Goal: Task Accomplishment & Management: Complete application form

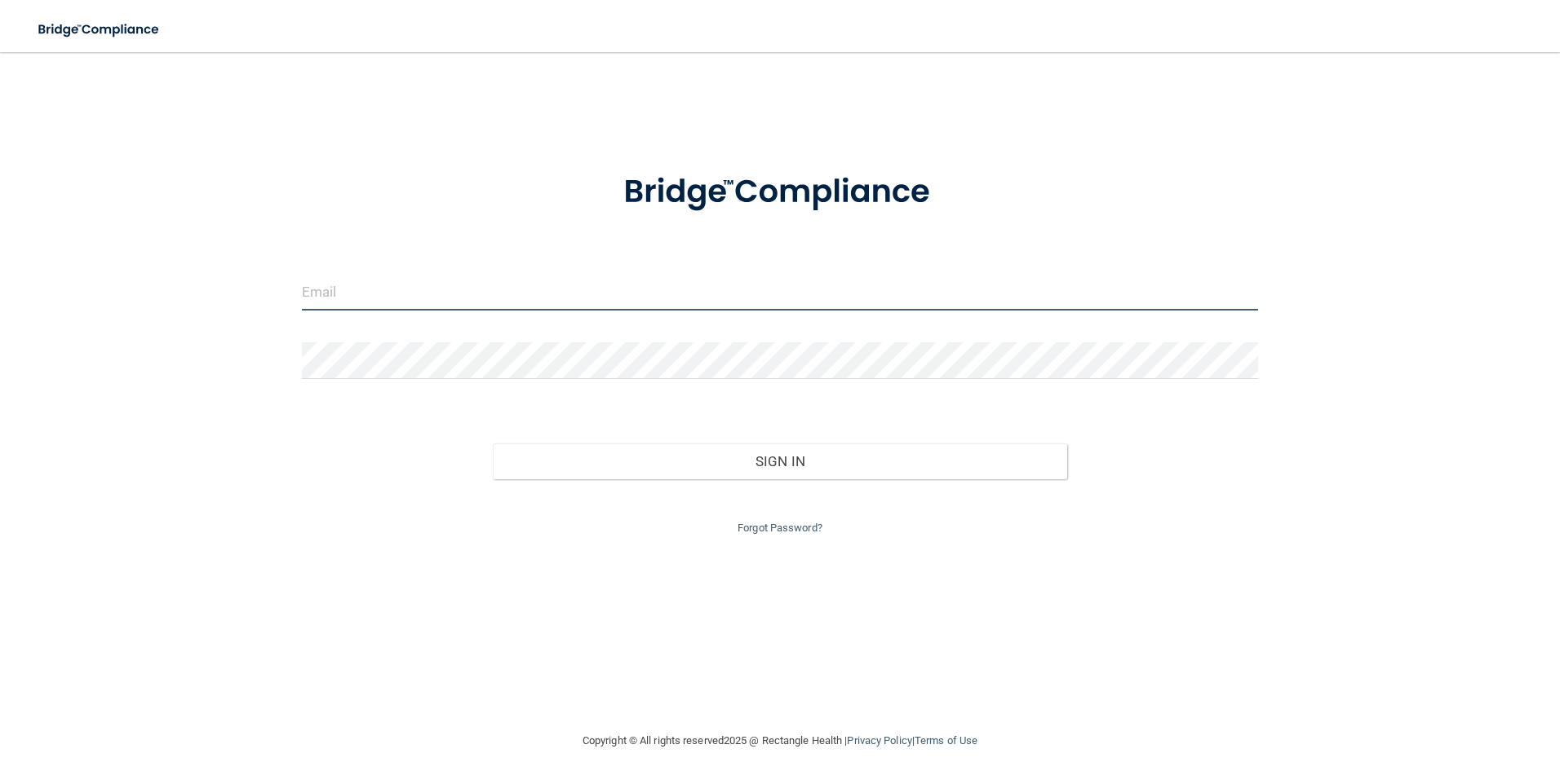
click at [324, 294] on input "email" at bounding box center [780, 292] width 957 height 36
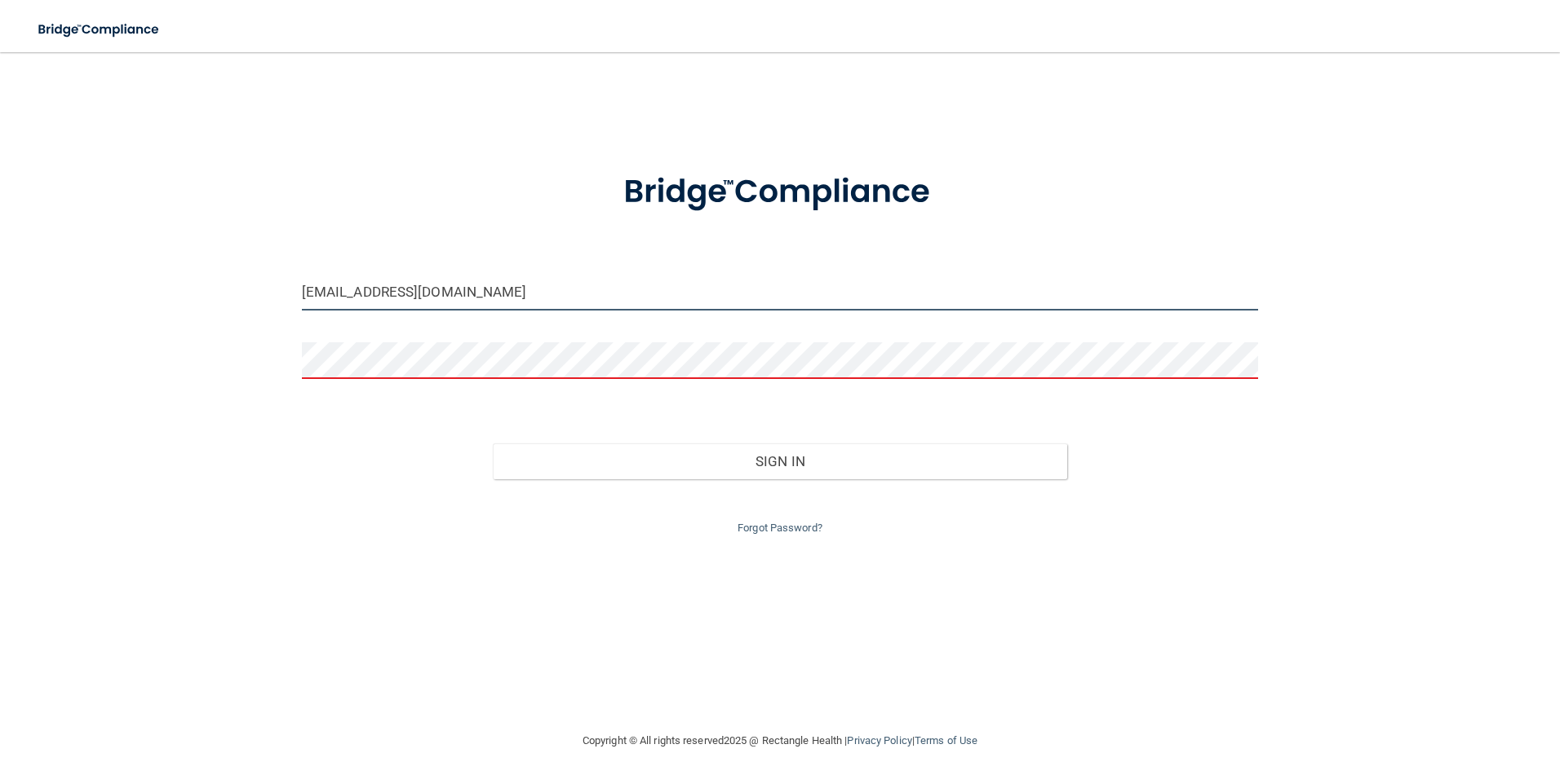
drag, startPoint x: 335, startPoint y: 290, endPoint x: 145, endPoint y: 296, distance: 190.1
click at [176, 320] on div "office@orthodontist.com Invalid email/password. You don't have permission to ac…" at bounding box center [780, 392] width 1495 height 646
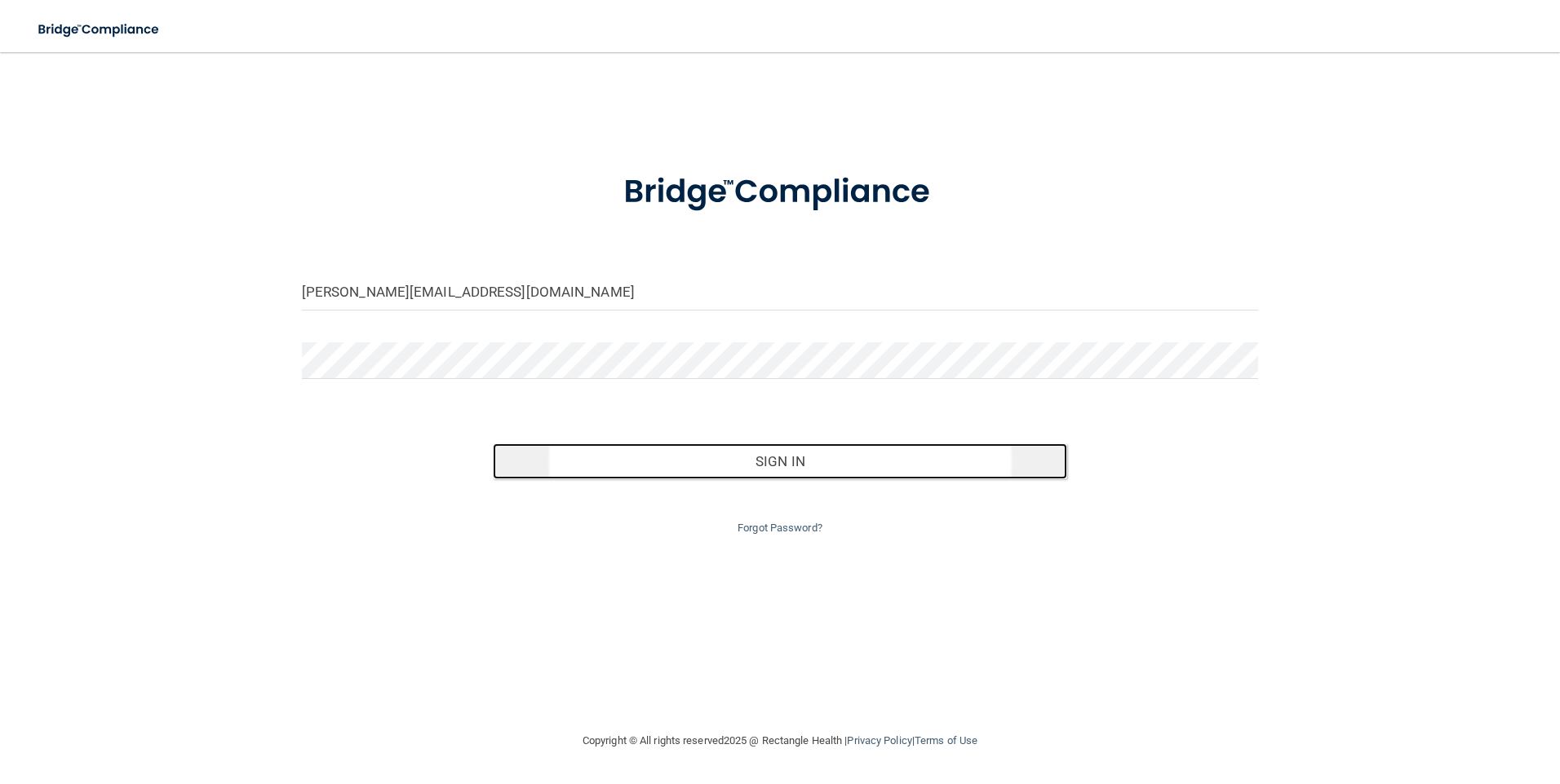
click at [779, 462] on button "Sign In" at bounding box center [780, 462] width 574 height 36
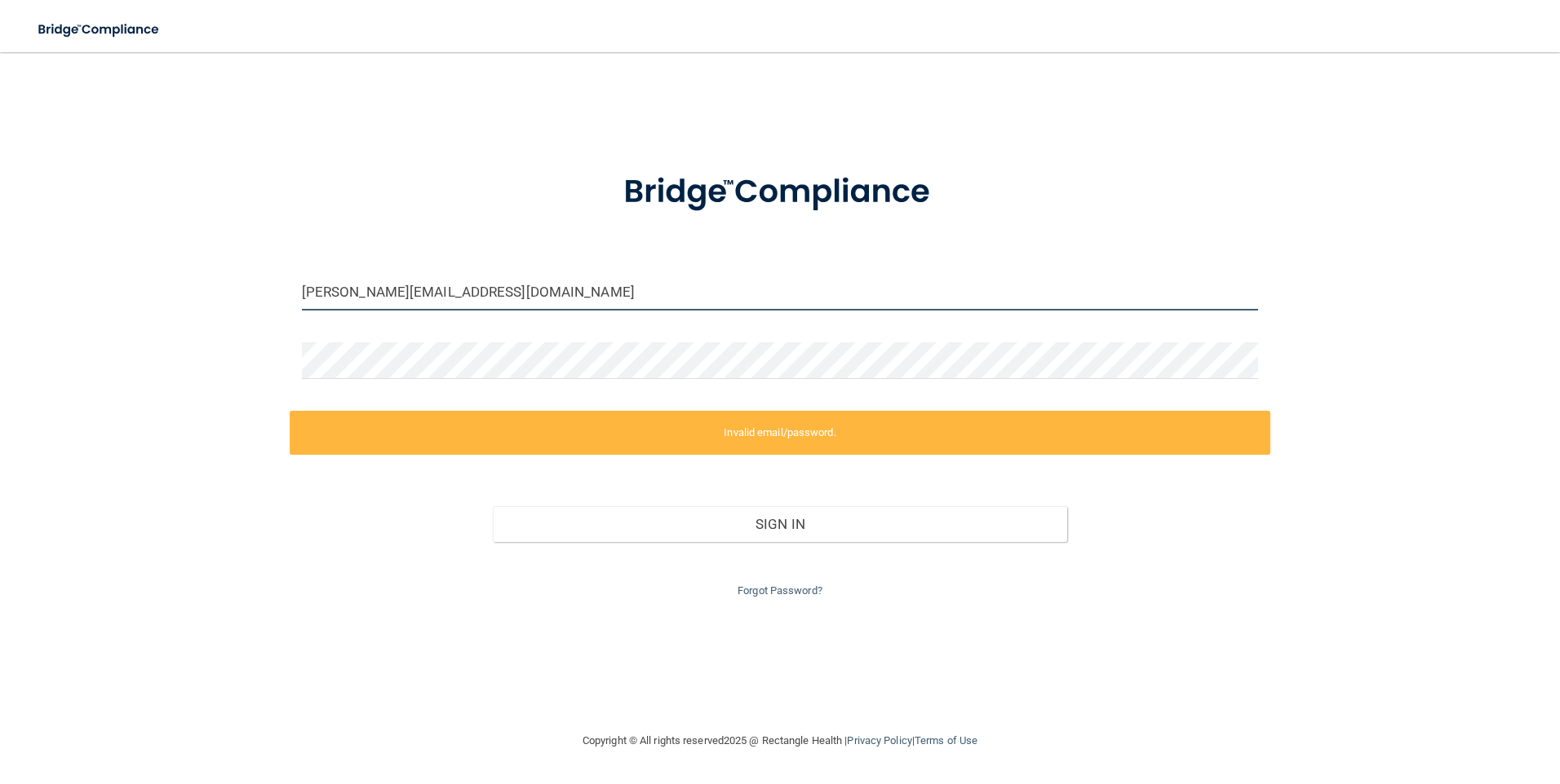
drag, startPoint x: 343, startPoint y: 287, endPoint x: 305, endPoint y: 288, distance: 38.0
click at [305, 288] on input "lindsay@orthodontist.com" at bounding box center [780, 292] width 957 height 36
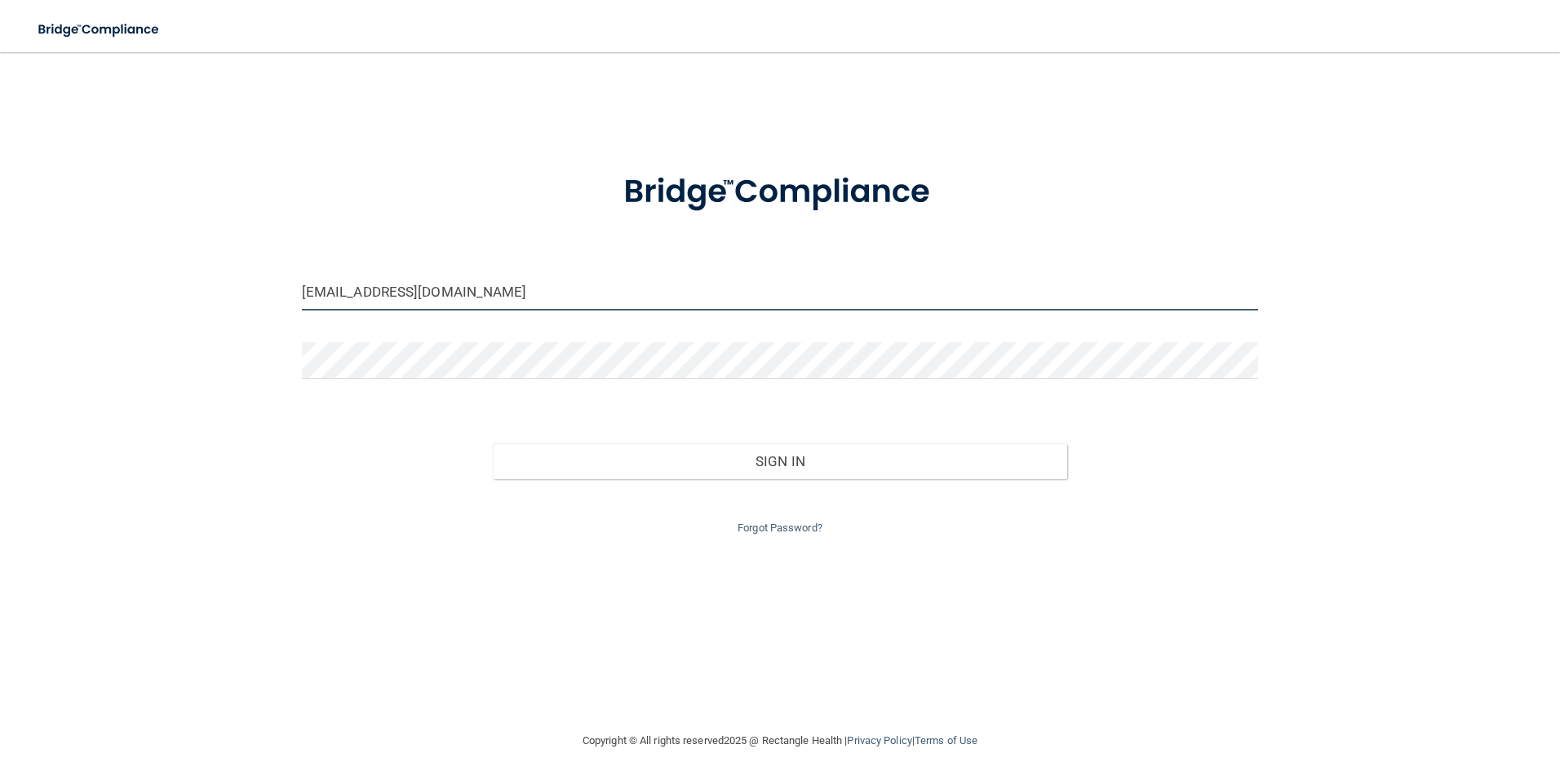
type input "[EMAIL_ADDRESS][DOMAIN_NAME]"
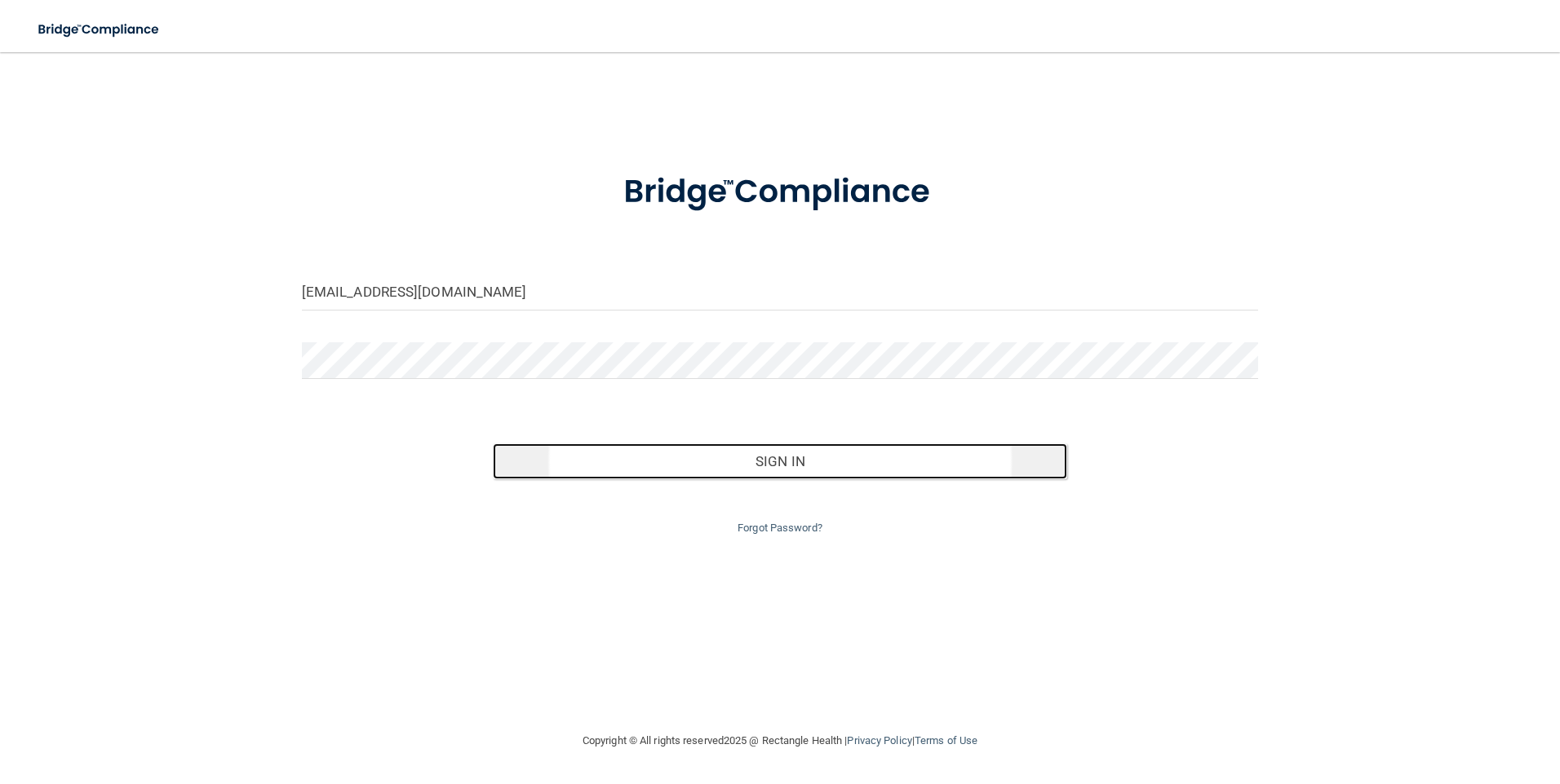
click at [766, 459] on button "Sign In" at bounding box center [780, 462] width 574 height 36
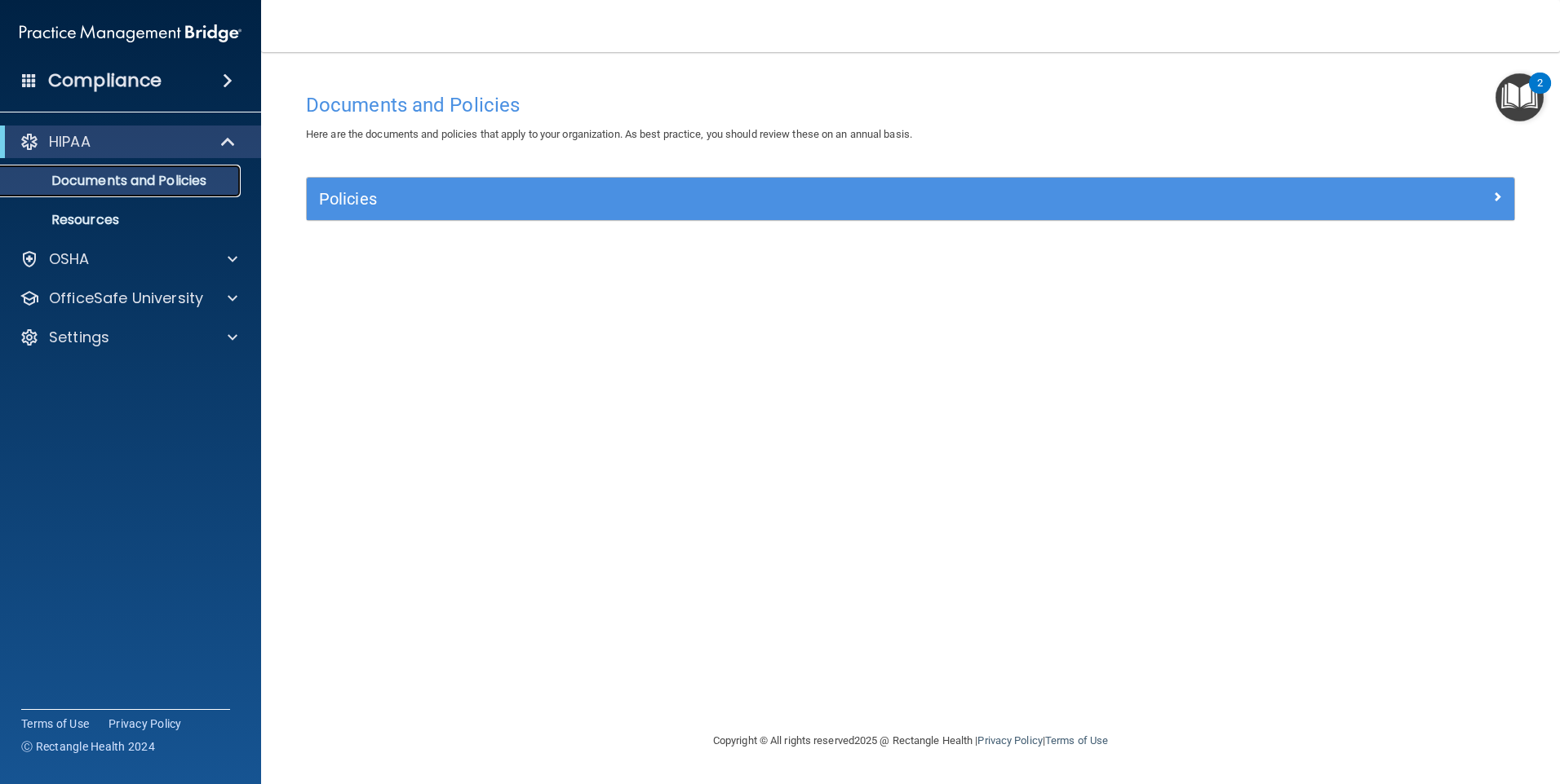
click at [142, 188] on p "Documents and Policies" at bounding box center [122, 181] width 223 height 17
click at [118, 223] on p "Resources" at bounding box center [122, 220] width 223 height 17
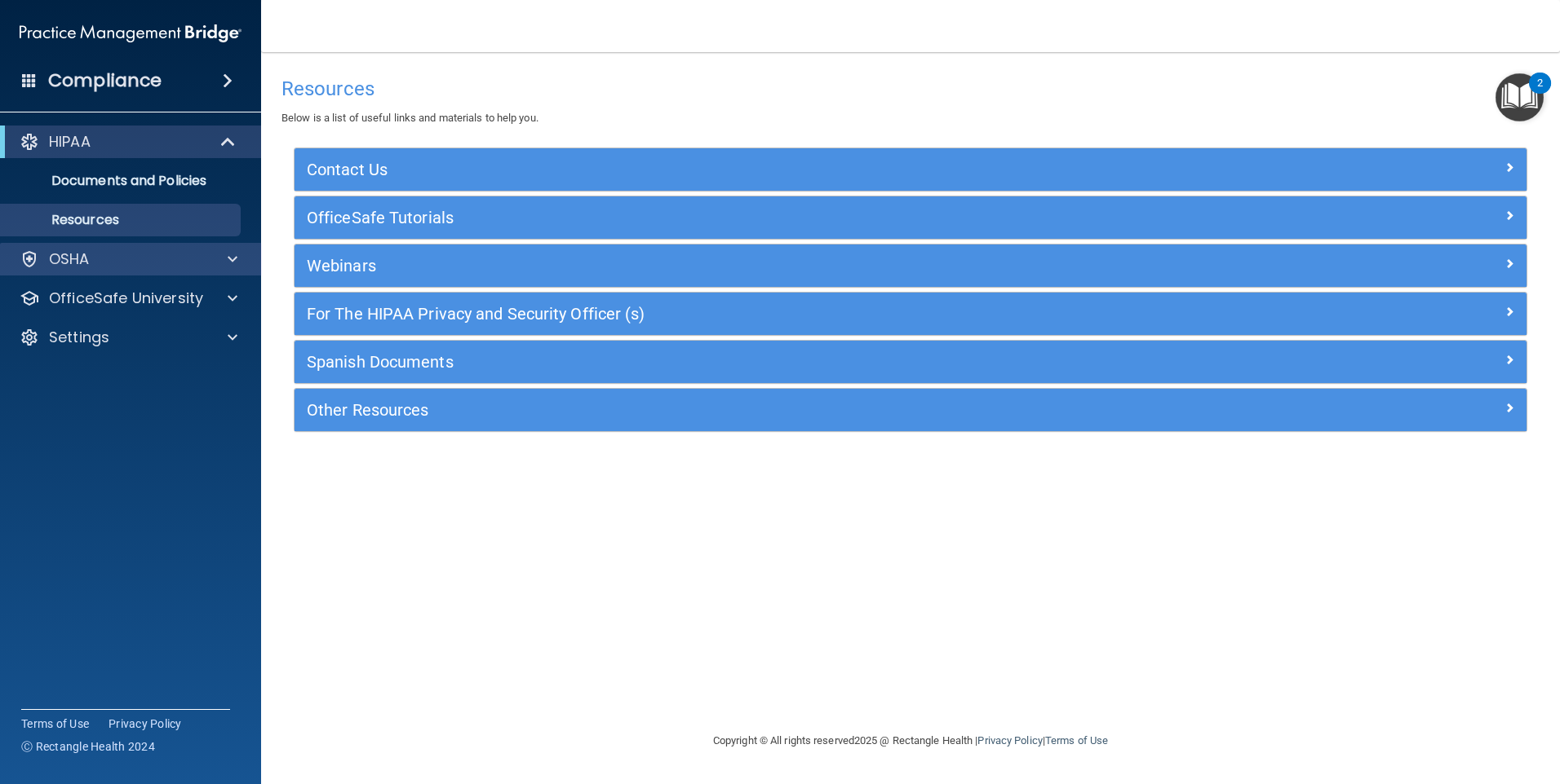
click at [189, 269] on div "OSHA" at bounding box center [131, 258] width 261 height 32
click at [231, 256] on span at bounding box center [233, 259] width 10 height 20
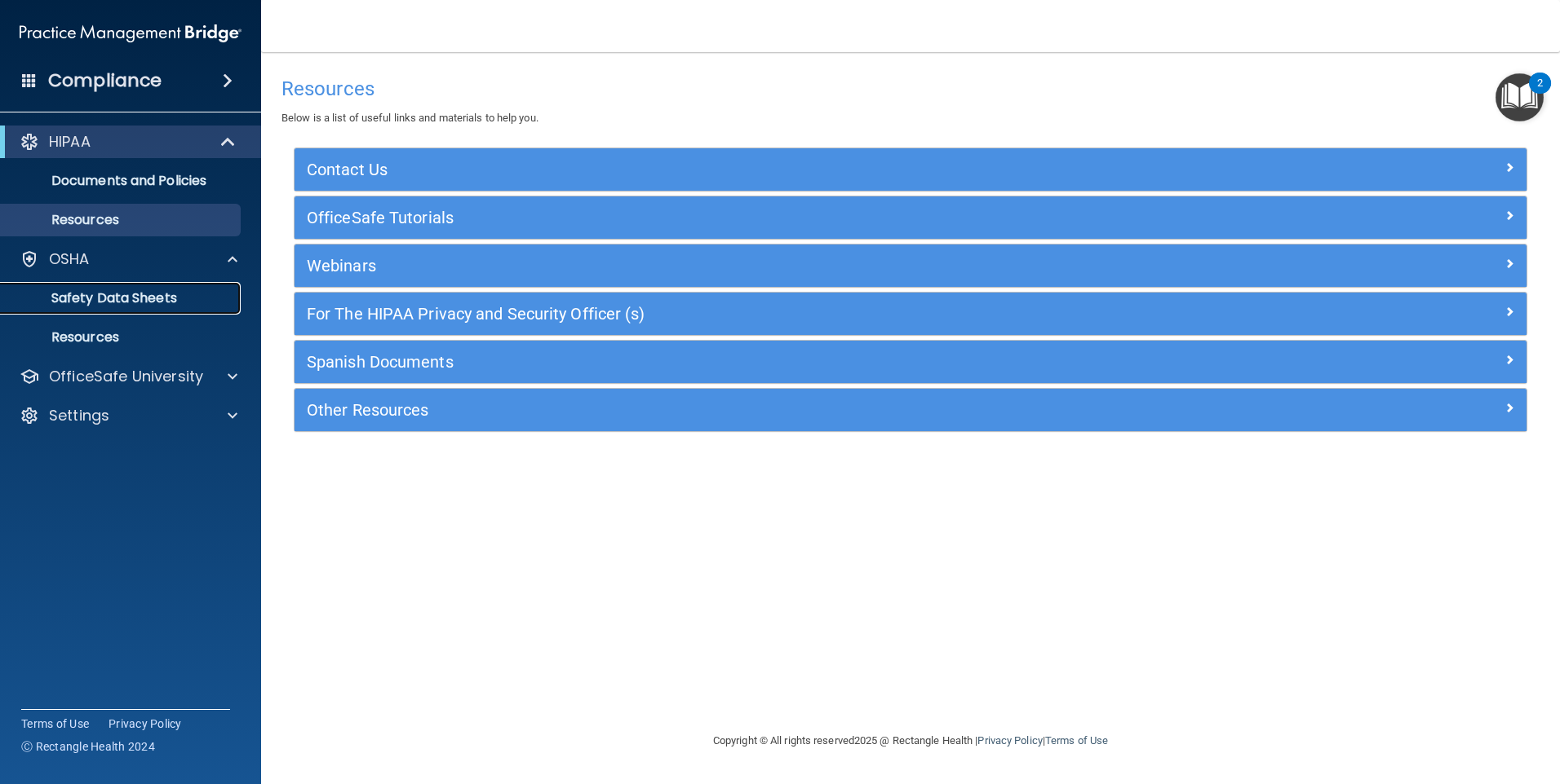
click at [138, 301] on p "Safety Data Sheets" at bounding box center [122, 298] width 223 height 17
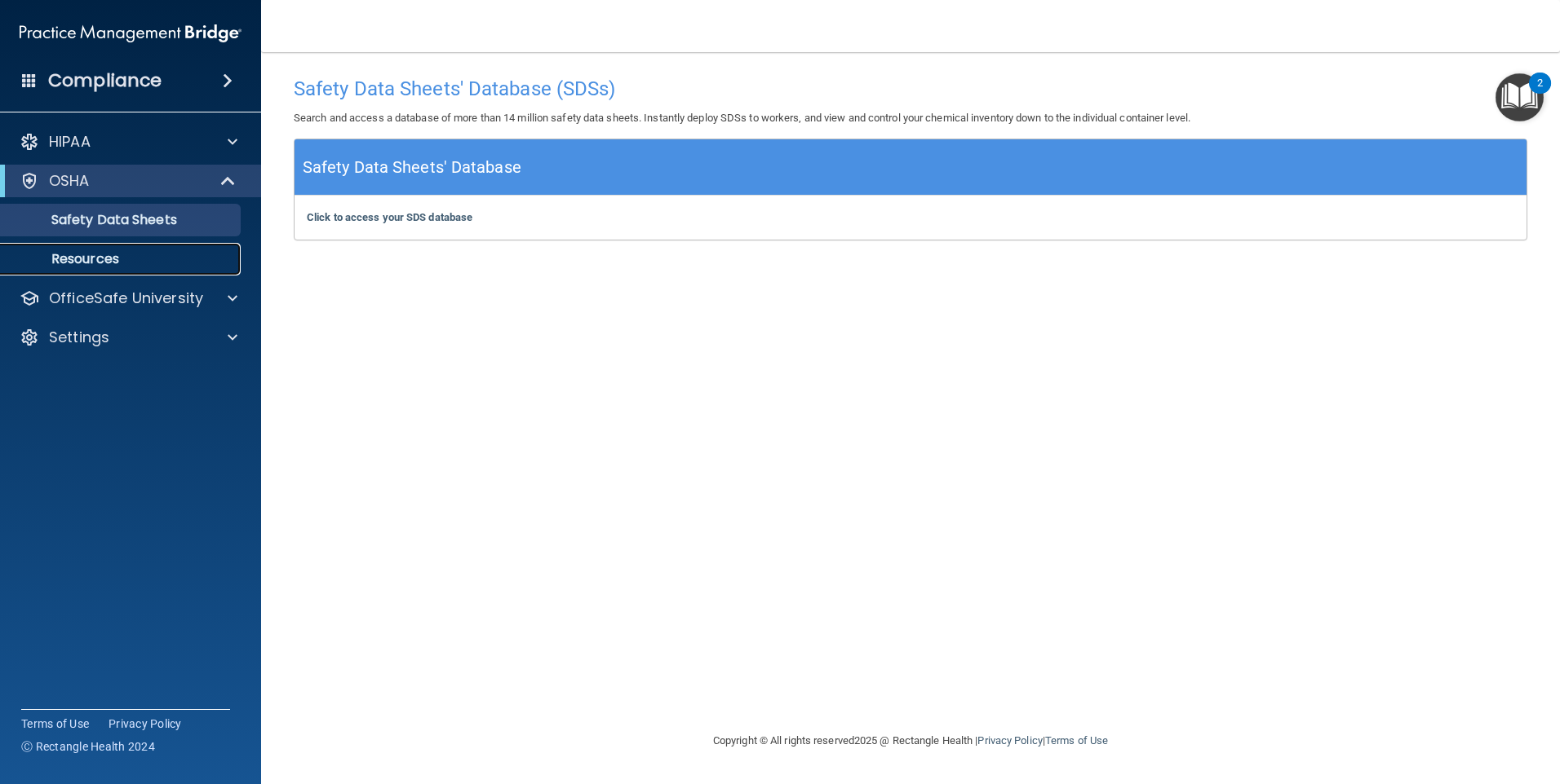
click at [127, 259] on p "Resources" at bounding box center [122, 259] width 223 height 17
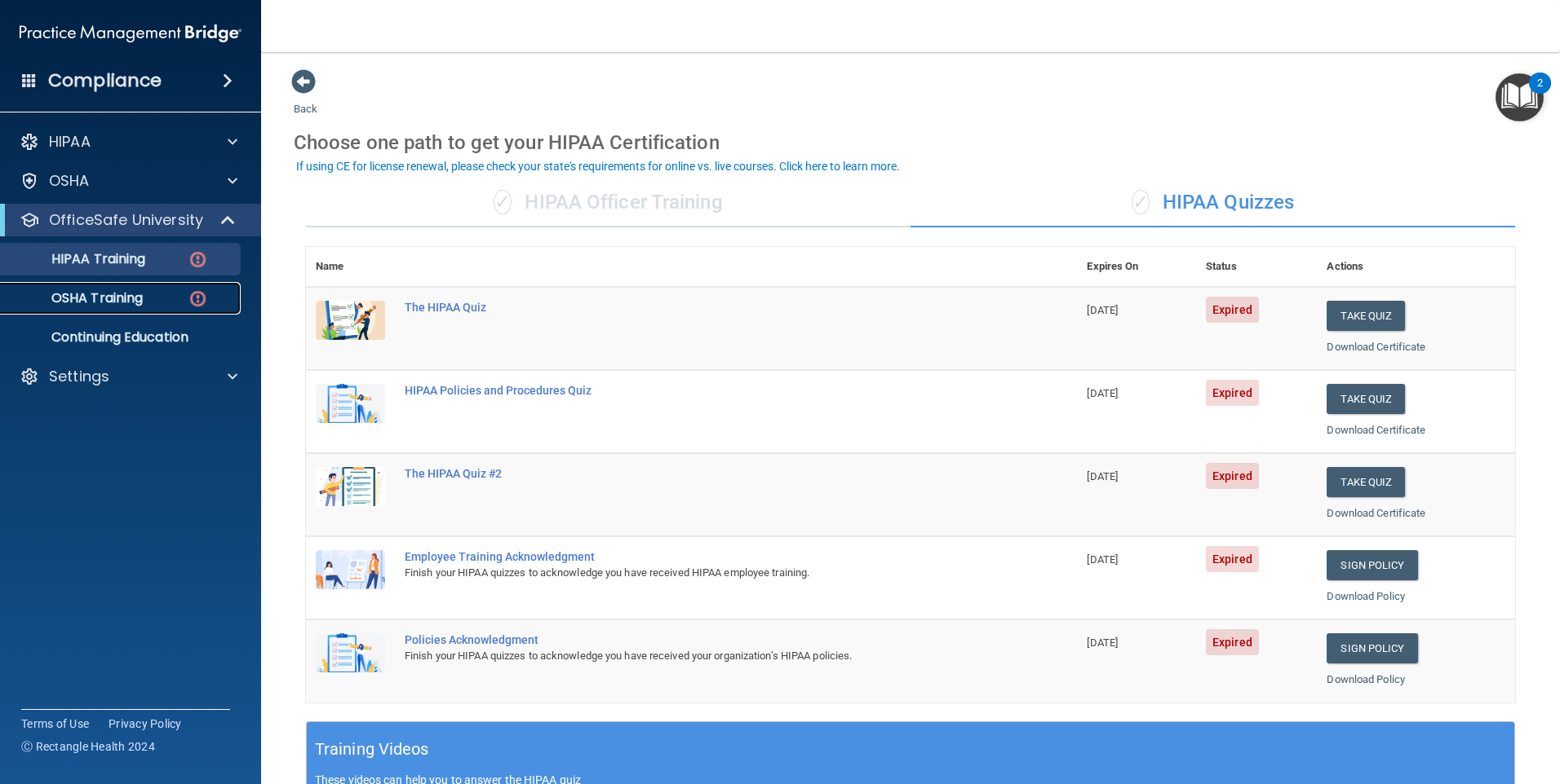
click at [132, 296] on p "OSHA Training" at bounding box center [77, 298] width 132 height 17
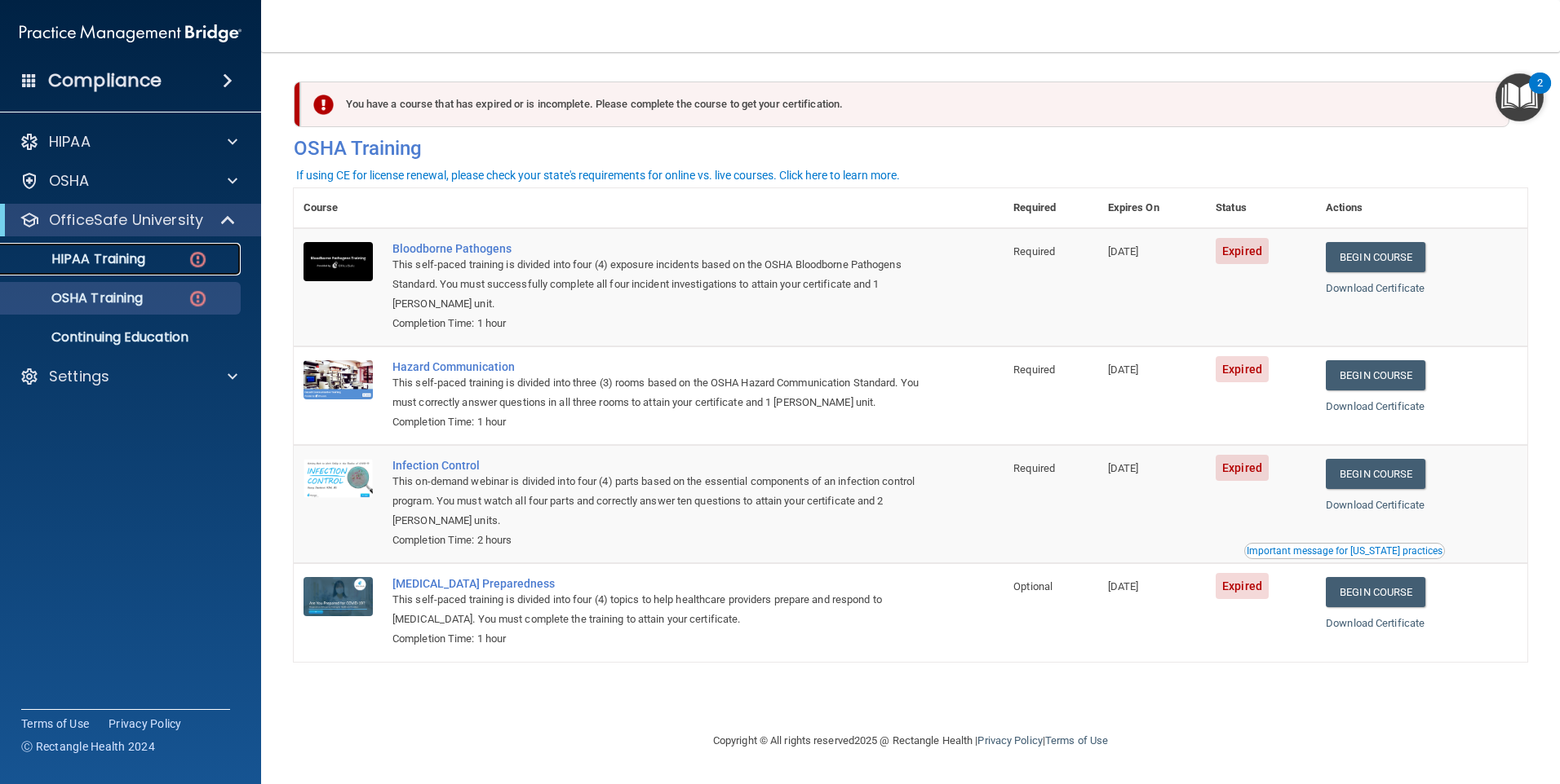
click at [118, 259] on p "HIPAA Training" at bounding box center [78, 259] width 135 height 17
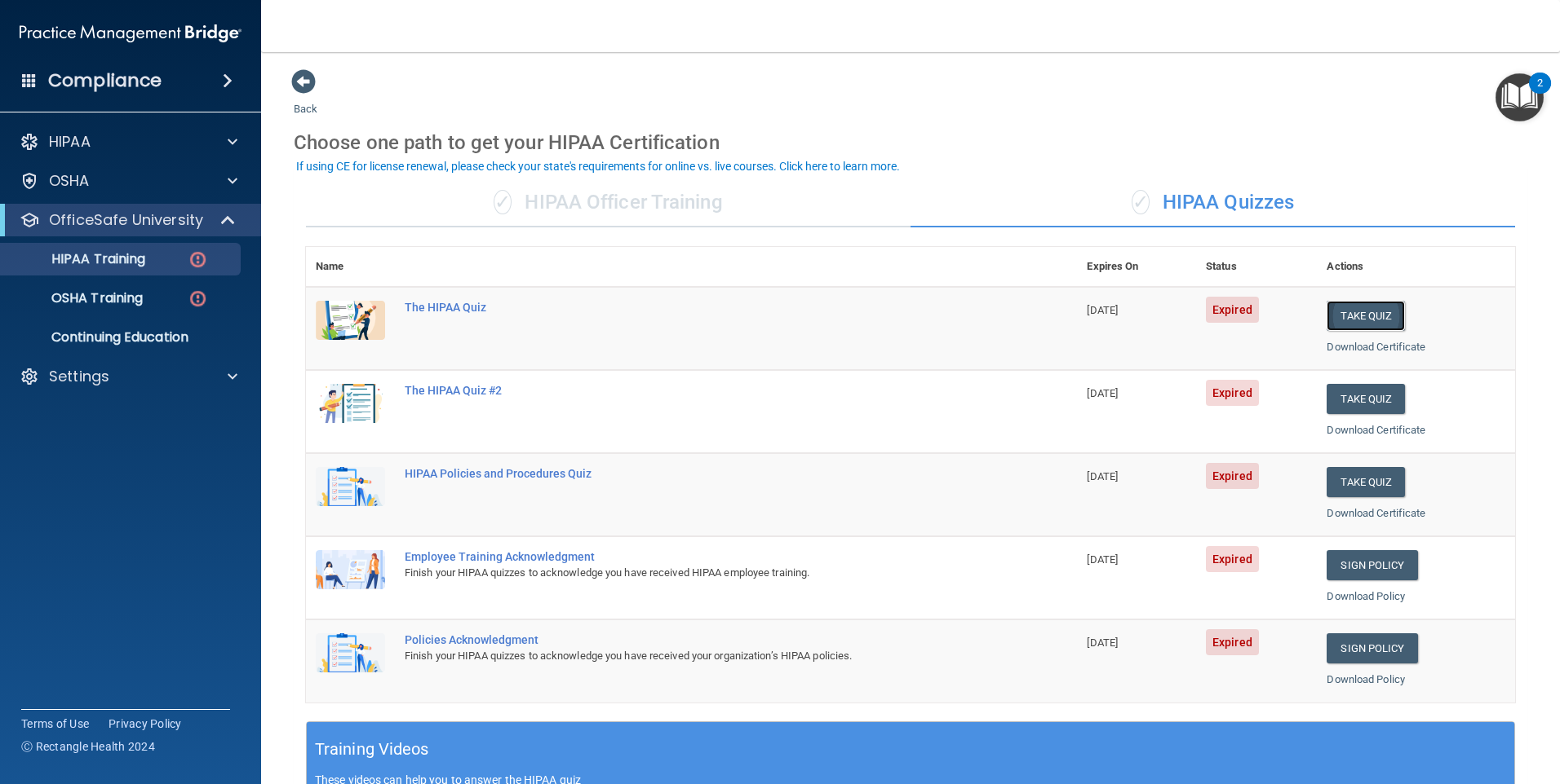
click at [1362, 310] on button "Take Quiz" at bounding box center [1366, 315] width 79 height 30
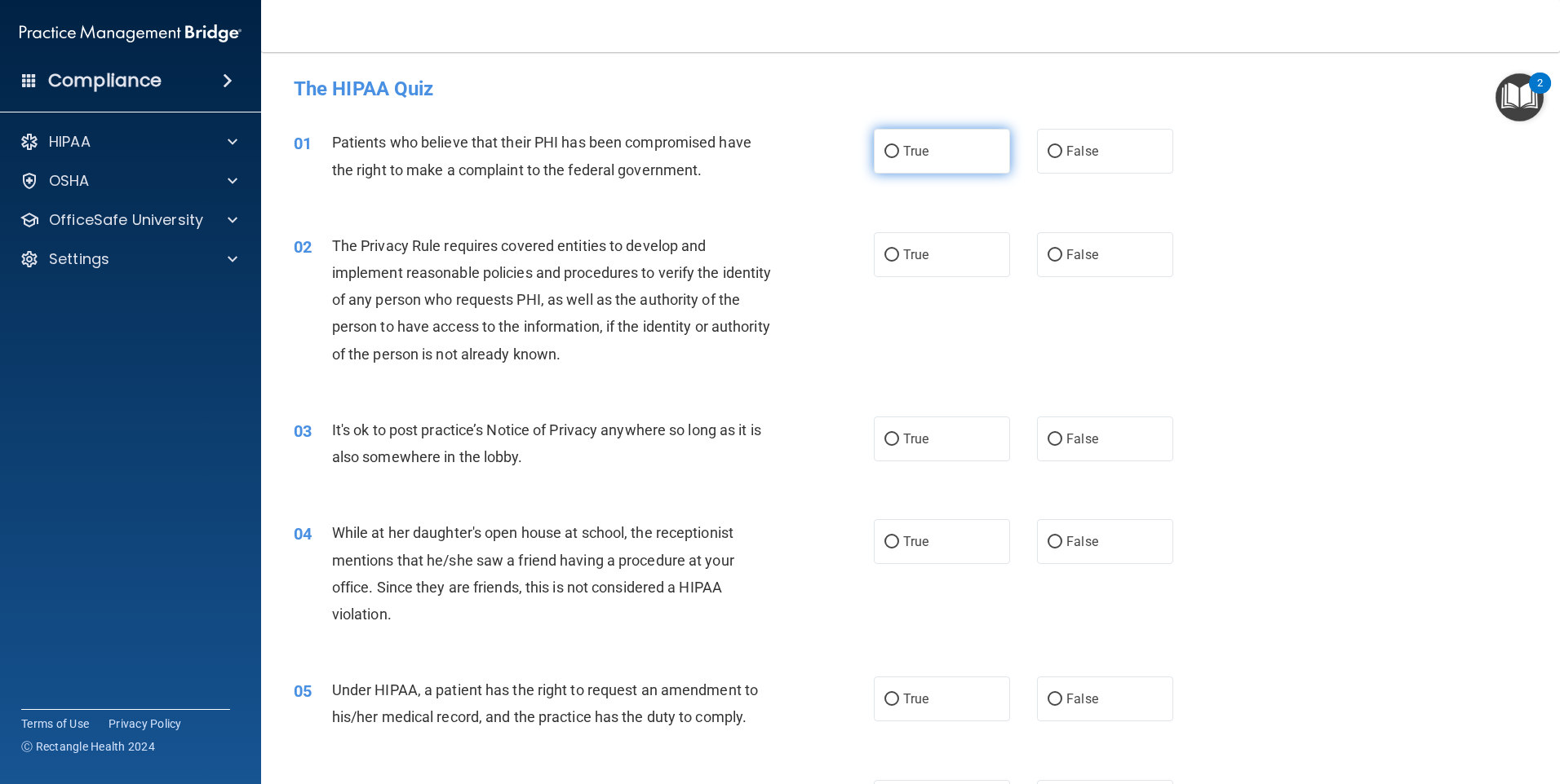
click at [901, 167] on label "True" at bounding box center [942, 151] width 137 height 45
click at [899, 158] on input "True" at bounding box center [892, 152] width 15 height 12
radio input "true"
click at [916, 266] on label "True" at bounding box center [942, 255] width 137 height 45
click at [899, 261] on input "True" at bounding box center [892, 255] width 15 height 12
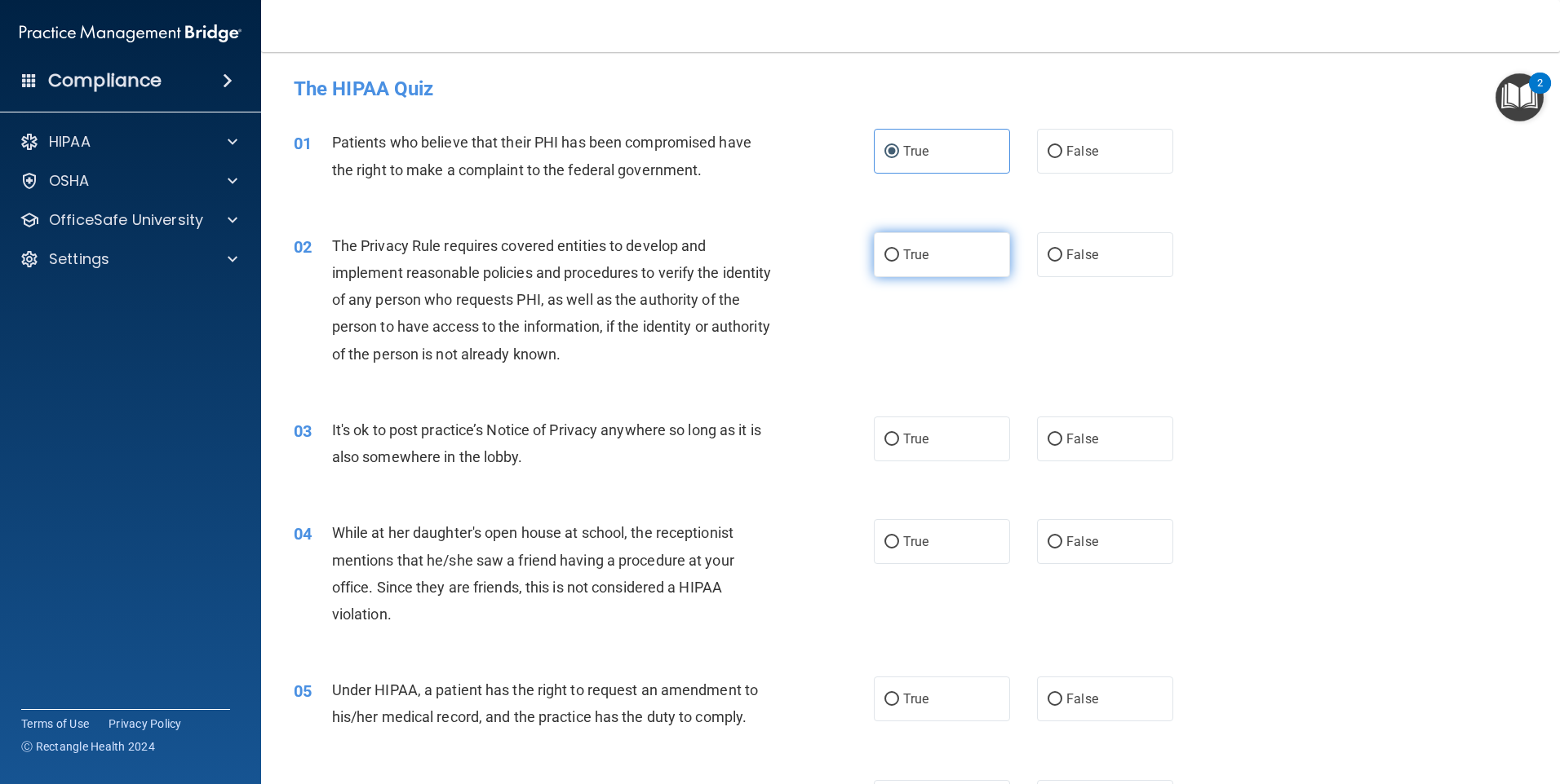
radio input "true"
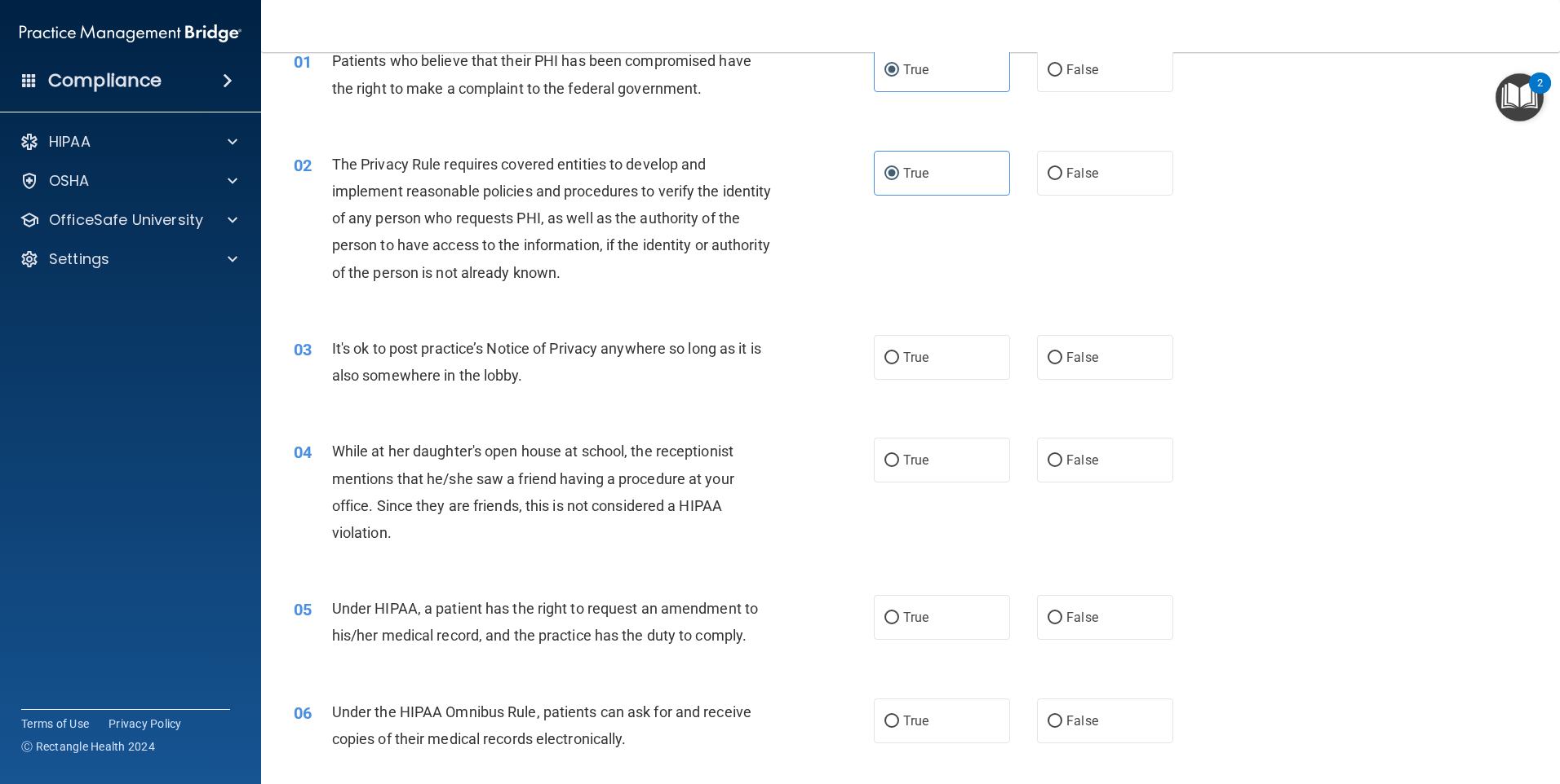
scroll to position [163, 0]
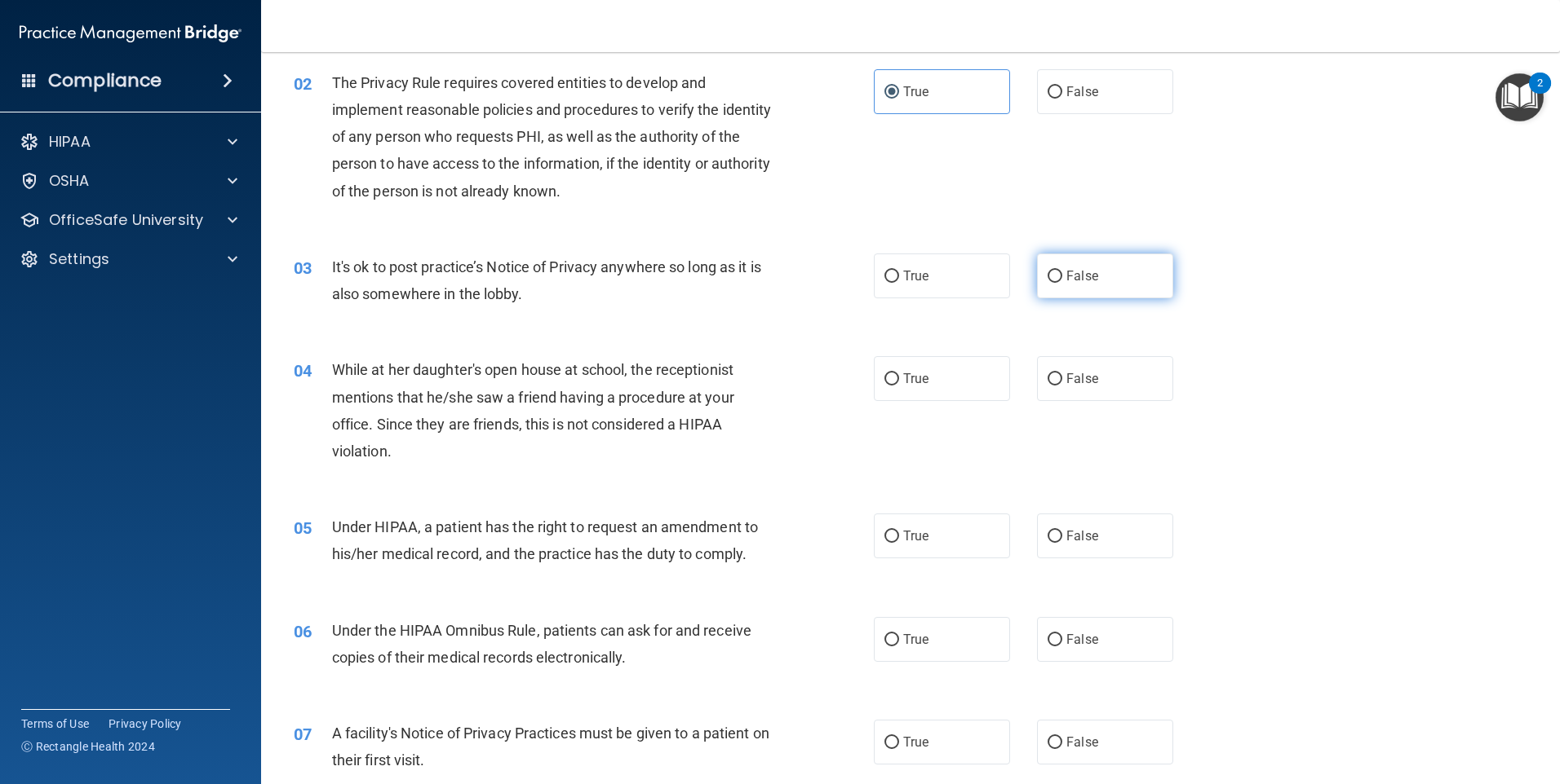
click at [1083, 278] on span "False" at bounding box center [1082, 276] width 31 height 16
click at [1063, 278] on input "False" at bounding box center [1055, 277] width 15 height 12
radio input "true"
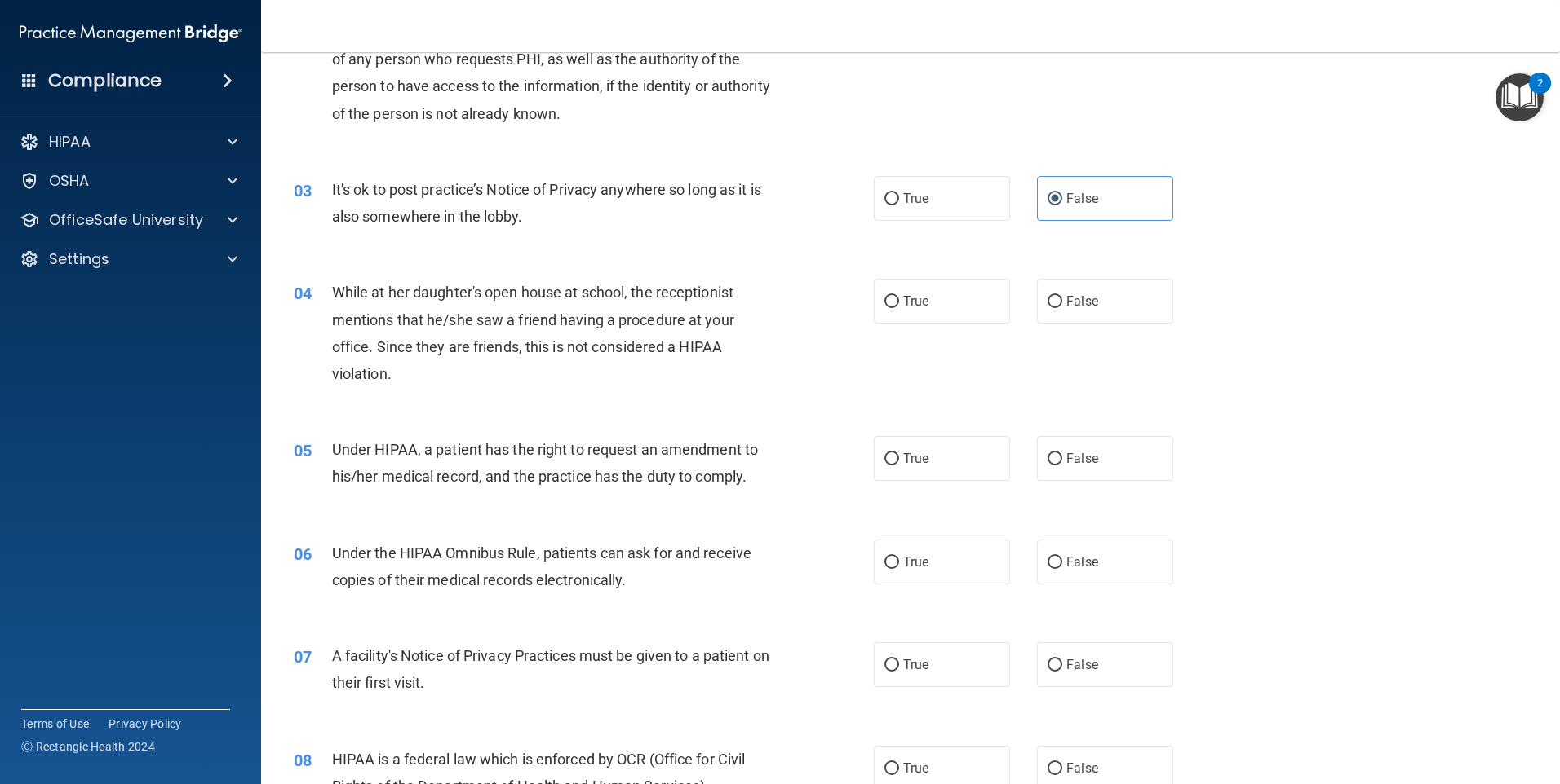
scroll to position [245, 0]
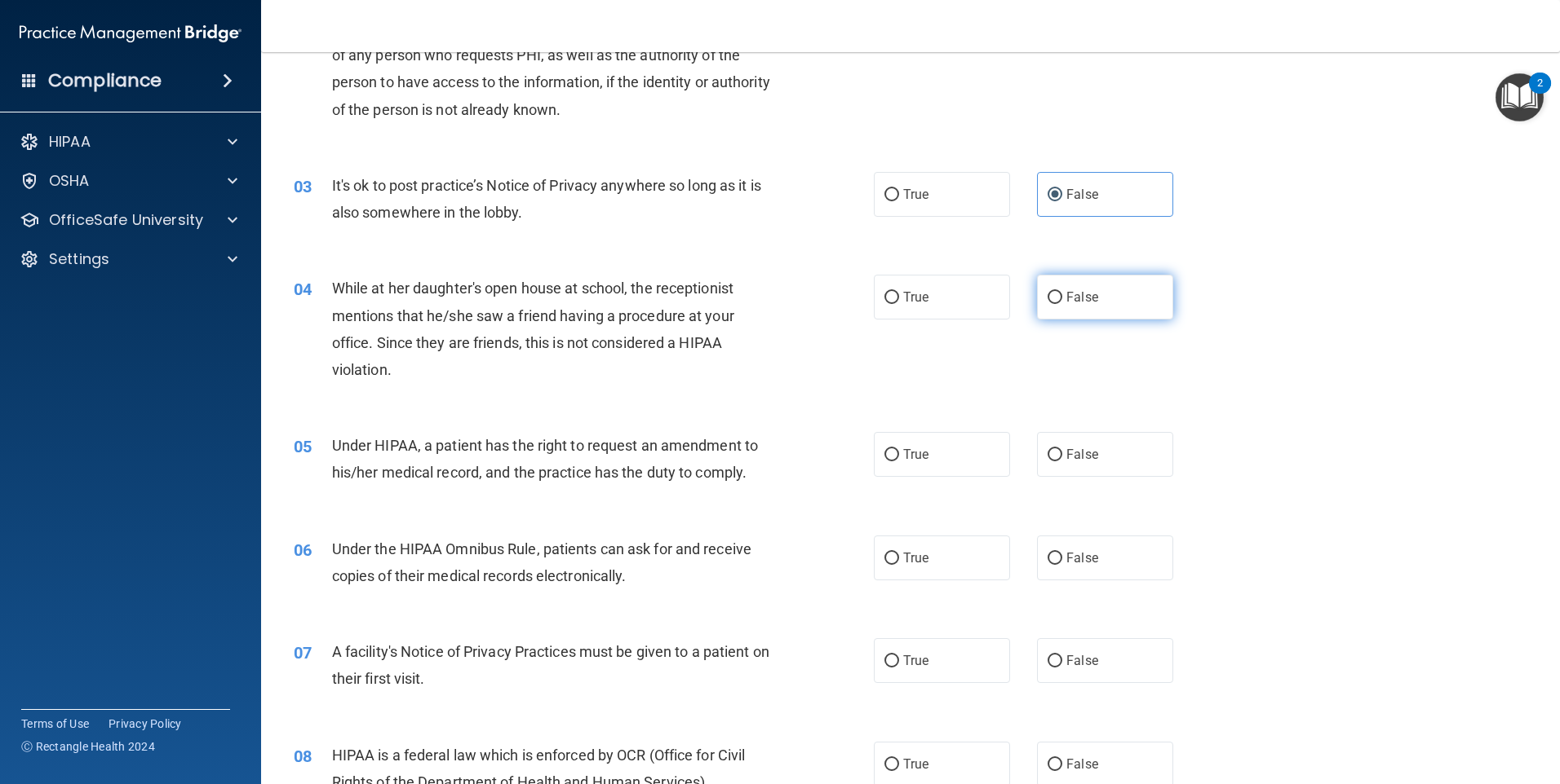
click at [1073, 305] on label "False" at bounding box center [1105, 298] width 137 height 45
click at [1063, 305] on input "False" at bounding box center [1055, 298] width 15 height 12
radio input "true"
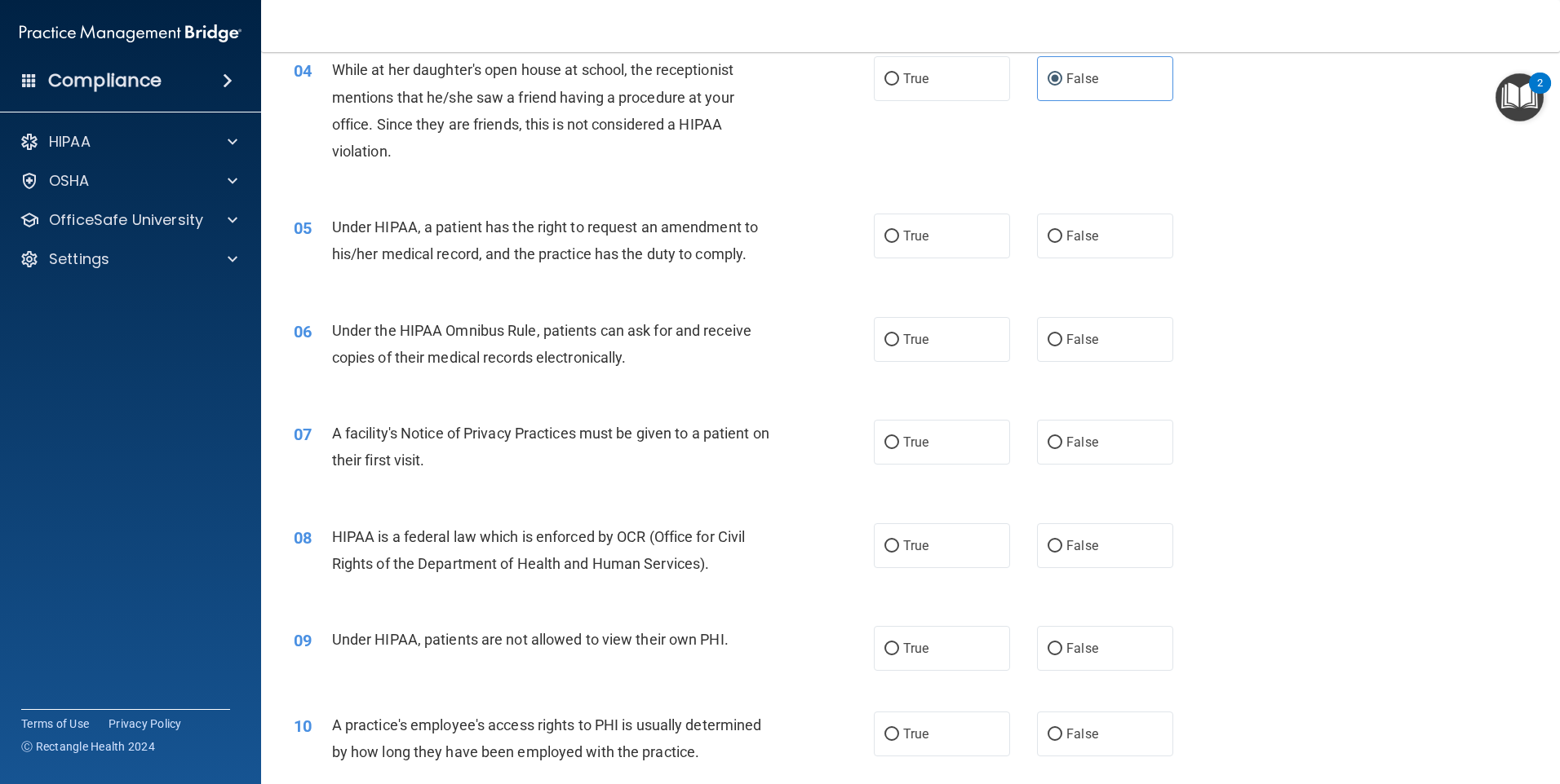
scroll to position [489, 0]
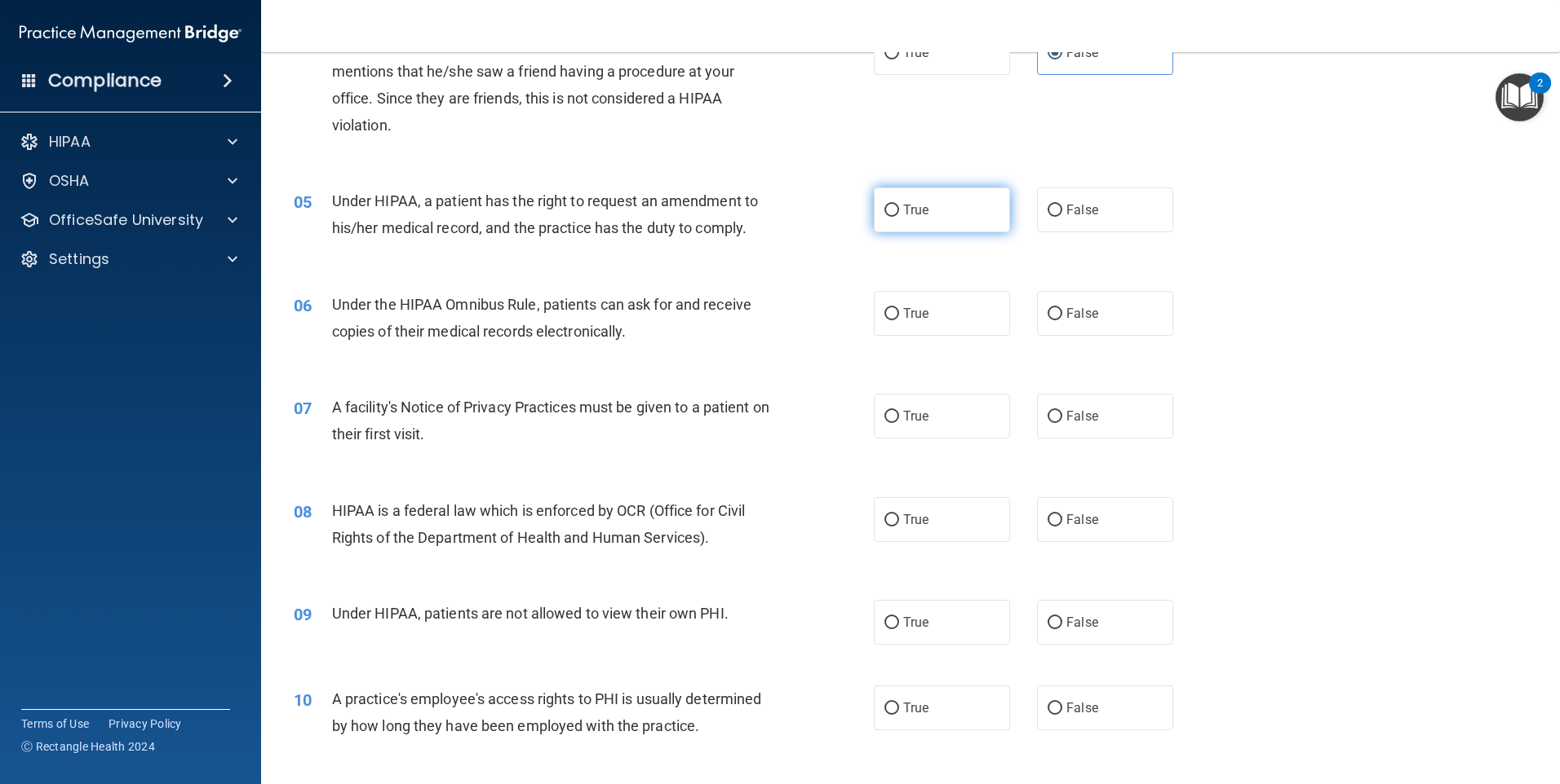
click at [896, 210] on label "True" at bounding box center [942, 210] width 137 height 45
click at [896, 210] on input "True" at bounding box center [892, 210] width 15 height 12
radio input "true"
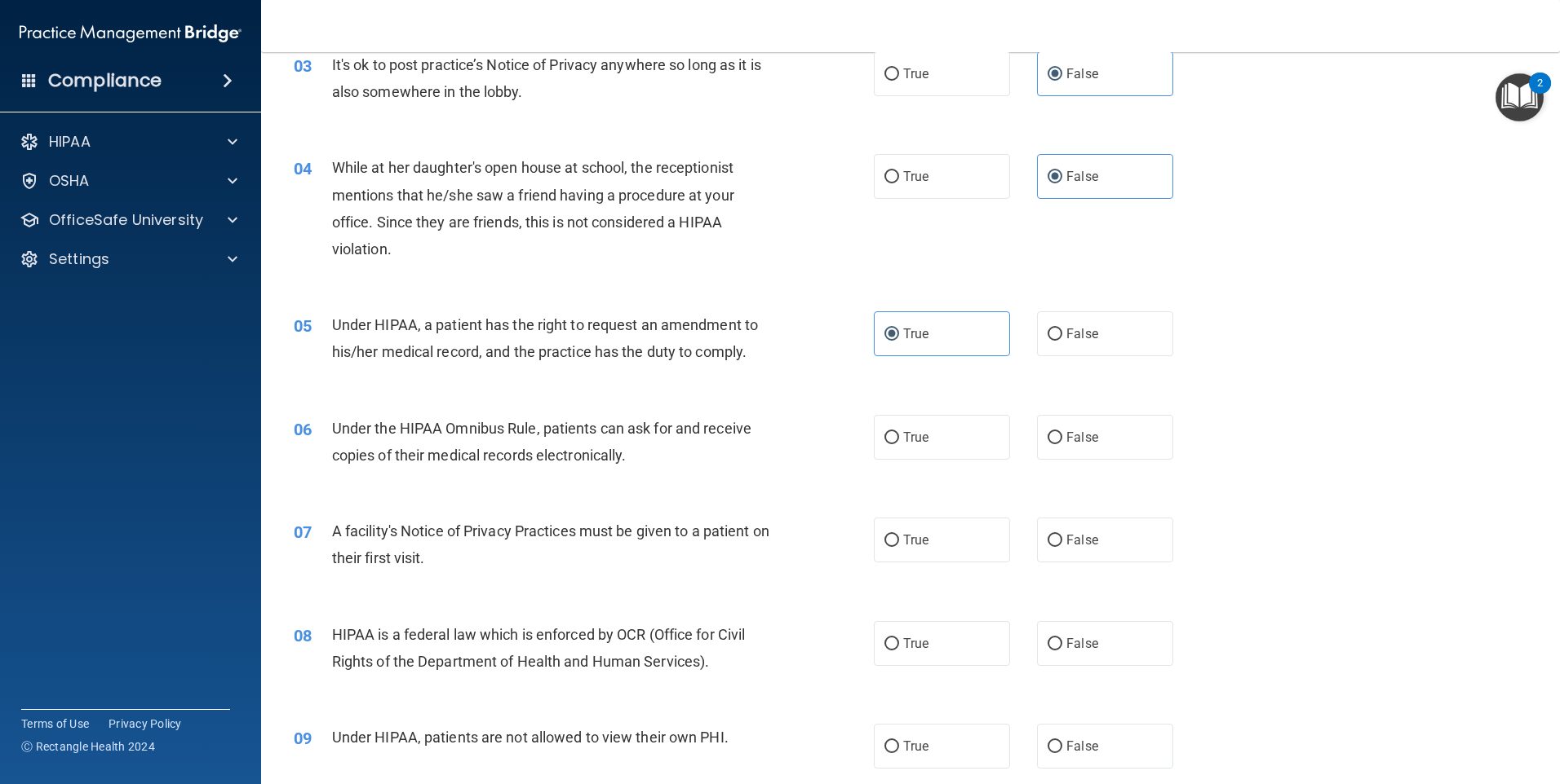
scroll to position [408, 0]
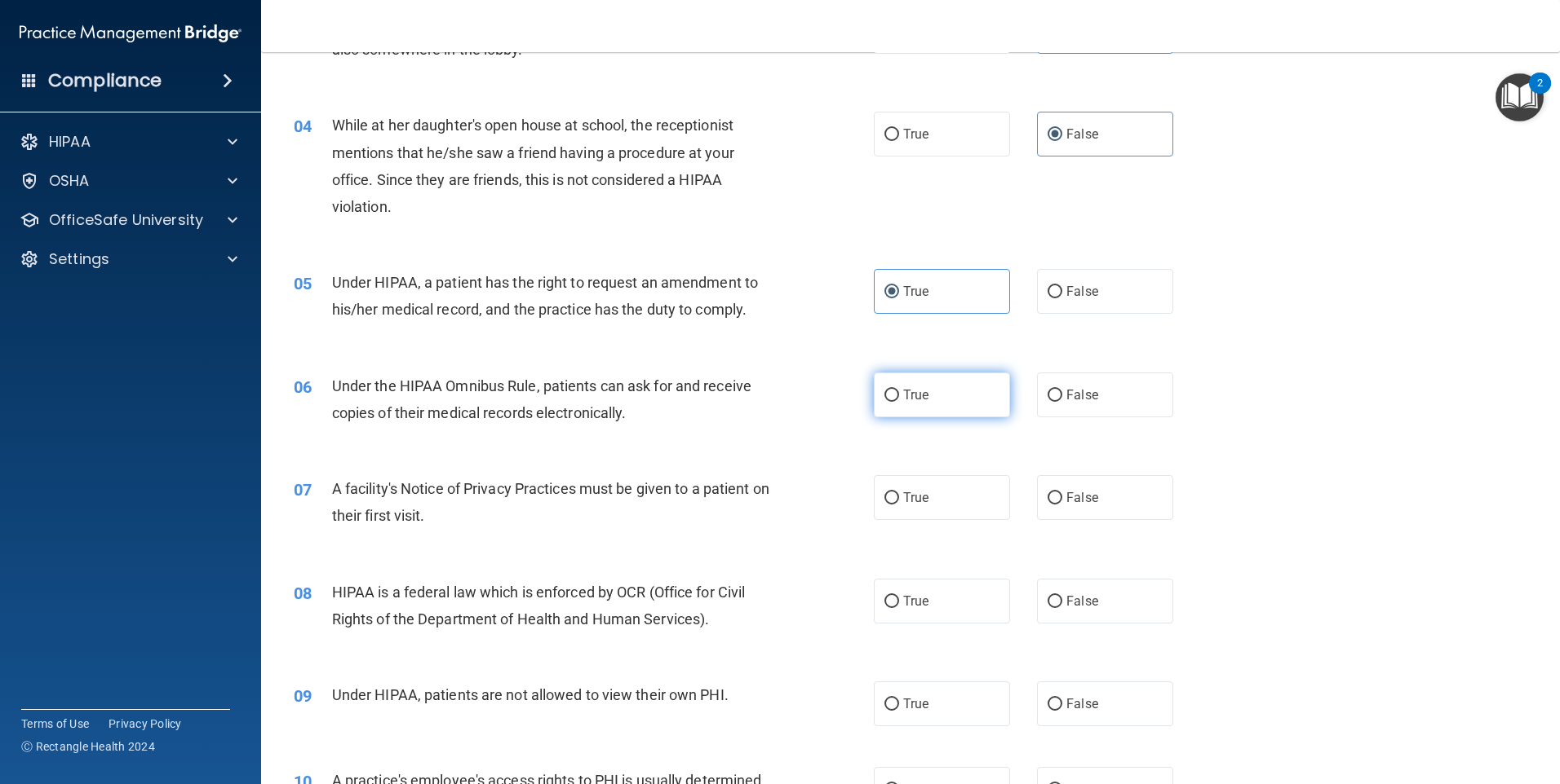
click at [934, 400] on label "True" at bounding box center [942, 395] width 137 height 45
click at [899, 400] on input "True" at bounding box center [892, 396] width 15 height 12
radio input "true"
click at [937, 502] on label "True" at bounding box center [942, 498] width 137 height 45
click at [899, 502] on input "True" at bounding box center [892, 498] width 15 height 12
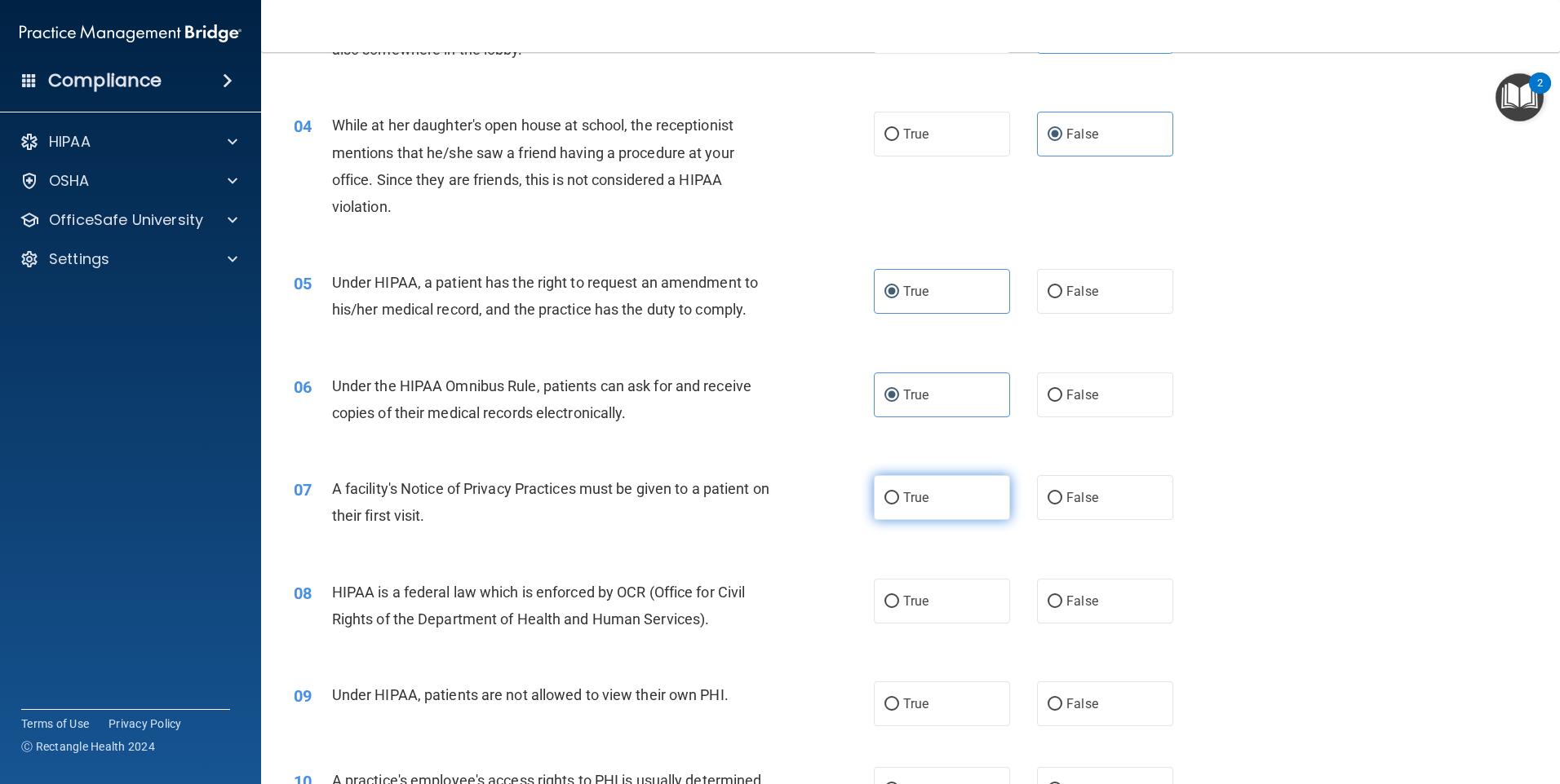
radio input "true"
click at [1053, 596] on input "False" at bounding box center [1055, 602] width 15 height 12
radio input "true"
click at [1067, 698] on span "False" at bounding box center [1082, 704] width 31 height 16
click at [1063, 699] on input "False" at bounding box center [1055, 704] width 15 height 12
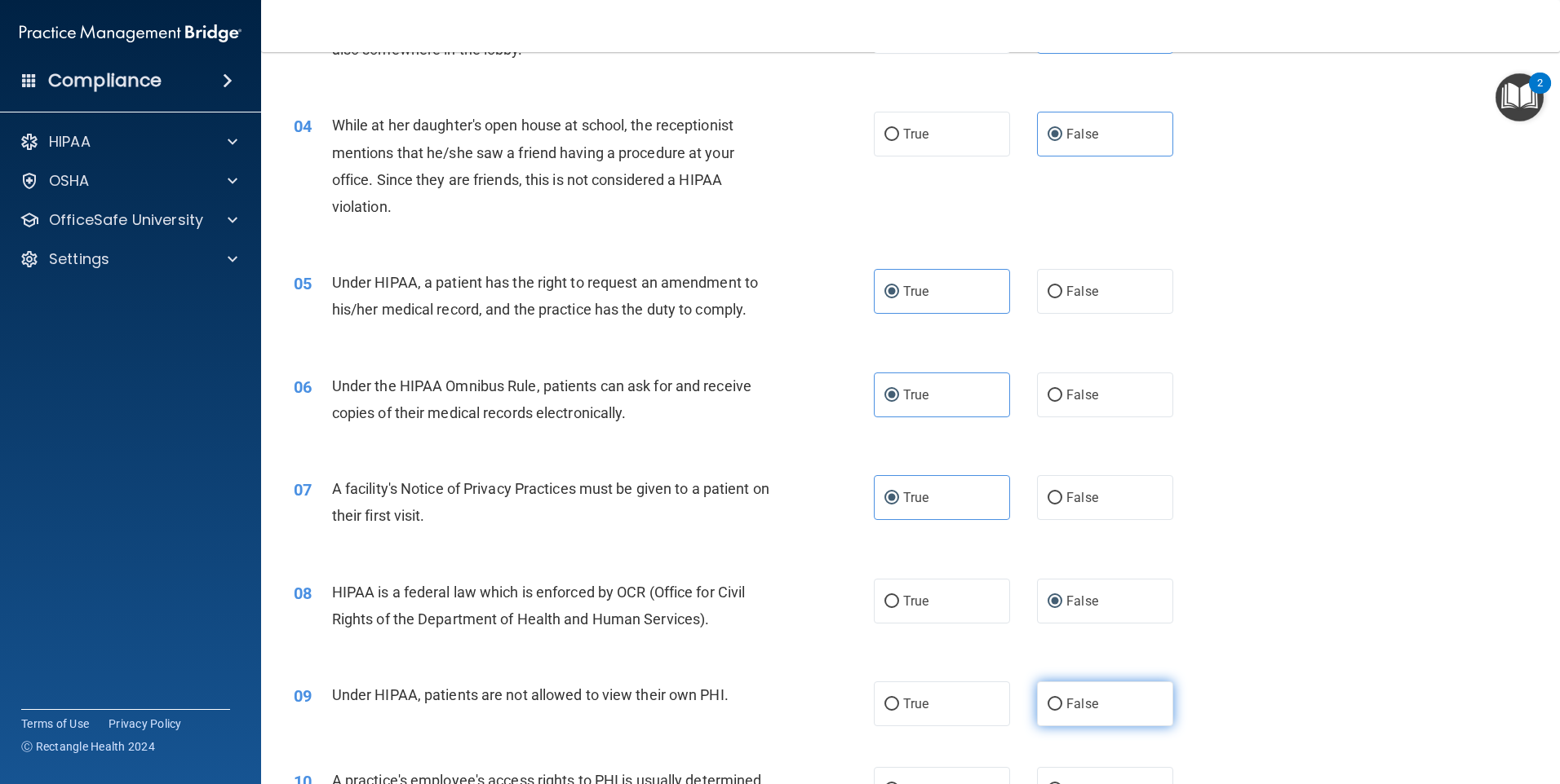
radio input "true"
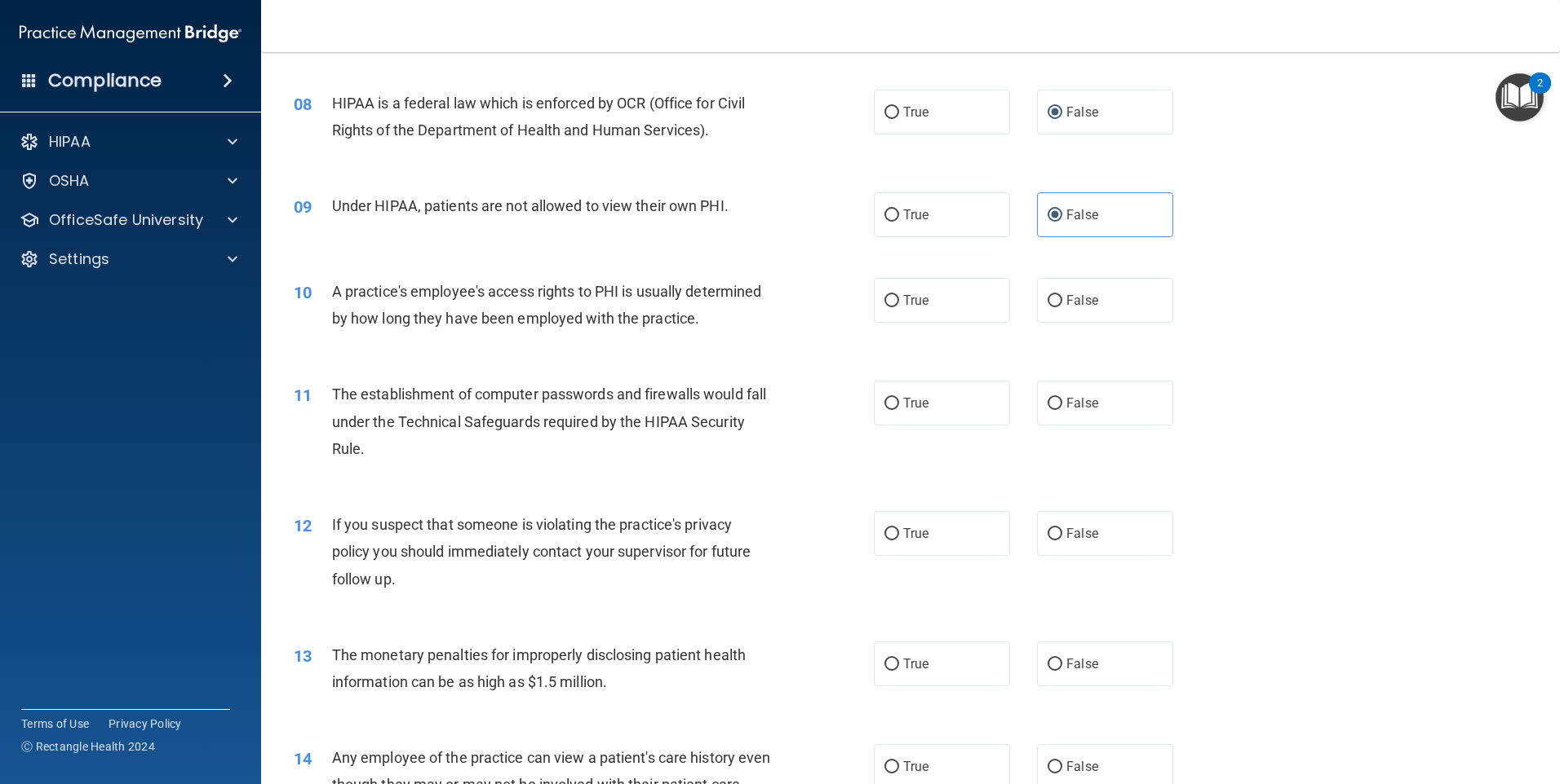
scroll to position [815, 0]
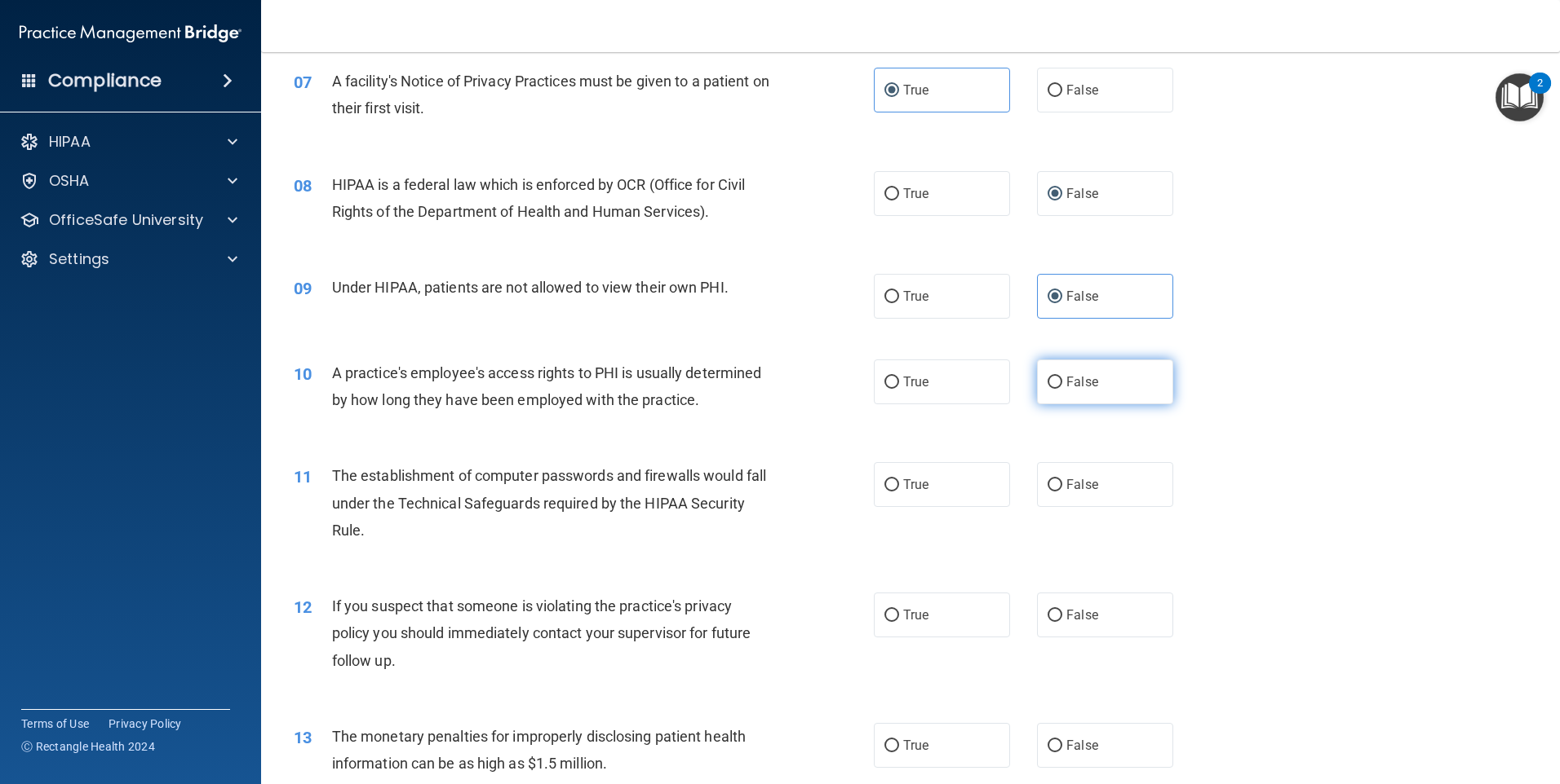
click at [1096, 386] on label "False" at bounding box center [1105, 382] width 137 height 45
click at [1063, 386] on input "False" at bounding box center [1055, 382] width 15 height 12
radio input "true"
click at [1102, 479] on label "False" at bounding box center [1105, 485] width 137 height 45
click at [1063, 479] on input "False" at bounding box center [1055, 485] width 15 height 12
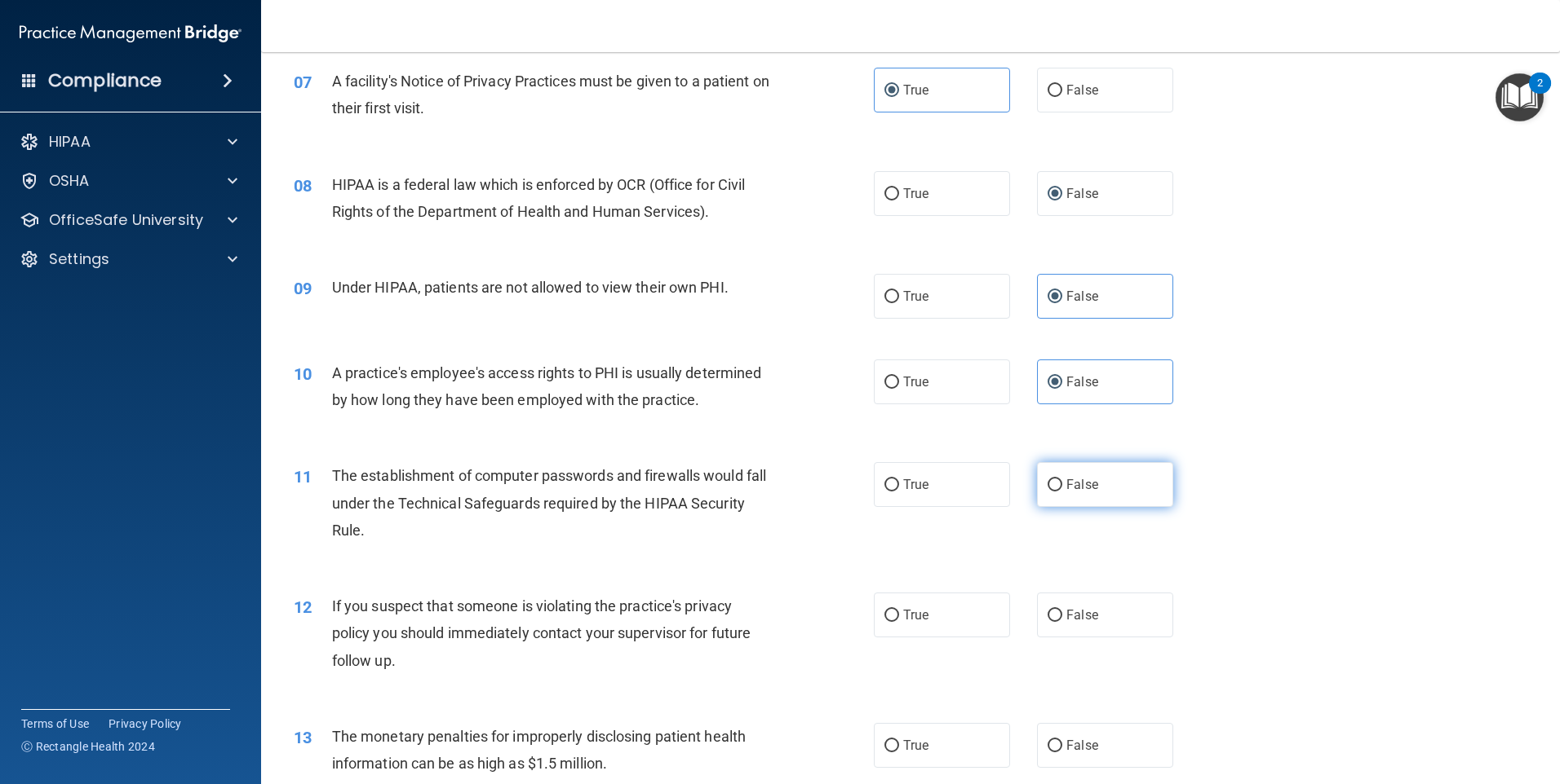
radio input "true"
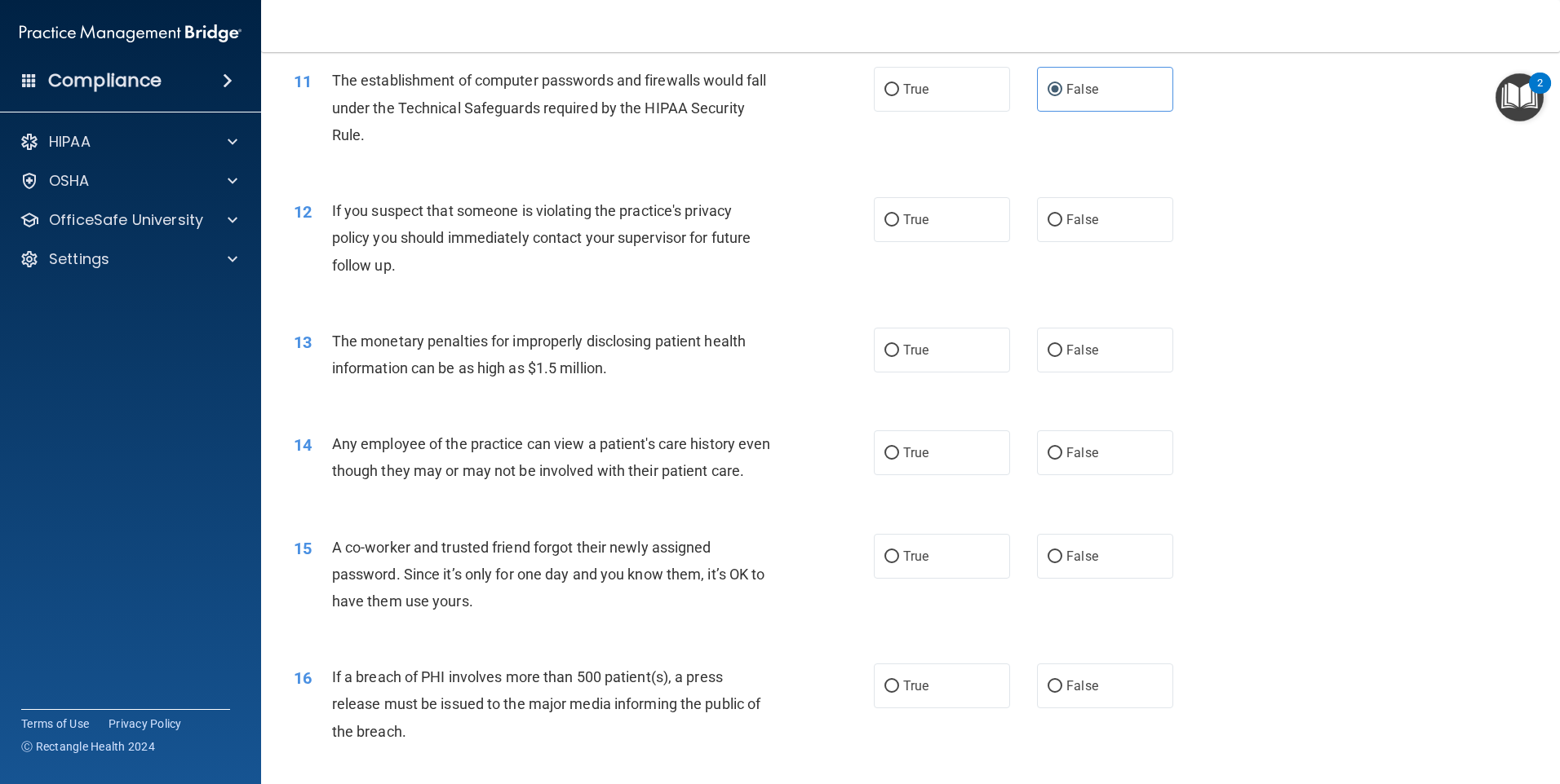
scroll to position [1223, 0]
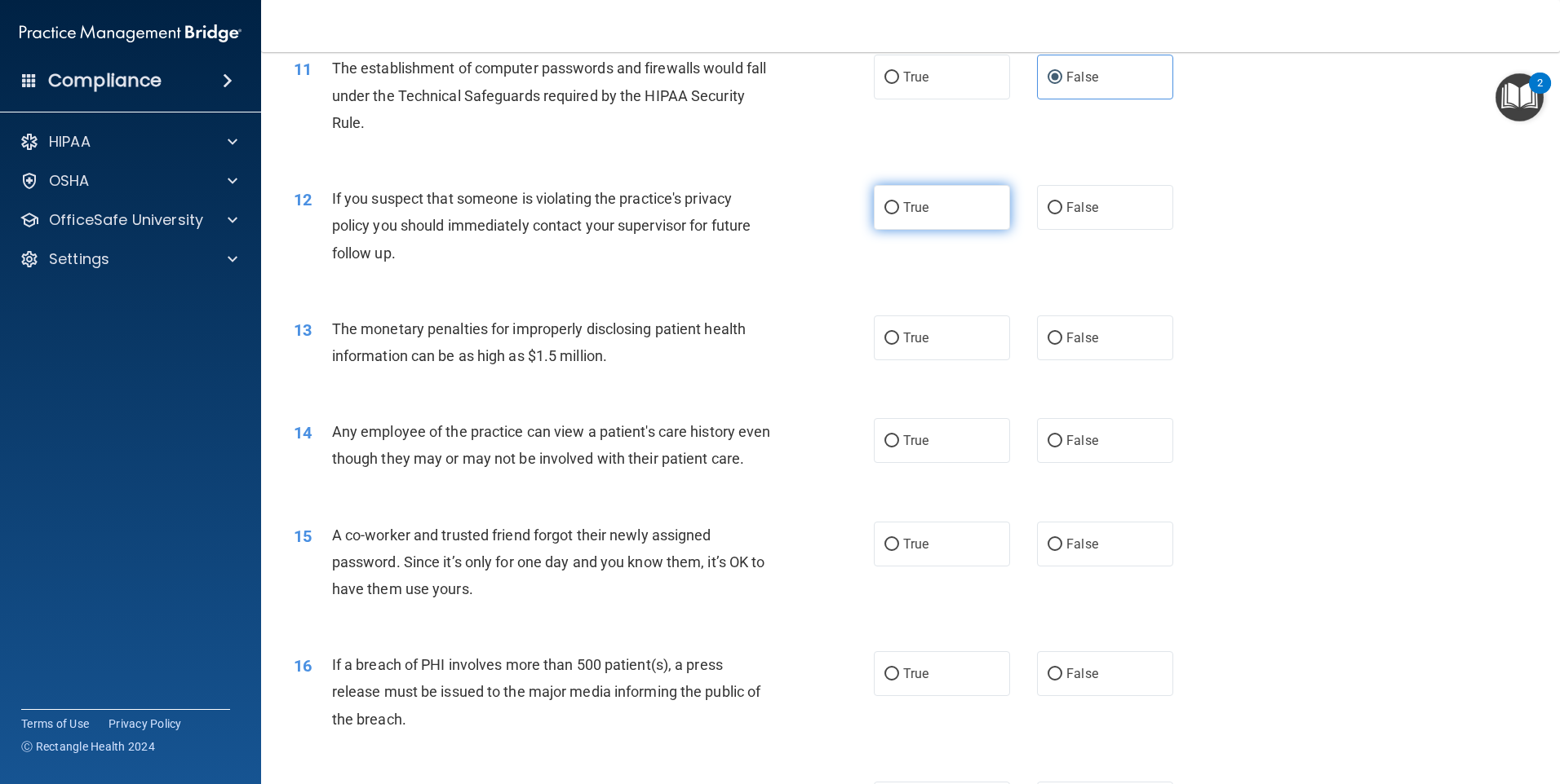
click at [903, 208] on span "True" at bounding box center [916, 207] width 26 height 16
click at [899, 208] on input "True" at bounding box center [892, 208] width 15 height 12
radio input "true"
click at [935, 340] on label "True" at bounding box center [942, 338] width 137 height 45
click at [899, 340] on input "True" at bounding box center [892, 339] width 15 height 12
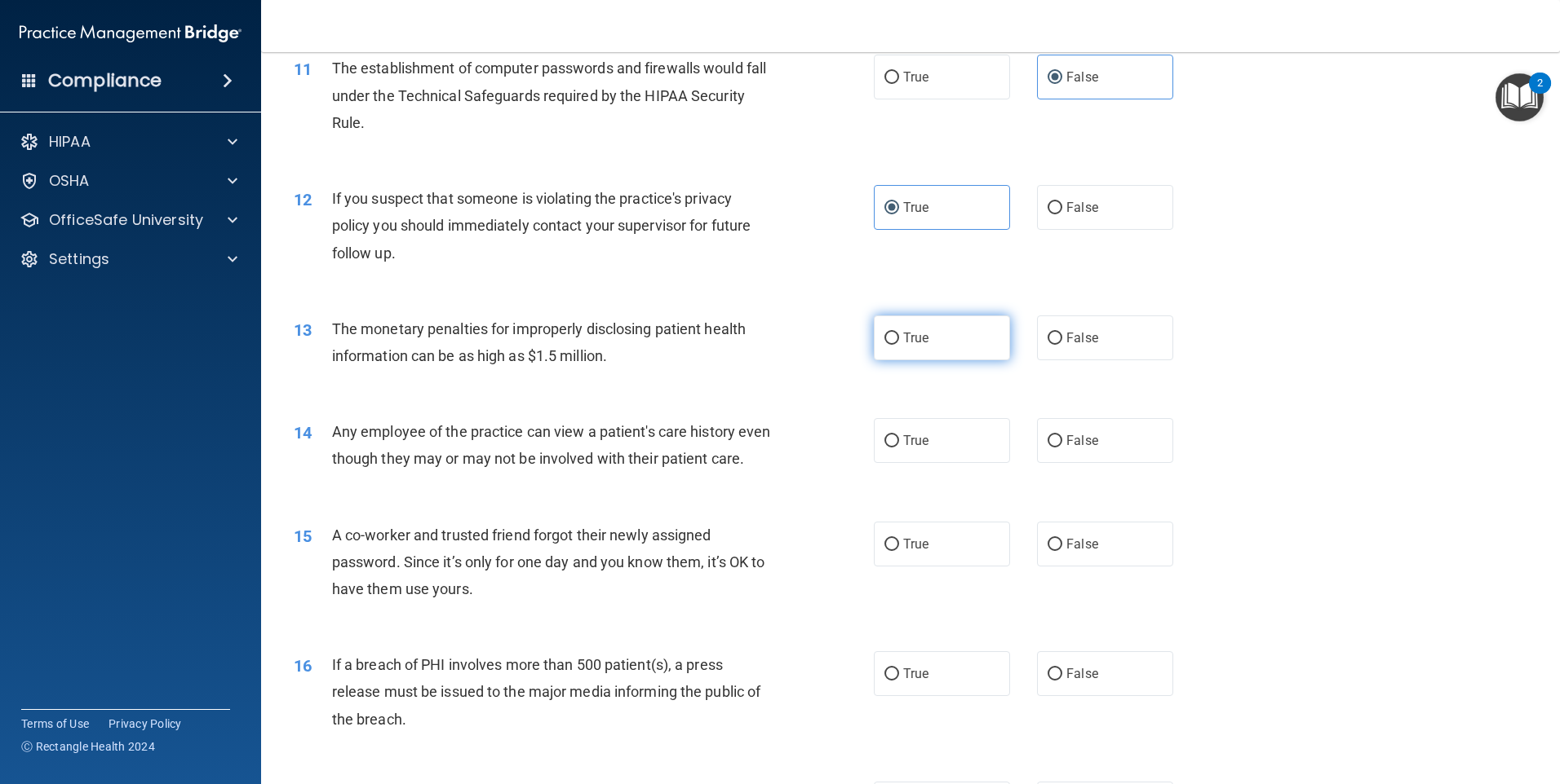
radio input "true"
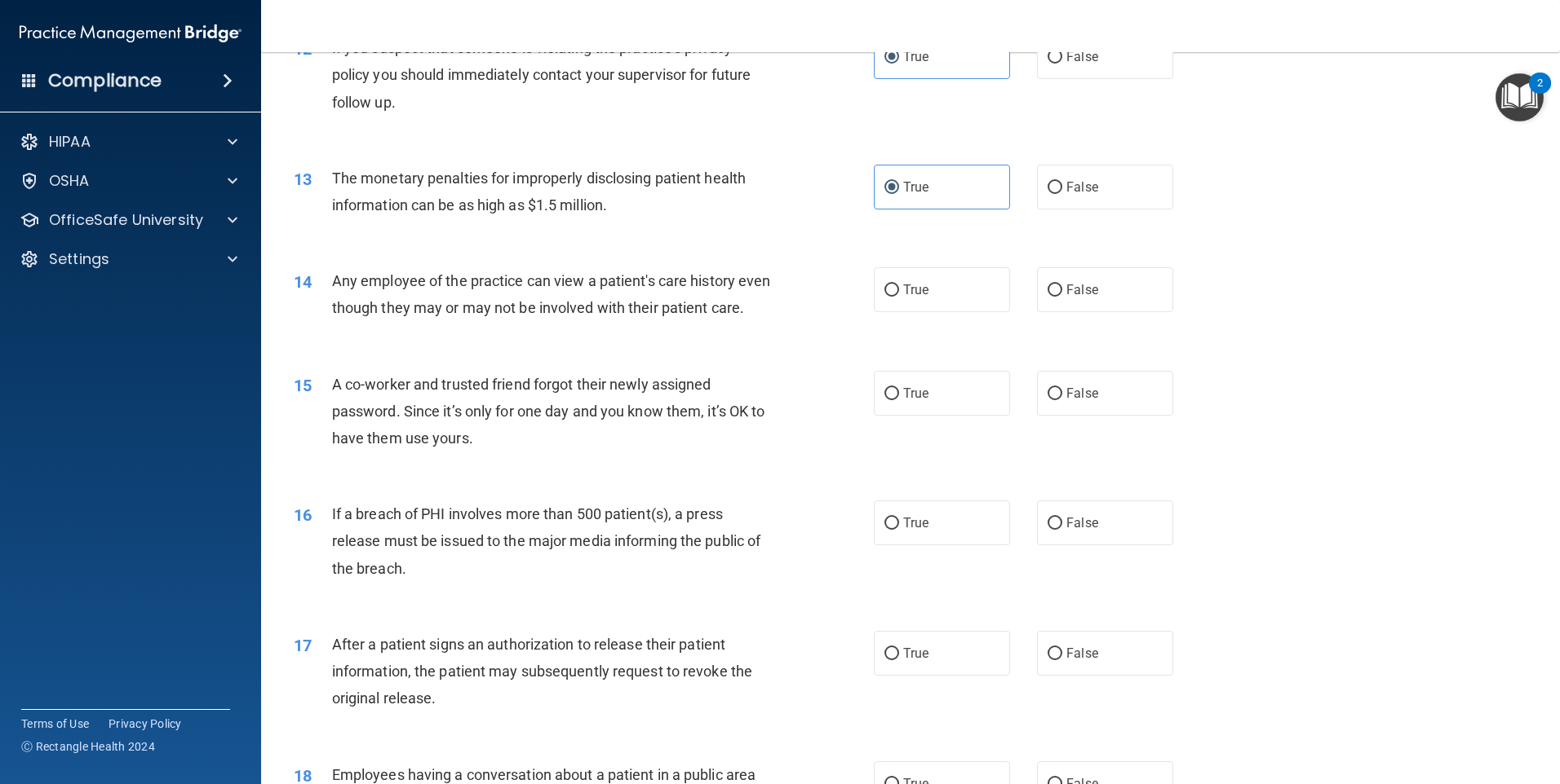
scroll to position [1308, 0]
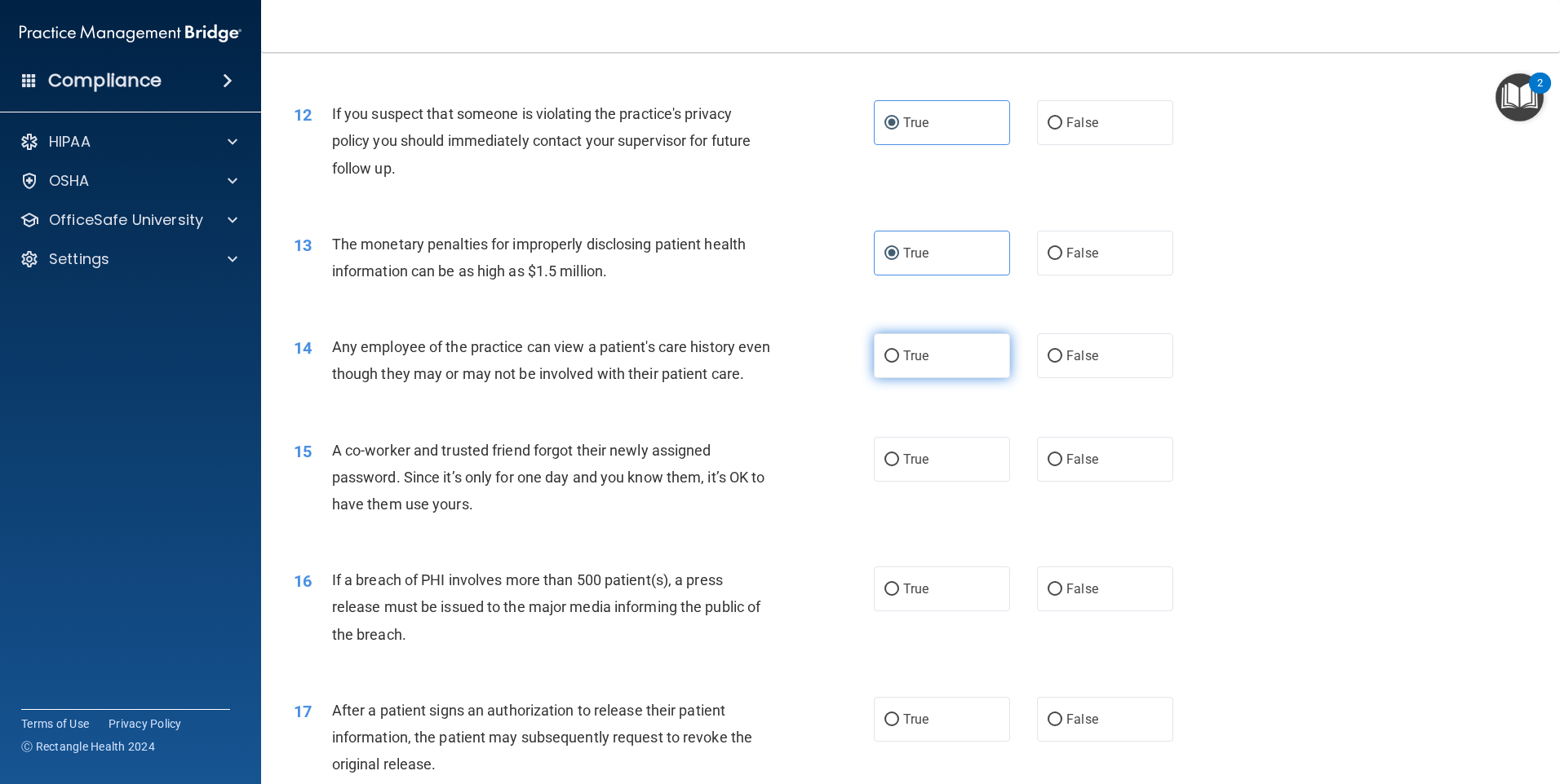
click at [903, 360] on span "True" at bounding box center [916, 356] width 26 height 16
click at [899, 360] on input "True" at bounding box center [892, 357] width 15 height 12
radio input "true"
click at [1083, 482] on label "False" at bounding box center [1105, 460] width 137 height 45
click at [1063, 467] on input "False" at bounding box center [1055, 460] width 15 height 12
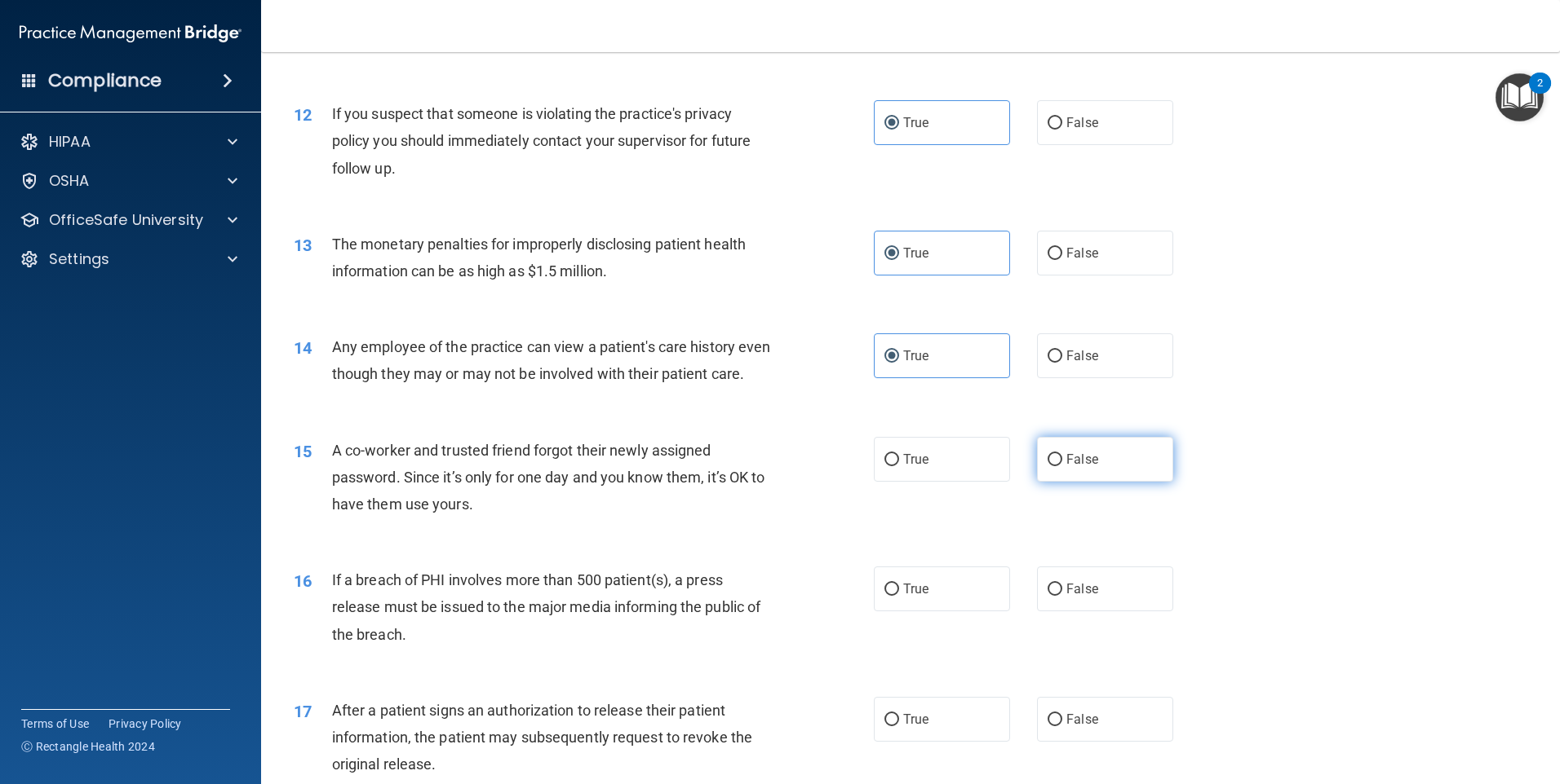
radio input "true"
click at [1082, 597] on span "False" at bounding box center [1082, 589] width 31 height 16
click at [1063, 596] on input "False" at bounding box center [1055, 589] width 15 height 12
radio input "true"
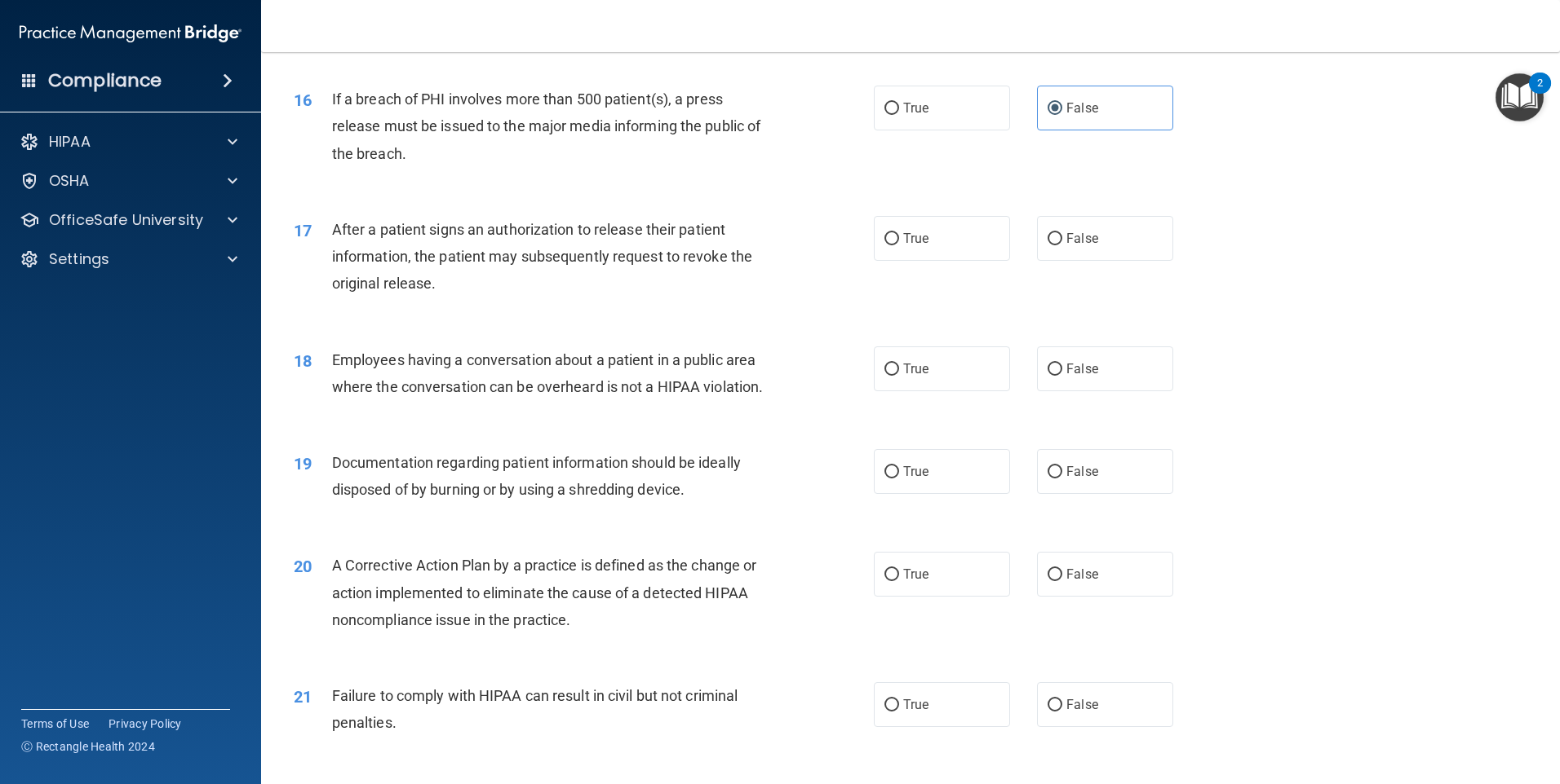
scroll to position [1797, 0]
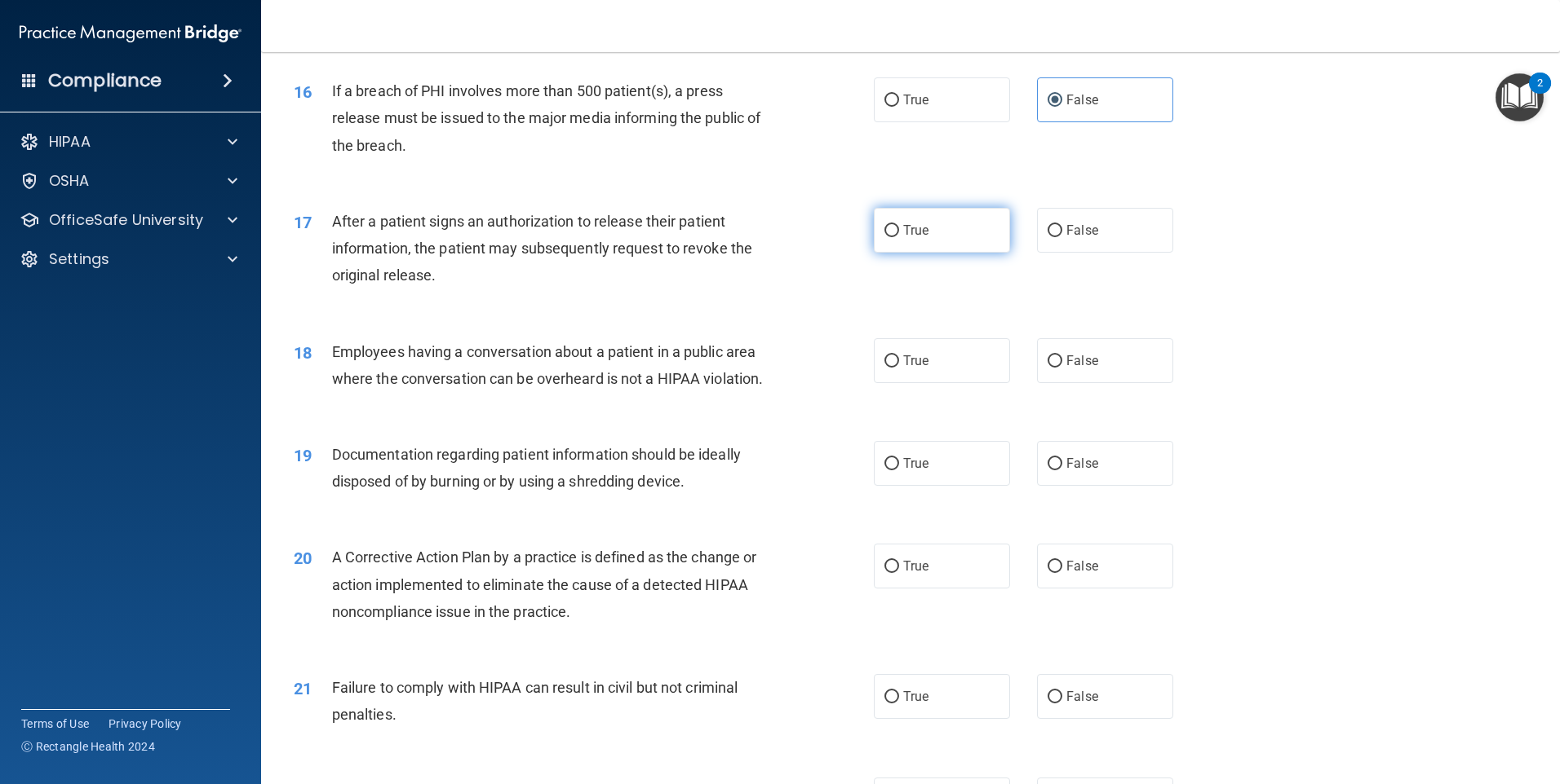
click at [897, 252] on label "True" at bounding box center [942, 231] width 137 height 45
click at [897, 238] on input "True" at bounding box center [892, 231] width 15 height 12
radio input "true"
click at [1101, 383] on label "False" at bounding box center [1105, 361] width 137 height 45
click at [1063, 367] on input "False" at bounding box center [1055, 362] width 15 height 12
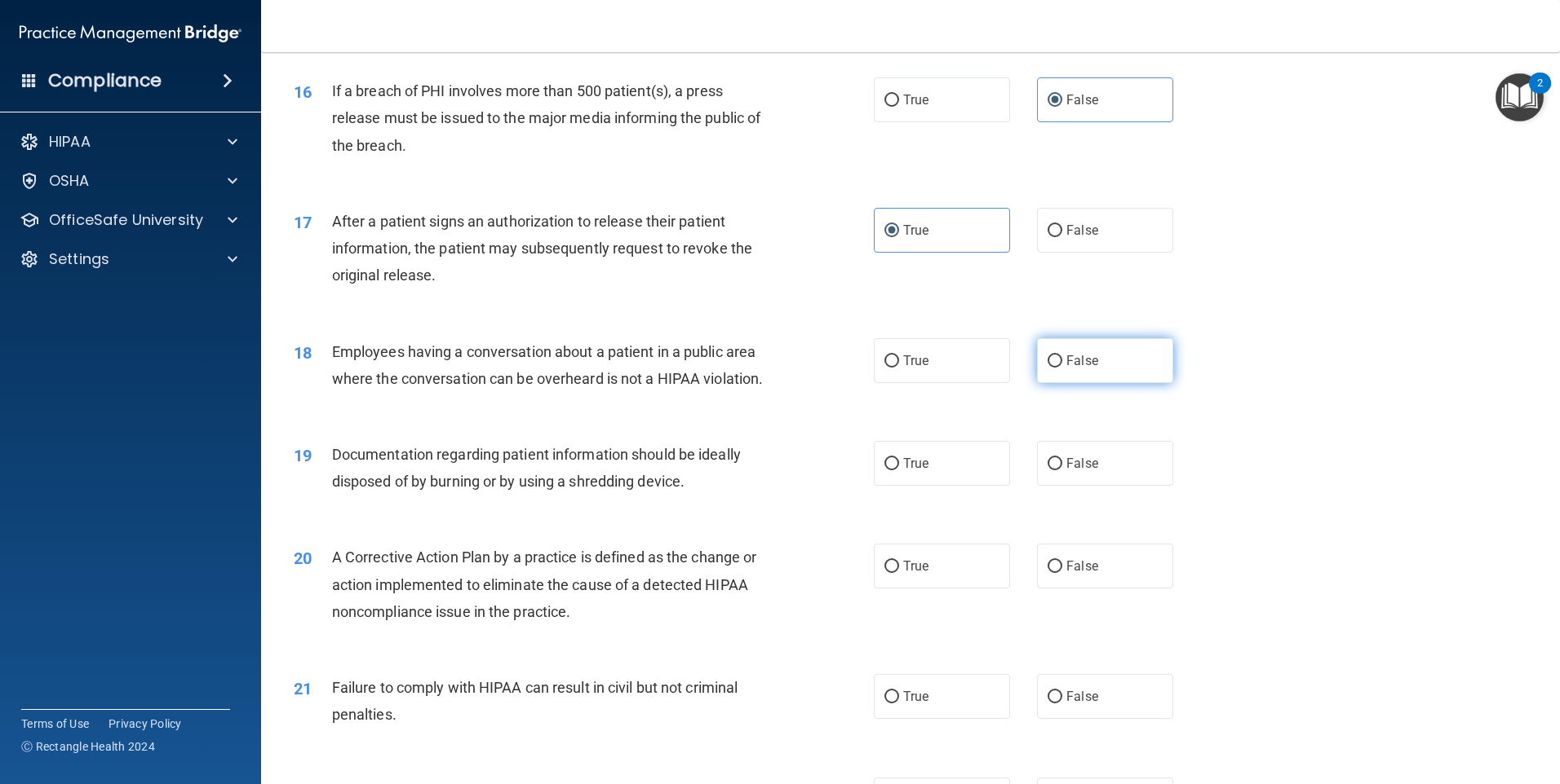
radio input "true"
click at [1113, 486] on label "False" at bounding box center [1105, 464] width 137 height 45
click at [1063, 471] on input "False" at bounding box center [1055, 464] width 15 height 12
radio input "true"
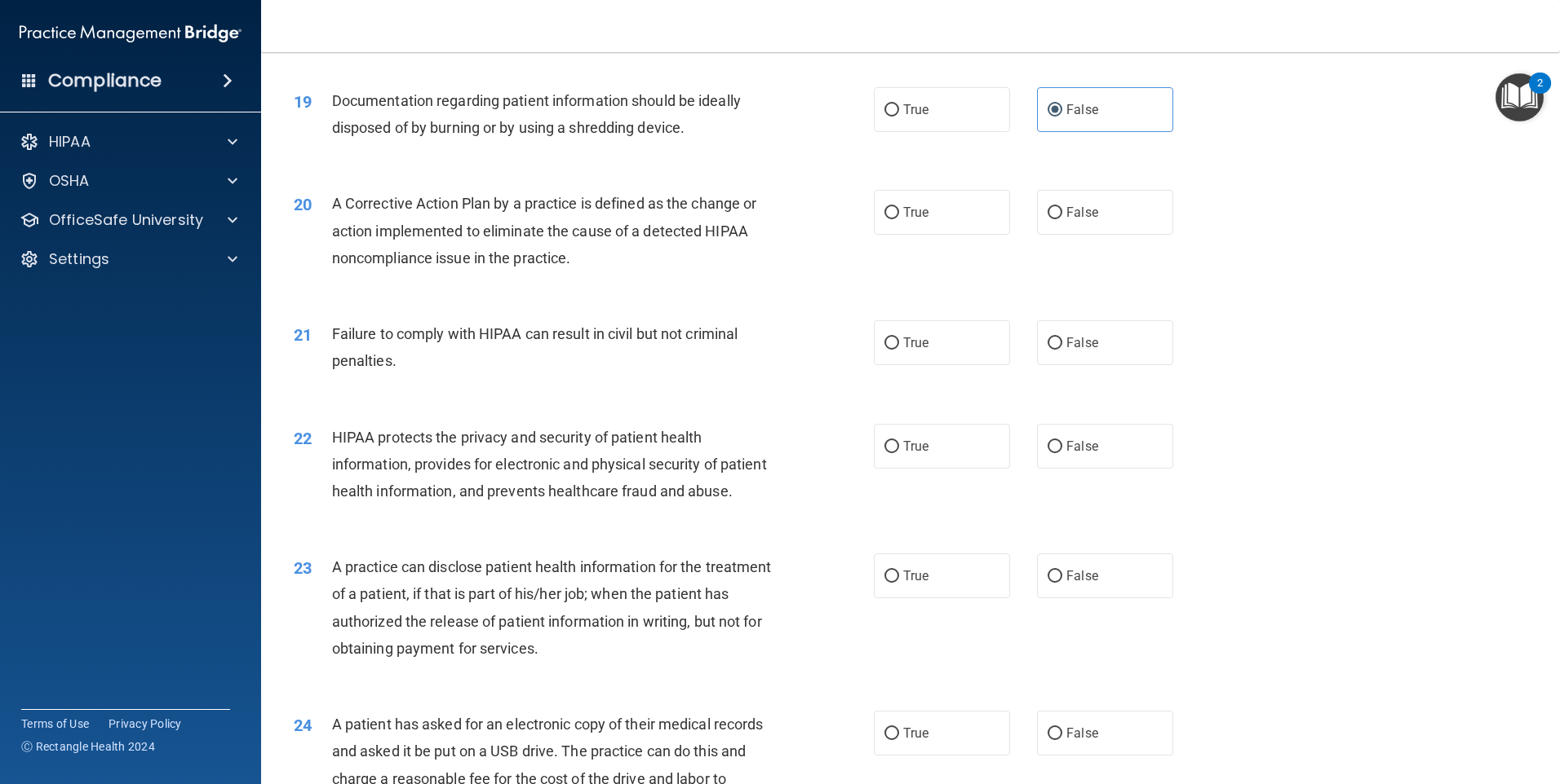
scroll to position [2205, 0]
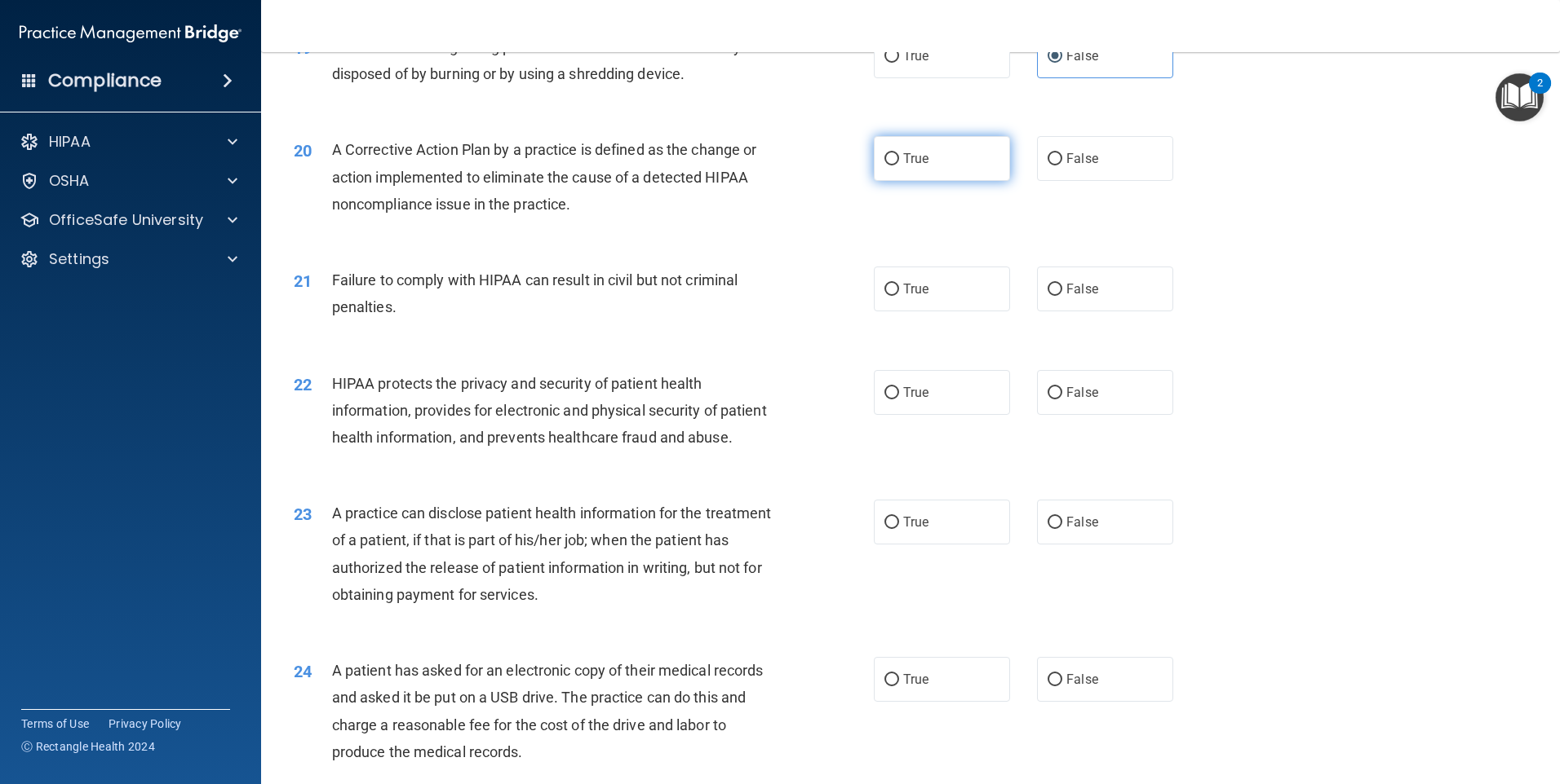
click at [893, 181] on label "True" at bounding box center [942, 159] width 137 height 45
click at [893, 165] on input "True" at bounding box center [892, 159] width 15 height 12
radio input "true"
click at [1048, 296] on input "False" at bounding box center [1055, 290] width 15 height 12
radio input "true"
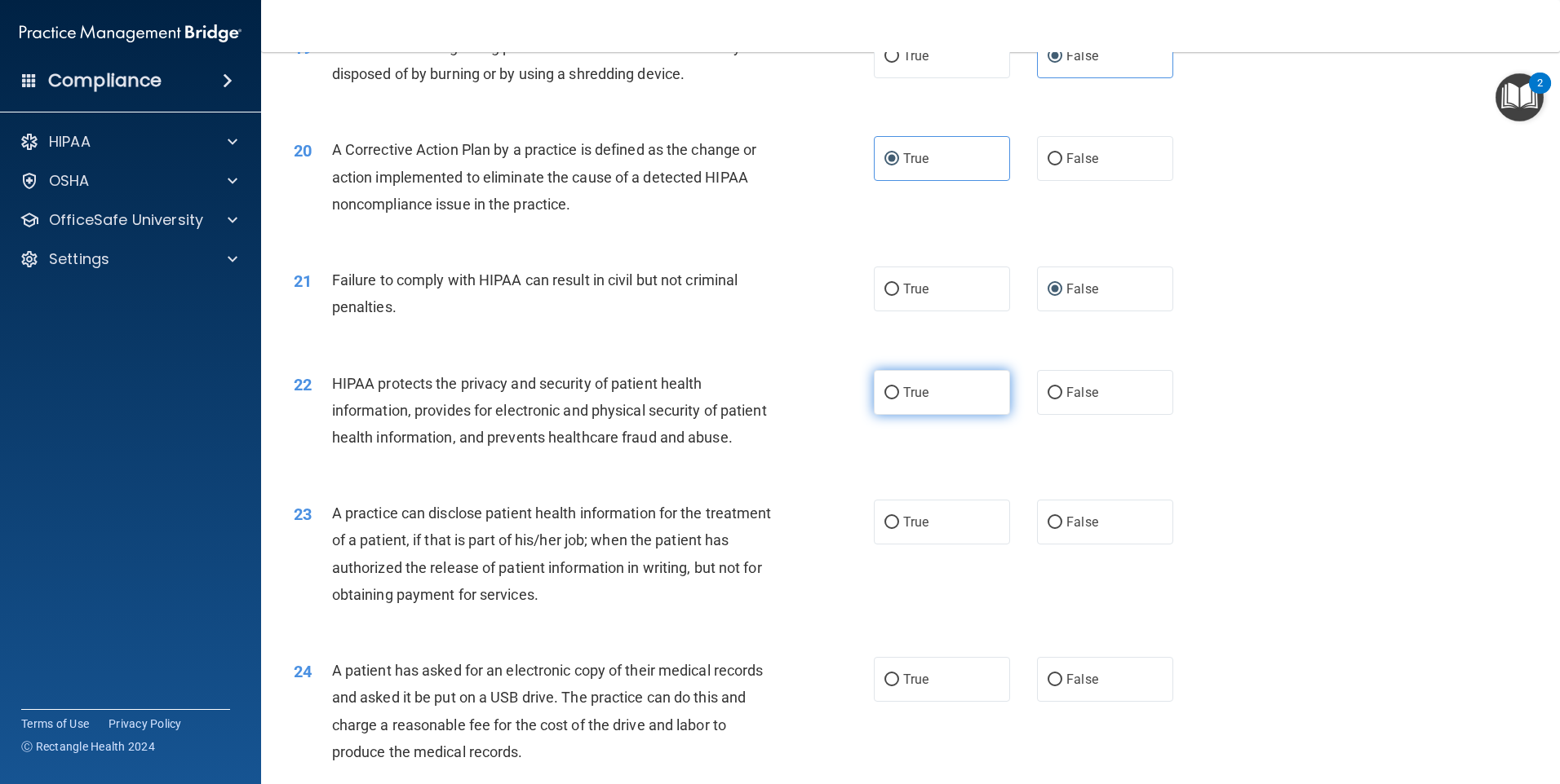
click at [951, 413] on label "True" at bounding box center [942, 393] width 137 height 45
click at [899, 400] on input "True" at bounding box center [892, 393] width 15 height 12
radio input "true"
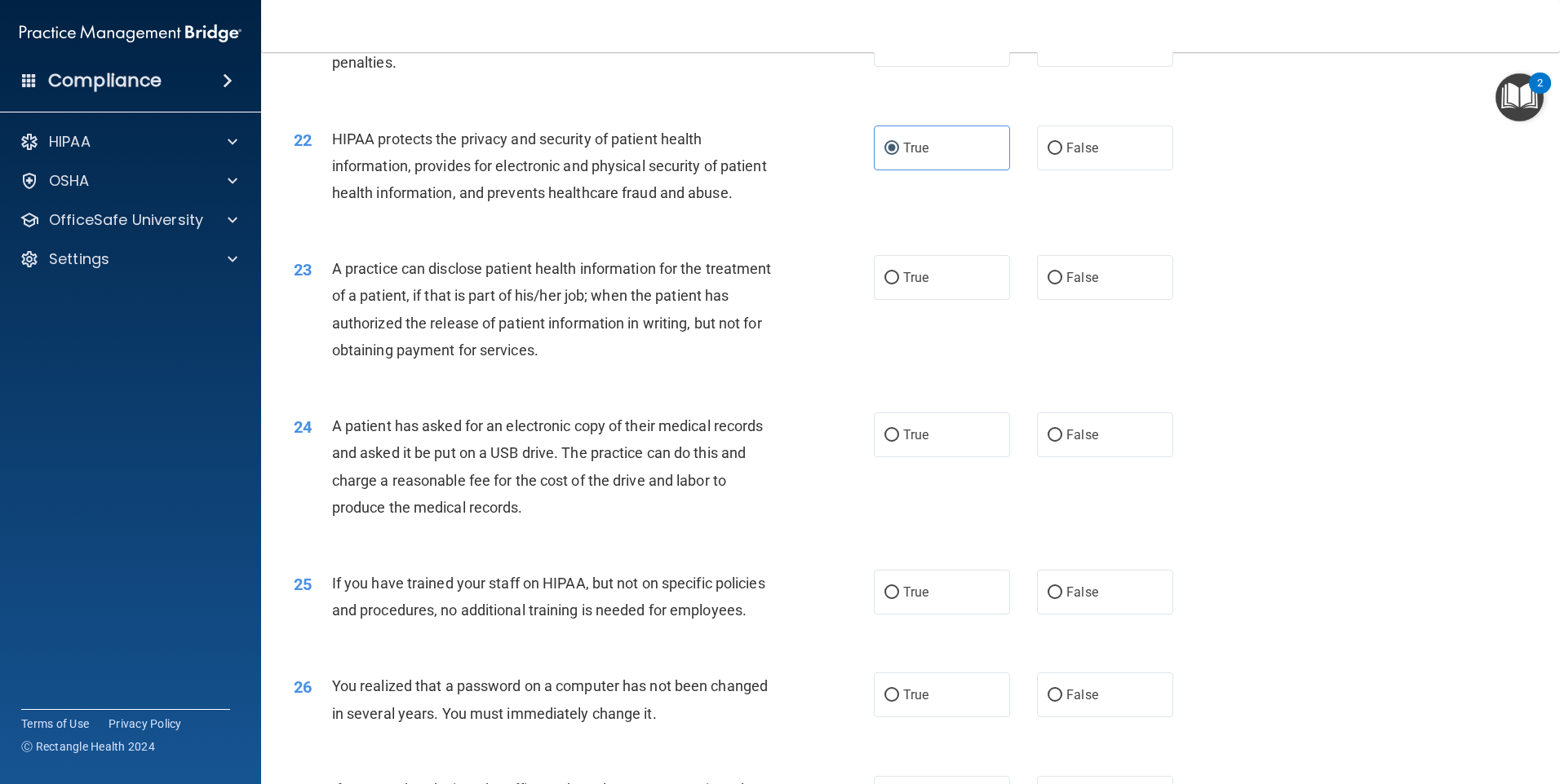
scroll to position [2531, 0]
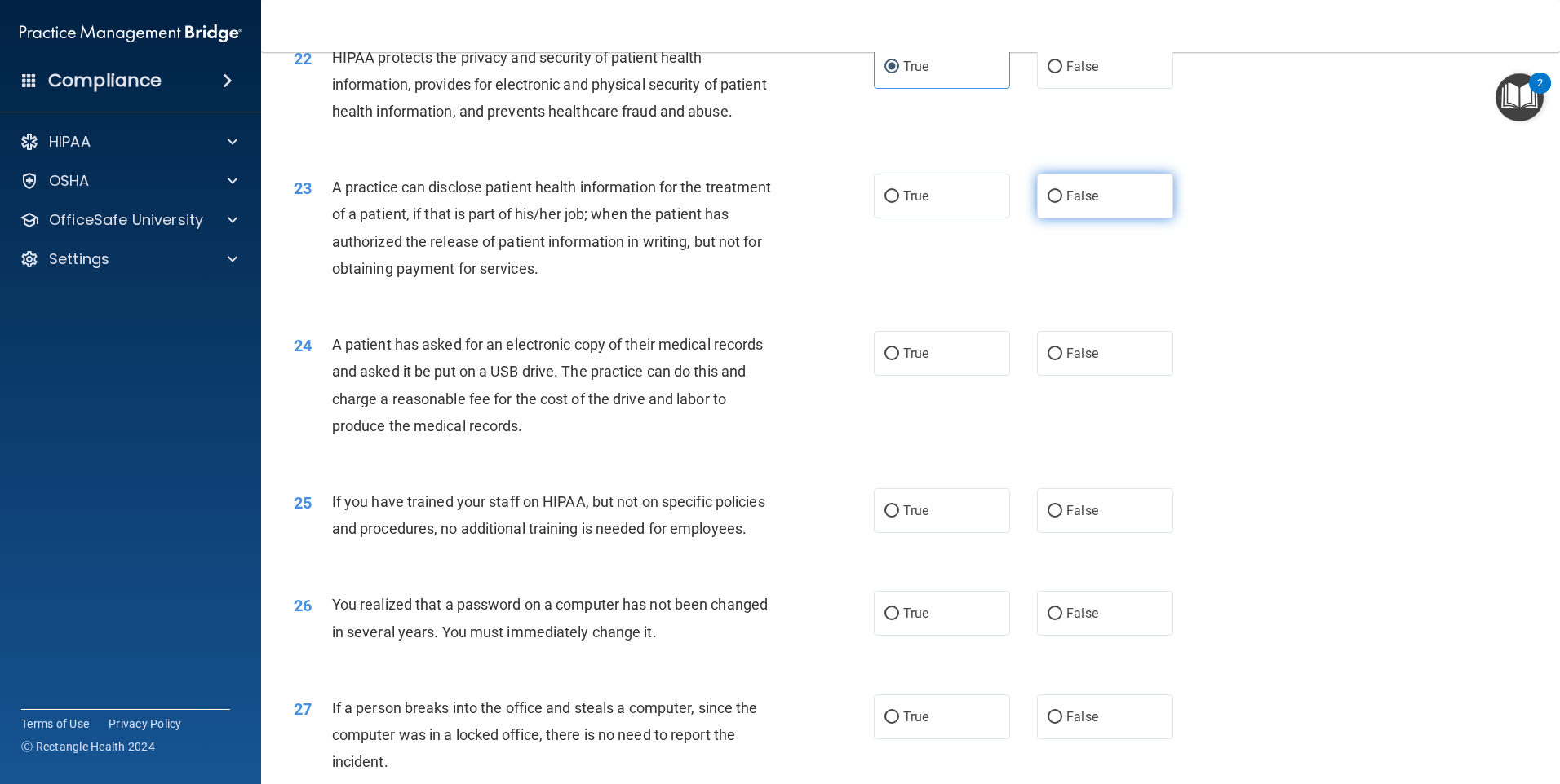
click at [1068, 204] on span "False" at bounding box center [1082, 196] width 31 height 16
click at [1063, 203] on input "False" at bounding box center [1055, 196] width 15 height 12
radio input "true"
click at [1108, 376] on label "False" at bounding box center [1105, 354] width 137 height 45
click at [1063, 361] on input "False" at bounding box center [1055, 354] width 15 height 12
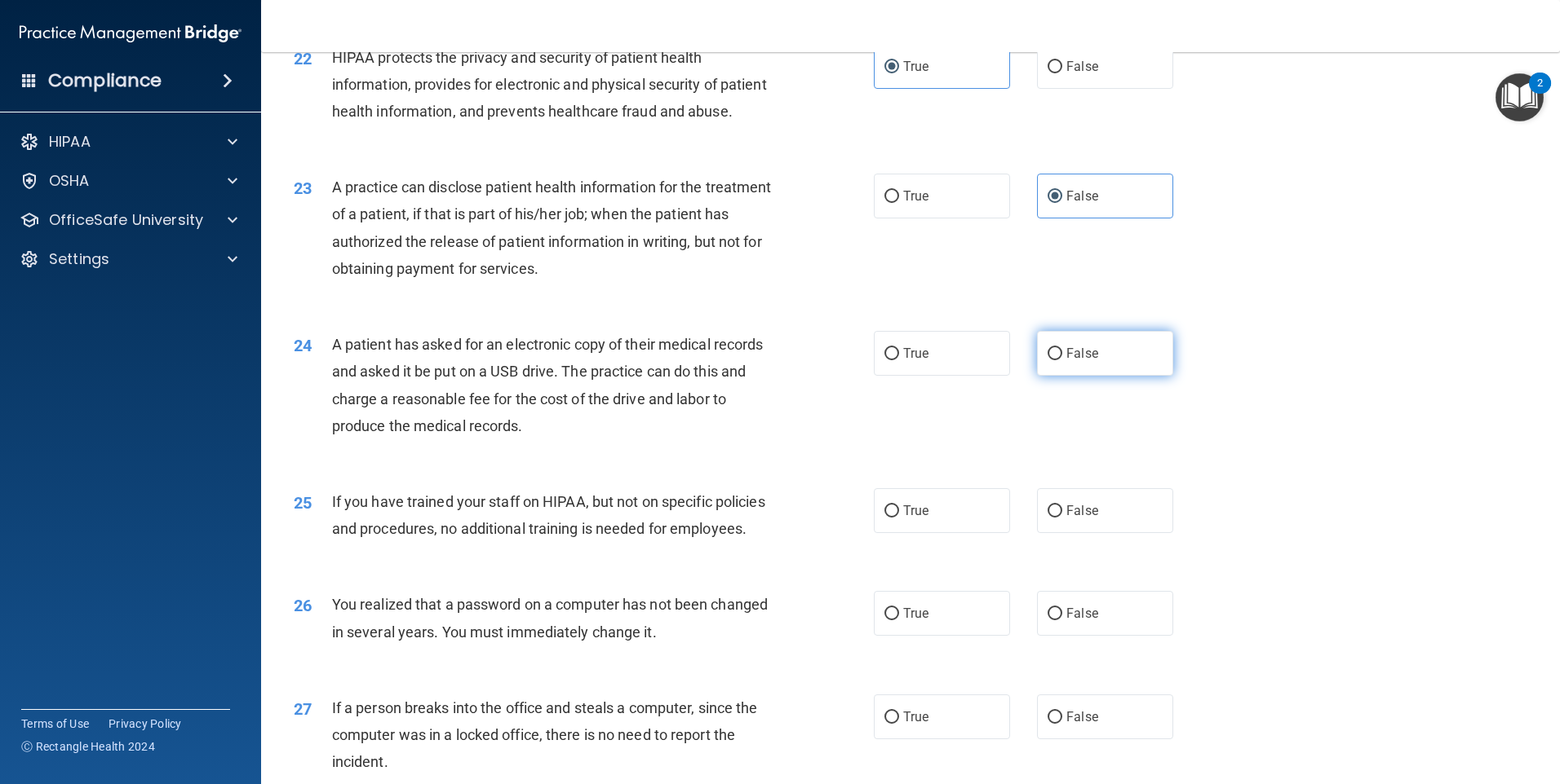
radio input "true"
click at [1069, 519] on span "False" at bounding box center [1082, 511] width 31 height 16
click at [1063, 518] on input "False" at bounding box center [1055, 512] width 15 height 12
radio input "true"
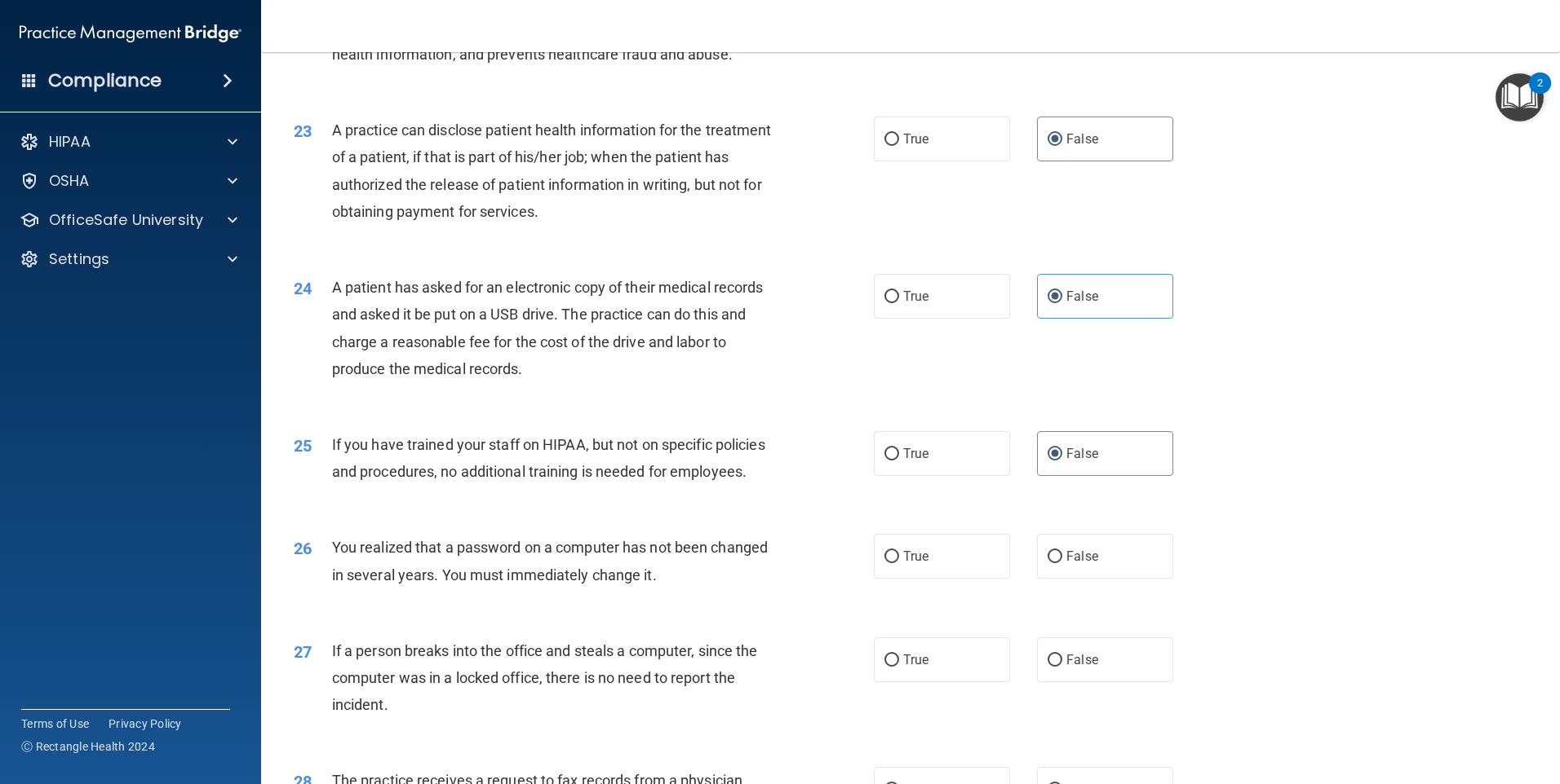
scroll to position [2612, 0]
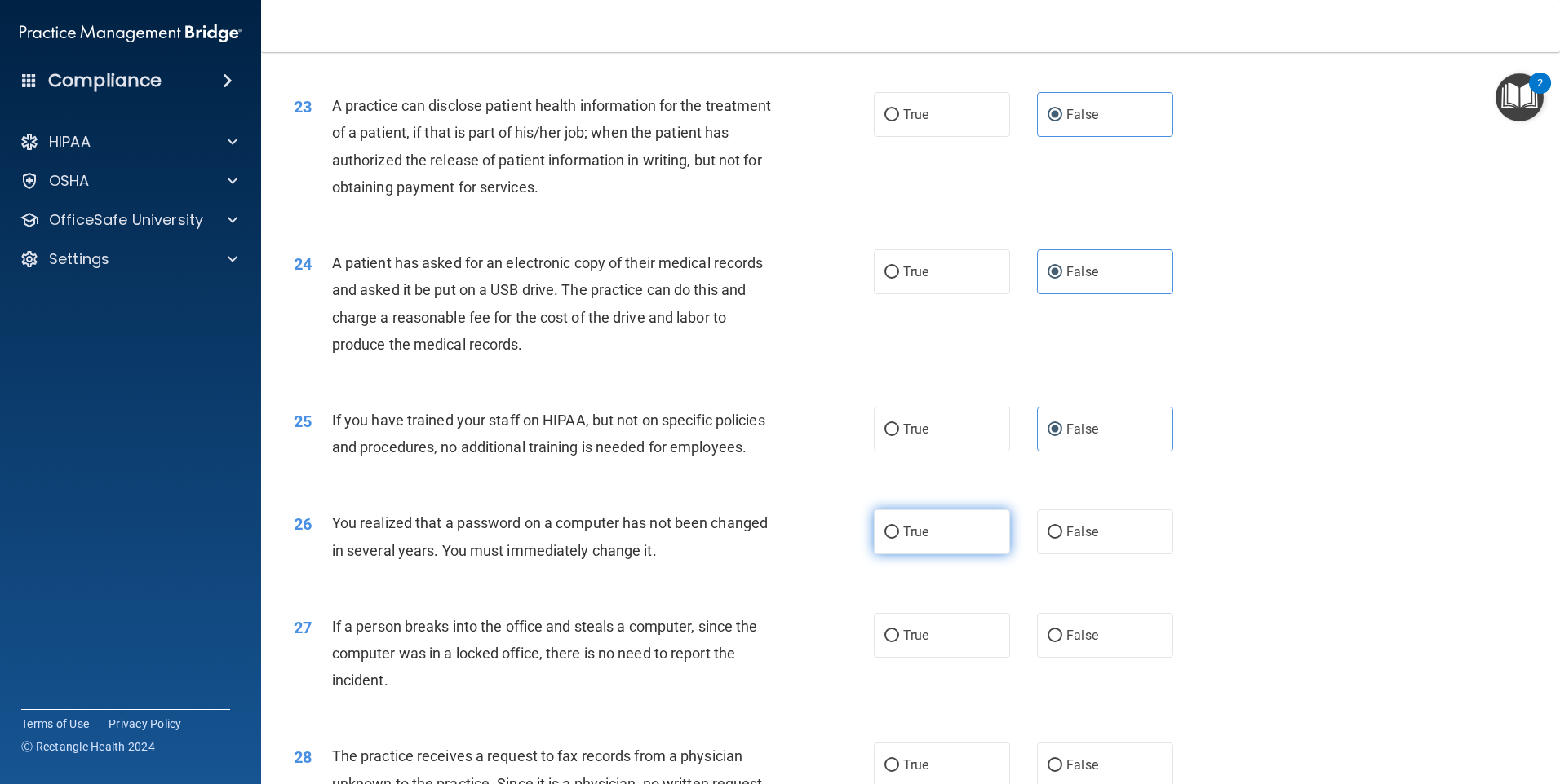
click at [933, 554] on label "True" at bounding box center [942, 532] width 137 height 45
click at [899, 539] on input "True" at bounding box center [892, 532] width 15 height 12
radio input "true"
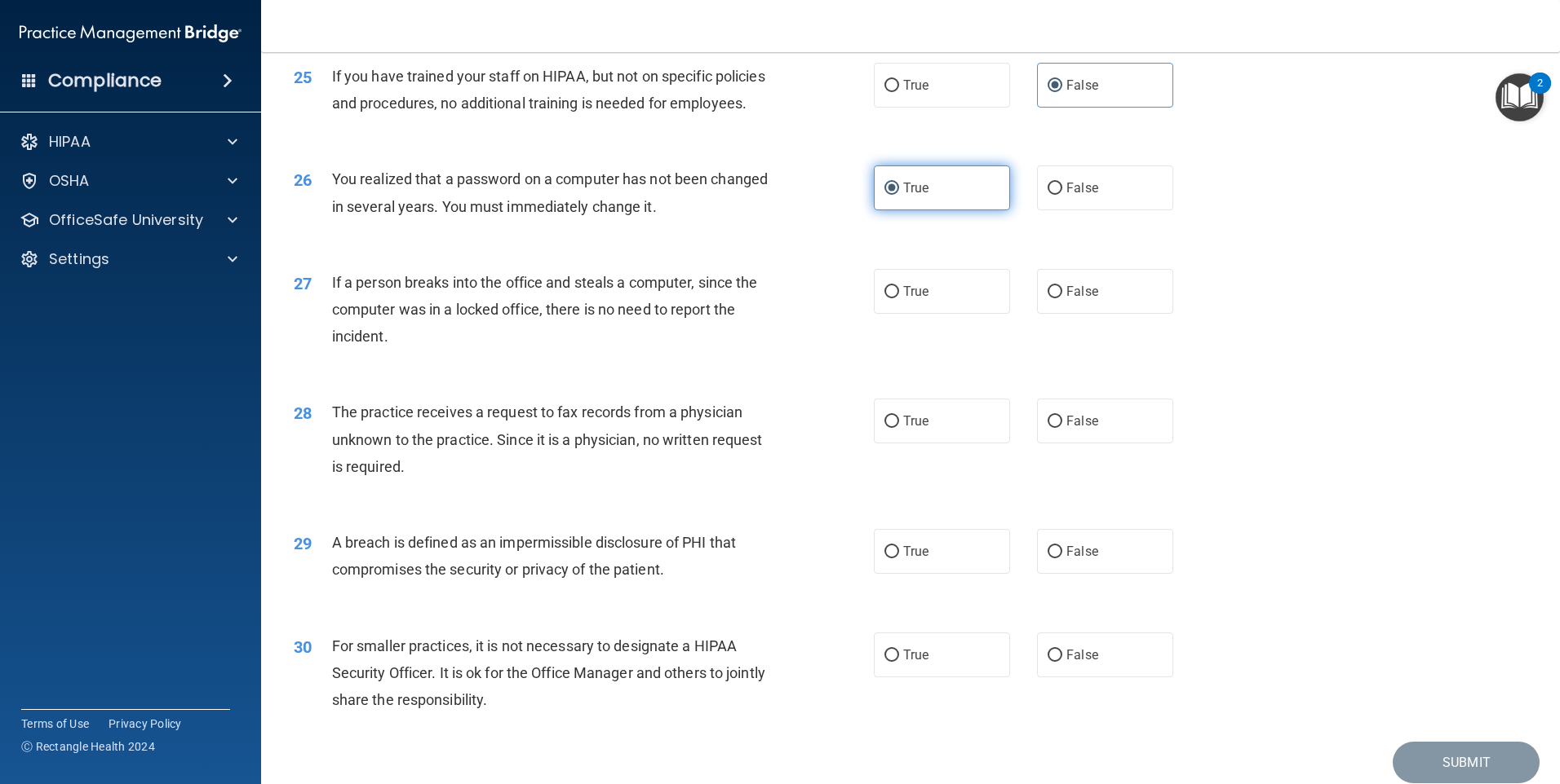
scroll to position [3020, 0]
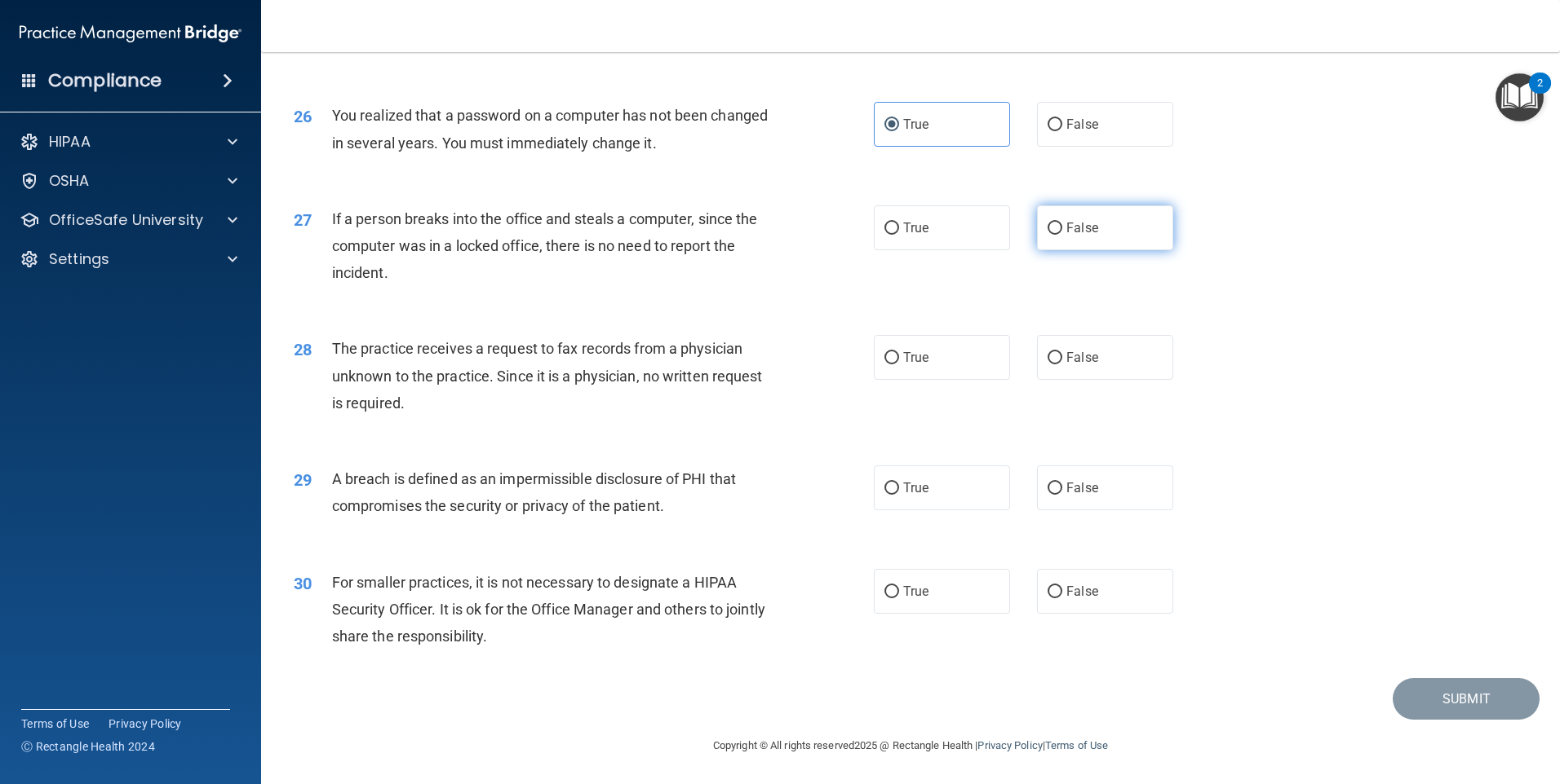
click at [1049, 235] on input "False" at bounding box center [1055, 229] width 15 height 12
radio input "true"
click at [1072, 365] on span "False" at bounding box center [1082, 358] width 31 height 16
click at [1063, 364] on input "False" at bounding box center [1055, 359] width 15 height 12
radio input "true"
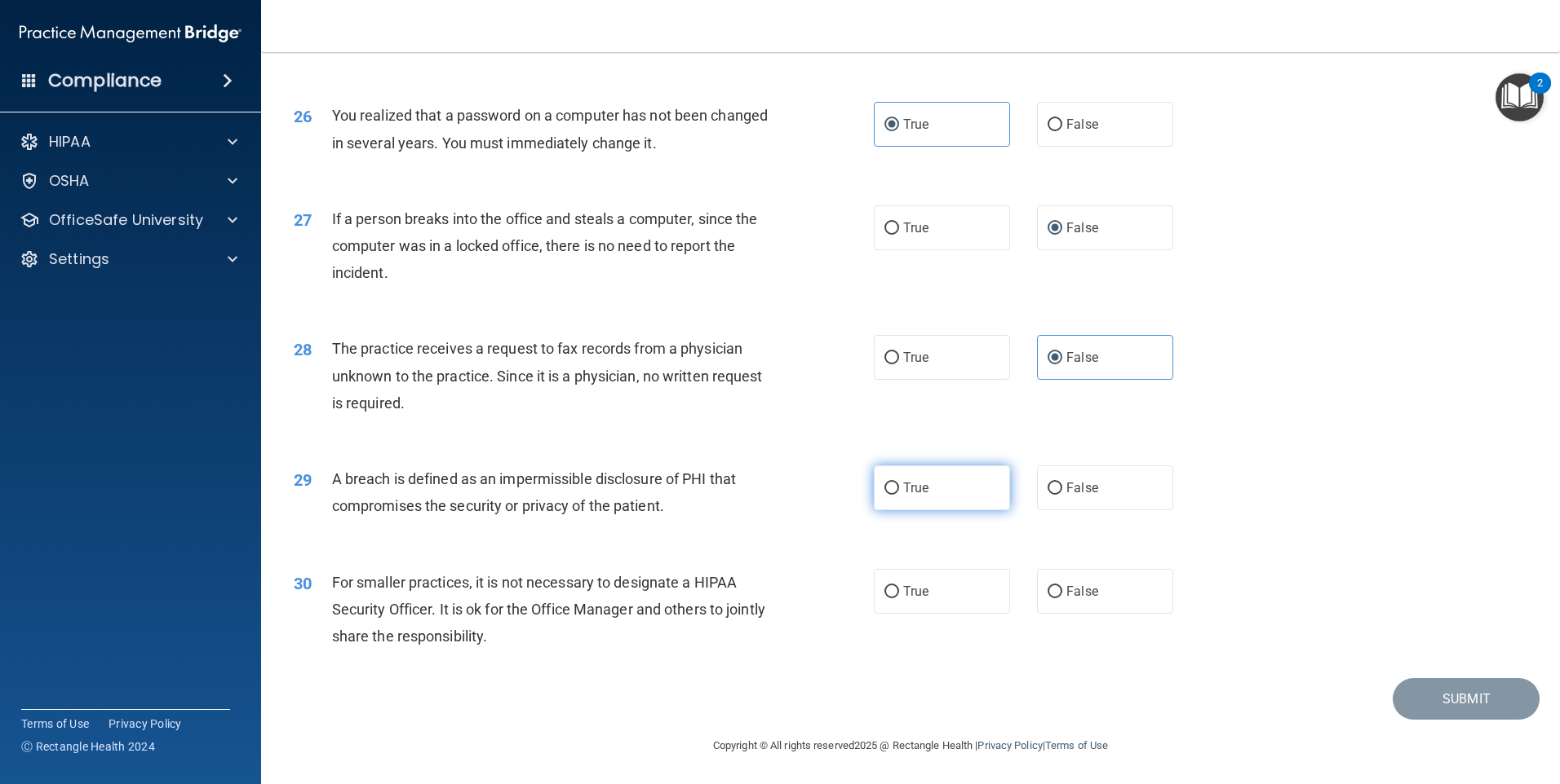
click at [926, 511] on label "True" at bounding box center [942, 488] width 137 height 45
click at [899, 495] on input "True" at bounding box center [892, 488] width 15 height 12
radio input "true"
click at [1105, 614] on label "False" at bounding box center [1105, 591] width 137 height 45
click at [1063, 598] on input "False" at bounding box center [1055, 592] width 15 height 12
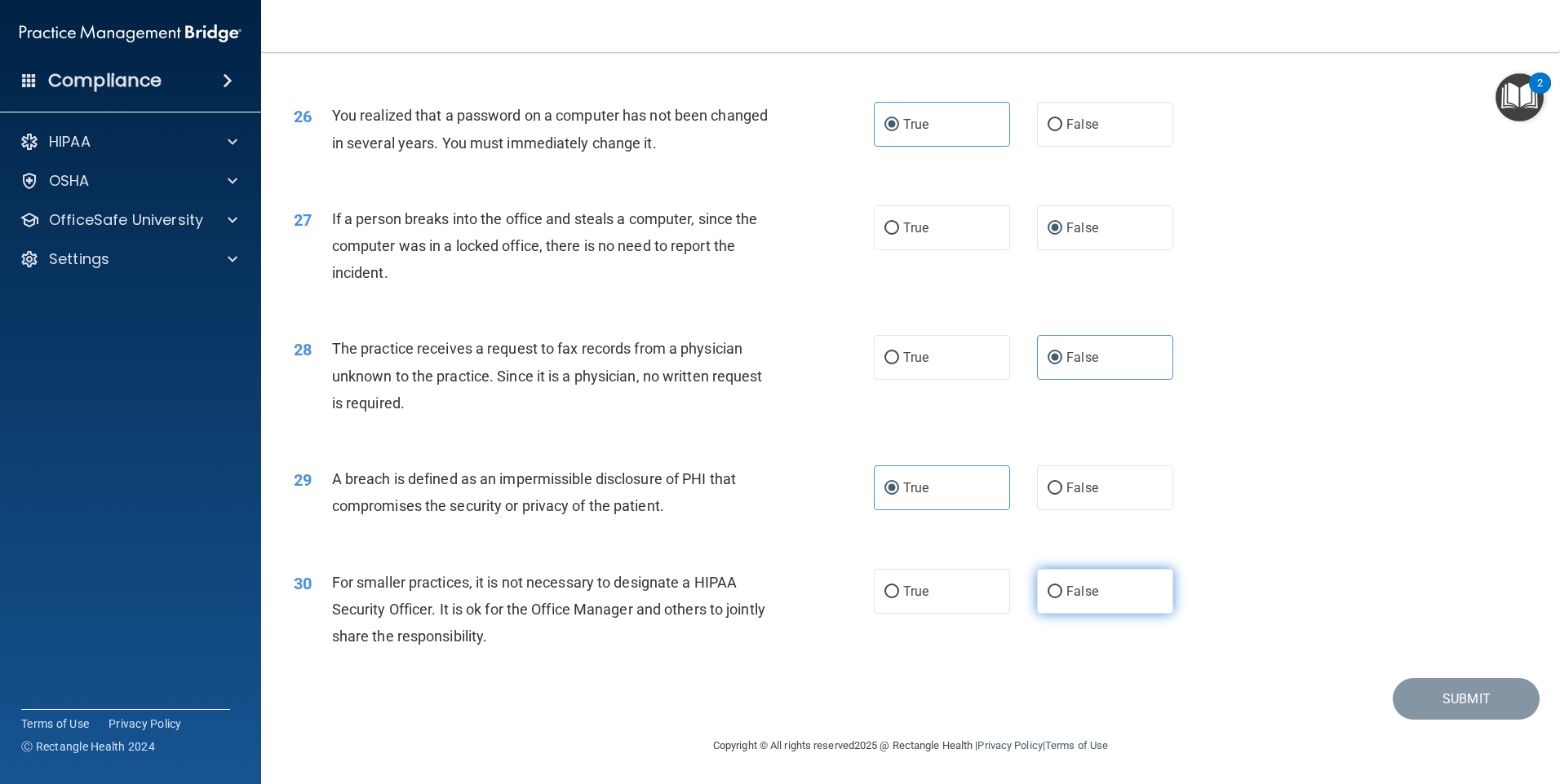
radio input "true"
click at [1447, 692] on button "Submit" at bounding box center [1466, 699] width 146 height 41
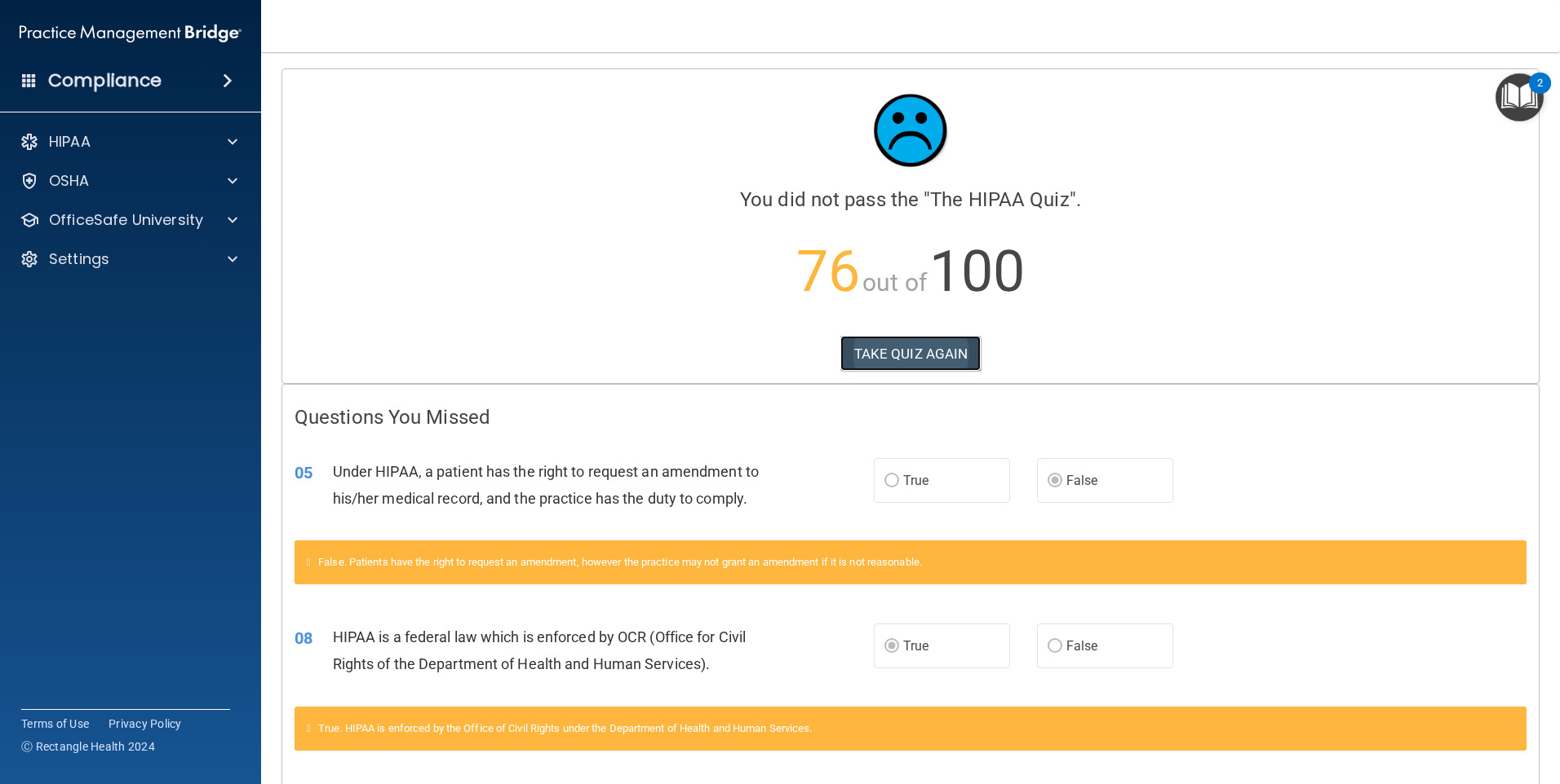
click at [908, 346] on button "TAKE QUIZ AGAIN" at bounding box center [911, 354] width 142 height 36
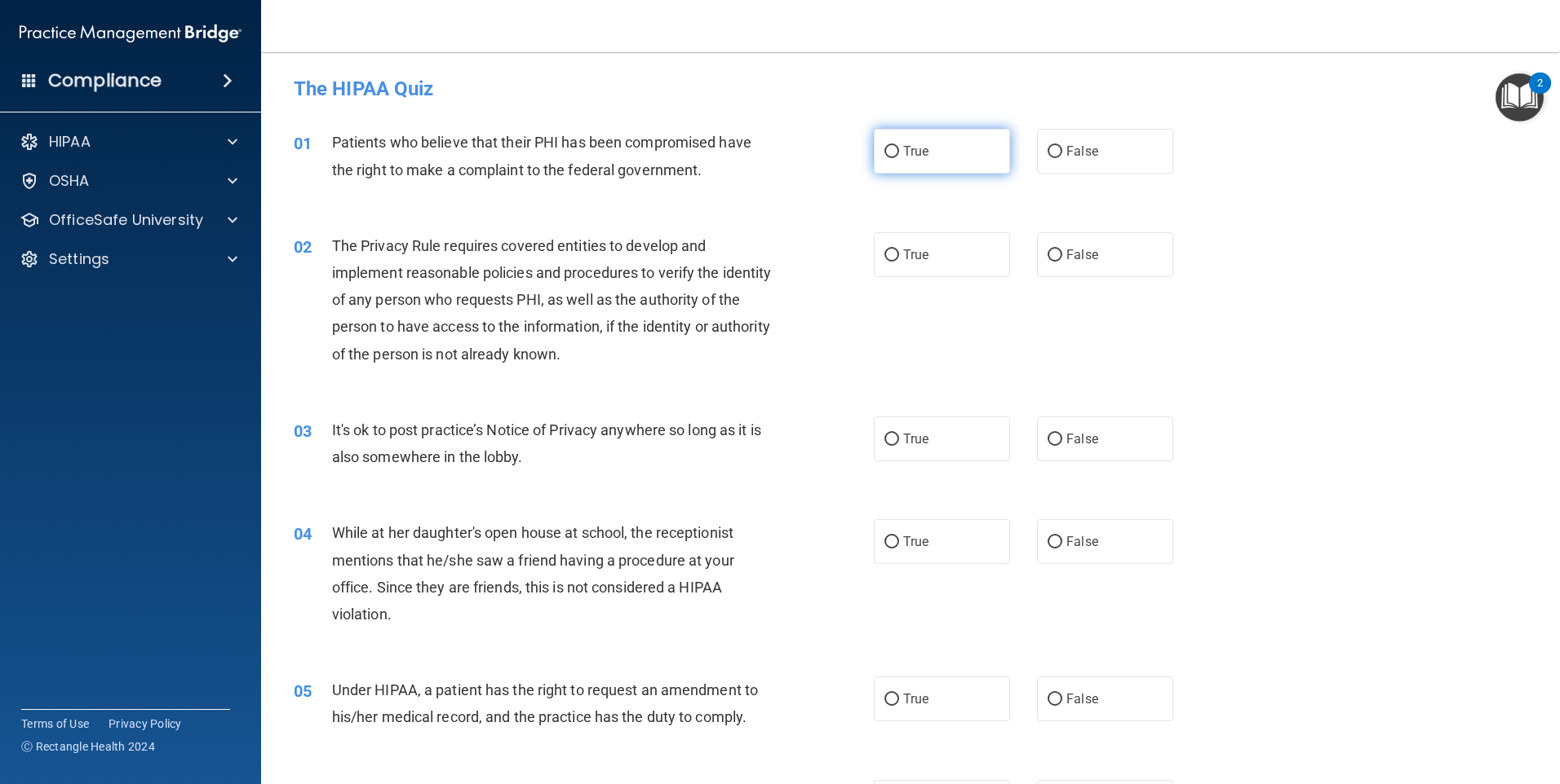
click at [889, 149] on input "True" at bounding box center [892, 152] width 15 height 12
radio input "true"
click at [903, 249] on span "True" at bounding box center [916, 254] width 26 height 16
click at [898, 250] on input "True" at bounding box center [892, 255] width 15 height 12
radio input "true"
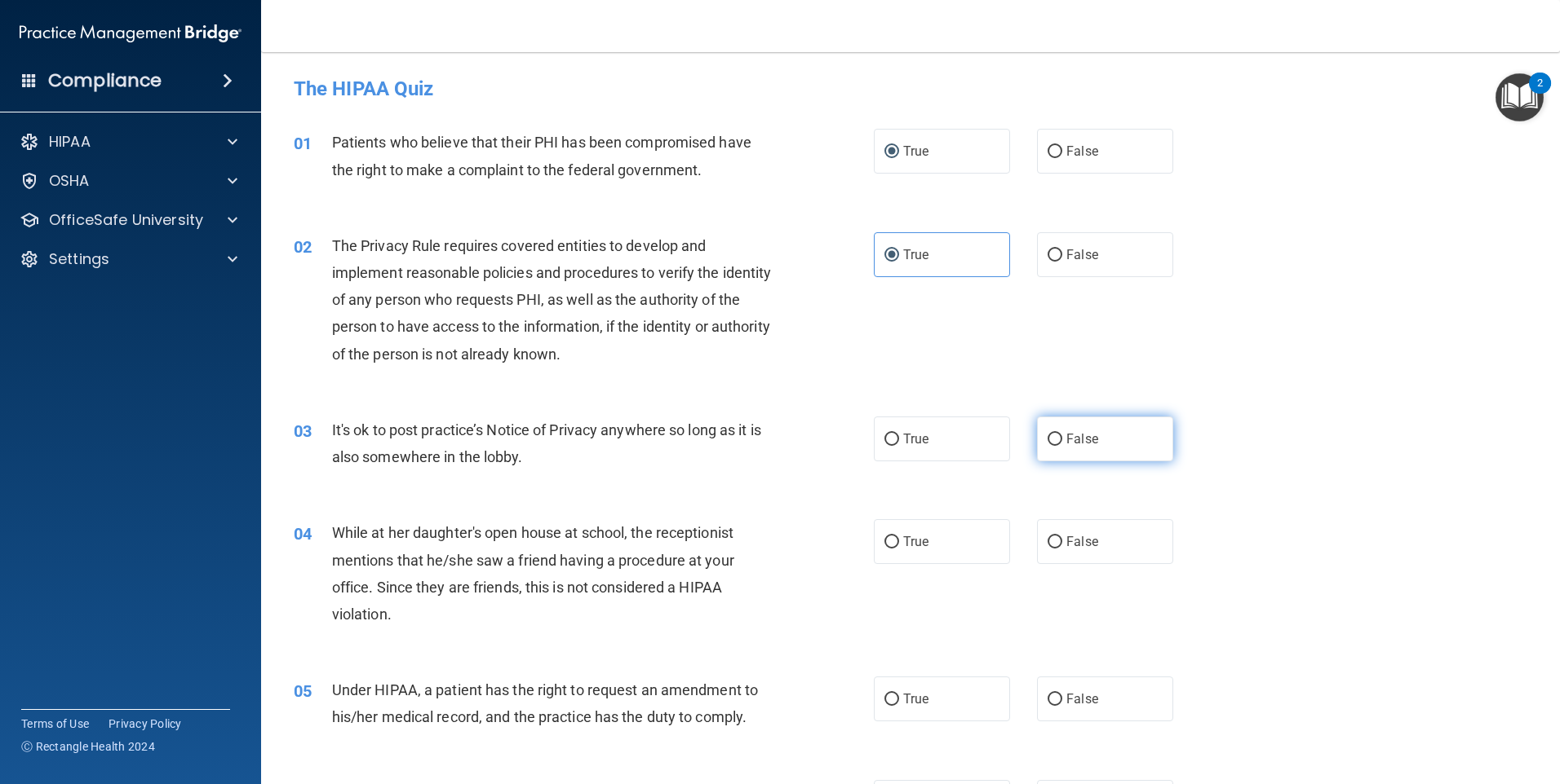
click at [1072, 440] on span "False" at bounding box center [1082, 439] width 31 height 16
click at [1063, 440] on input "False" at bounding box center [1055, 440] width 15 height 12
radio input "true"
click at [1083, 533] on label "False" at bounding box center [1105, 542] width 137 height 45
click at [1063, 536] on input "False" at bounding box center [1055, 542] width 15 height 12
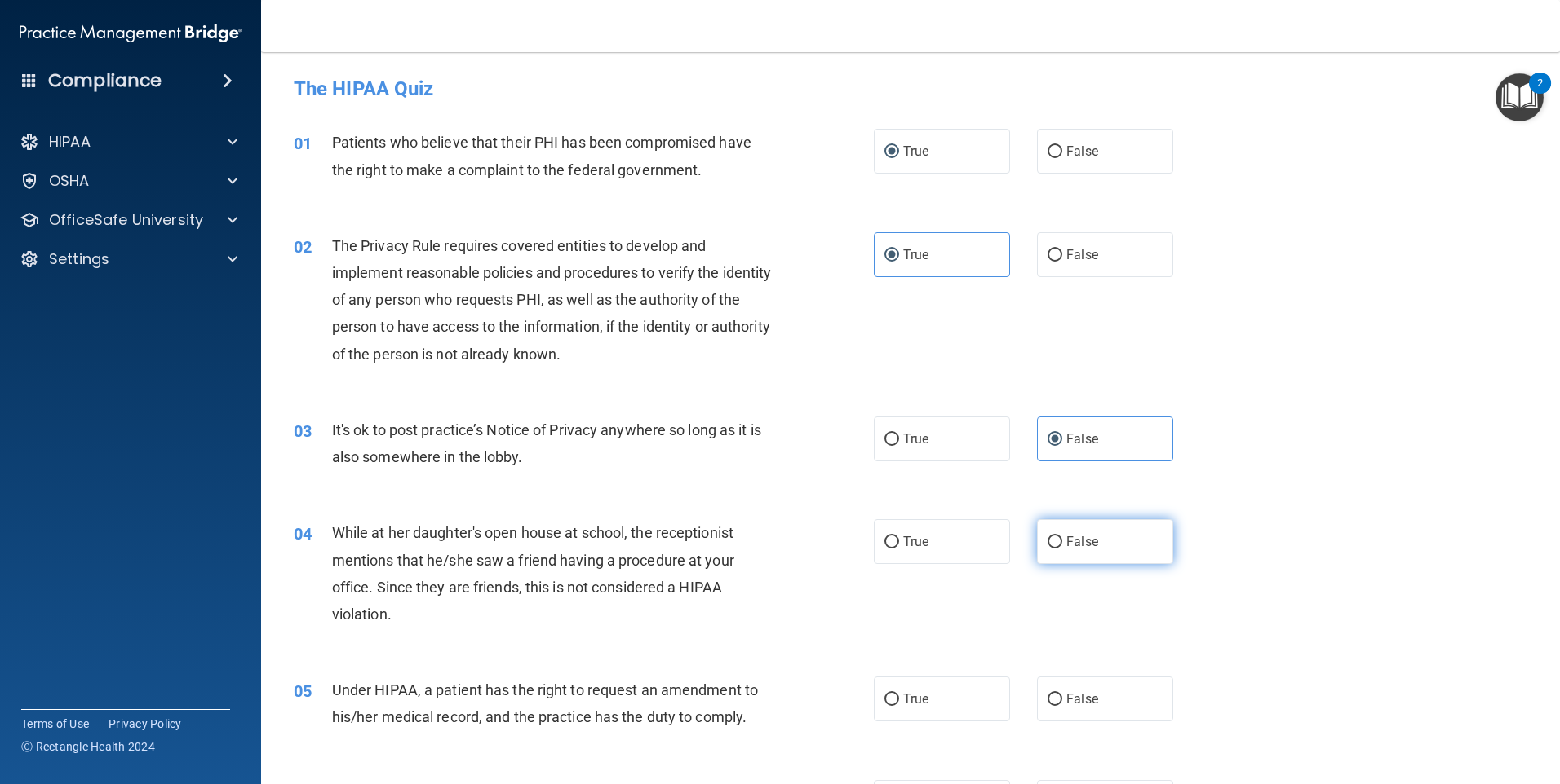
radio input "true"
click at [1067, 696] on span "False" at bounding box center [1082, 700] width 31 height 16
click at [1061, 696] on input "False" at bounding box center [1055, 700] width 15 height 12
radio input "true"
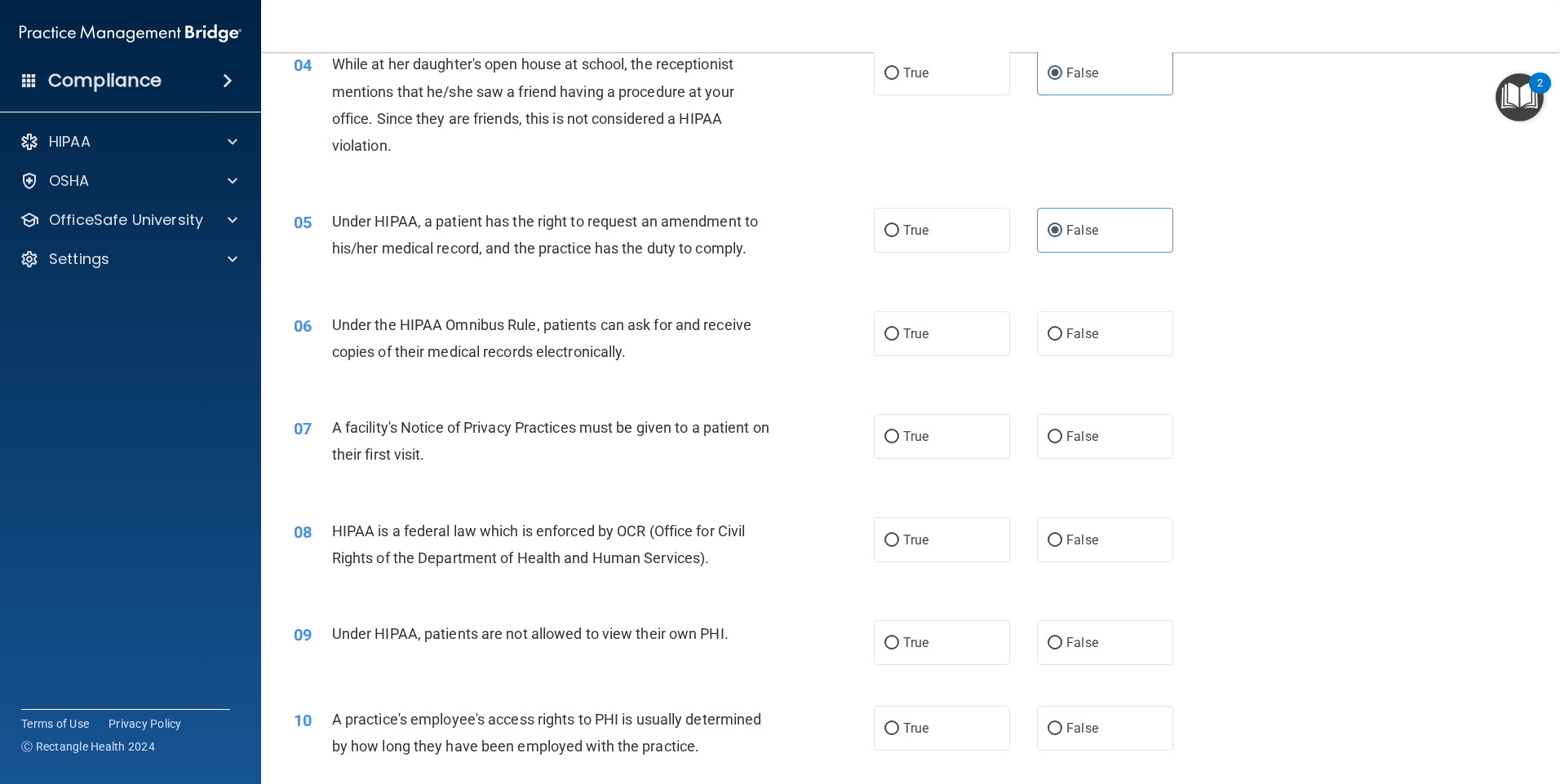
scroll to position [489, 0]
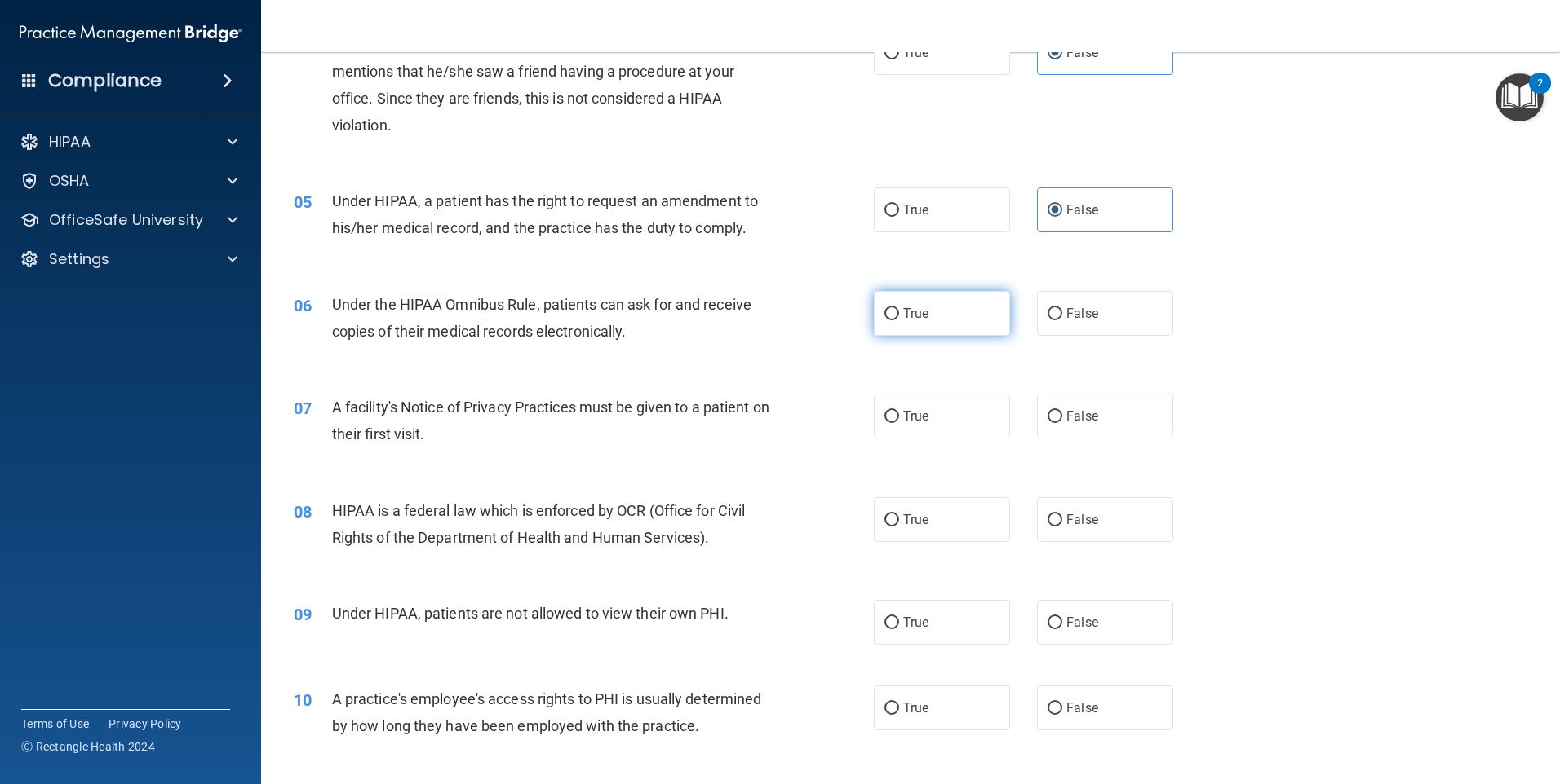
click at [939, 328] on label "True" at bounding box center [942, 313] width 137 height 45
click at [899, 320] on input "True" at bounding box center [892, 314] width 15 height 12
radio input "true"
click at [920, 418] on span "True" at bounding box center [916, 417] width 26 height 16
click at [899, 418] on input "True" at bounding box center [892, 417] width 15 height 12
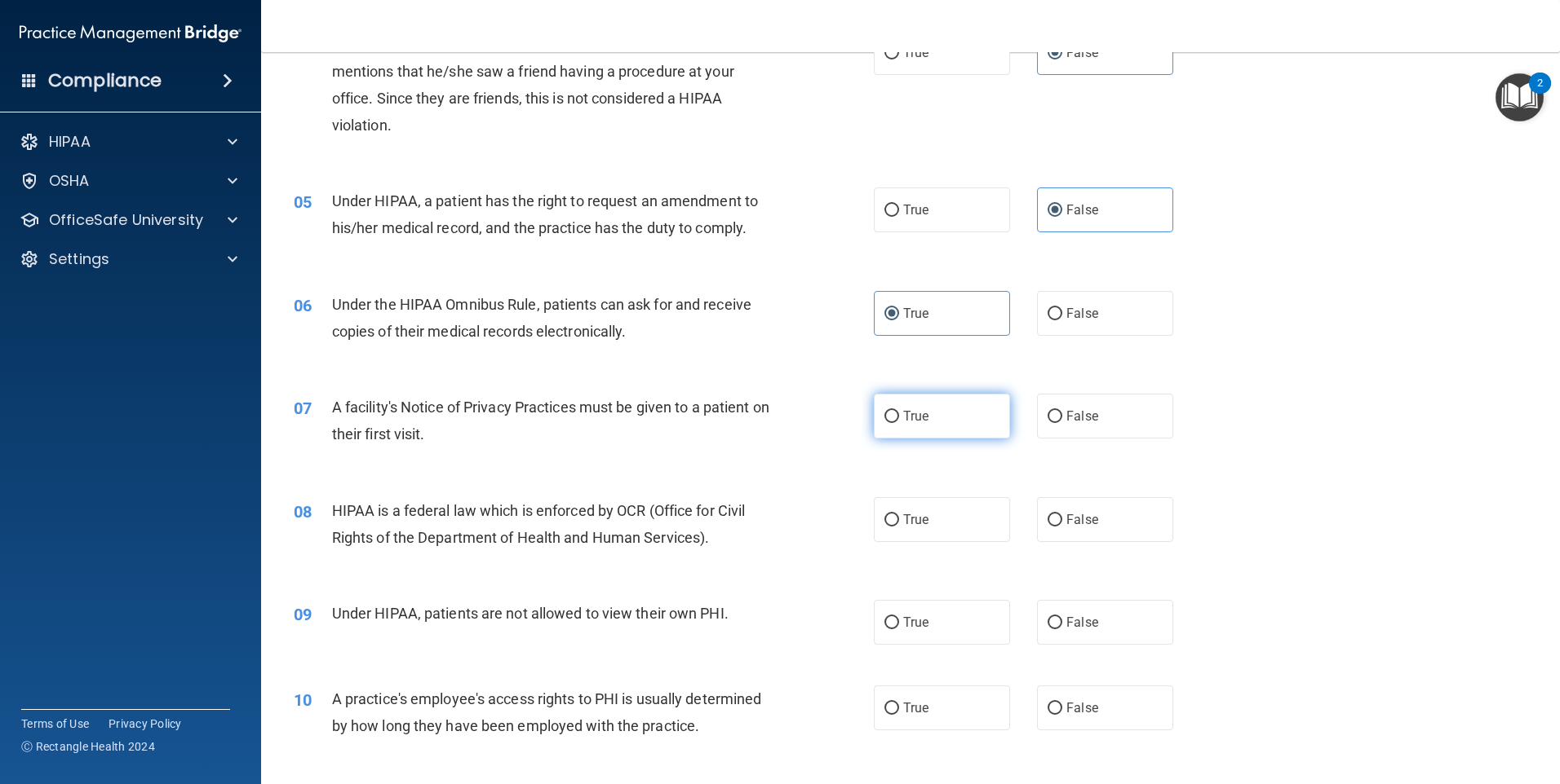
radio input "true"
click at [913, 534] on label "True" at bounding box center [942, 520] width 137 height 45
click at [899, 527] on input "True" at bounding box center [892, 521] width 15 height 12
radio input "true"
click at [1075, 650] on div "09 Under HIPAA, patients are not allowed to view their own PHI. True False" at bounding box center [910, 622] width 1258 height 85
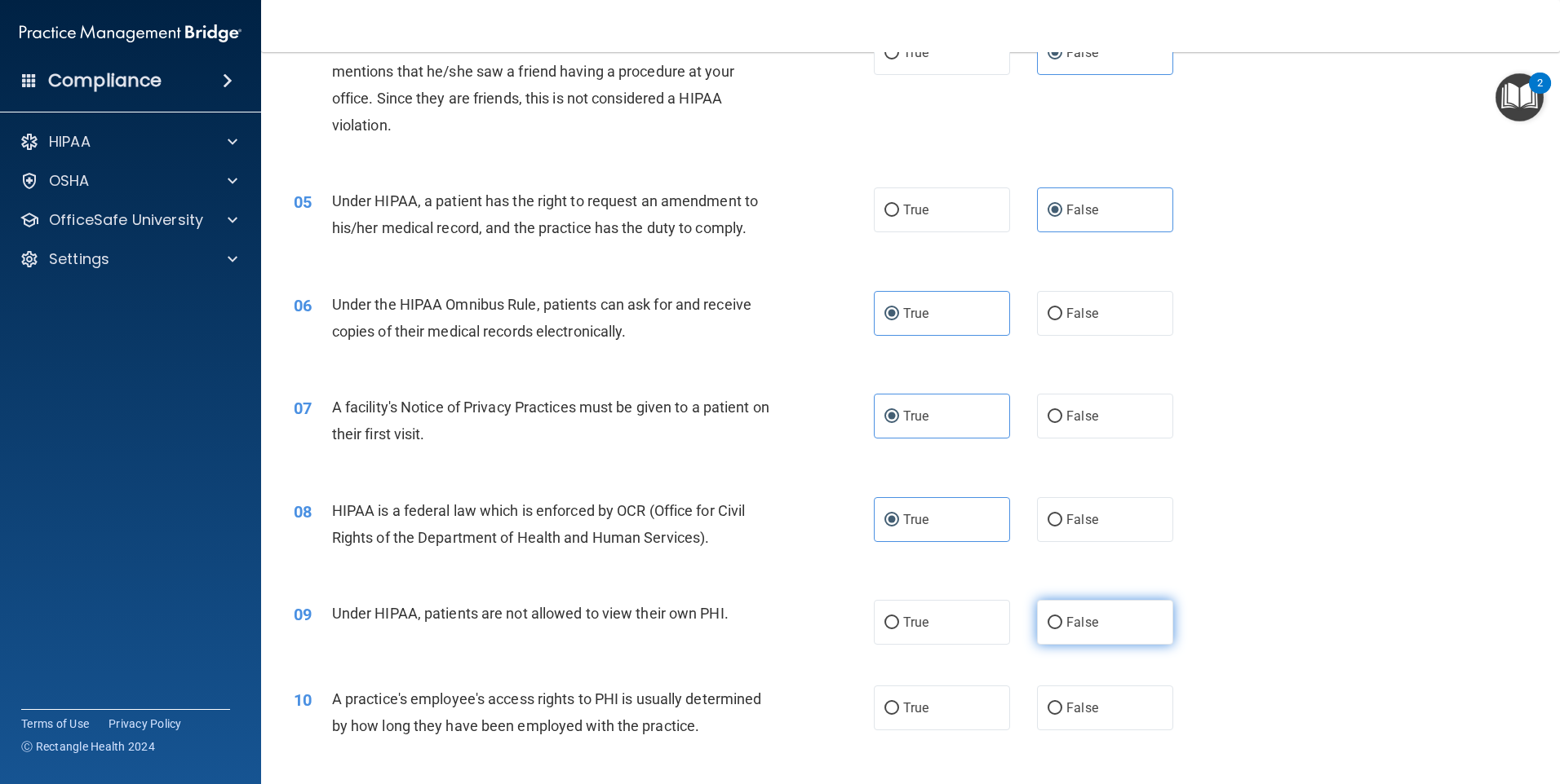
click at [1085, 636] on label "False" at bounding box center [1105, 623] width 137 height 45
click at [1063, 630] on input "False" at bounding box center [1055, 623] width 15 height 12
radio input "true"
click at [1078, 700] on label "False" at bounding box center [1105, 708] width 137 height 45
click at [1063, 702] on input "False" at bounding box center [1055, 708] width 15 height 12
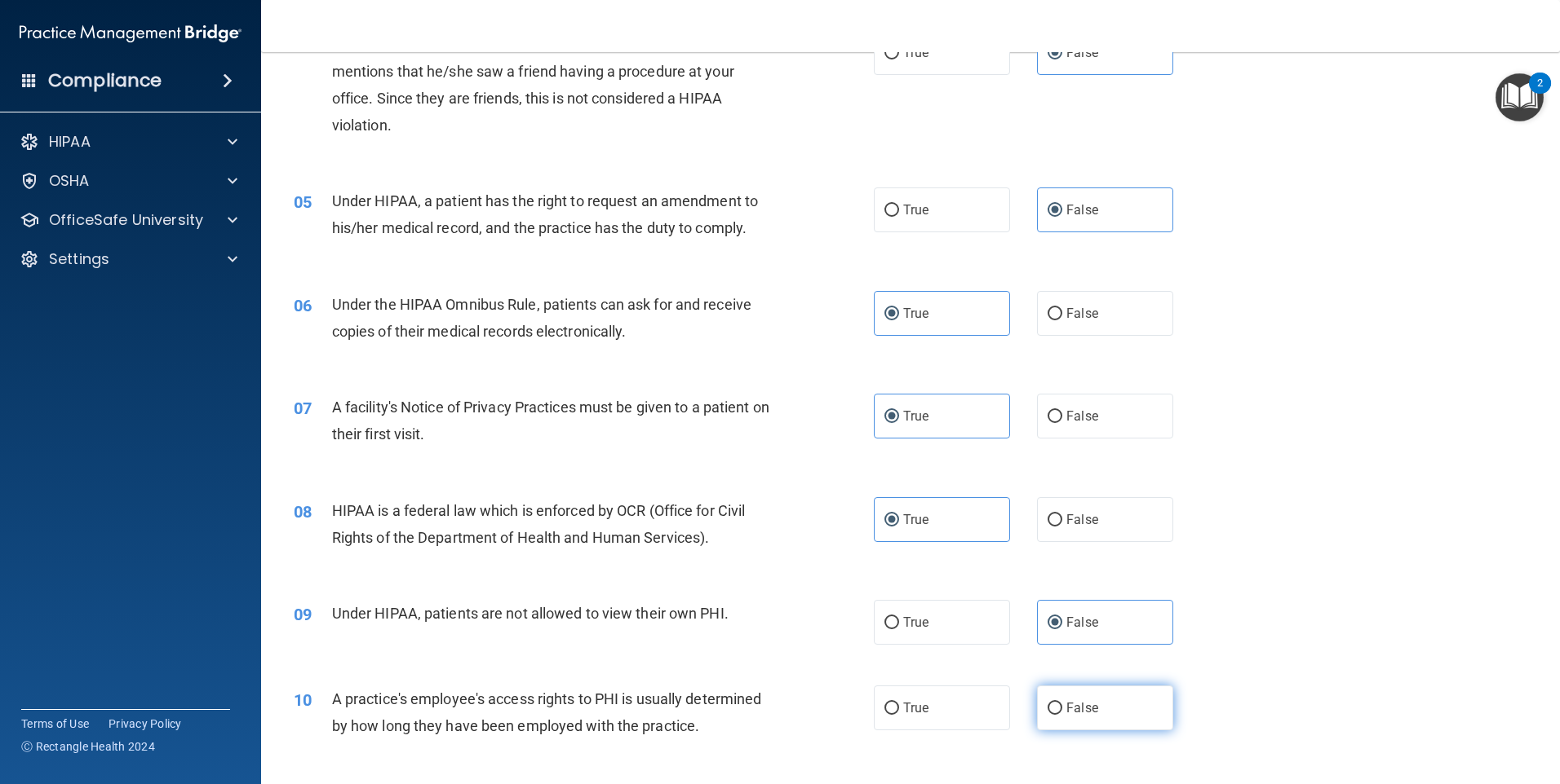
radio input "true"
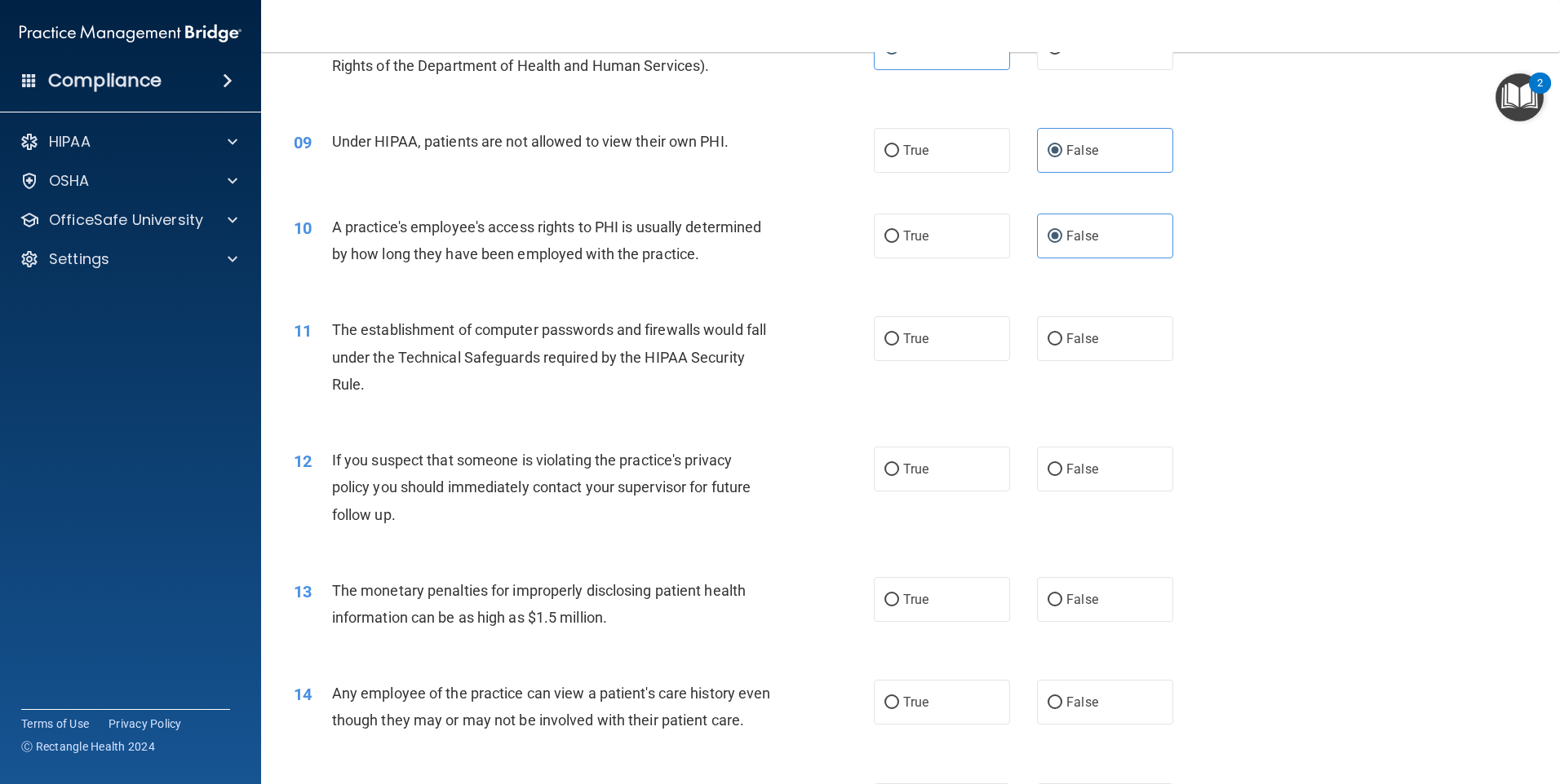
scroll to position [979, 0]
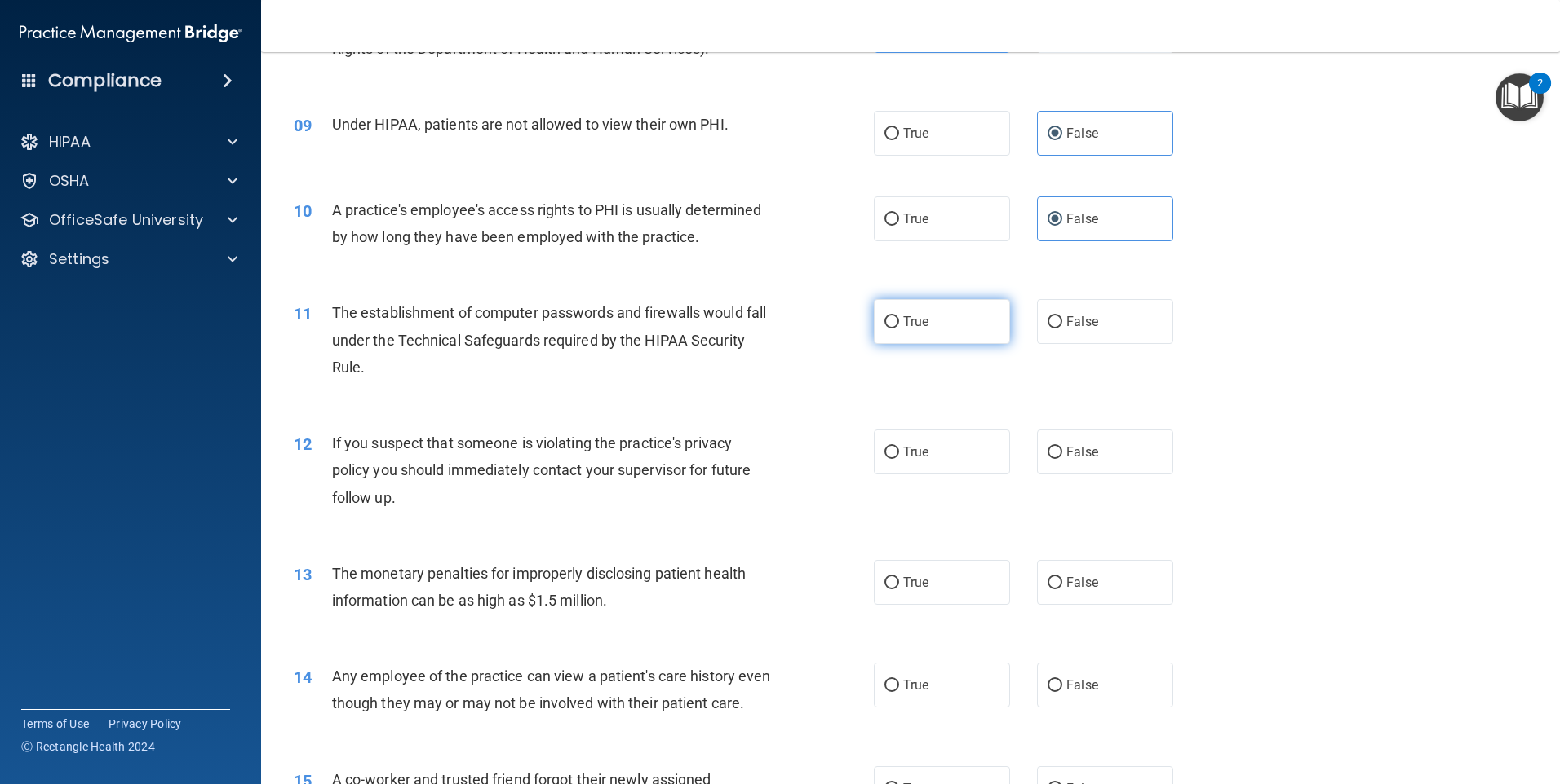
click at [948, 332] on label "True" at bounding box center [942, 322] width 137 height 45
click at [899, 328] on input "True" at bounding box center [892, 322] width 15 height 12
radio input "true"
click at [929, 444] on label "True" at bounding box center [942, 452] width 137 height 45
click at [899, 447] on input "True" at bounding box center [892, 453] width 15 height 12
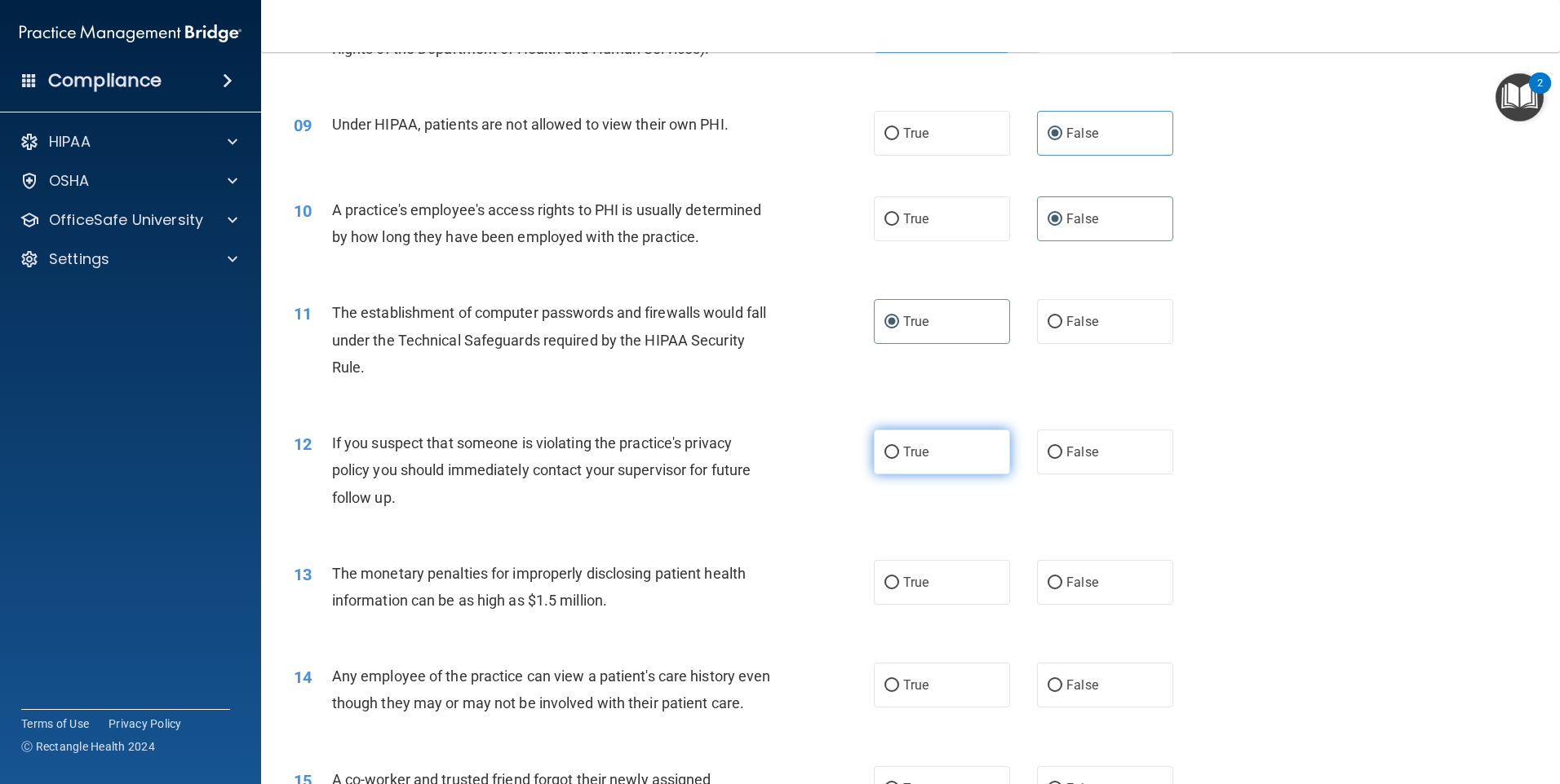
radio input "true"
click at [919, 588] on span "True" at bounding box center [916, 583] width 26 height 16
click at [899, 588] on input "True" at bounding box center [892, 584] width 15 height 12
radio input "true"
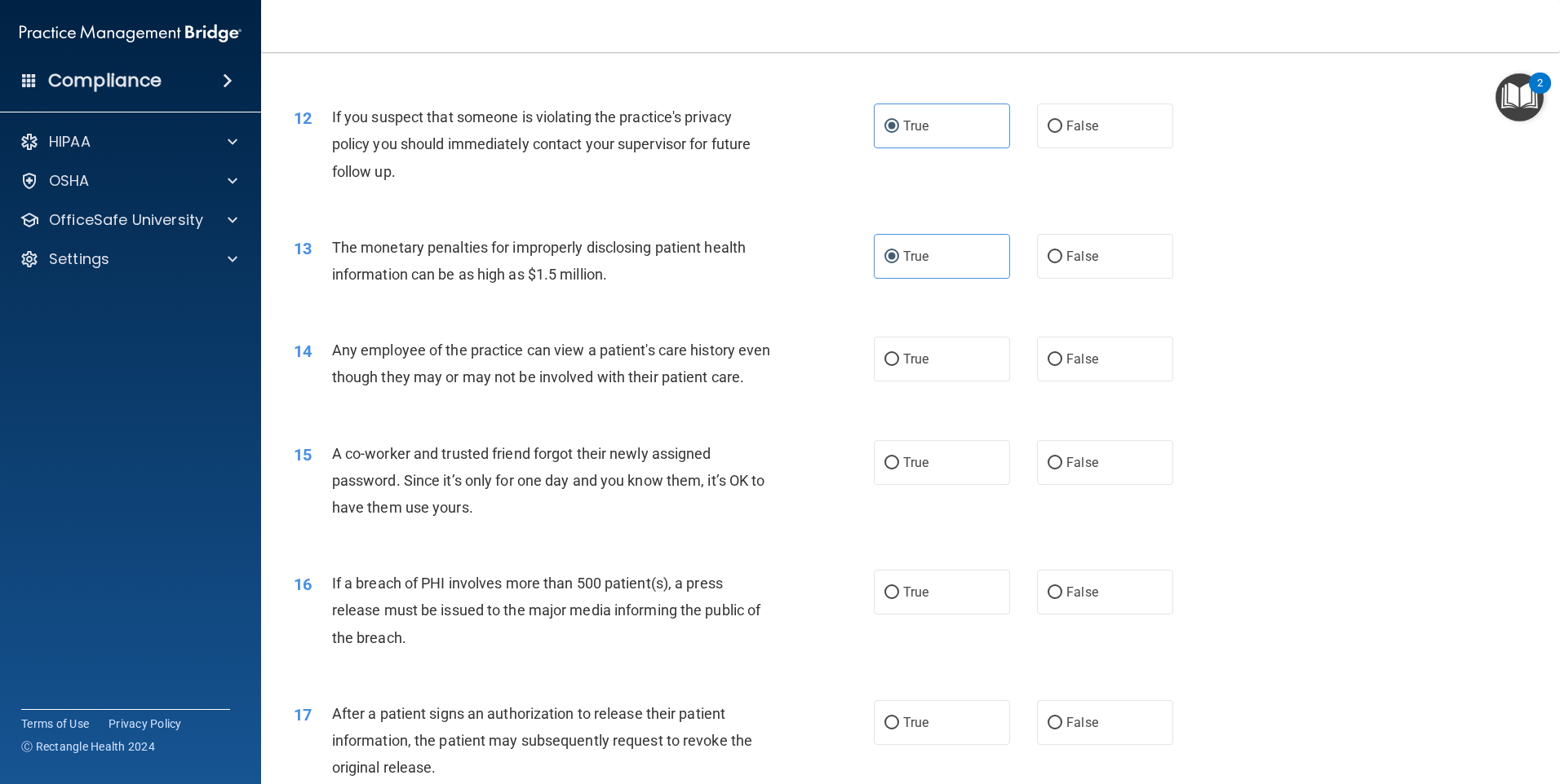
scroll to position [1386, 0]
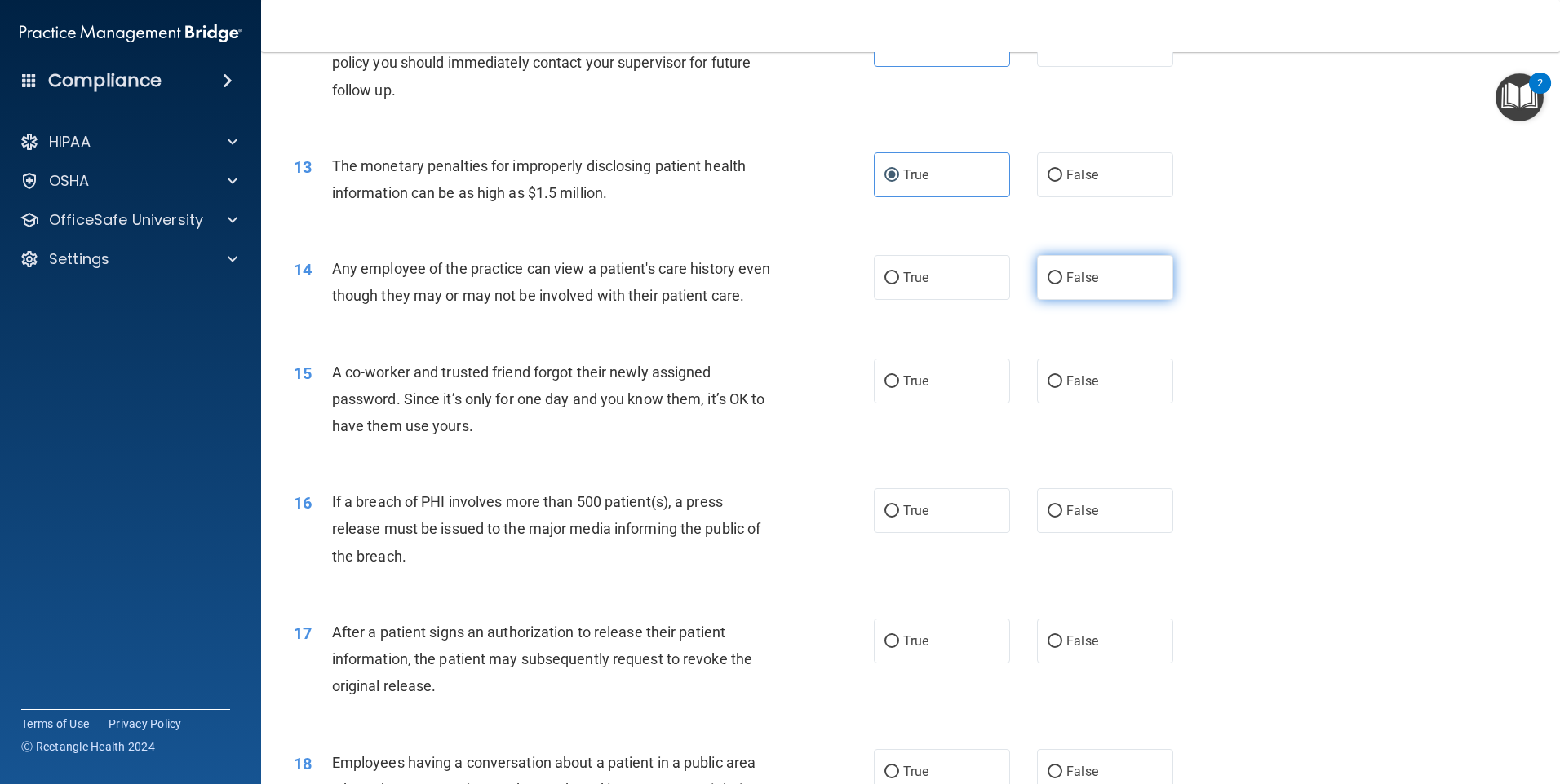
click at [1087, 281] on span "False" at bounding box center [1082, 278] width 31 height 16
click at [1063, 281] on input "False" at bounding box center [1055, 278] width 15 height 12
radio input "true"
click at [1057, 387] on label "False" at bounding box center [1105, 381] width 137 height 45
click at [1057, 387] on input "False" at bounding box center [1055, 382] width 15 height 12
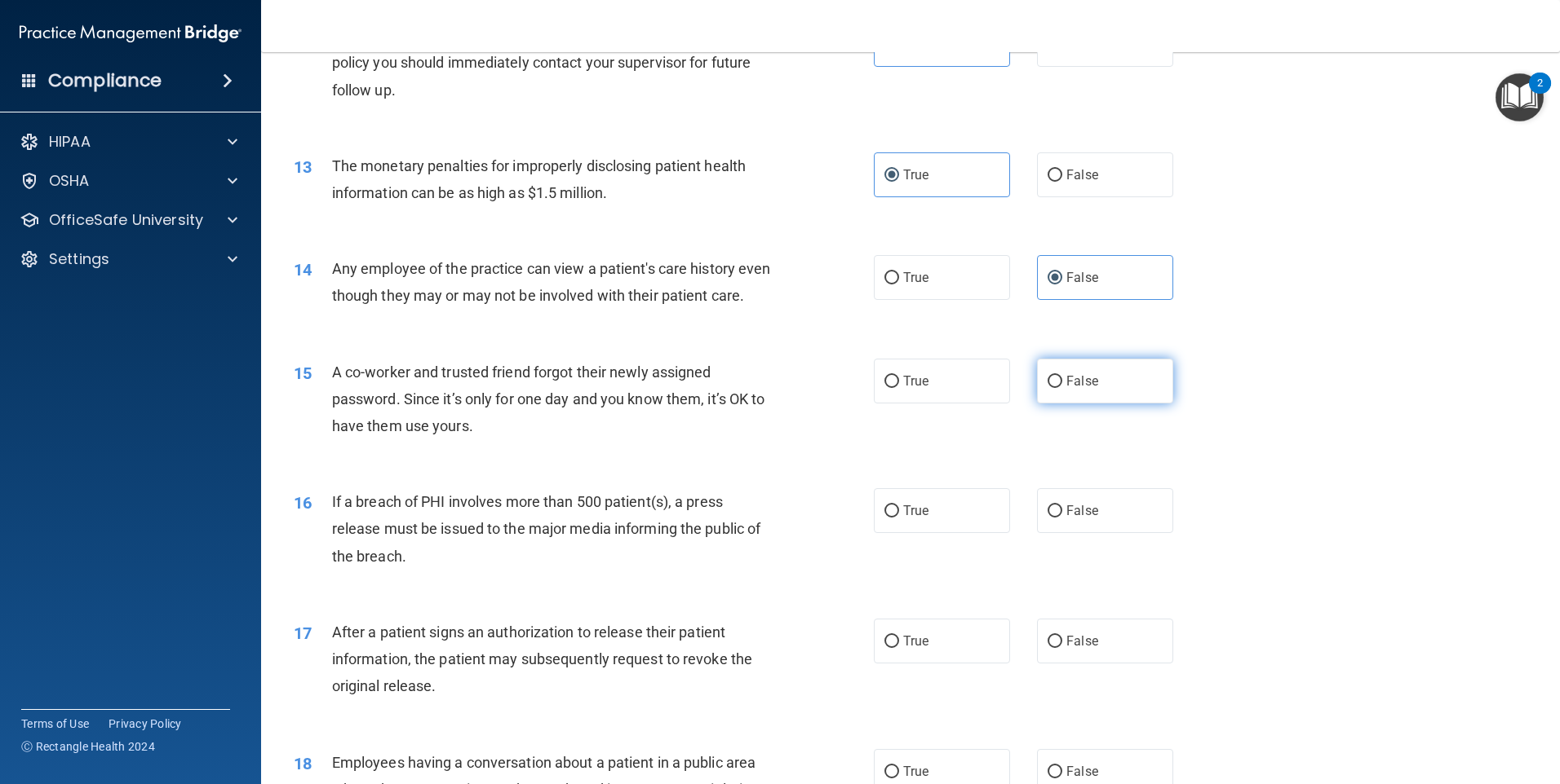
radio input "true"
click at [924, 533] on label "True" at bounding box center [942, 511] width 137 height 45
click at [899, 518] on input "True" at bounding box center [892, 512] width 15 height 12
radio input "true"
click at [908, 649] on span "True" at bounding box center [916, 642] width 26 height 16
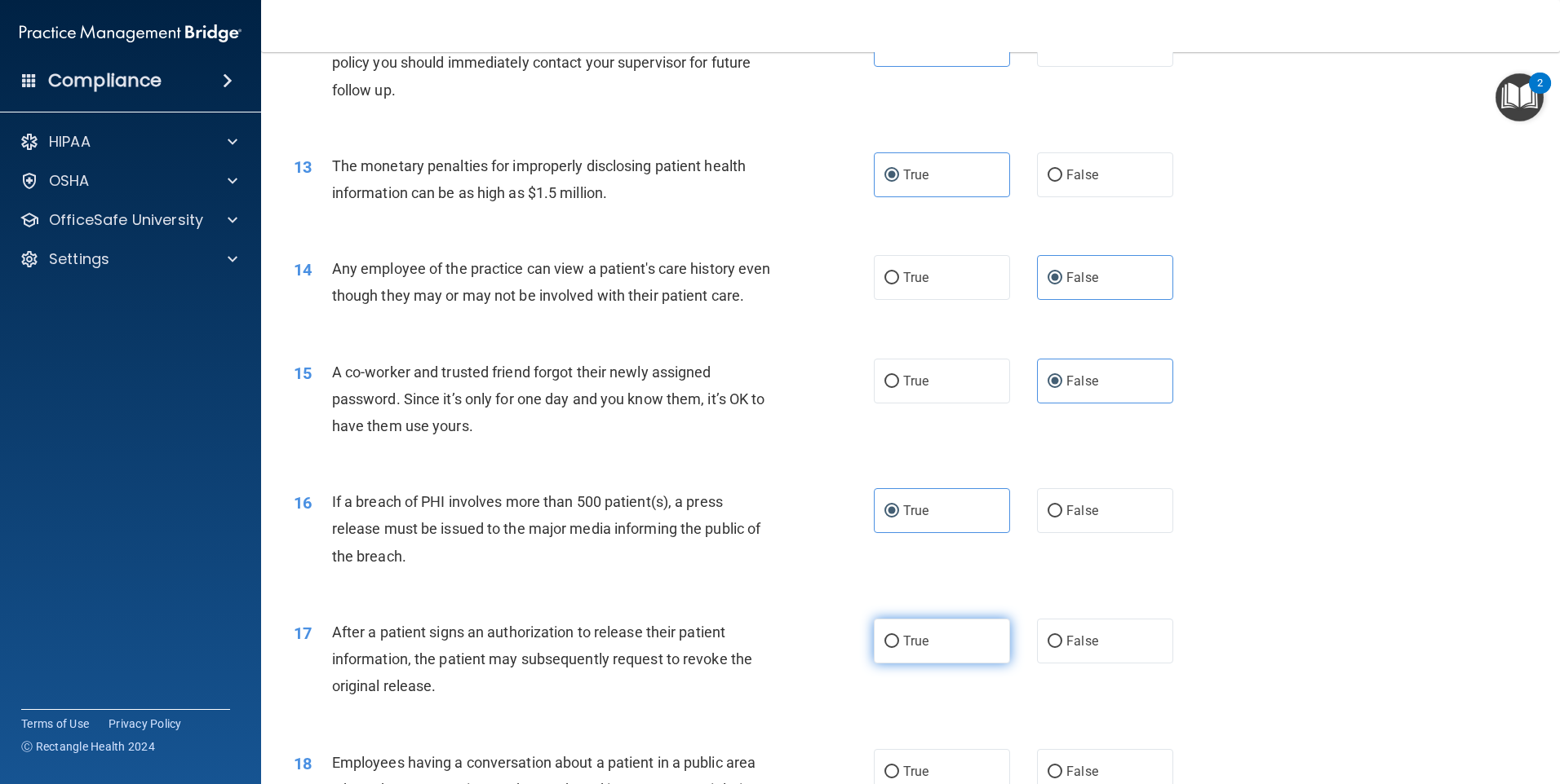
click at [899, 648] on input "True" at bounding box center [892, 642] width 15 height 12
radio input "true"
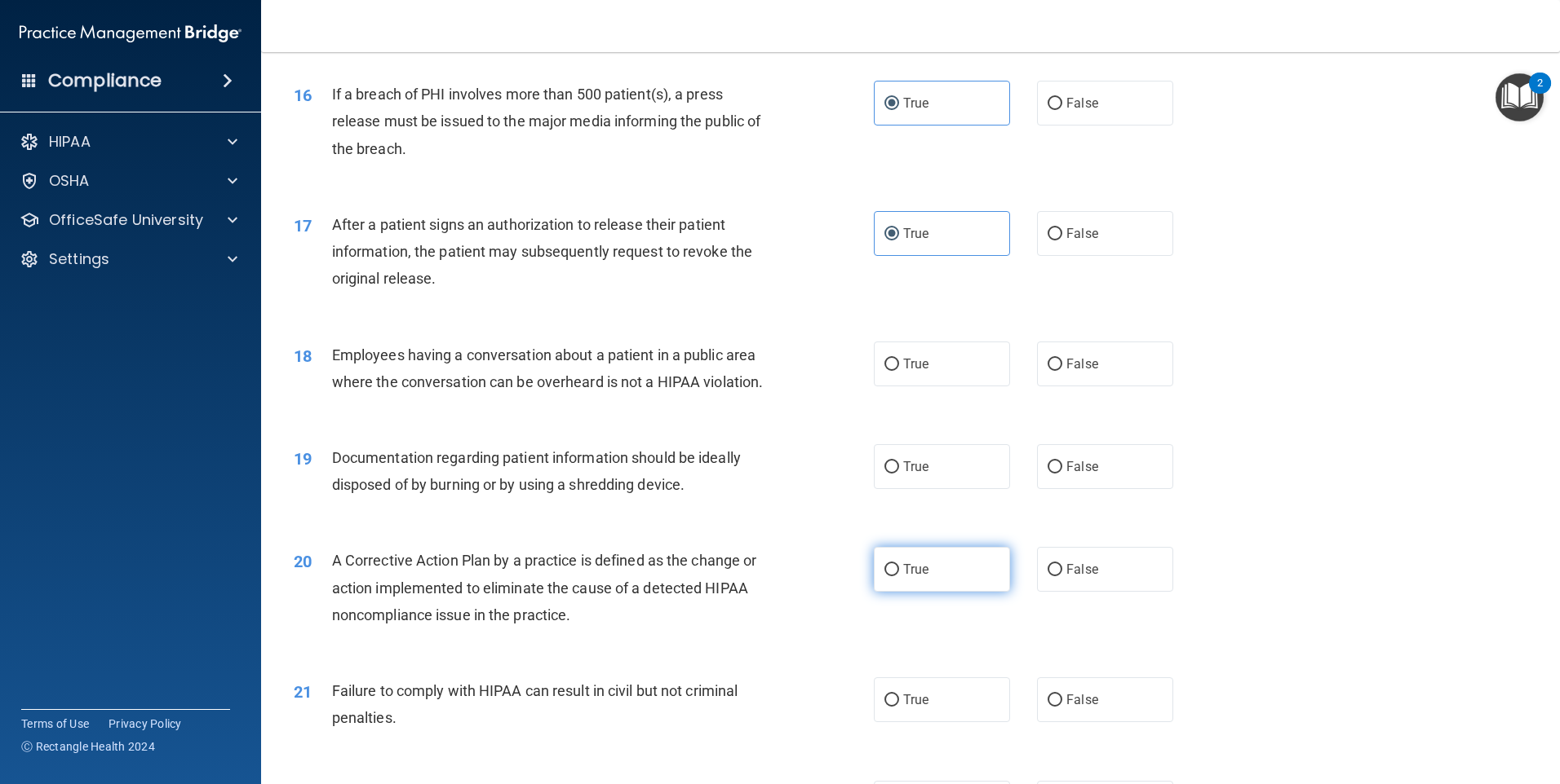
scroll to position [1876, 0]
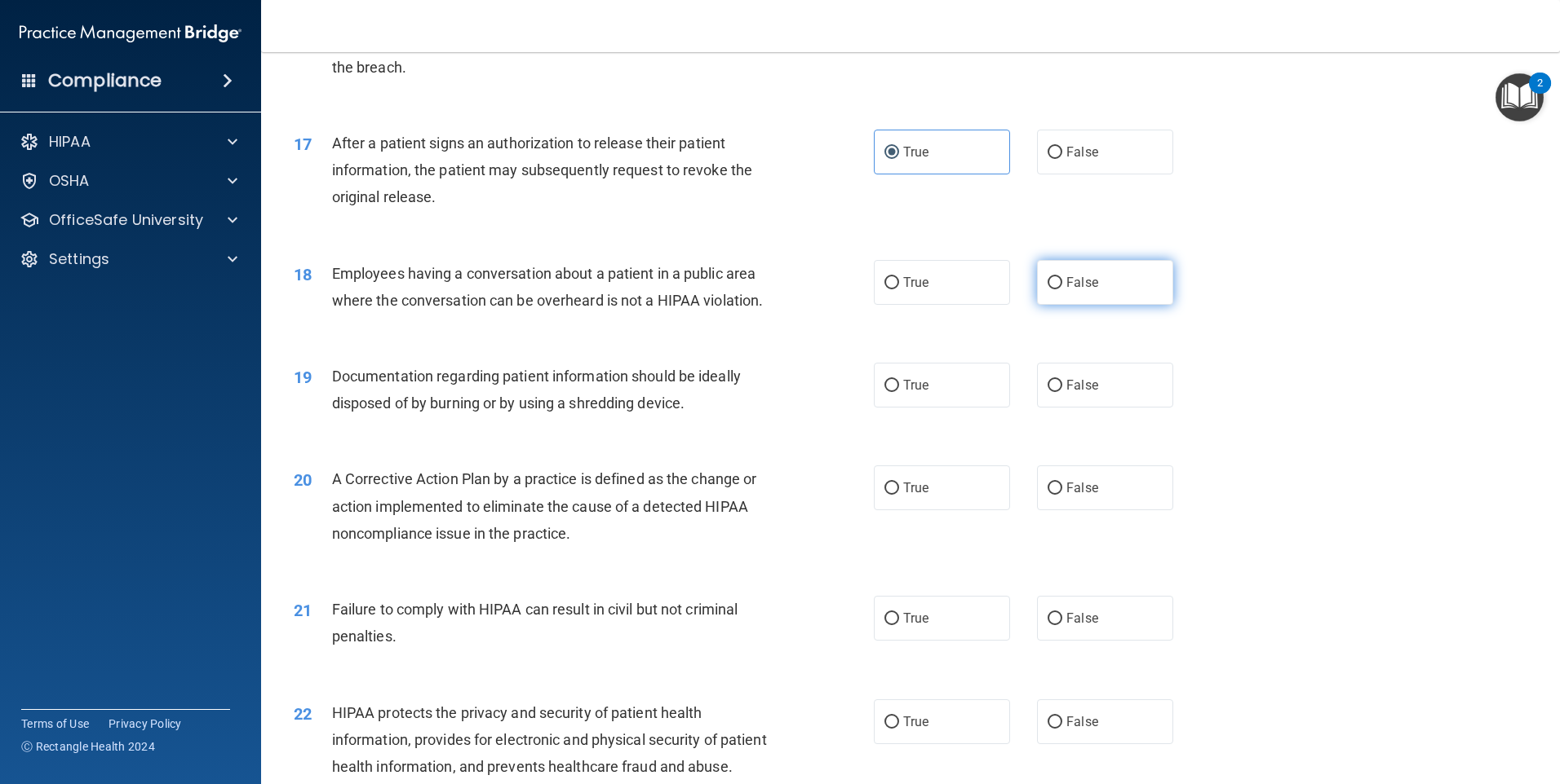
click at [1096, 298] on label "False" at bounding box center [1105, 283] width 137 height 45
click at [1063, 290] on input "False" at bounding box center [1055, 283] width 15 height 12
radio input "true"
click at [908, 408] on label "True" at bounding box center [942, 385] width 137 height 45
click at [899, 392] on input "True" at bounding box center [892, 386] width 15 height 12
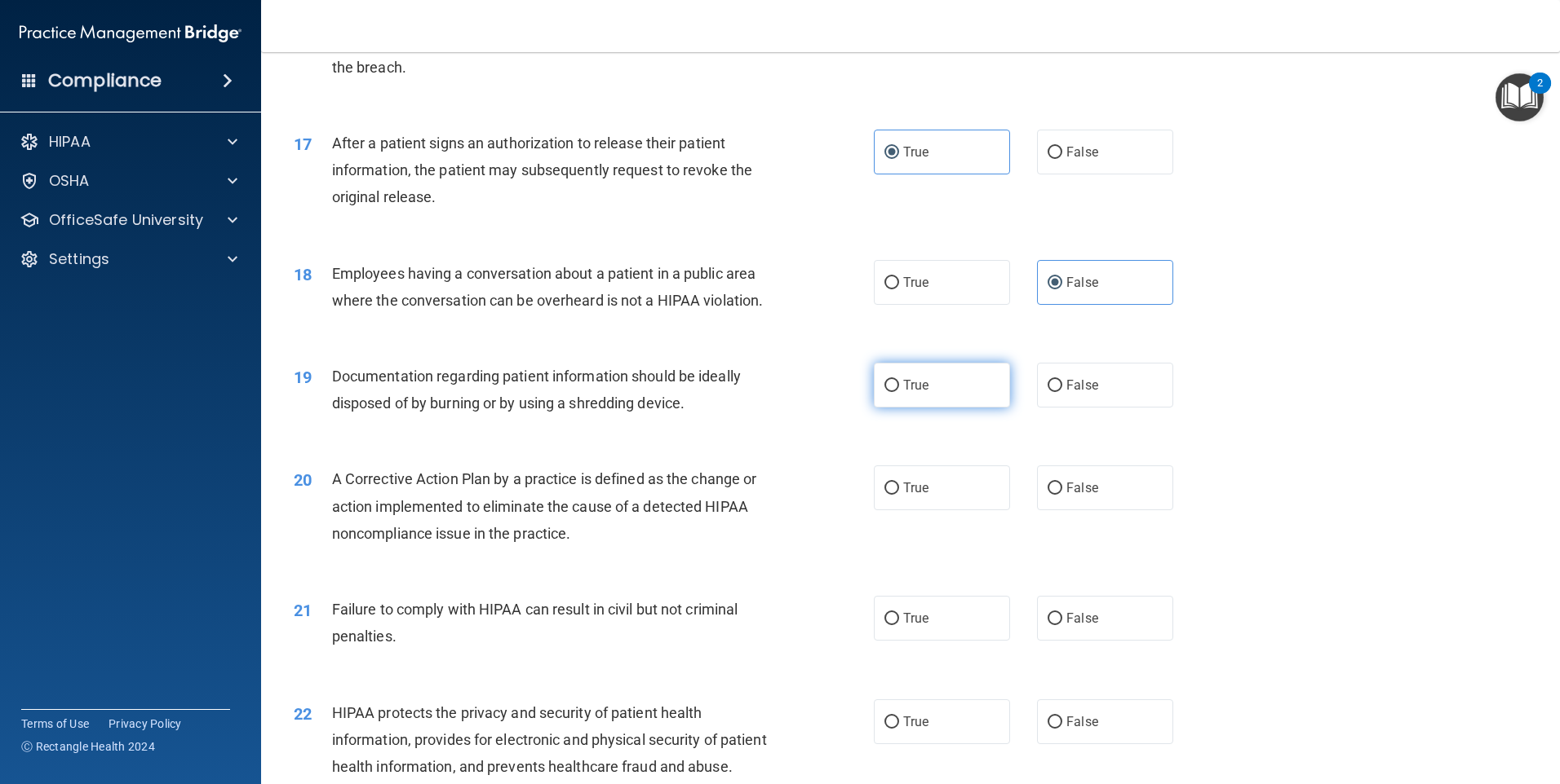
radio input "true"
click at [959, 511] on label "True" at bounding box center [942, 488] width 137 height 45
click at [899, 495] on input "True" at bounding box center [892, 488] width 15 height 12
radio input "true"
click at [1102, 623] on label "False" at bounding box center [1105, 619] width 137 height 45
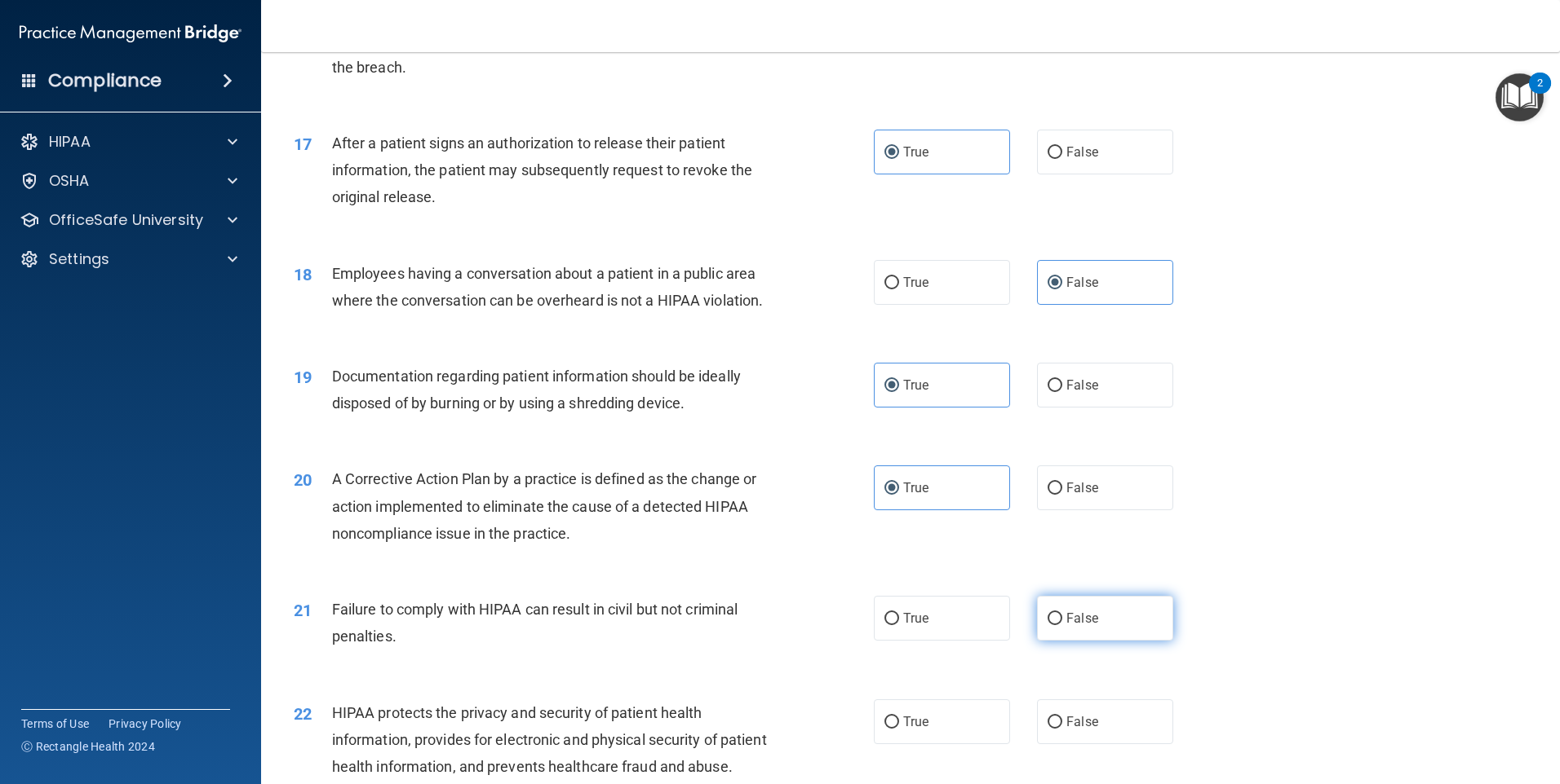
click at [1063, 623] on input "False" at bounding box center [1055, 619] width 15 height 12
radio input "true"
click at [904, 730] on span "True" at bounding box center [916, 722] width 26 height 16
click at [899, 729] on input "True" at bounding box center [892, 723] width 15 height 12
radio input "true"
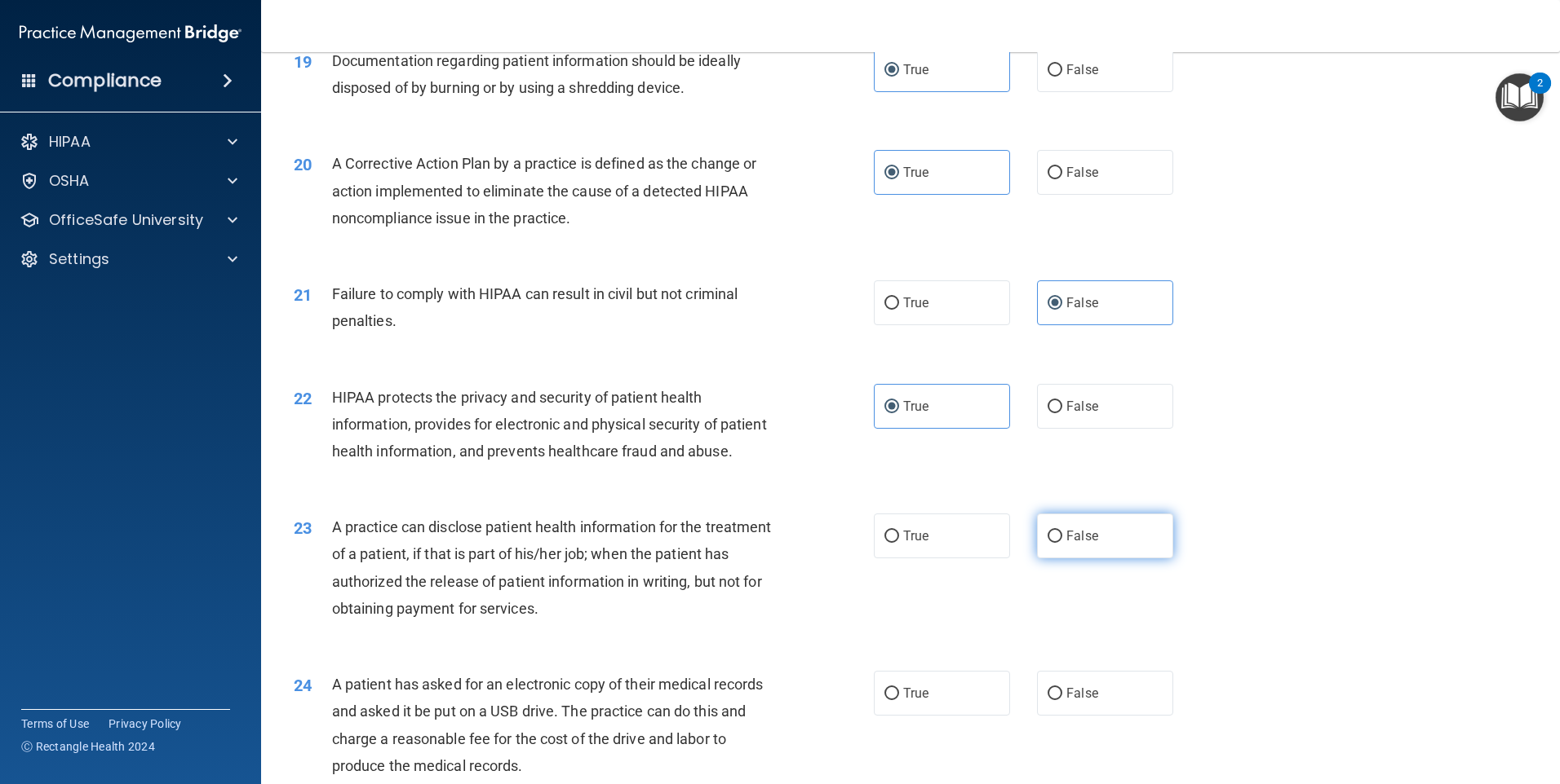
scroll to position [2202, 0]
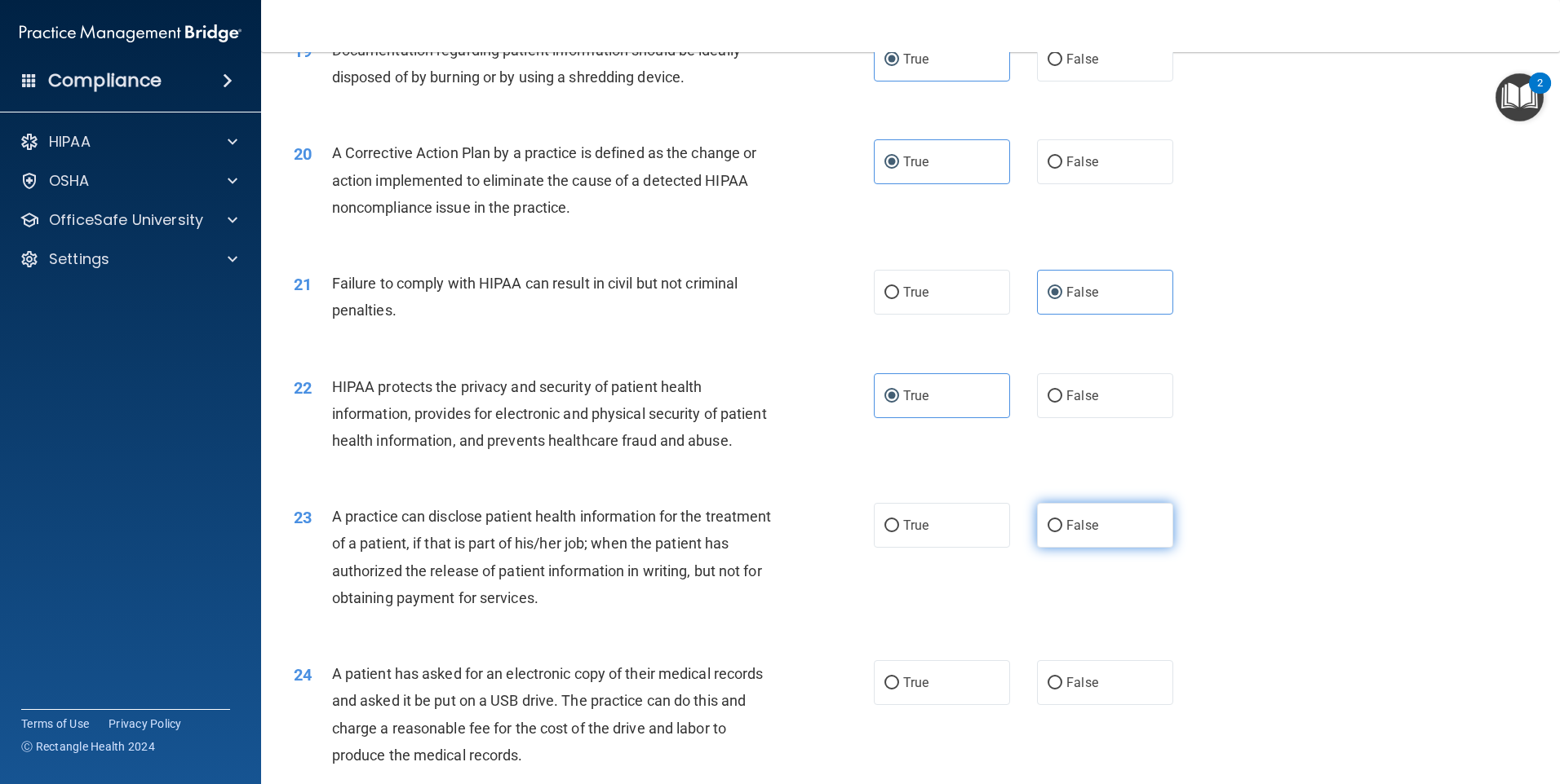
click at [1081, 548] on label "False" at bounding box center [1105, 526] width 137 height 45
click at [1063, 532] on input "False" at bounding box center [1055, 527] width 15 height 12
radio input "true"
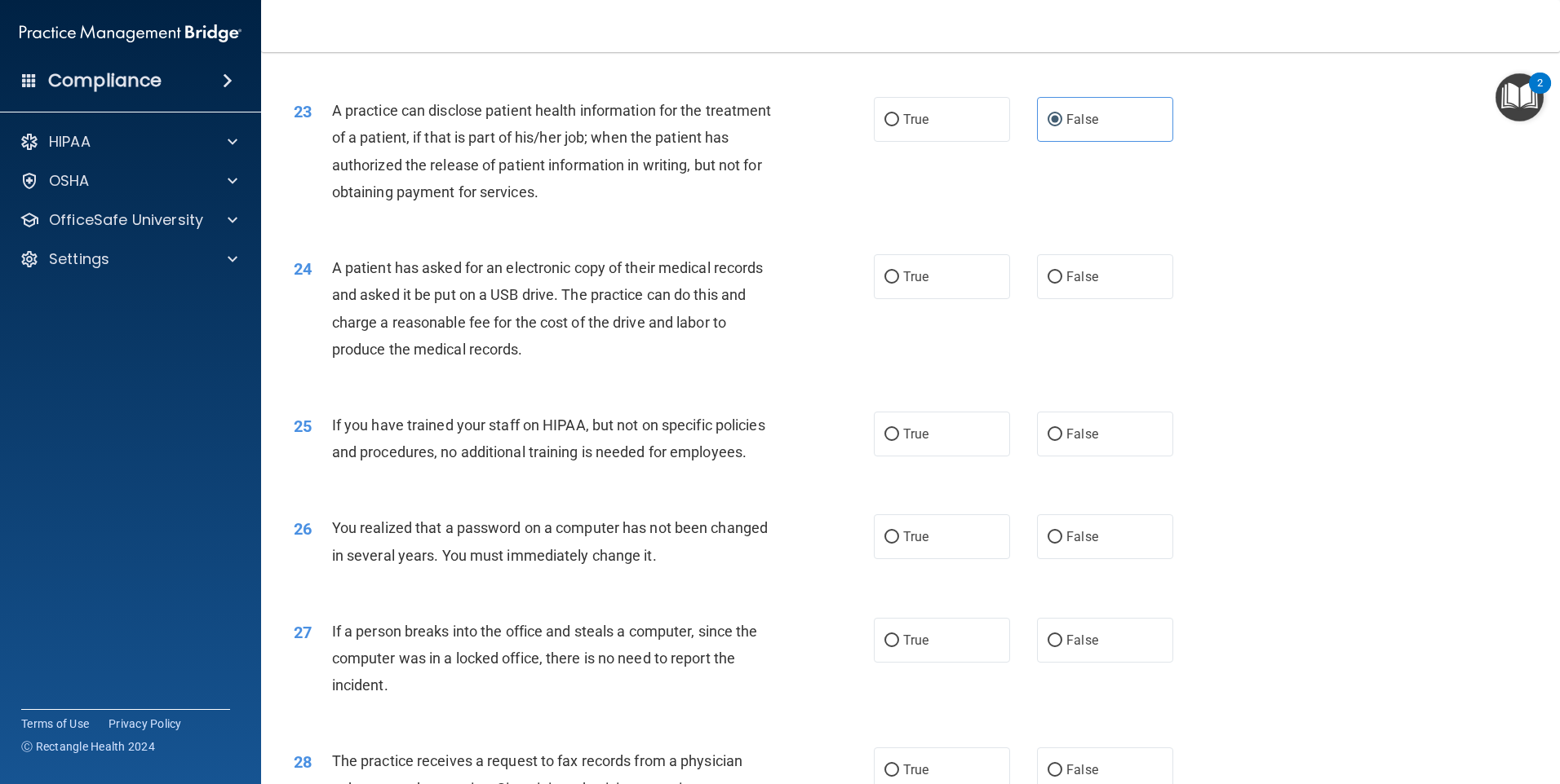
scroll to position [2609, 0]
click at [946, 298] on label "True" at bounding box center [942, 275] width 137 height 45
click at [899, 282] on input "True" at bounding box center [892, 276] width 15 height 12
radio input "true"
click at [1082, 440] on span "False" at bounding box center [1082, 432] width 31 height 16
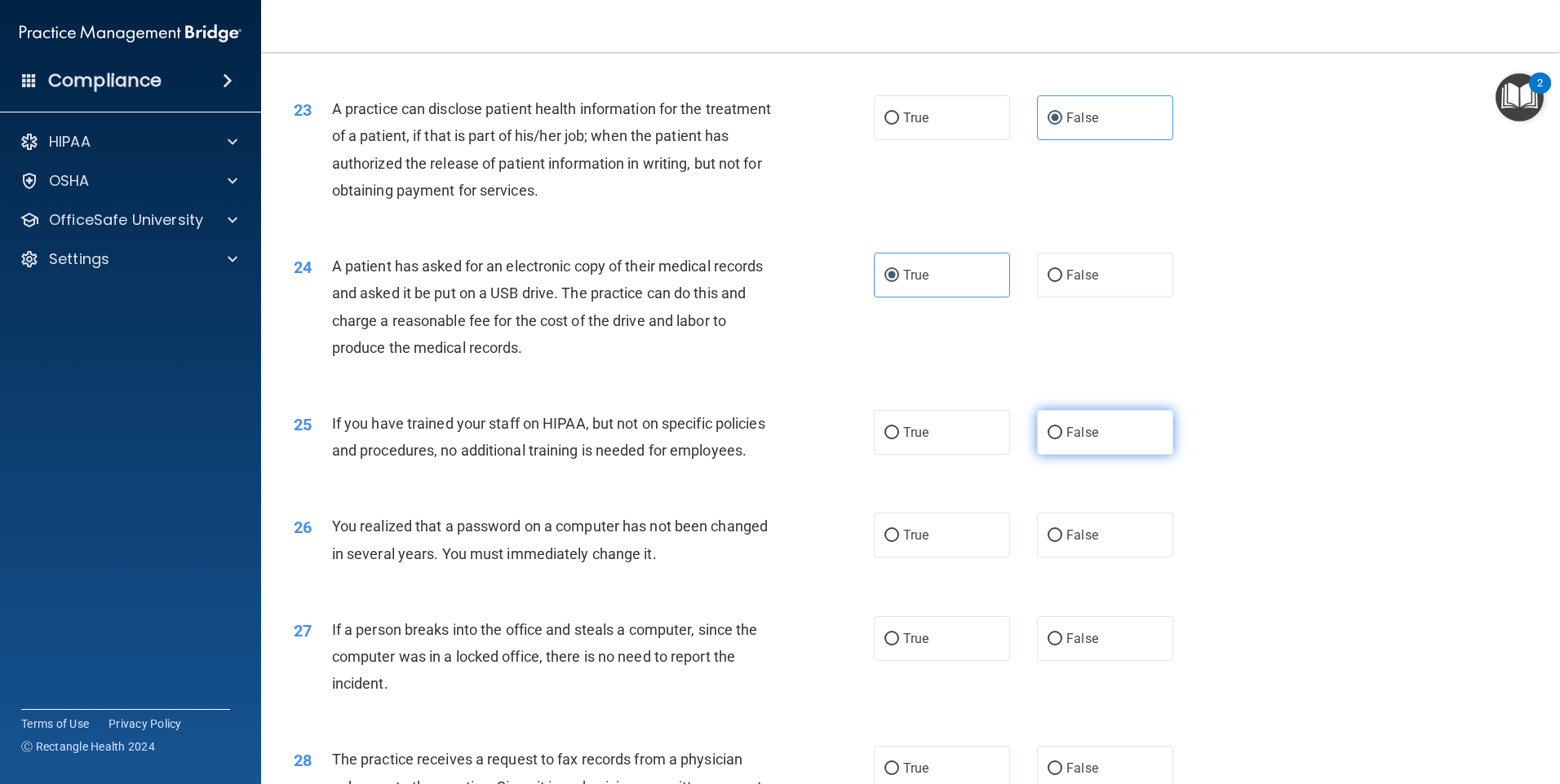
click at [1063, 439] on input "False" at bounding box center [1055, 433] width 15 height 12
radio input "true"
click at [937, 558] on label "True" at bounding box center [942, 535] width 137 height 45
click at [899, 542] on input "True" at bounding box center [892, 536] width 15 height 12
radio input "true"
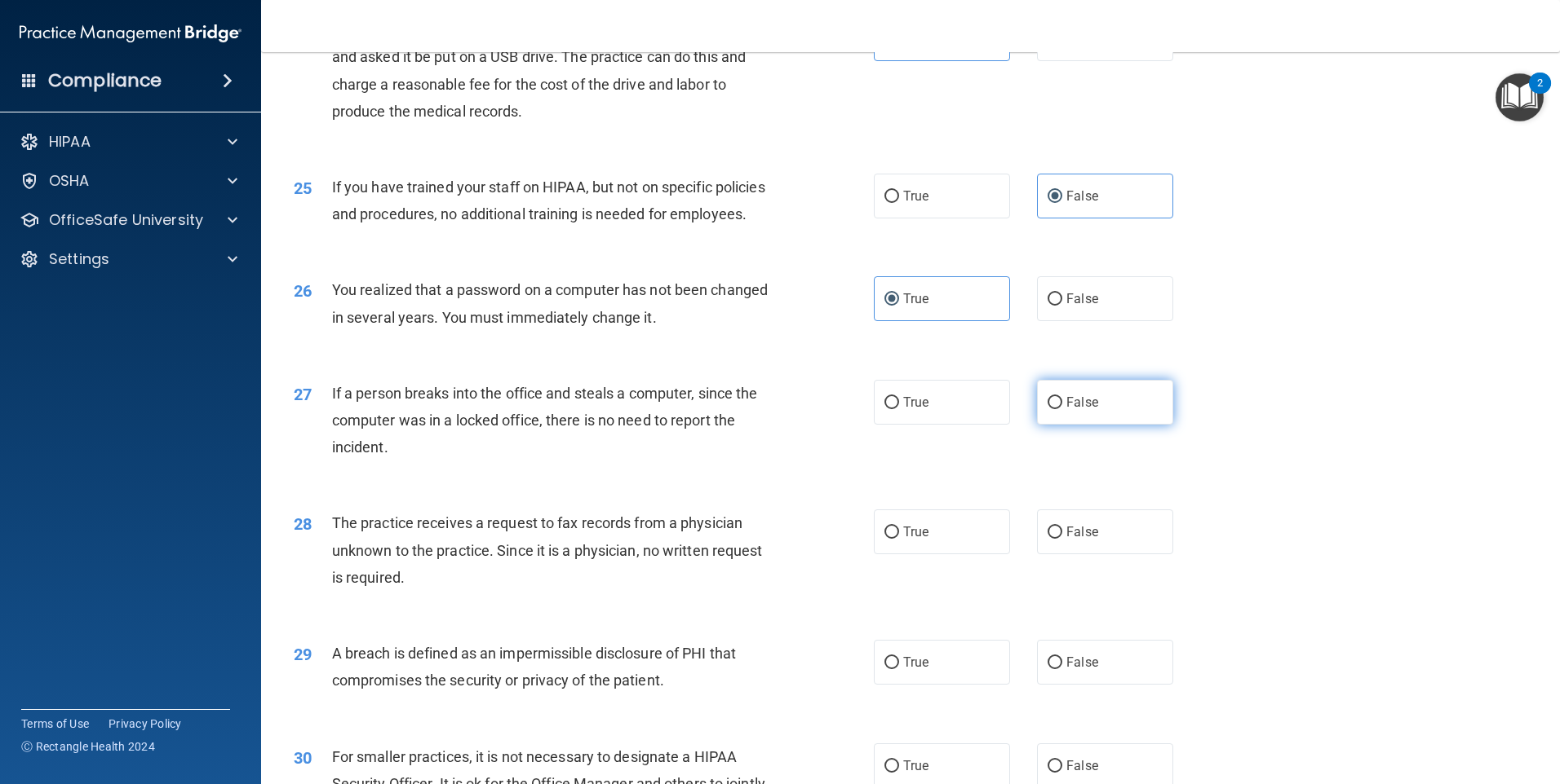
scroll to position [2854, 0]
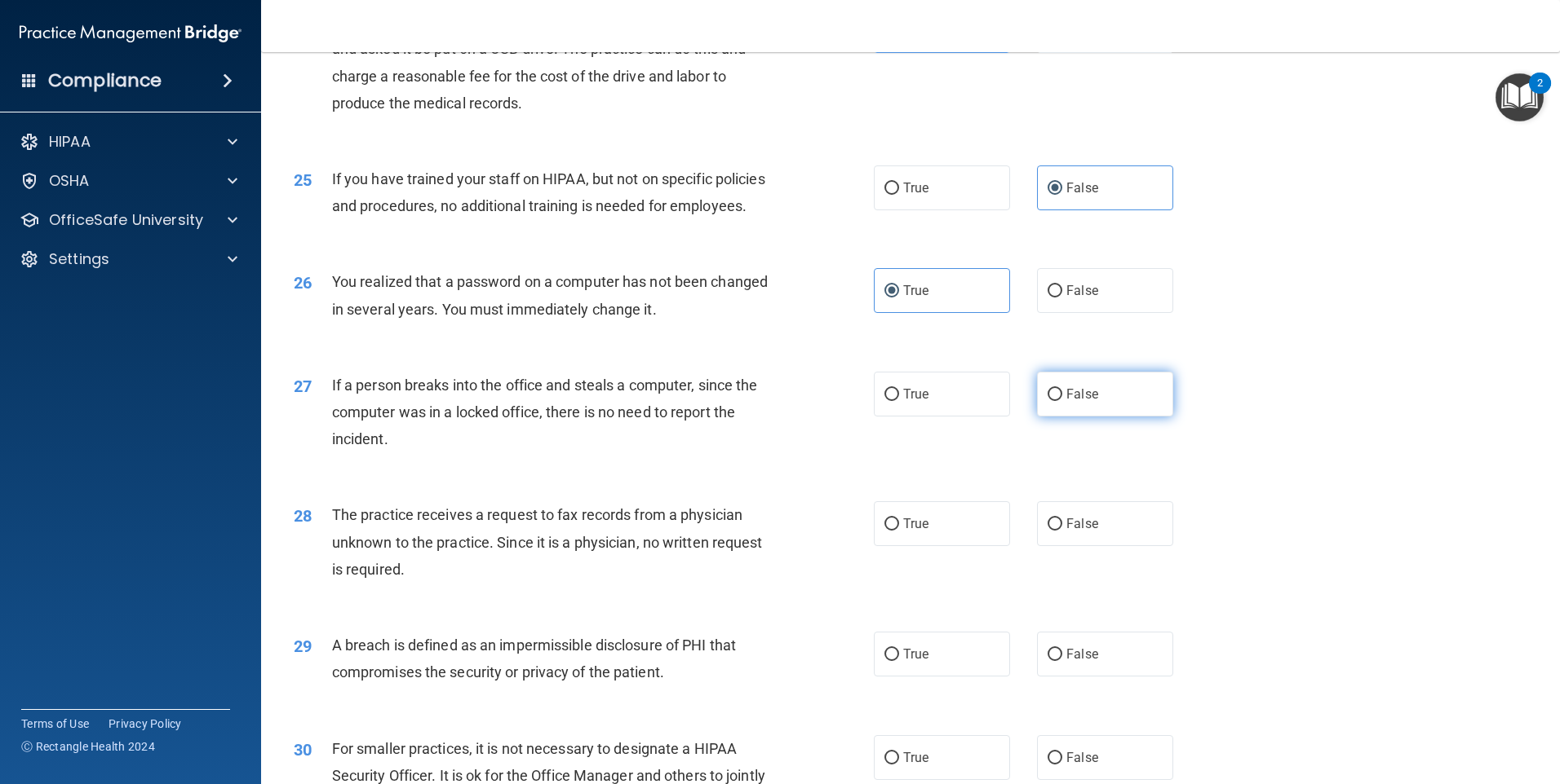
click at [1096, 417] on label "False" at bounding box center [1105, 394] width 137 height 45
click at [1063, 401] on input "False" at bounding box center [1055, 395] width 15 height 12
radio input "true"
click at [1100, 546] on label "False" at bounding box center [1105, 524] width 137 height 45
click at [1063, 531] on input "False" at bounding box center [1055, 525] width 15 height 12
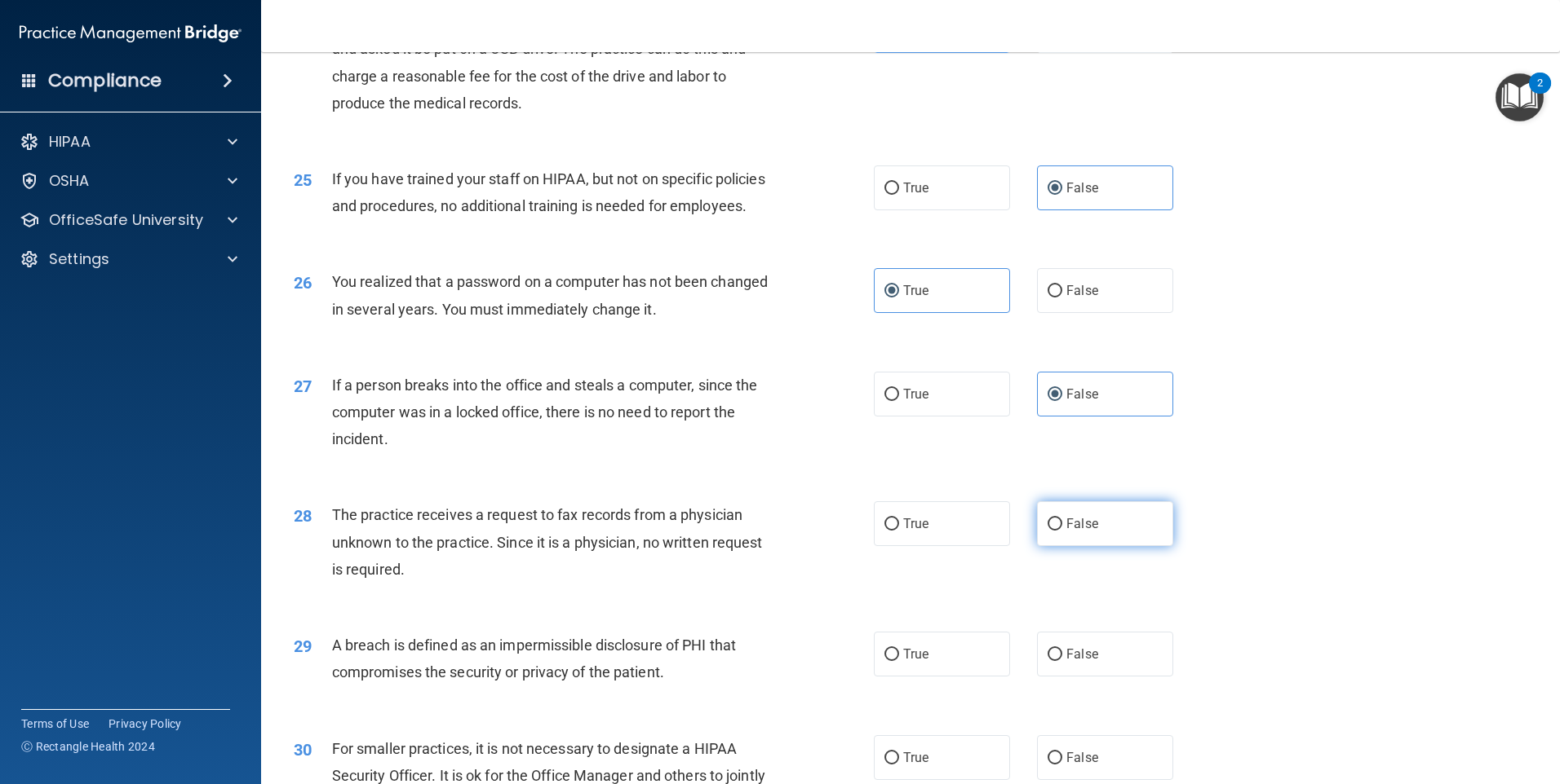
radio input "true"
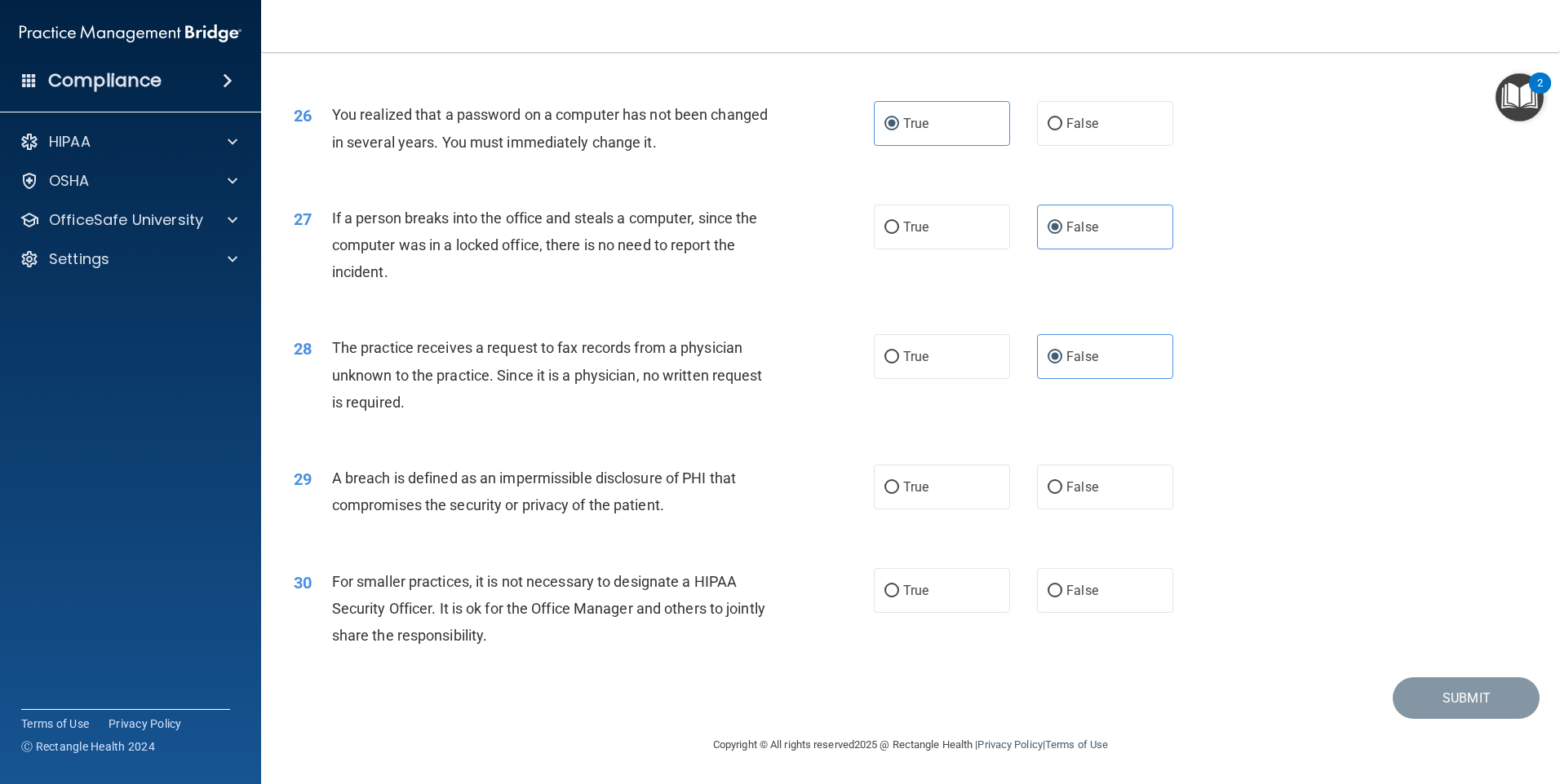
scroll to position [3102, 0]
click at [933, 482] on label "True" at bounding box center [942, 487] width 137 height 45
click at [899, 482] on input "True" at bounding box center [892, 488] width 15 height 12
radio input "true"
click at [1111, 586] on label "False" at bounding box center [1105, 591] width 137 height 45
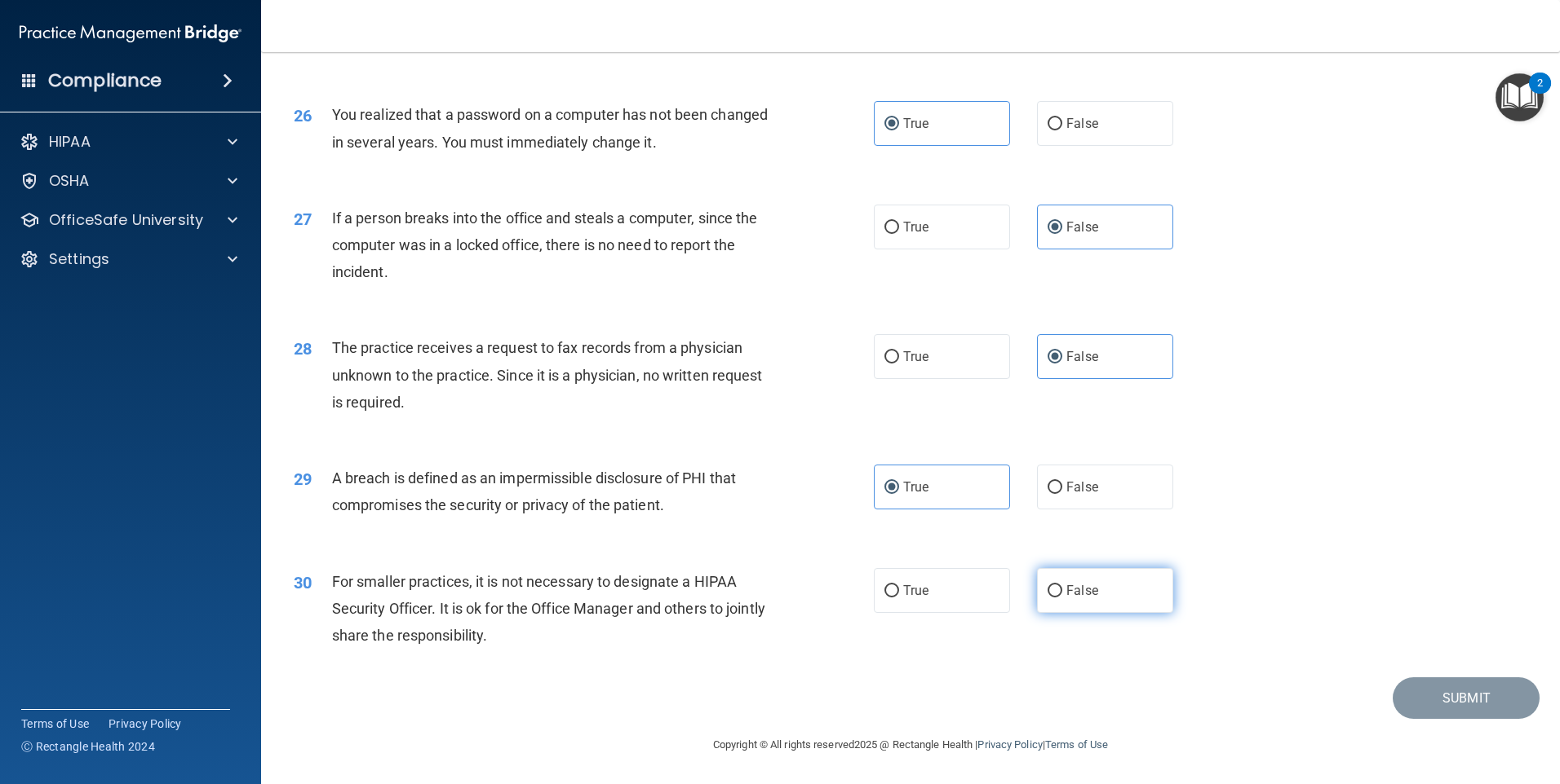
click at [1063, 586] on input "False" at bounding box center [1055, 591] width 15 height 12
radio input "true"
click at [1423, 695] on button "Submit" at bounding box center [1466, 699] width 146 height 41
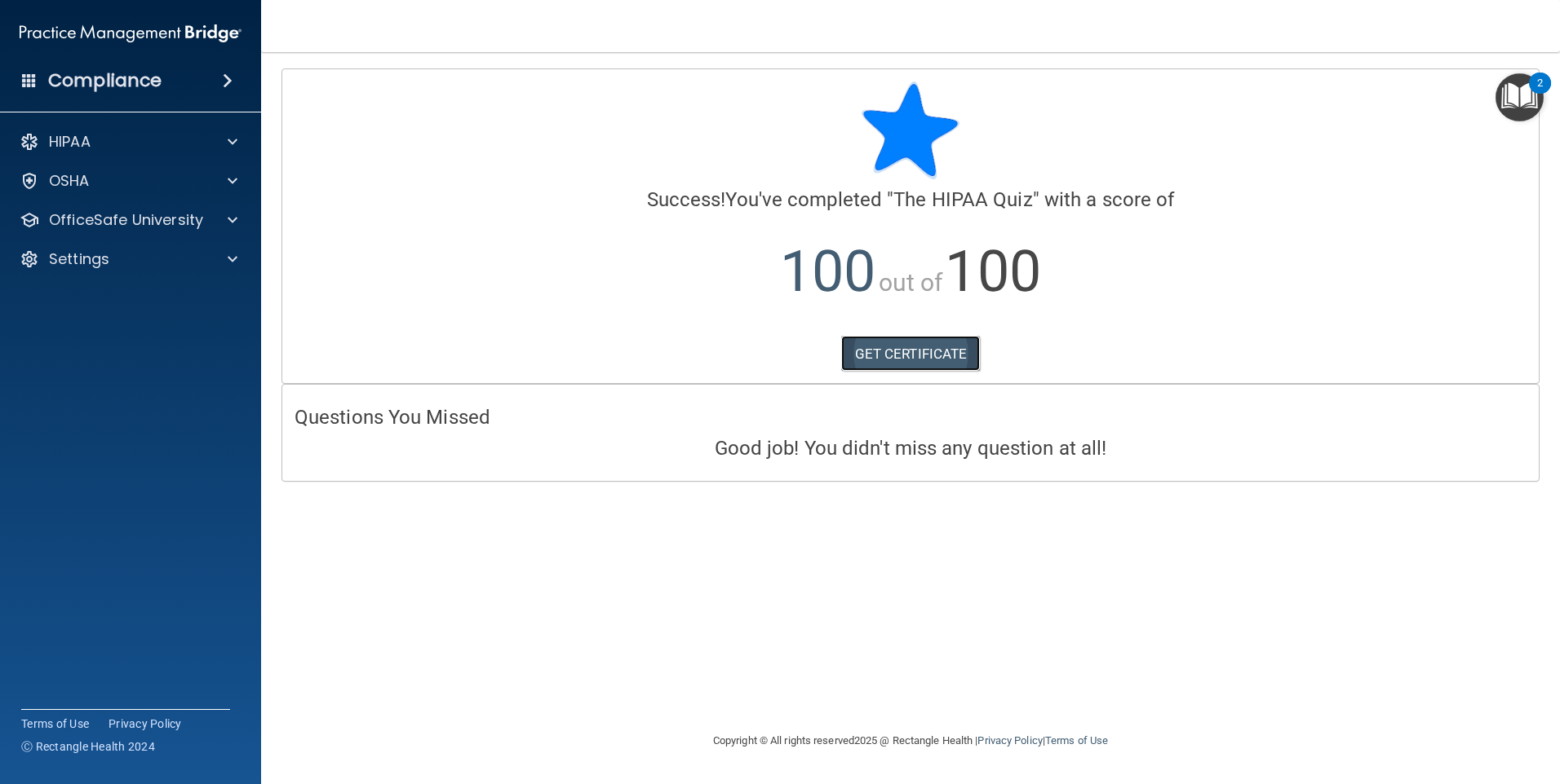
click at [899, 354] on link "GET CERTIFICATE" at bounding box center [911, 354] width 140 height 36
click at [230, 222] on span at bounding box center [233, 220] width 10 height 20
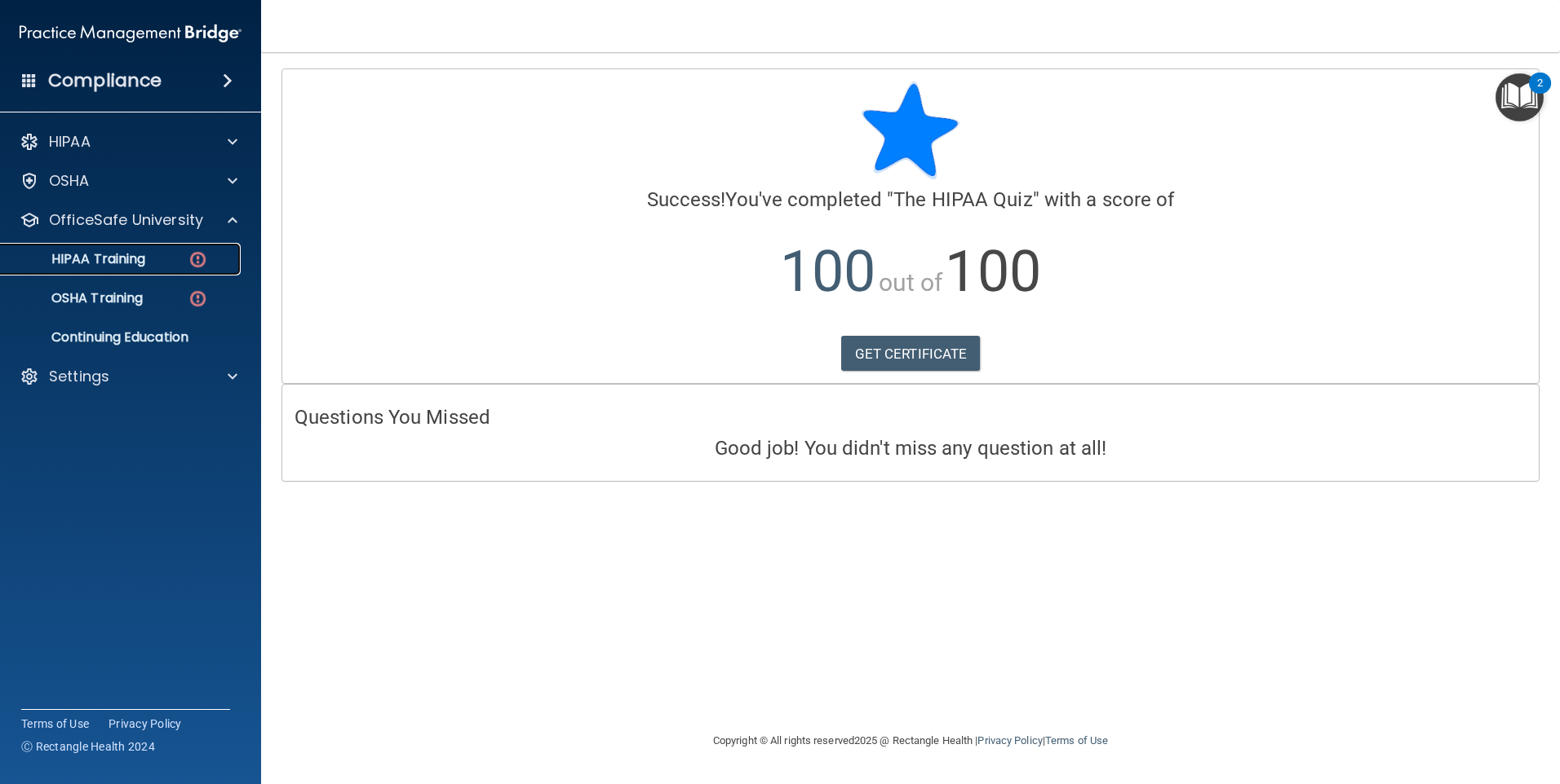
click at [177, 256] on div "HIPAA Training" at bounding box center [122, 259] width 223 height 17
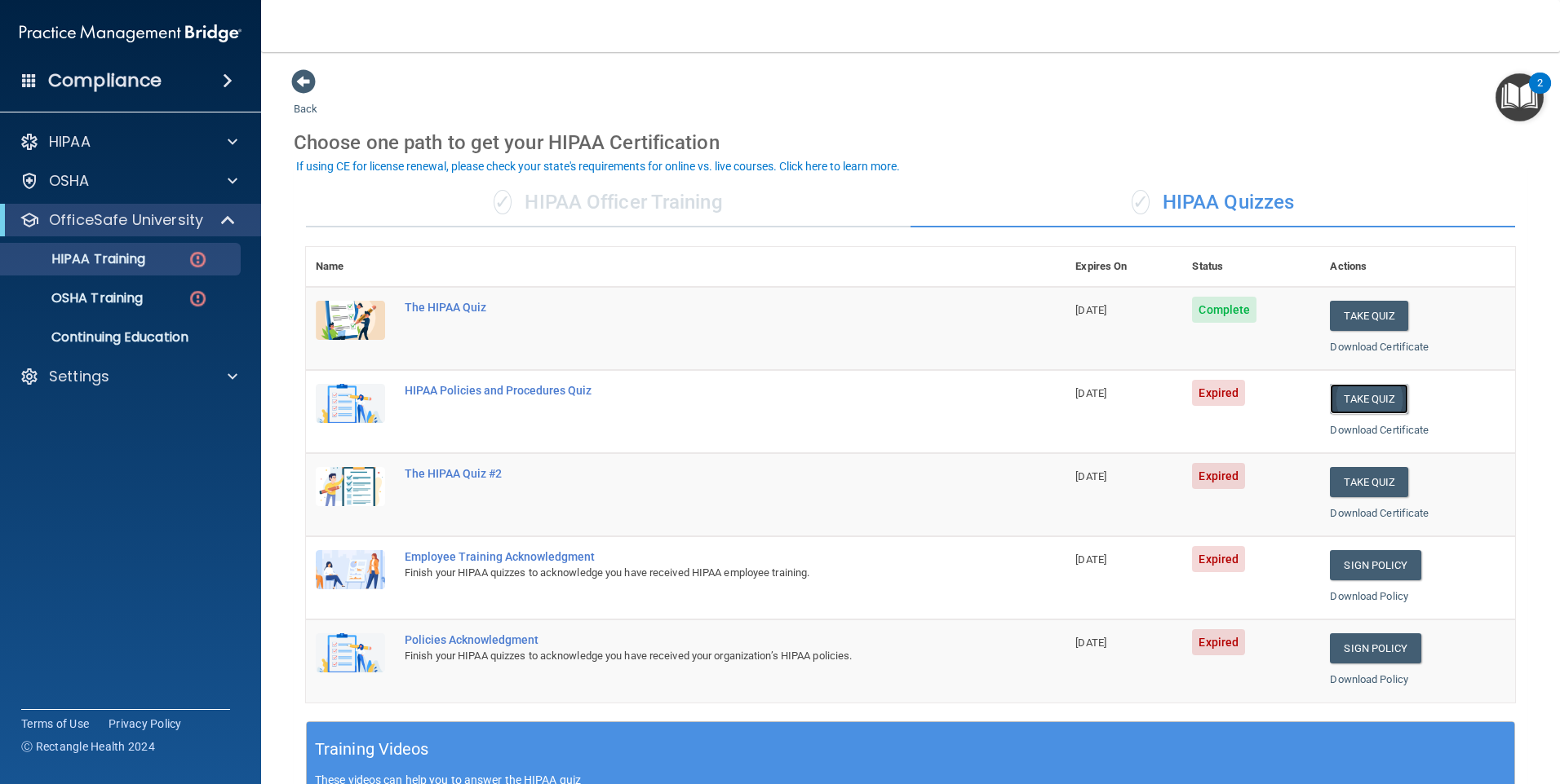
click at [1374, 397] on button "Take Quiz" at bounding box center [1369, 399] width 79 height 30
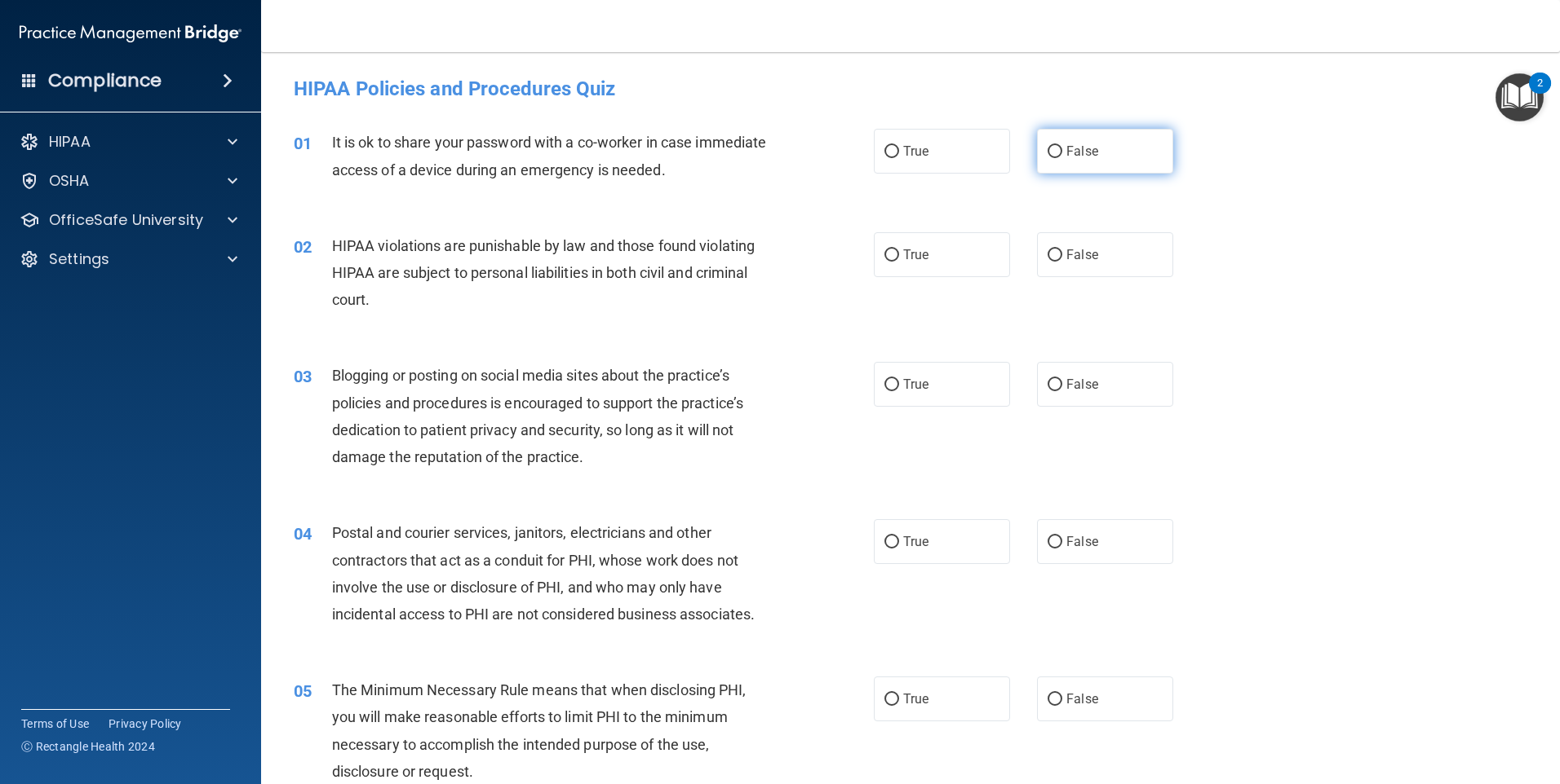
click at [1128, 151] on label "False" at bounding box center [1105, 151] width 137 height 45
click at [1063, 151] on input "False" at bounding box center [1055, 152] width 15 height 12
radio input "true"
click at [943, 256] on label "True" at bounding box center [942, 255] width 137 height 45
click at [899, 256] on input "True" at bounding box center [892, 255] width 15 height 12
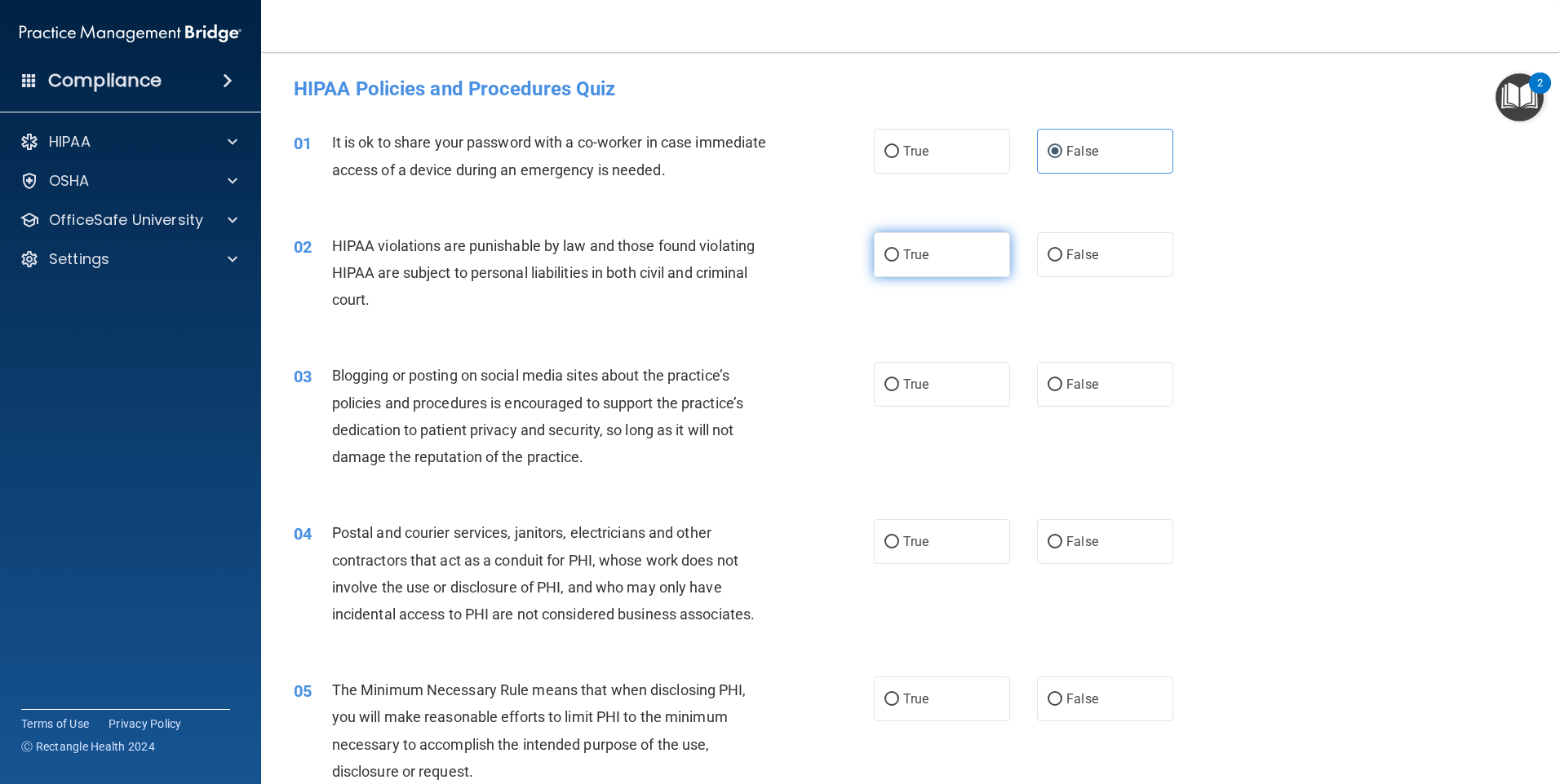
radio input "true"
click at [1085, 390] on span "False" at bounding box center [1082, 384] width 31 height 16
click at [1063, 390] on input "False" at bounding box center [1055, 385] width 15 height 12
radio input "true"
click at [1099, 543] on label "False" at bounding box center [1105, 542] width 137 height 45
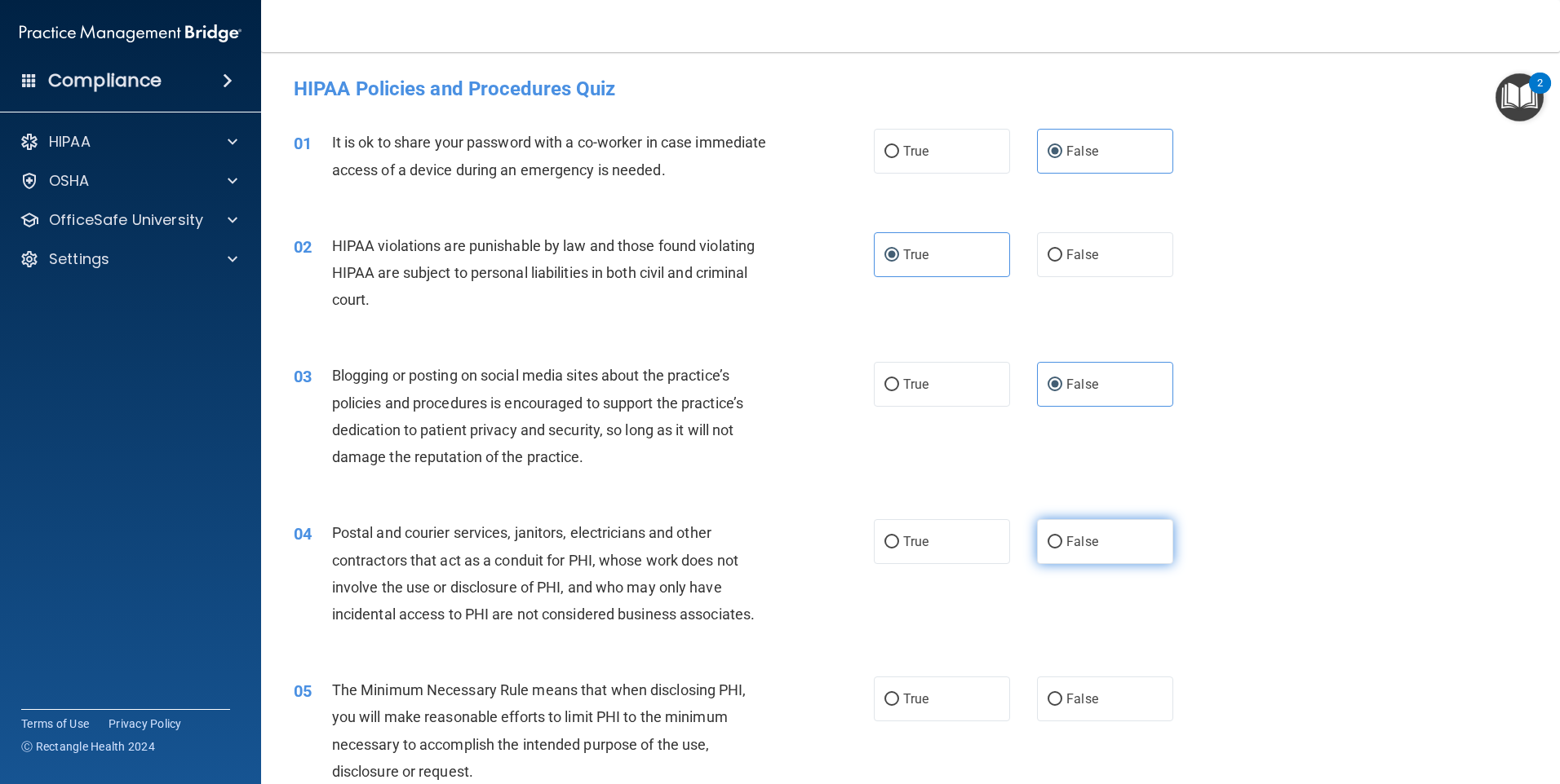
click at [1063, 543] on input "False" at bounding box center [1055, 542] width 15 height 12
radio input "true"
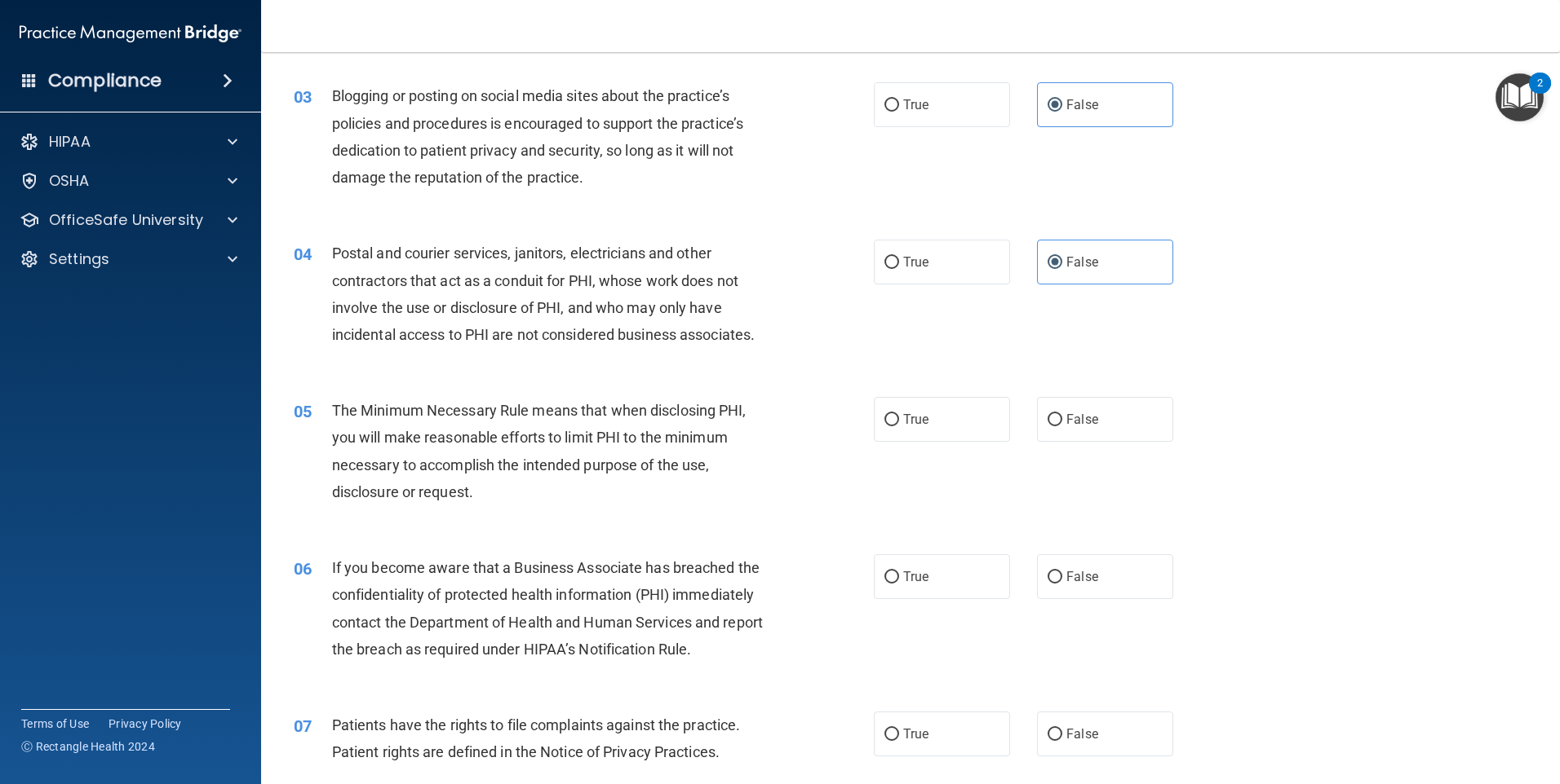
scroll to position [326, 0]
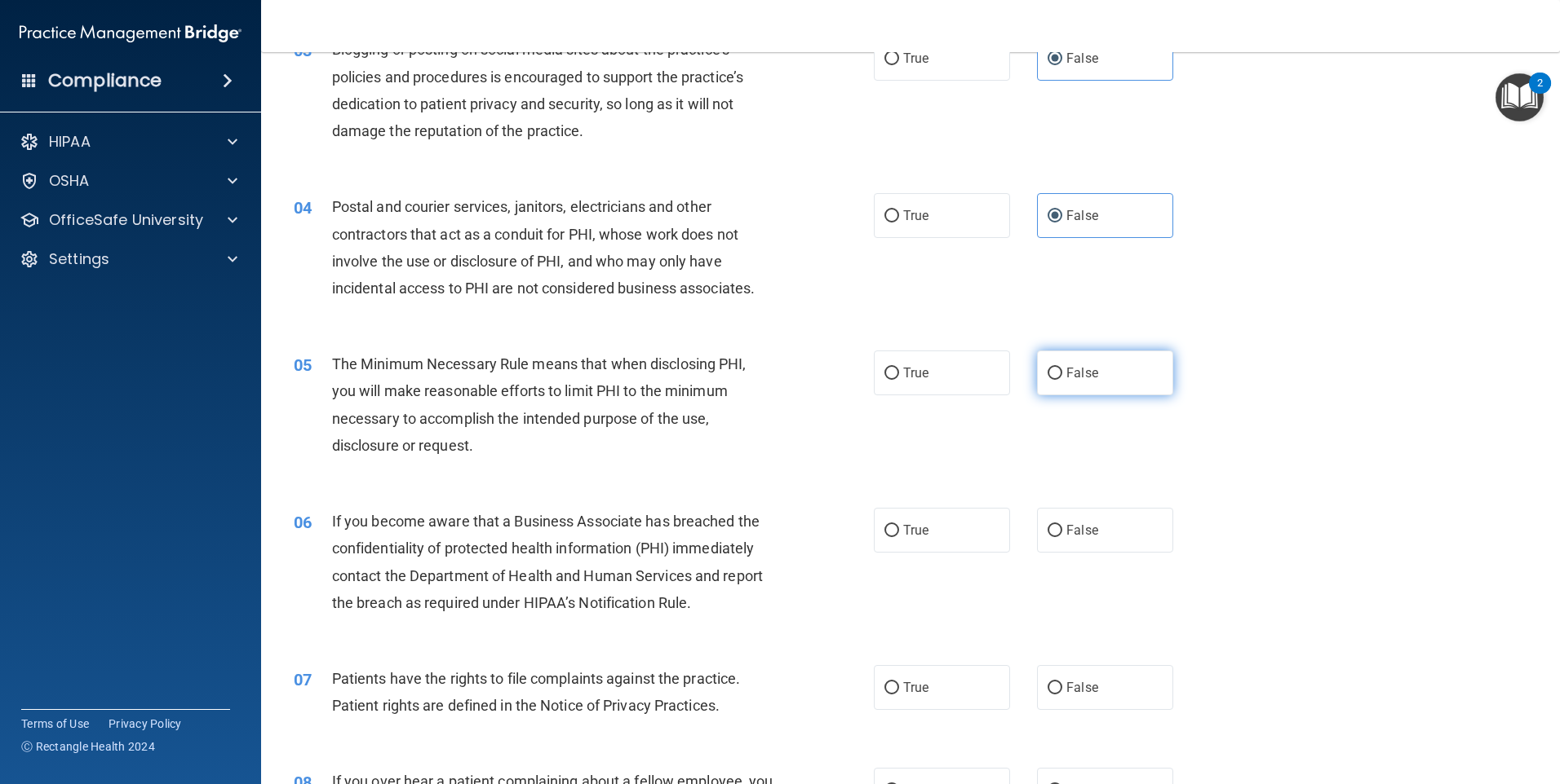
click at [1105, 364] on label "False" at bounding box center [1105, 373] width 137 height 45
click at [1063, 367] on input "False" at bounding box center [1055, 373] width 15 height 12
radio input "true"
click at [908, 543] on label "True" at bounding box center [942, 531] width 137 height 45
drag, startPoint x: 908, startPoint y: 543, endPoint x: 843, endPoint y: 603, distance: 88.5
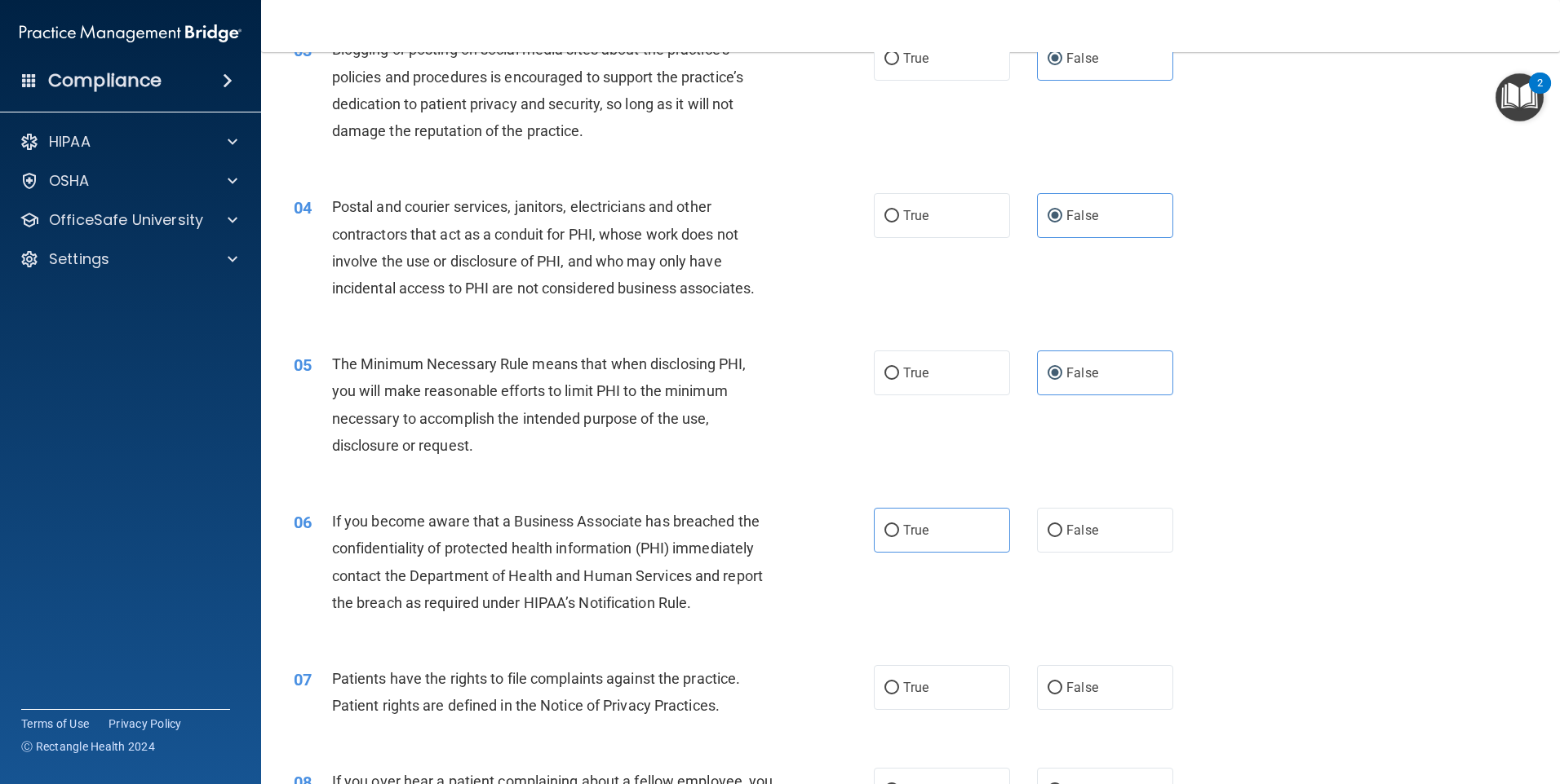
click at [843, 603] on div "06 If you become aware that a Business Associate has breached the confidentiali…" at bounding box center [584, 566] width 629 height 117
click at [903, 524] on span "True" at bounding box center [916, 531] width 26 height 16
click at [898, 526] on input "True" at bounding box center [892, 532] width 15 height 12
radio input "true"
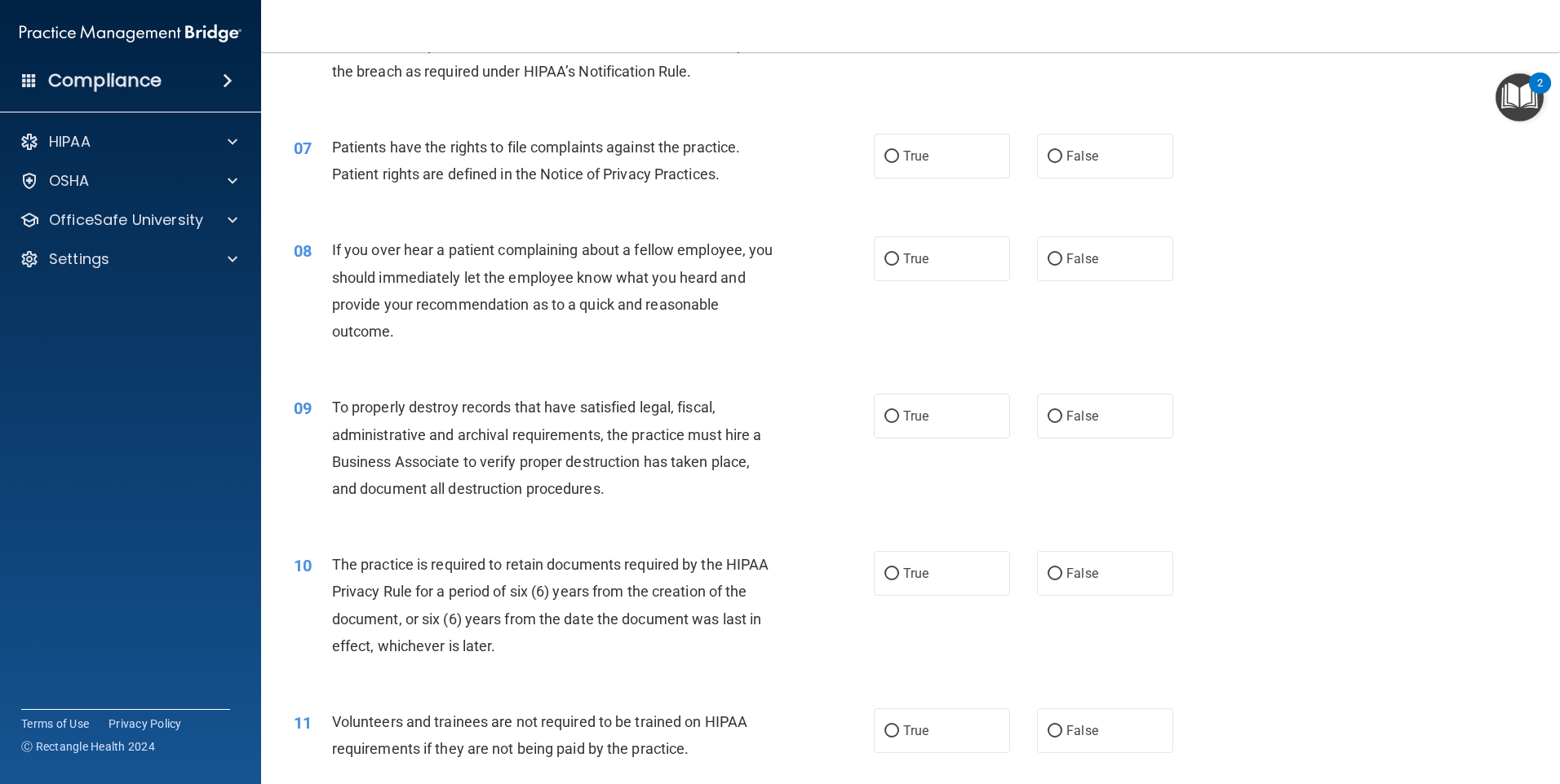
scroll to position [897, 0]
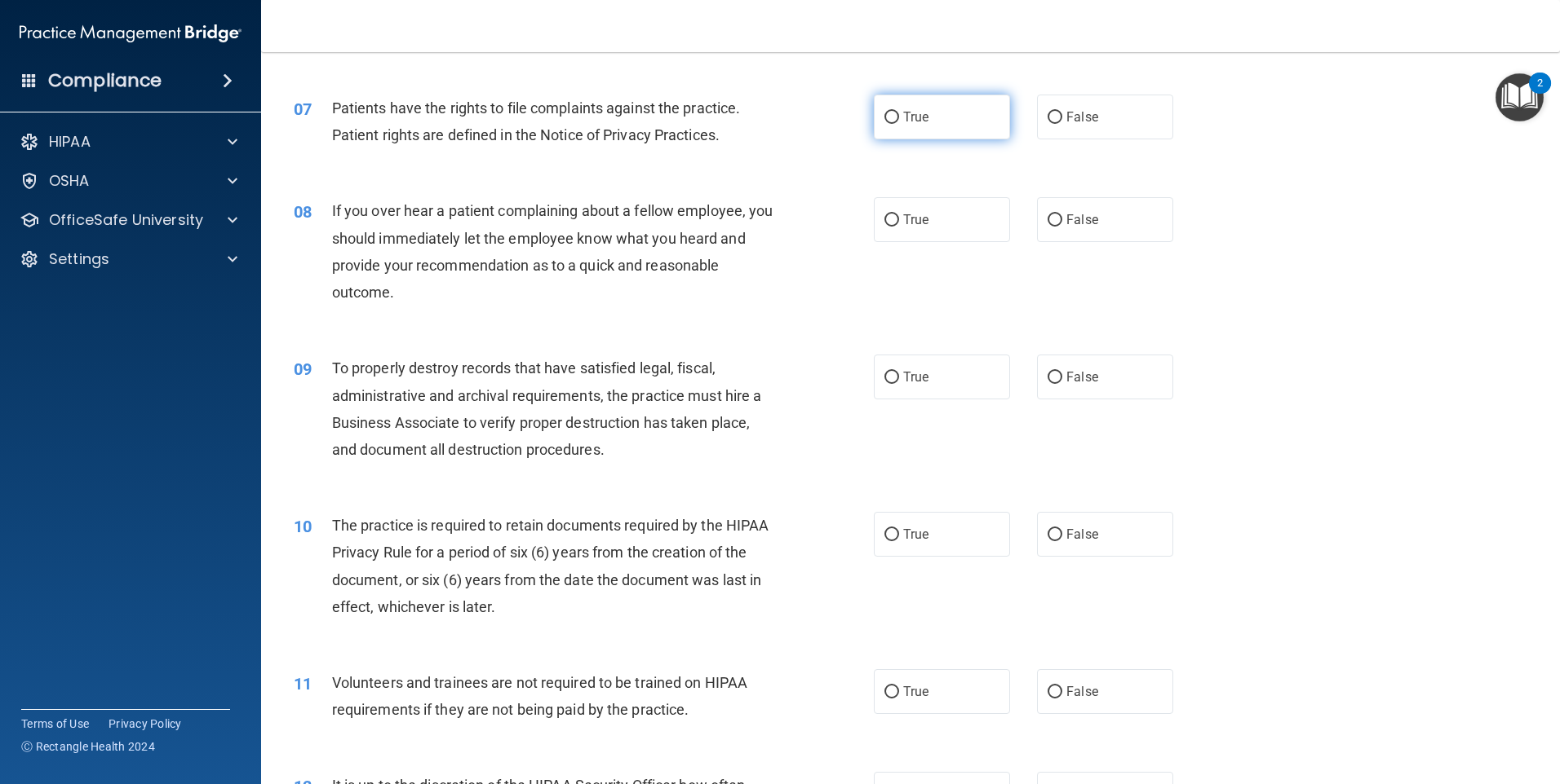
click at [927, 115] on label "True" at bounding box center [942, 117] width 137 height 45
click at [899, 115] on input "True" at bounding box center [892, 118] width 15 height 12
radio input "true"
click at [1072, 219] on span "False" at bounding box center [1082, 220] width 31 height 16
click at [1063, 219] on input "False" at bounding box center [1055, 220] width 15 height 12
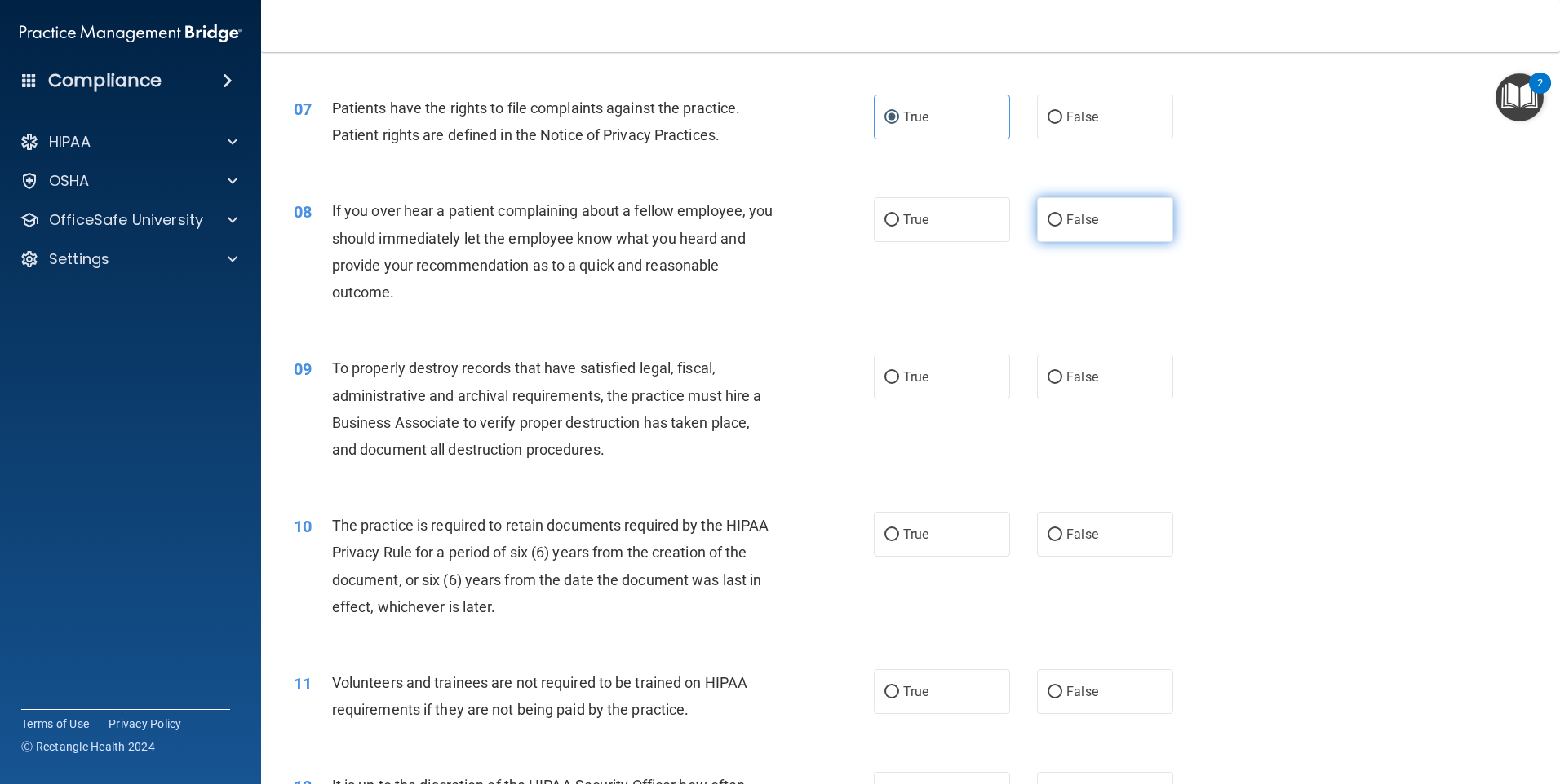
radio input "true"
click at [924, 391] on label "True" at bounding box center [942, 377] width 137 height 45
click at [899, 384] on input "True" at bounding box center [892, 377] width 15 height 12
radio input "true"
click at [939, 539] on label "True" at bounding box center [942, 534] width 137 height 45
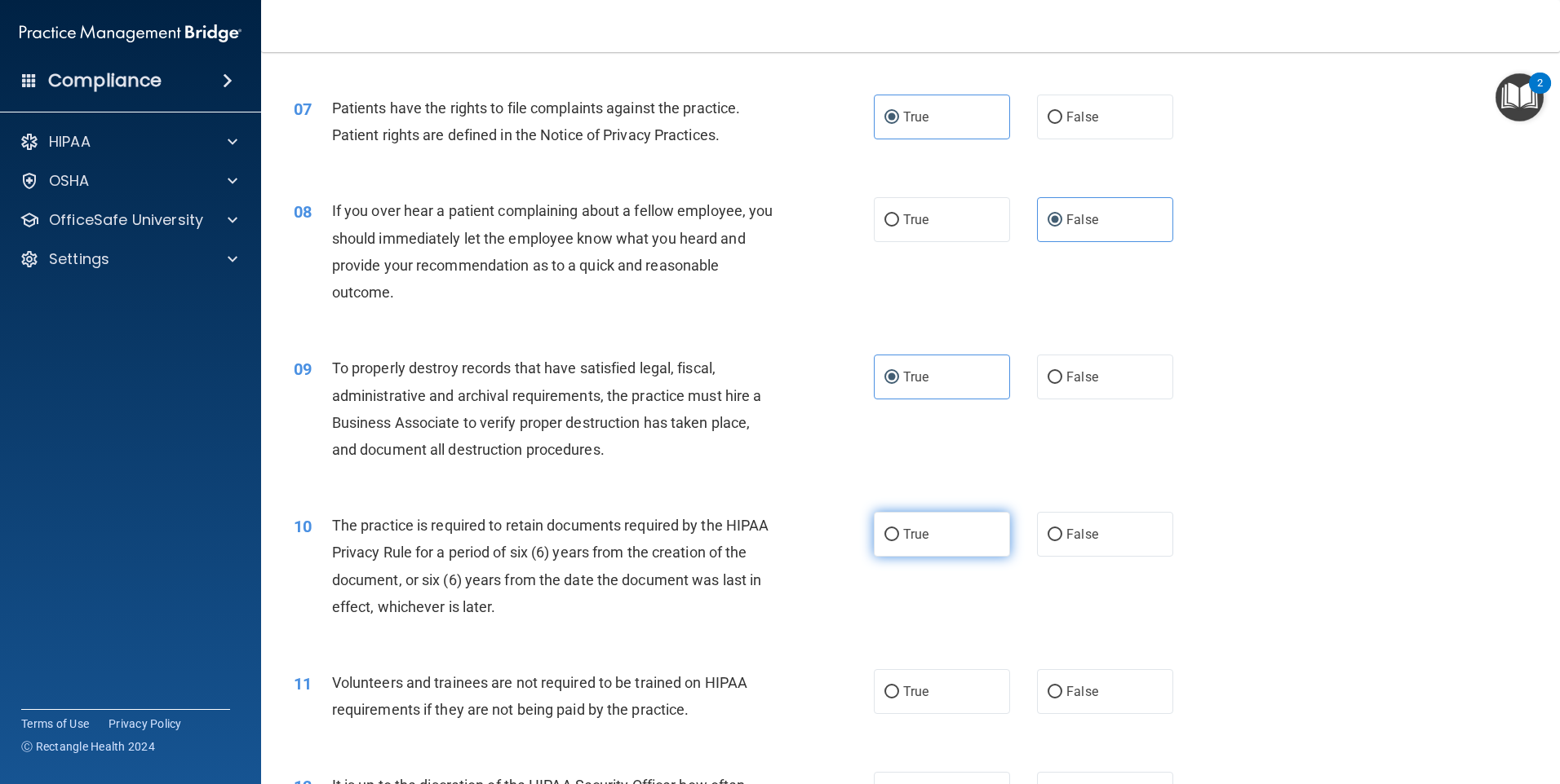
click at [899, 539] on input "True" at bounding box center [892, 535] width 15 height 12
radio input "true"
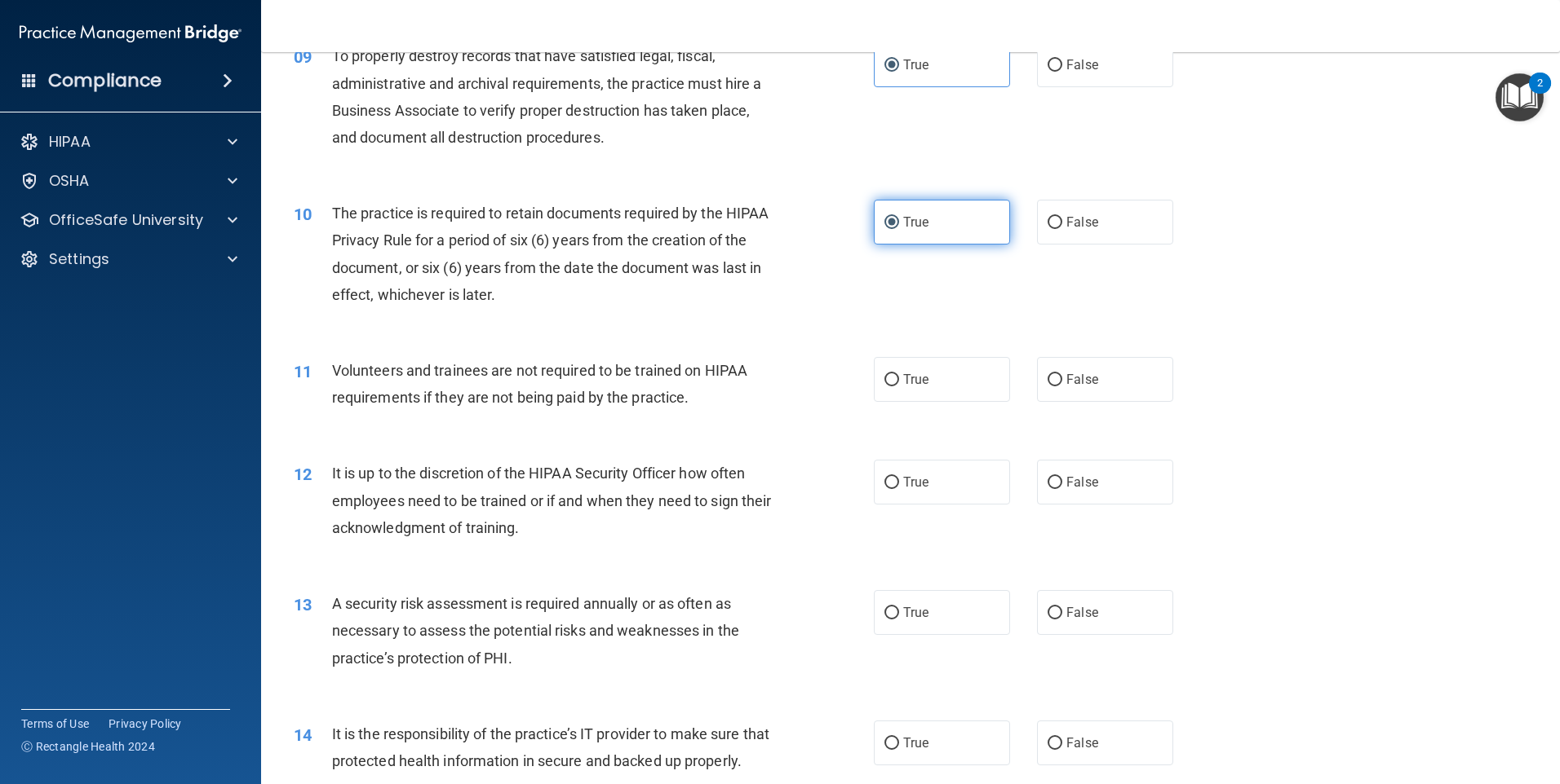
scroll to position [1223, 0]
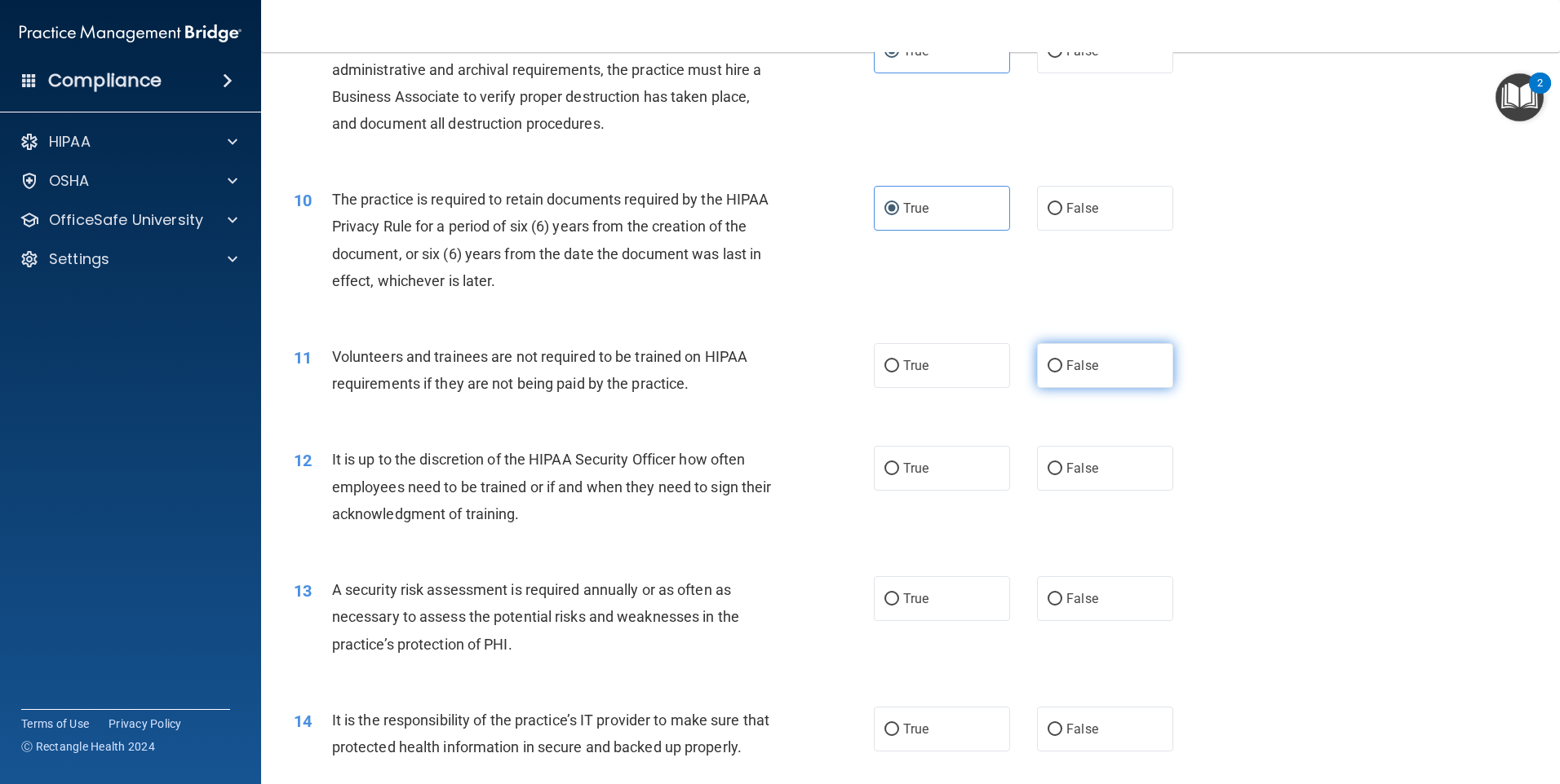
click at [1088, 376] on label "False" at bounding box center [1105, 365] width 137 height 45
click at [1063, 372] on input "False" at bounding box center [1055, 366] width 15 height 12
radio input "true"
click at [1116, 466] on label "False" at bounding box center [1105, 469] width 137 height 45
click at [1063, 466] on input "False" at bounding box center [1055, 469] width 15 height 12
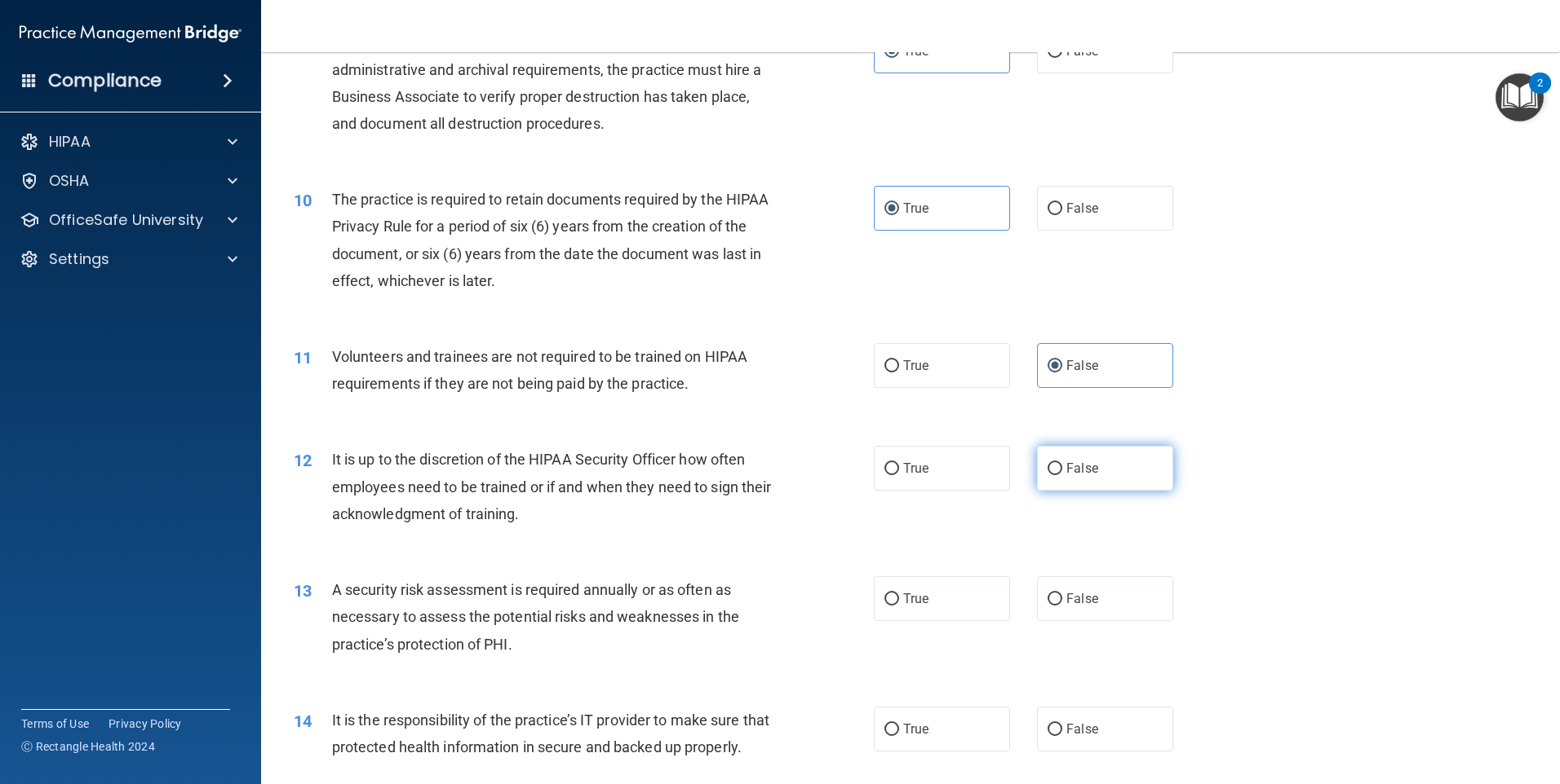
radio input "true"
click at [923, 611] on label "True" at bounding box center [942, 599] width 137 height 45
click at [899, 606] on input "True" at bounding box center [892, 599] width 15 height 12
radio input "true"
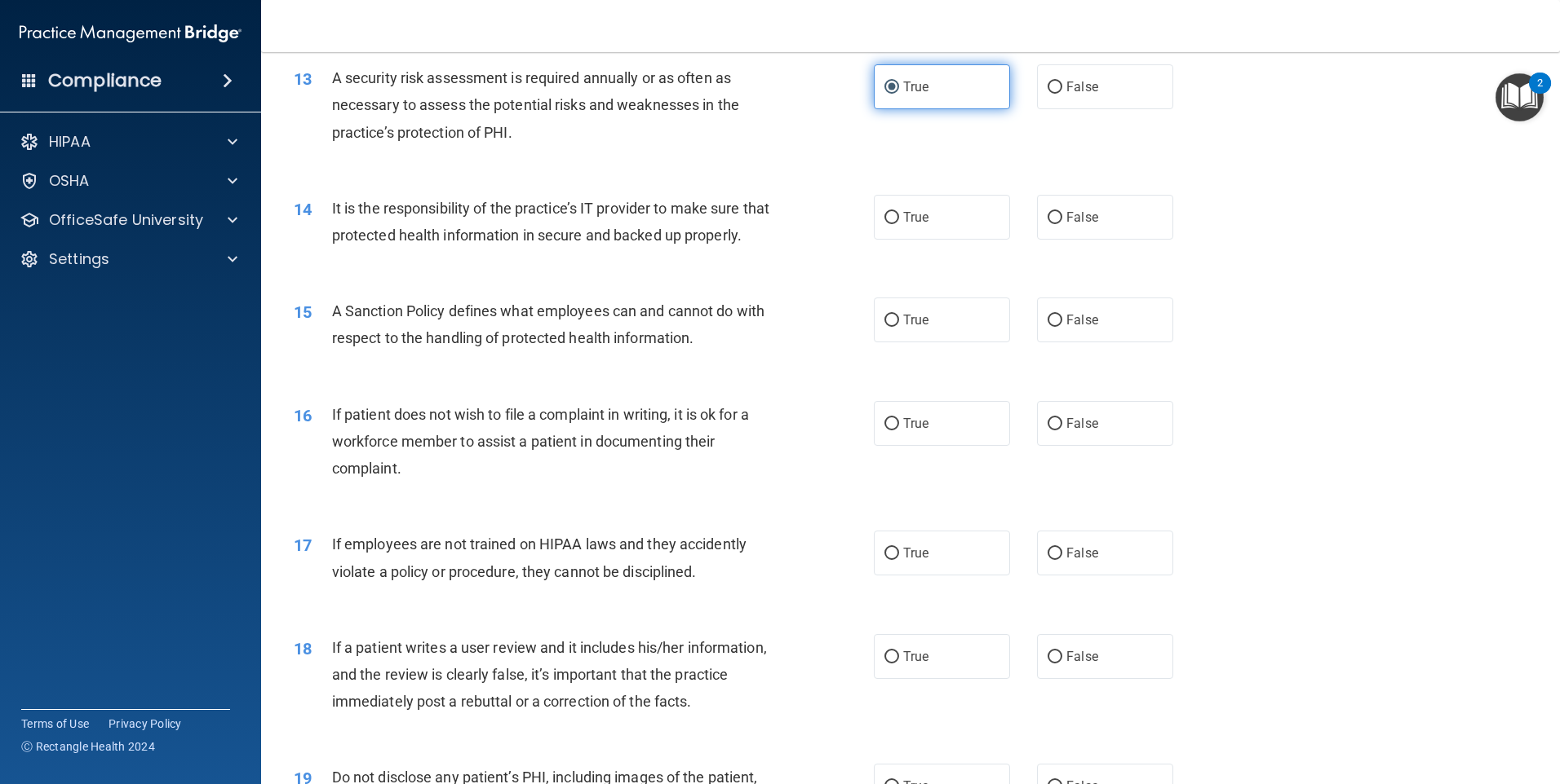
scroll to position [1794, 0]
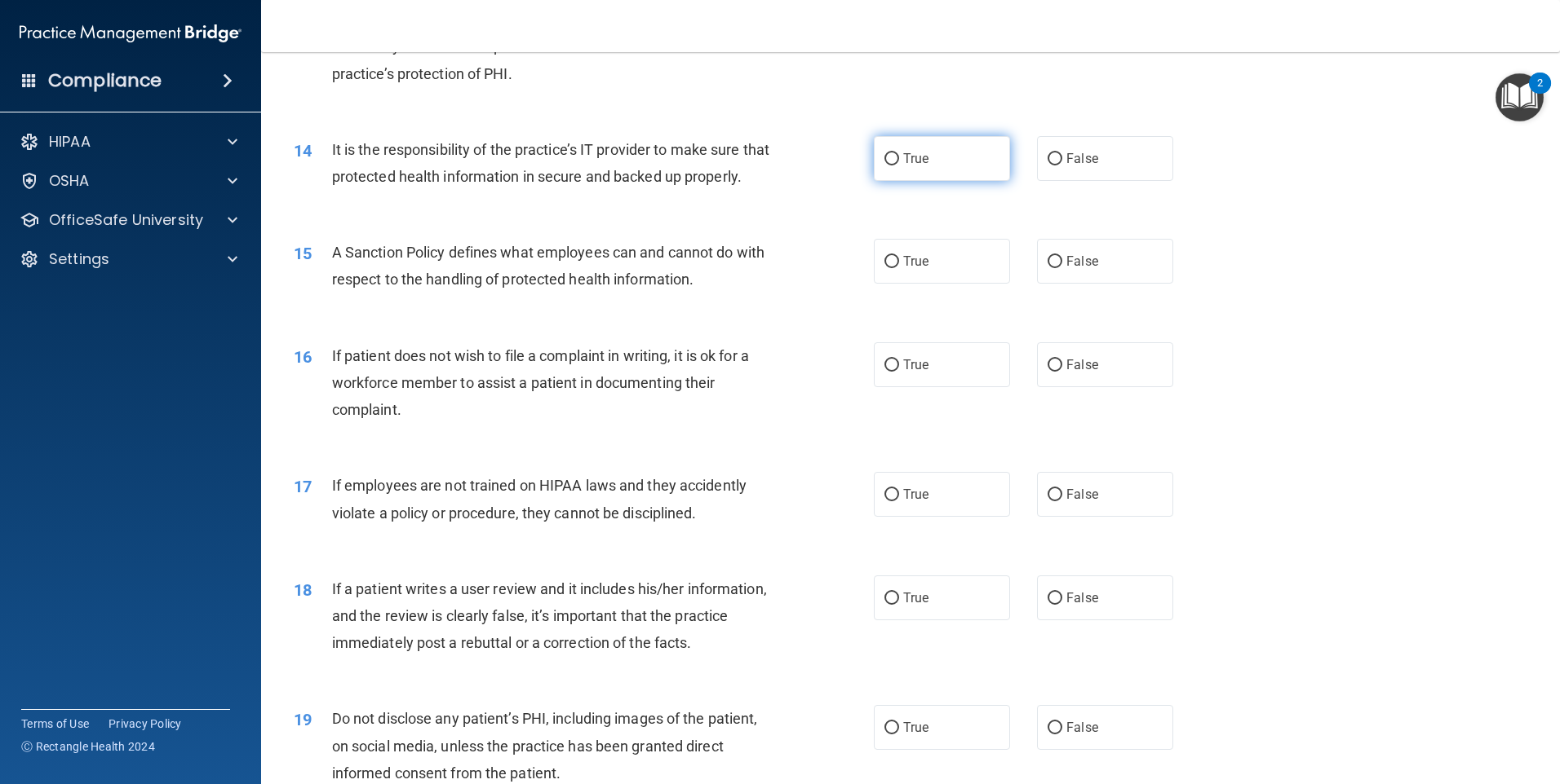
click at [947, 145] on label "True" at bounding box center [942, 159] width 137 height 45
click at [899, 153] on input "True" at bounding box center [892, 159] width 15 height 12
radio input "true"
click at [1087, 269] on span "False" at bounding box center [1082, 261] width 31 height 16
drag, startPoint x: 1087, startPoint y: 289, endPoint x: 1046, endPoint y: 283, distance: 41.4
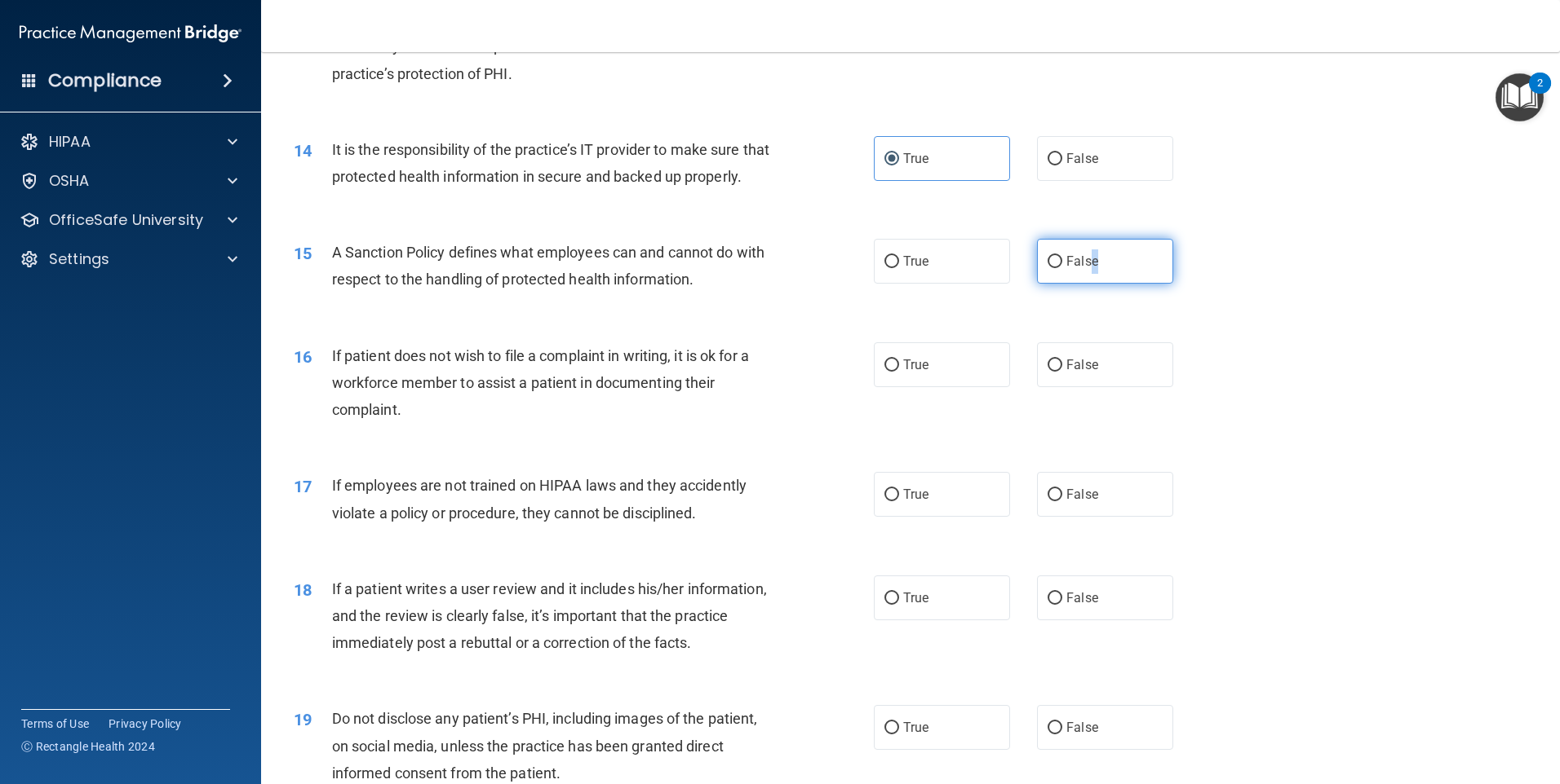
click at [1048, 268] on input "False" at bounding box center [1055, 262] width 15 height 12
radio input "true"
click at [1048, 268] on input "False" at bounding box center [1055, 262] width 15 height 12
click at [1317, 376] on div "16 If patient does not wish to file a complaint in writing, it is ok for a work…" at bounding box center [910, 387] width 1258 height 131
click at [1049, 371] on input "False" at bounding box center [1055, 365] width 15 height 12
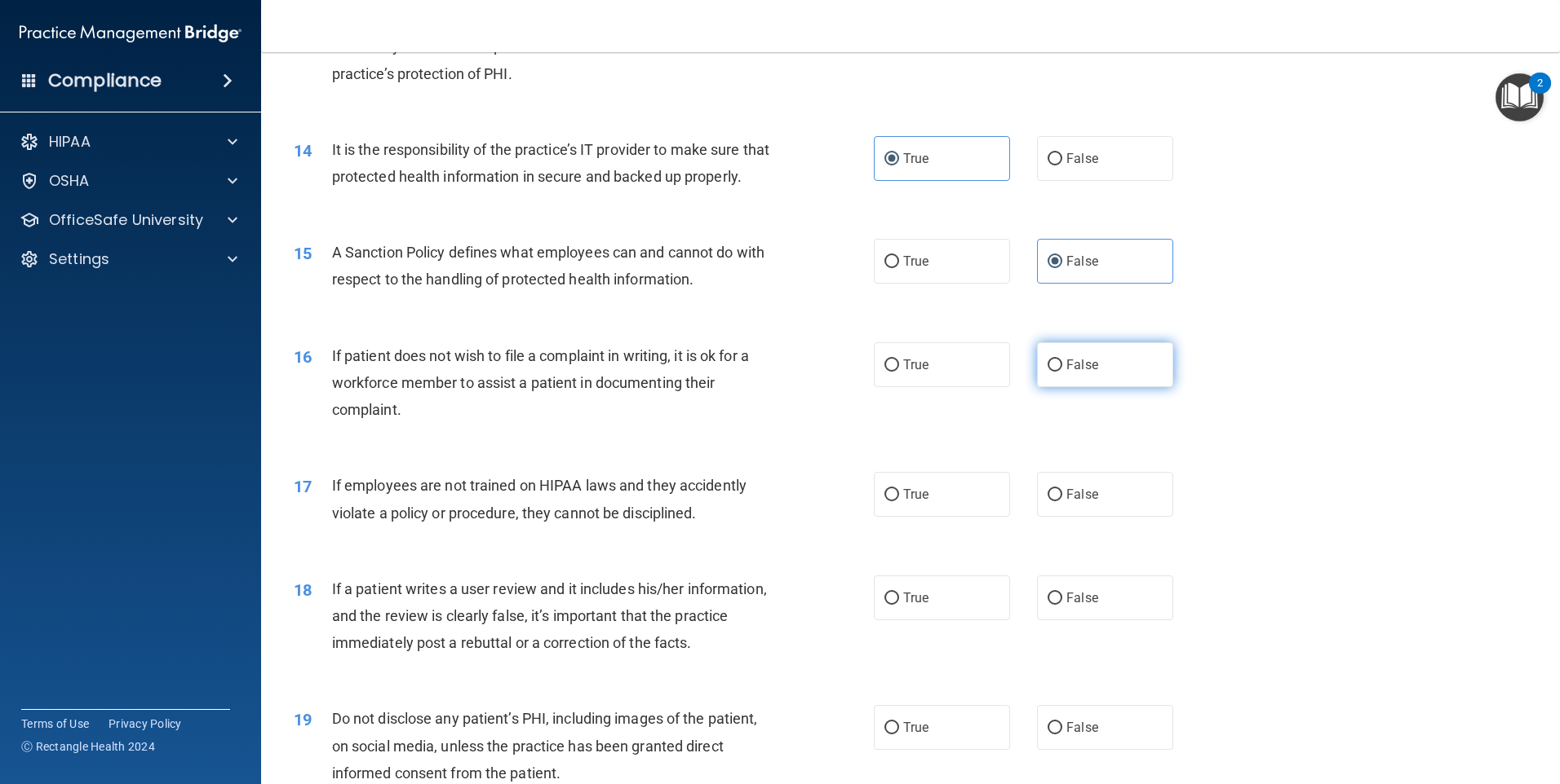
radio input "true"
click at [1050, 501] on input "False" at bounding box center [1055, 495] width 15 height 12
radio input "true"
click at [1051, 605] on input "False" at bounding box center [1055, 598] width 15 height 12
radio input "true"
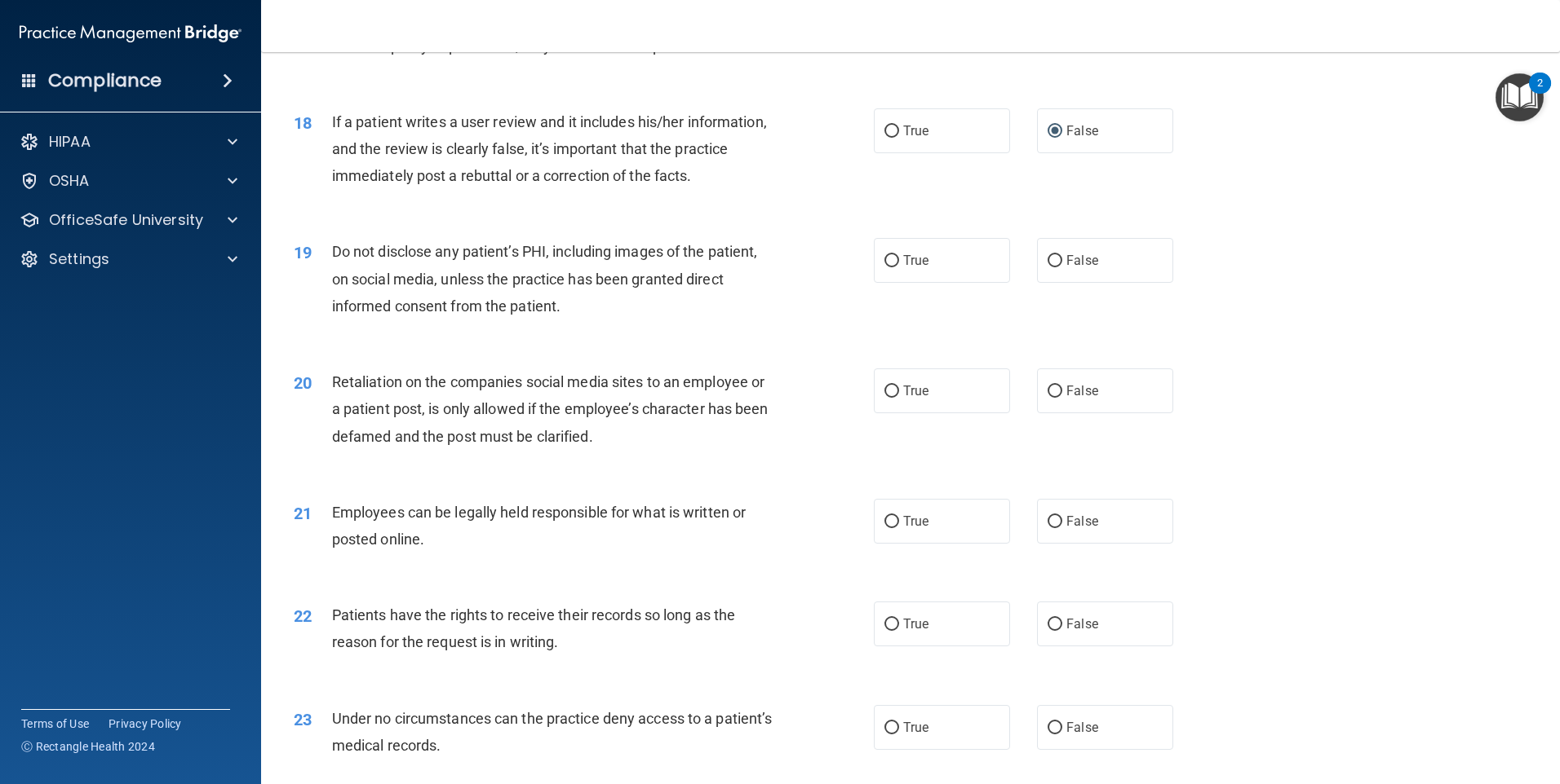
scroll to position [2365, 0]
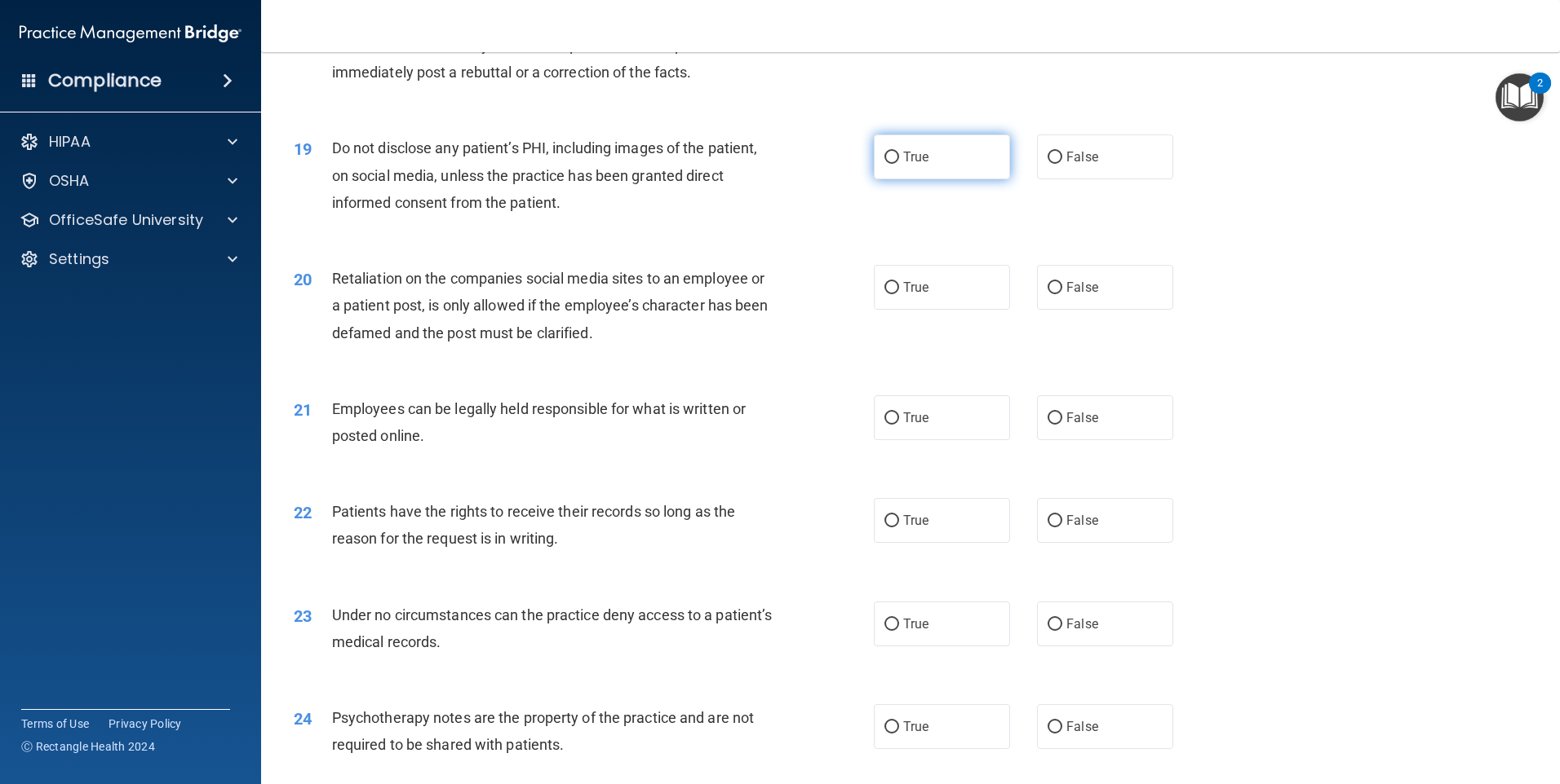
click at [887, 164] on input "True" at bounding box center [892, 157] width 15 height 12
radio input "true"
click at [889, 295] on input "True" at bounding box center [892, 288] width 15 height 12
radio input "true"
click at [885, 295] on input "True" at bounding box center [892, 288] width 15 height 12
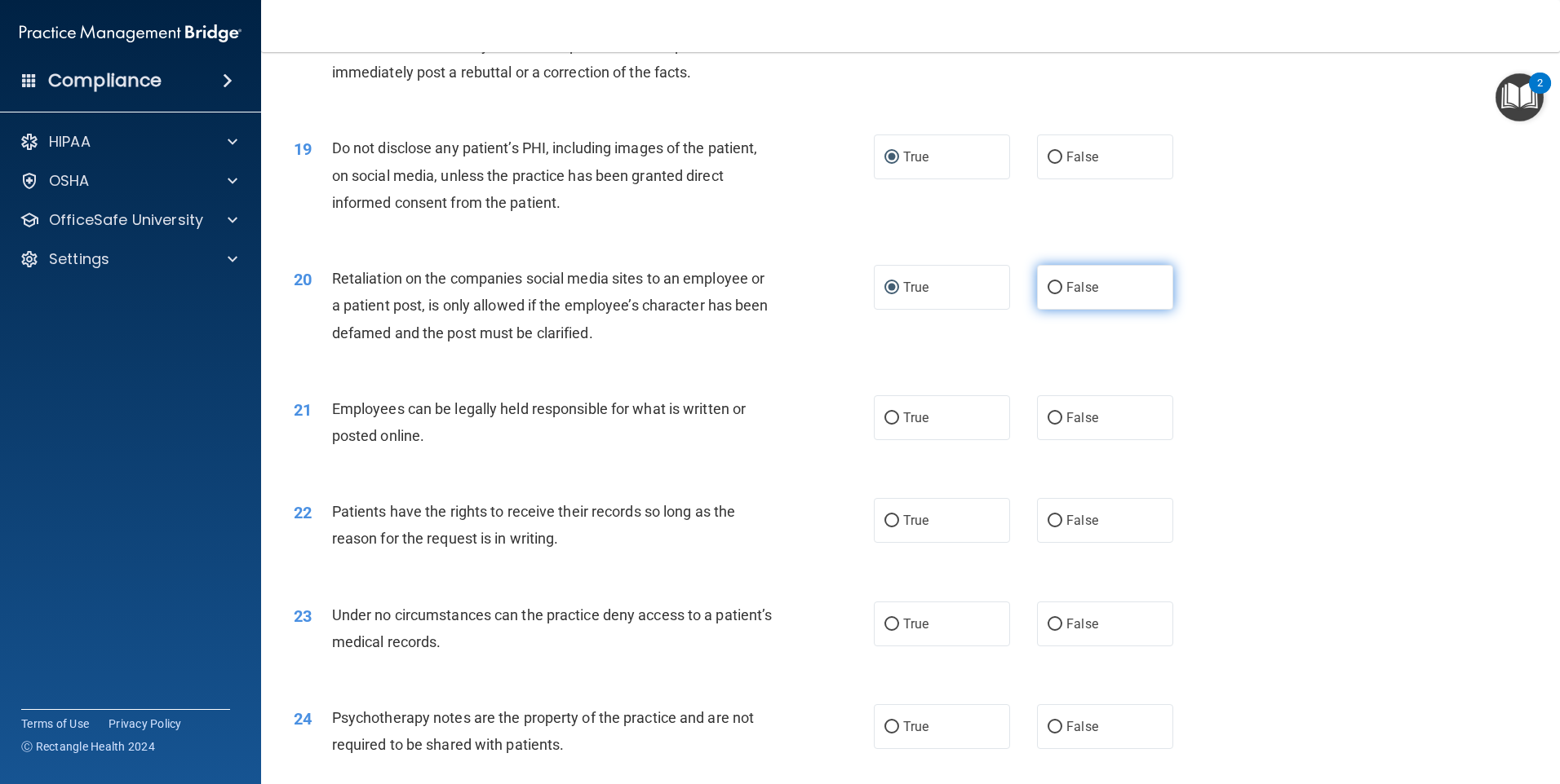
click at [1049, 295] on input "False" at bounding box center [1055, 288] width 15 height 12
radio input "true"
radio input "false"
click at [891, 424] on input "True" at bounding box center [892, 419] width 15 height 12
radio input "true"
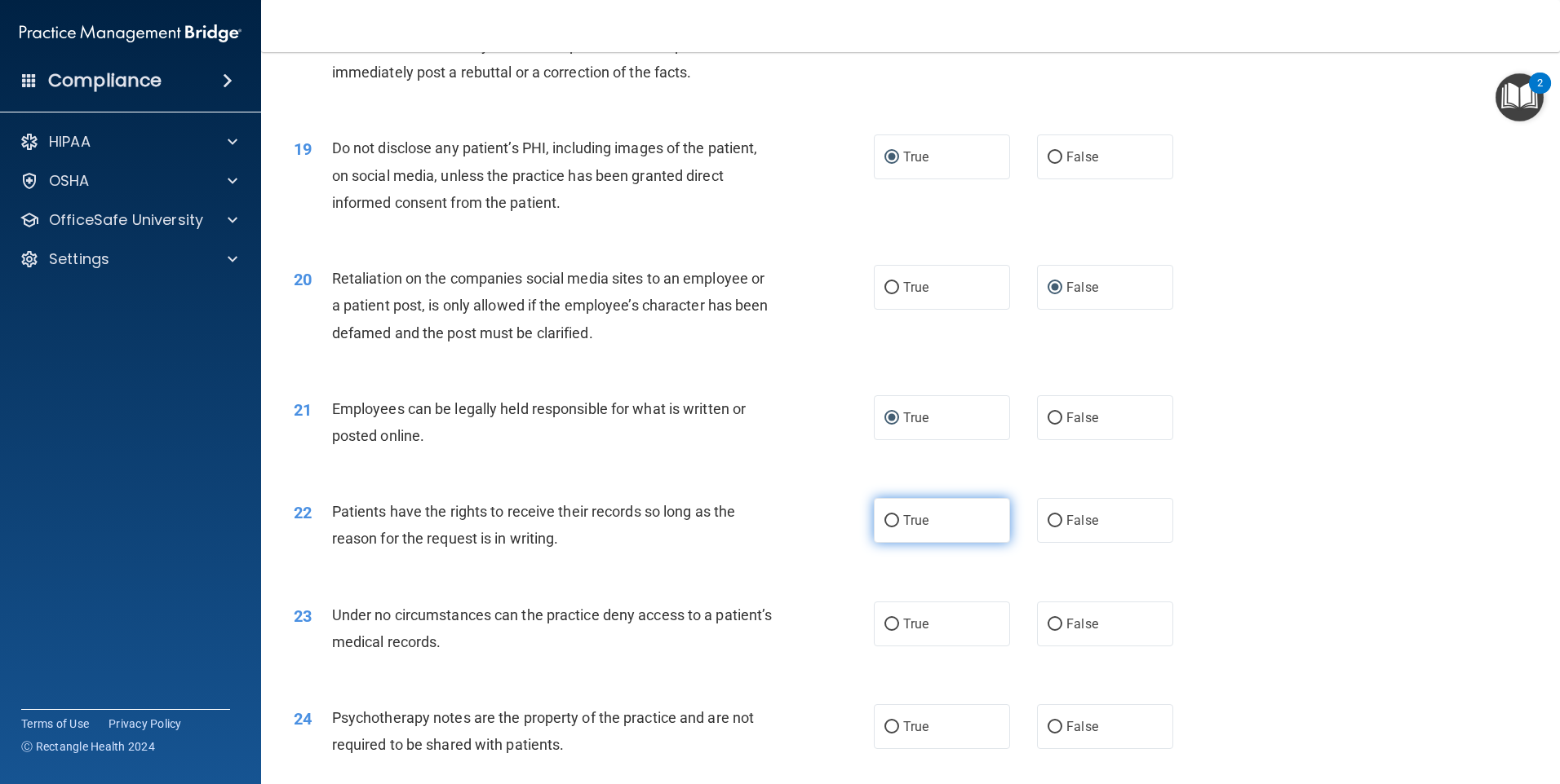
click at [888, 528] on input "True" at bounding box center [892, 522] width 15 height 12
radio input "true"
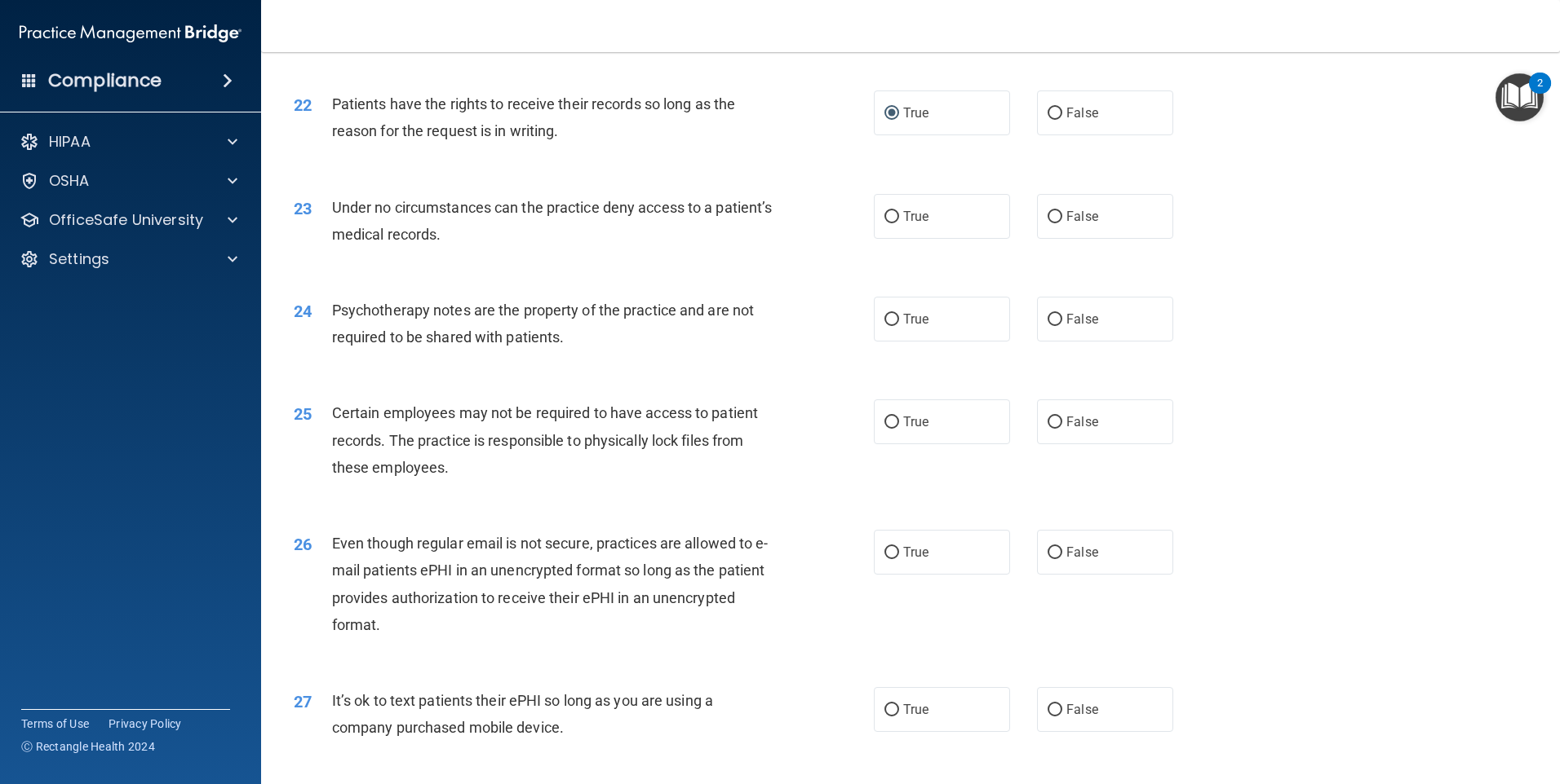
scroll to position [2854, 0]
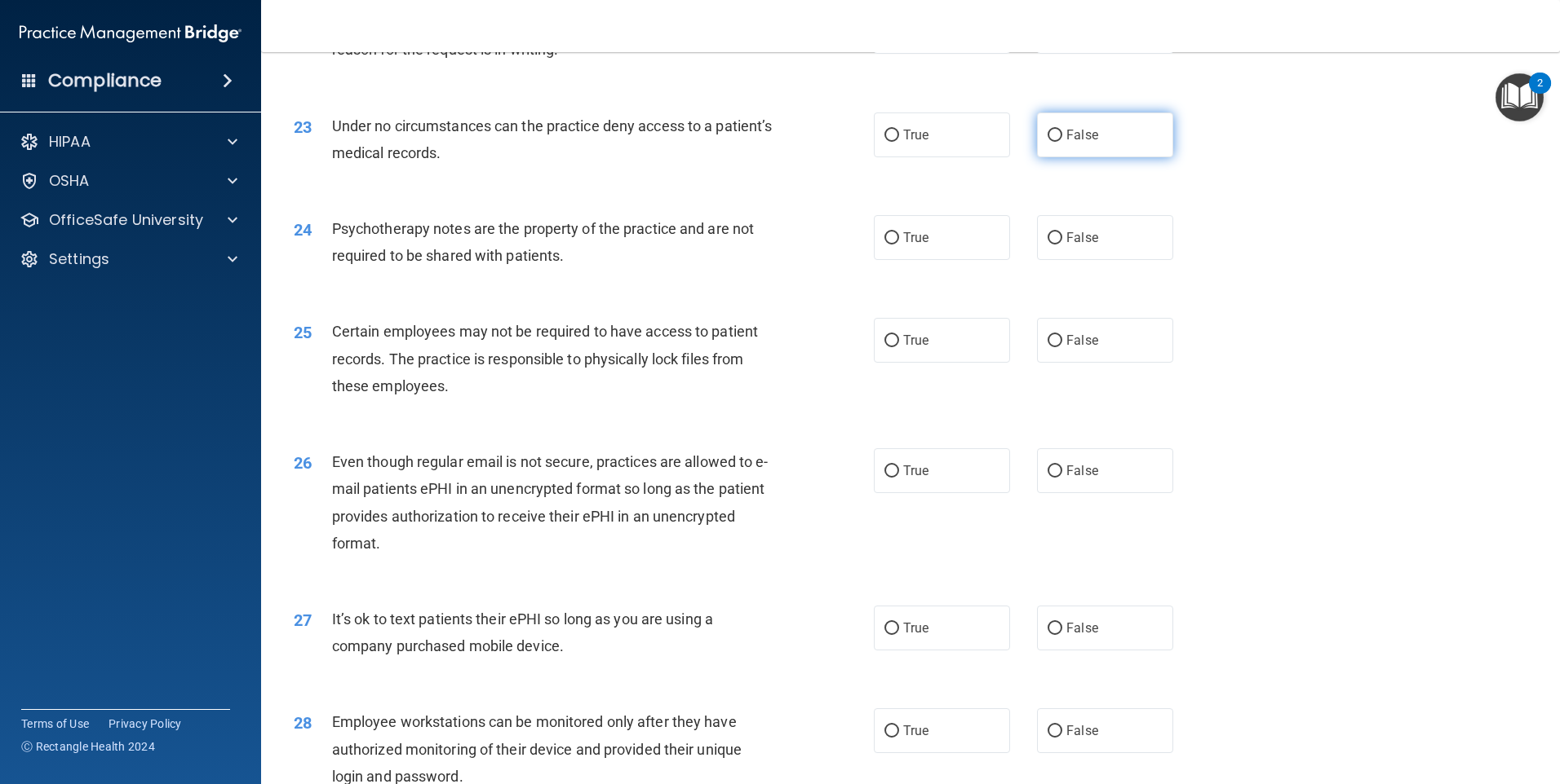
click at [1048, 141] on input "False" at bounding box center [1055, 136] width 15 height 12
radio input "true"
click at [886, 245] on input "True" at bounding box center [892, 239] width 15 height 12
radio input "true"
click at [885, 348] on input "True" at bounding box center [892, 341] width 15 height 12
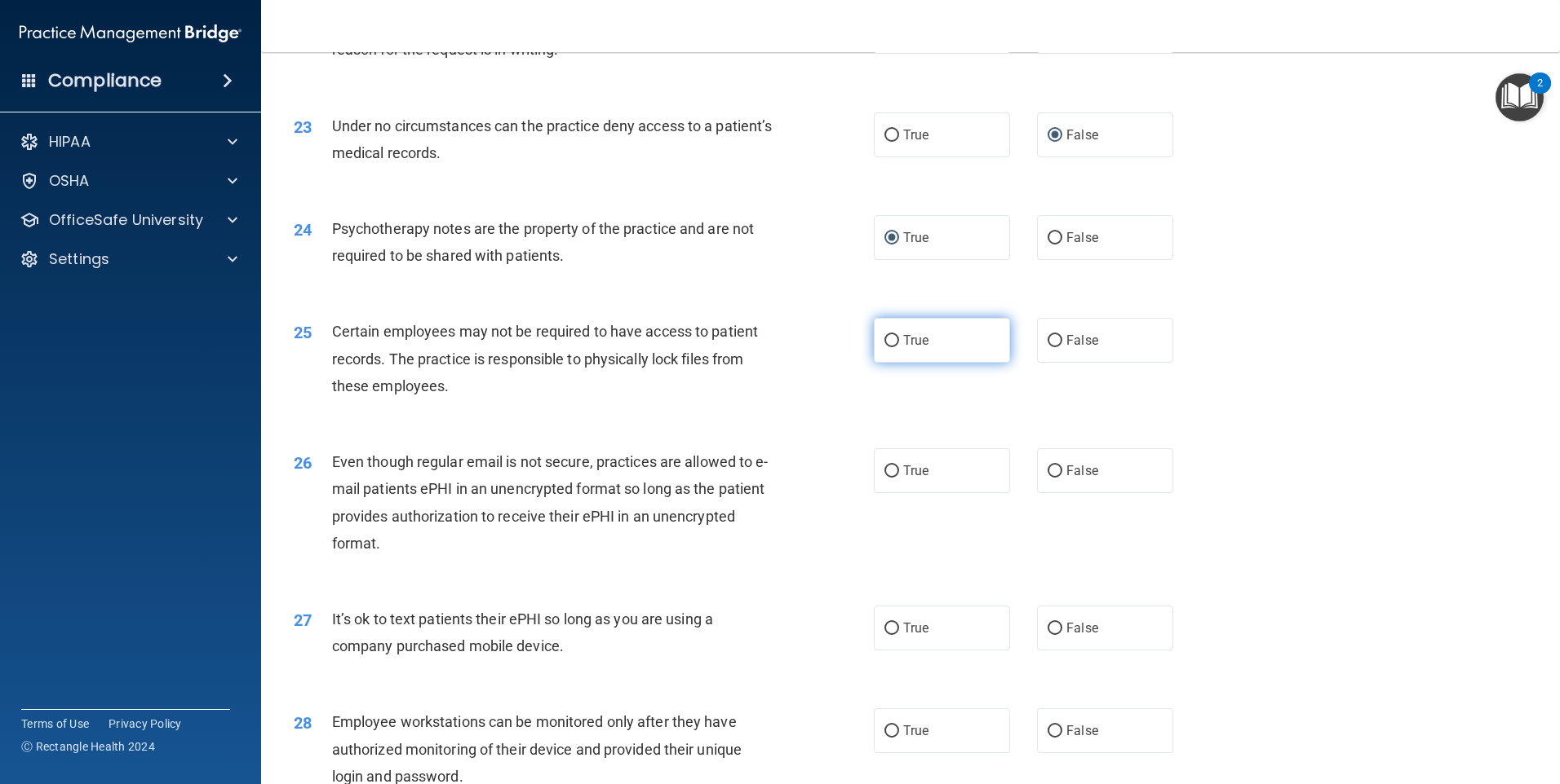
radio input "true"
click at [1051, 477] on input "False" at bounding box center [1055, 472] width 15 height 12
radio input "true"
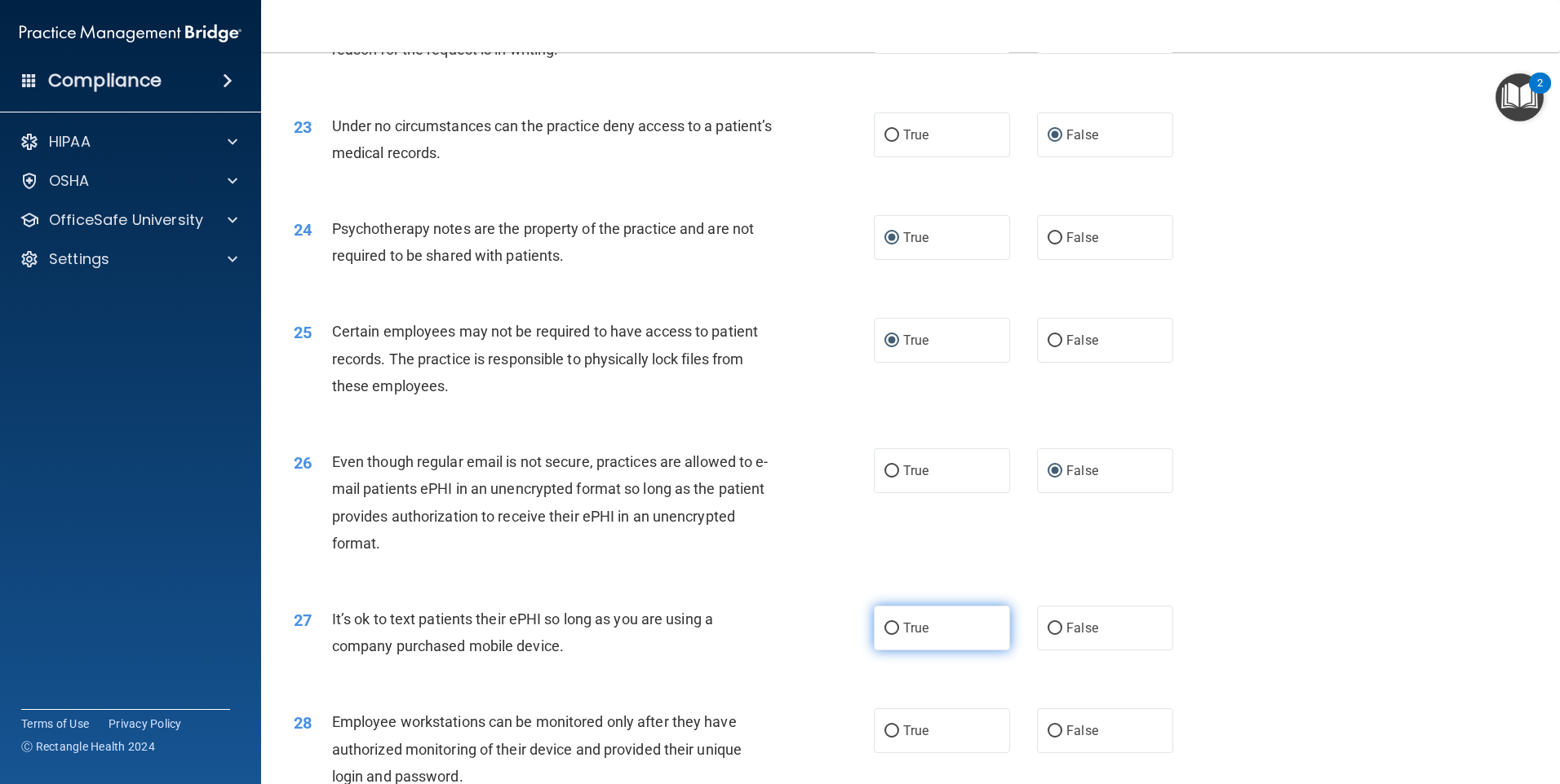
click at [891, 636] on input "True" at bounding box center [892, 629] width 15 height 12
radio input "true"
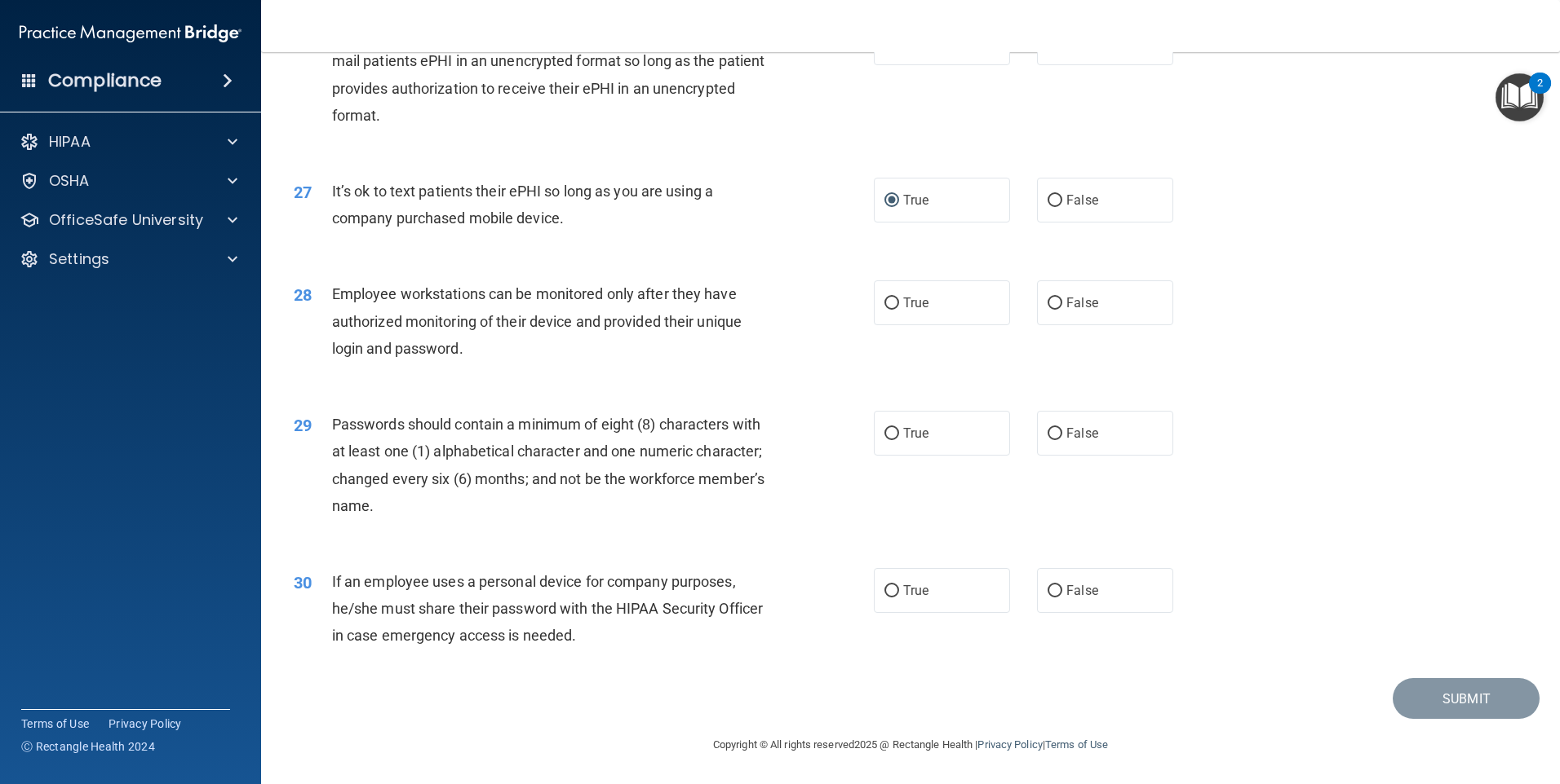
scroll to position [3309, 0]
click at [1048, 301] on input "False" at bounding box center [1055, 304] width 15 height 12
radio input "true"
click at [1051, 430] on input "False" at bounding box center [1055, 434] width 15 height 12
radio input "true"
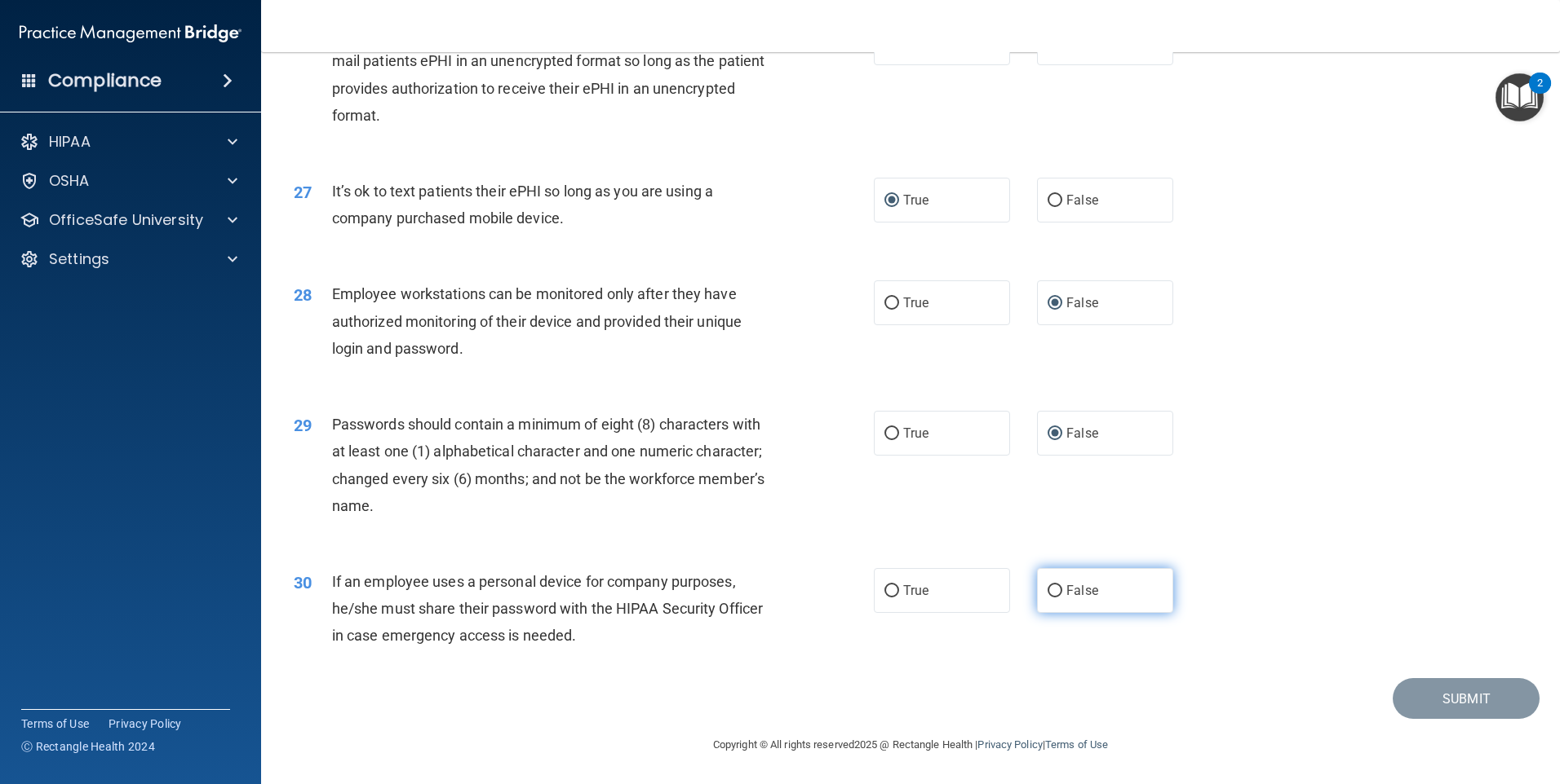
click at [1052, 588] on input "False" at bounding box center [1055, 591] width 15 height 12
radio input "true"
click at [1442, 703] on button "Submit" at bounding box center [1466, 700] width 146 height 41
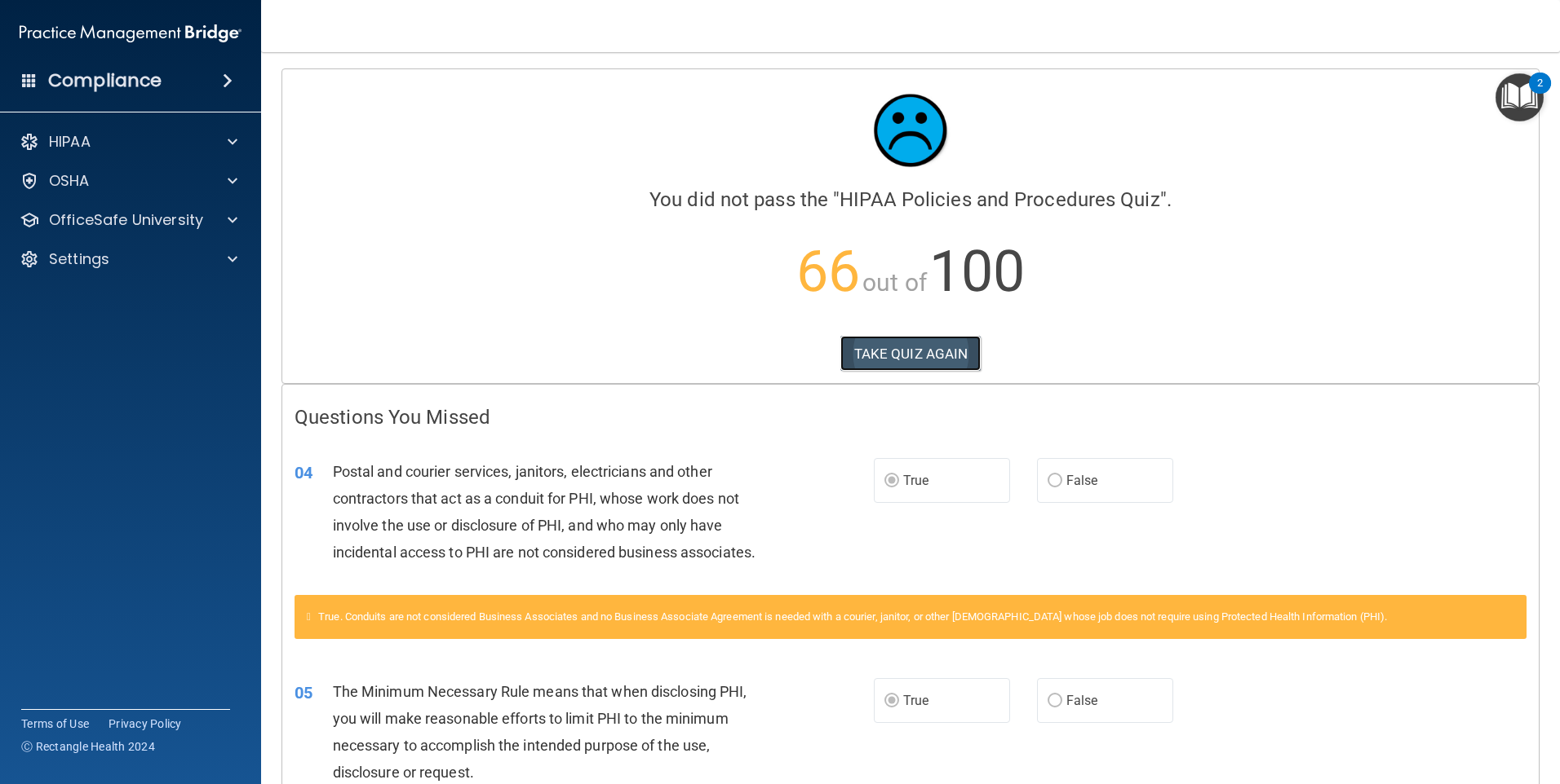
click at [901, 348] on button "TAKE QUIZ AGAIN" at bounding box center [911, 354] width 142 height 36
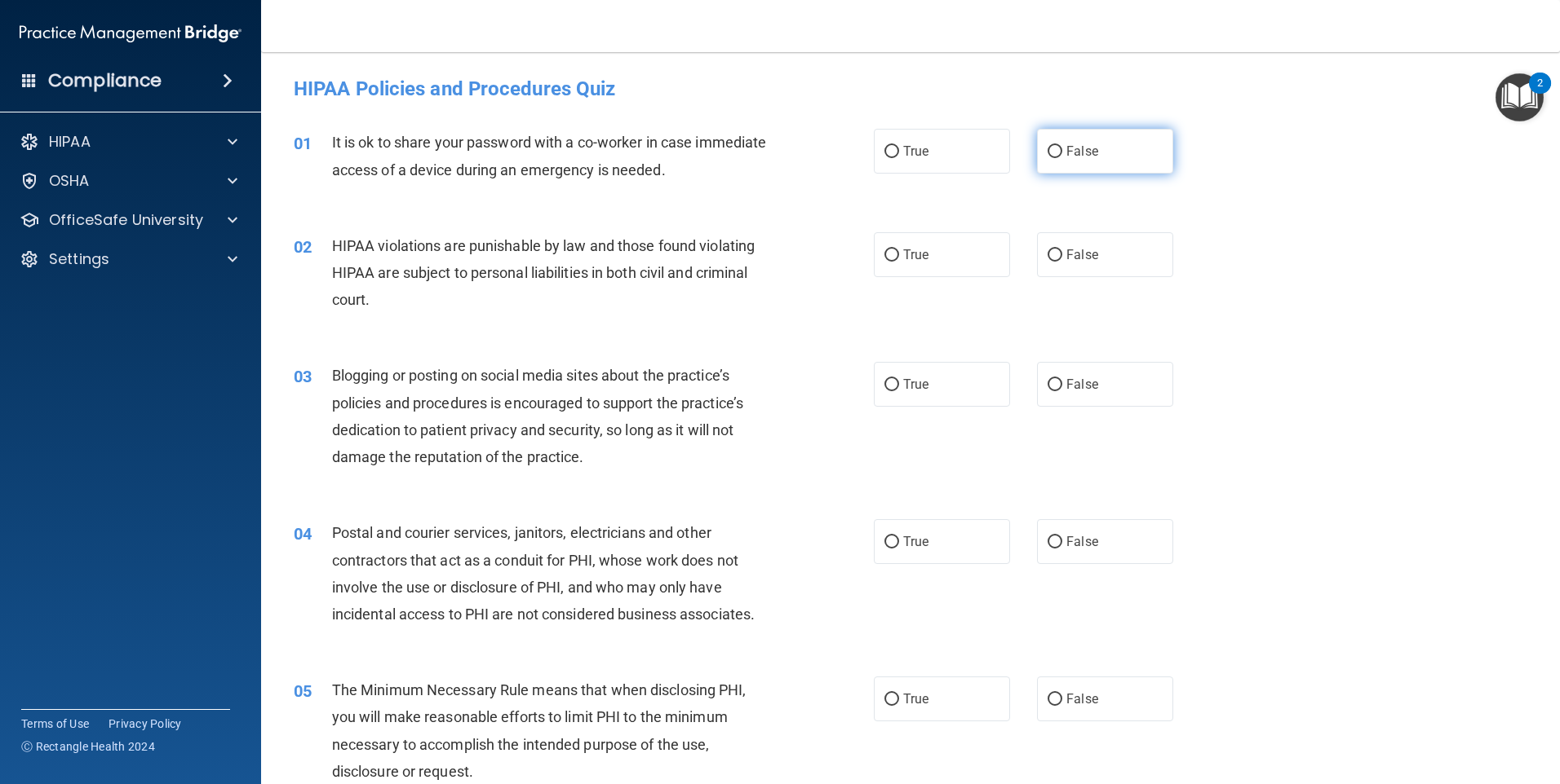
click at [1087, 145] on span "False" at bounding box center [1082, 151] width 31 height 16
click at [1063, 146] on input "False" at bounding box center [1055, 152] width 15 height 12
radio input "true"
click at [886, 260] on input "True" at bounding box center [892, 255] width 15 height 12
radio input "true"
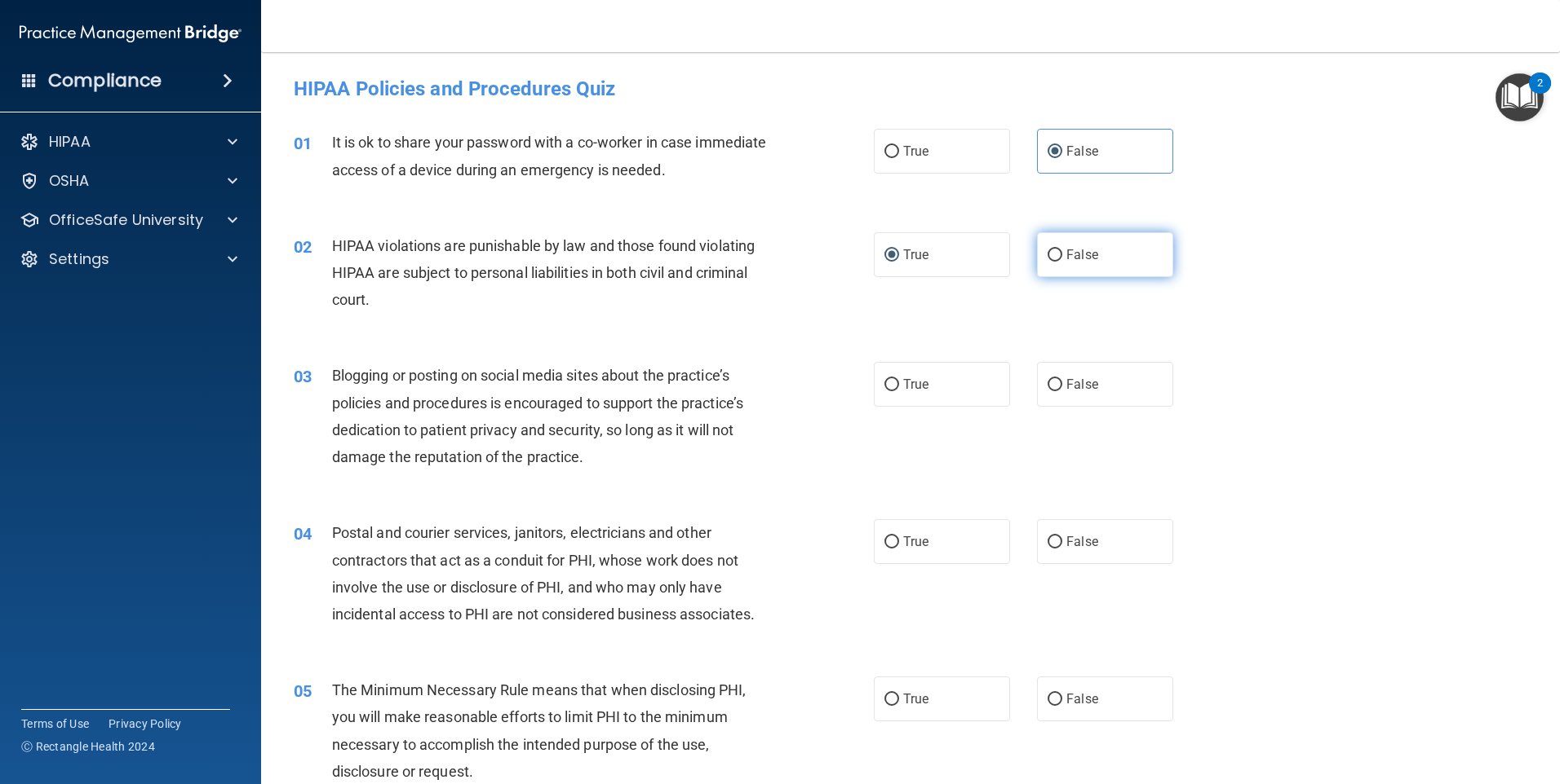
click at [1042, 243] on label "False" at bounding box center [1105, 255] width 137 height 45
click at [1048, 250] on input "False" at bounding box center [1055, 255] width 15 height 12
radio input "true"
click at [874, 257] on label "True" at bounding box center [942, 255] width 137 height 45
click at [885, 257] on input "True" at bounding box center [892, 255] width 15 height 12
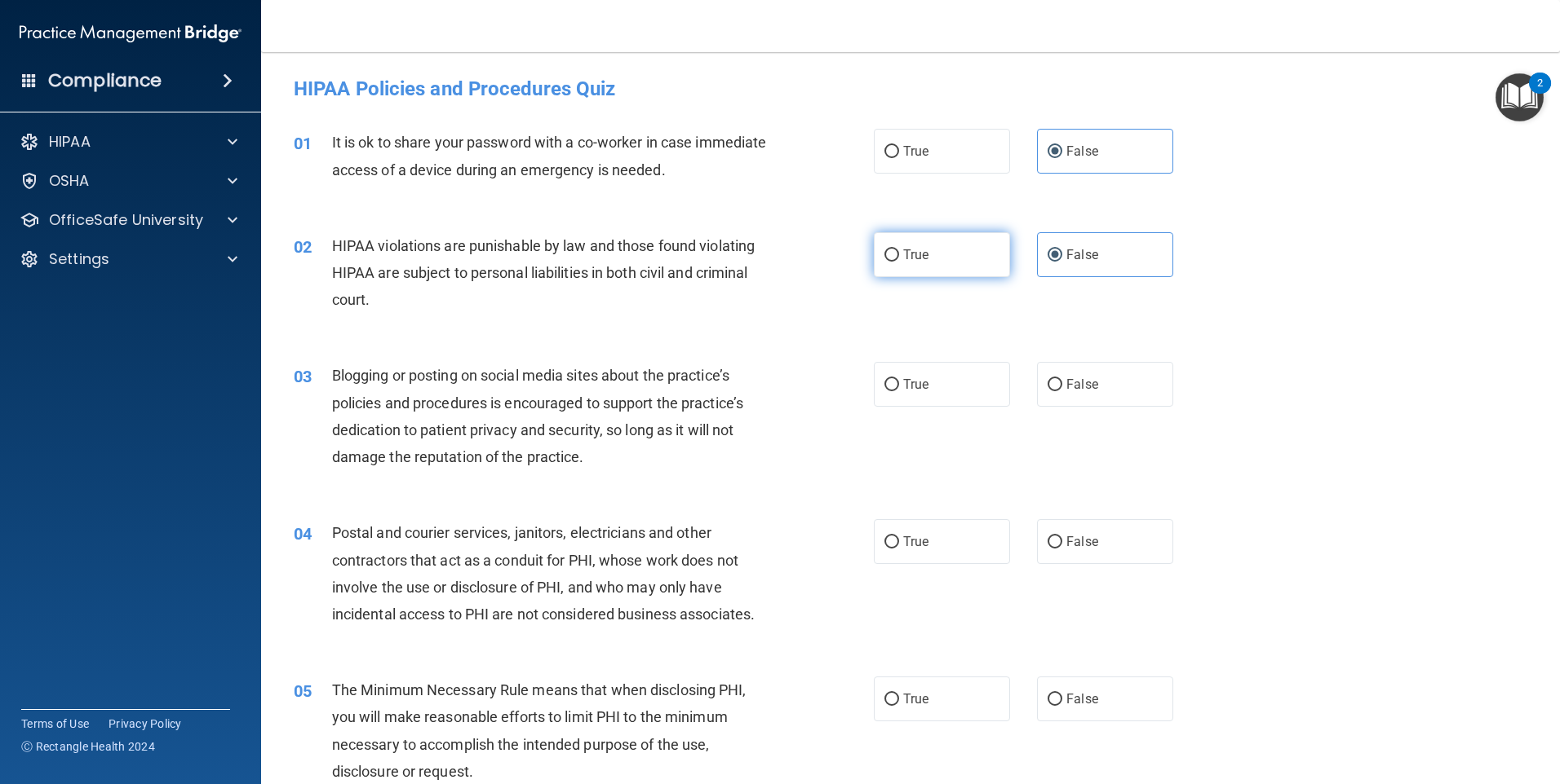
radio input "true"
radio input "false"
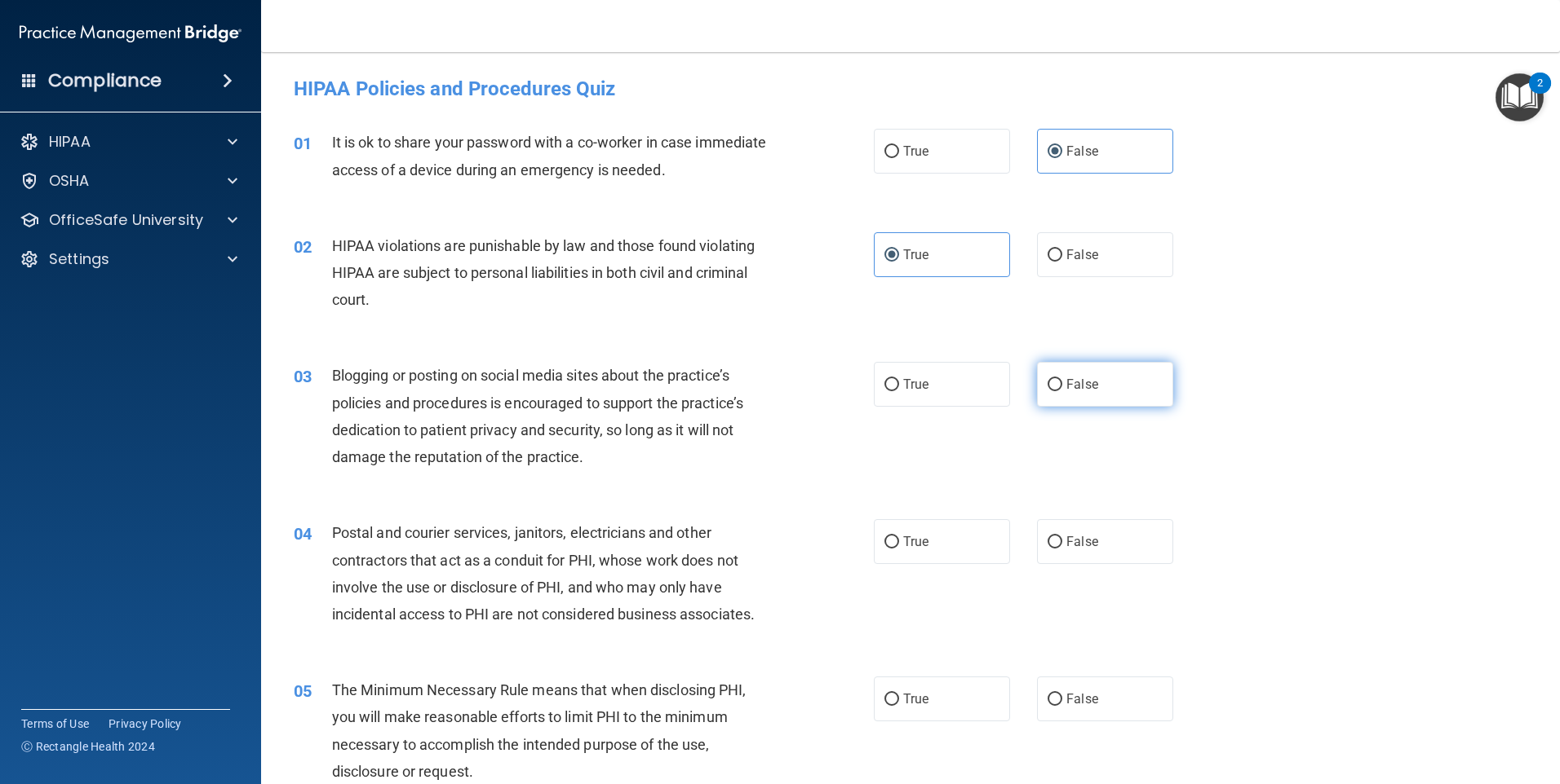
click at [1048, 380] on input "False" at bounding box center [1055, 385] width 15 height 12
radio input "true"
click at [894, 539] on label "True" at bounding box center [942, 542] width 137 height 45
click at [894, 539] on input "True" at bounding box center [892, 542] width 15 height 12
radio input "true"
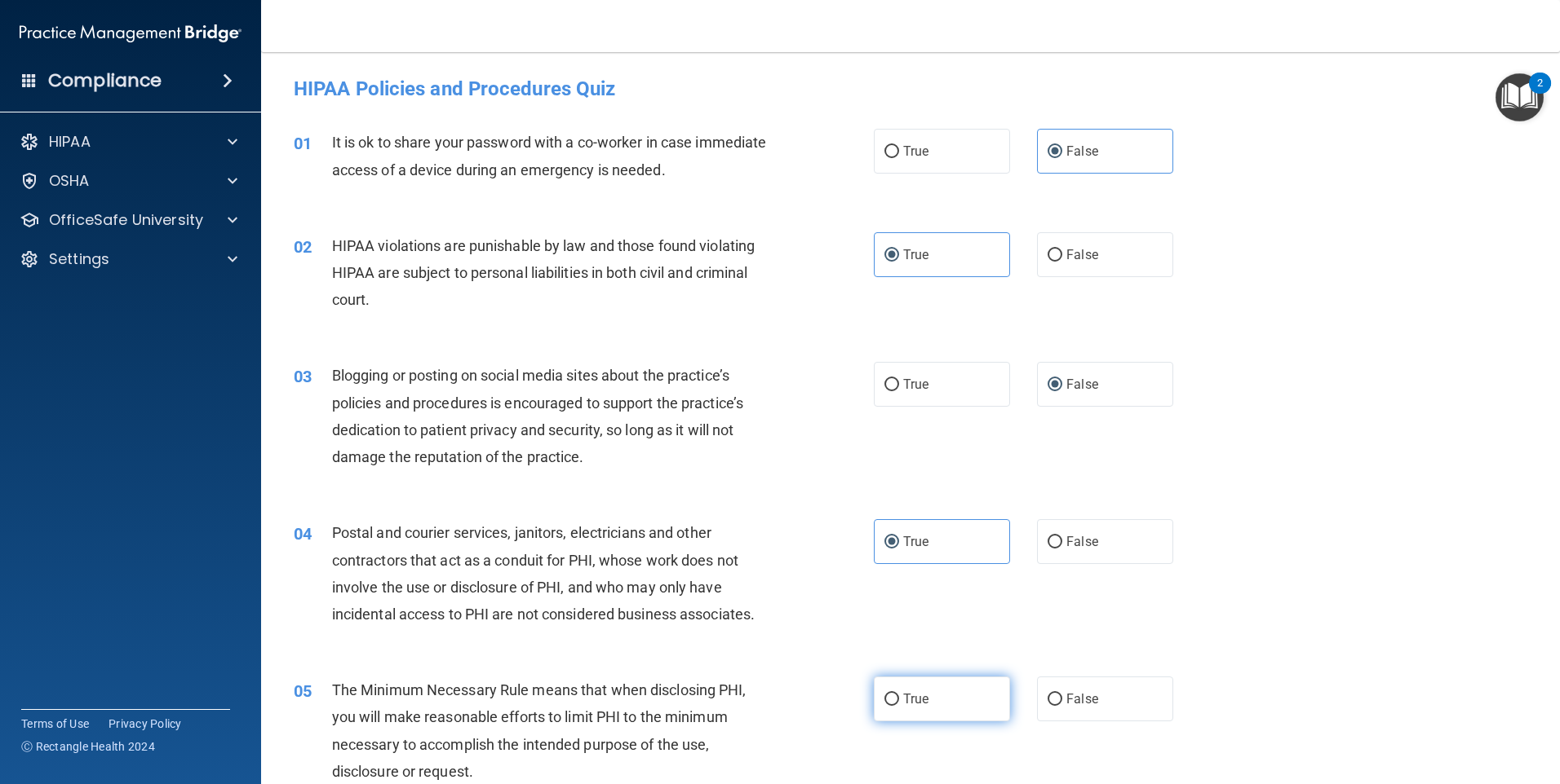
click at [891, 704] on input "True" at bounding box center [892, 700] width 15 height 12
radio input "true"
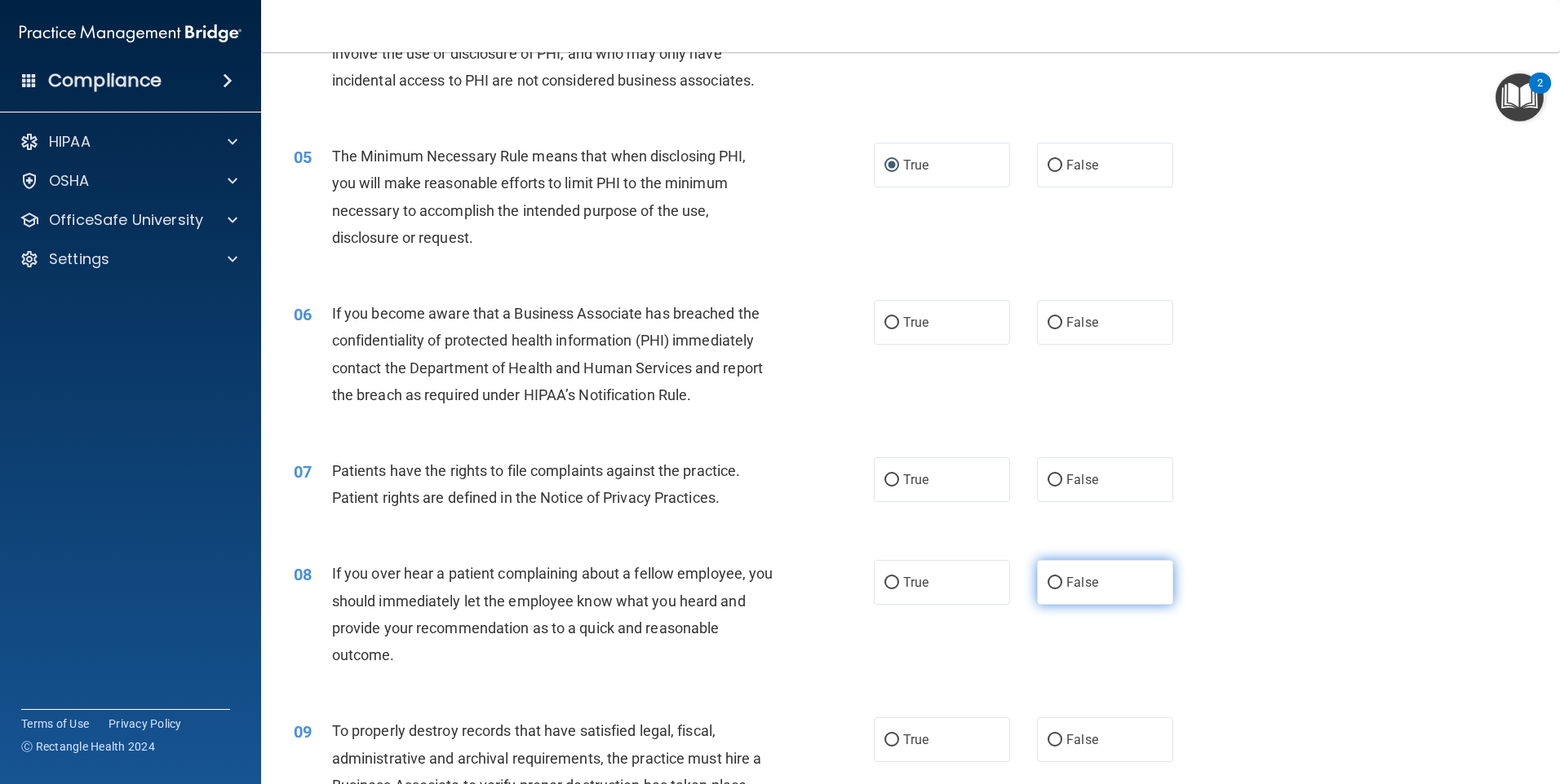
scroll to position [571, 0]
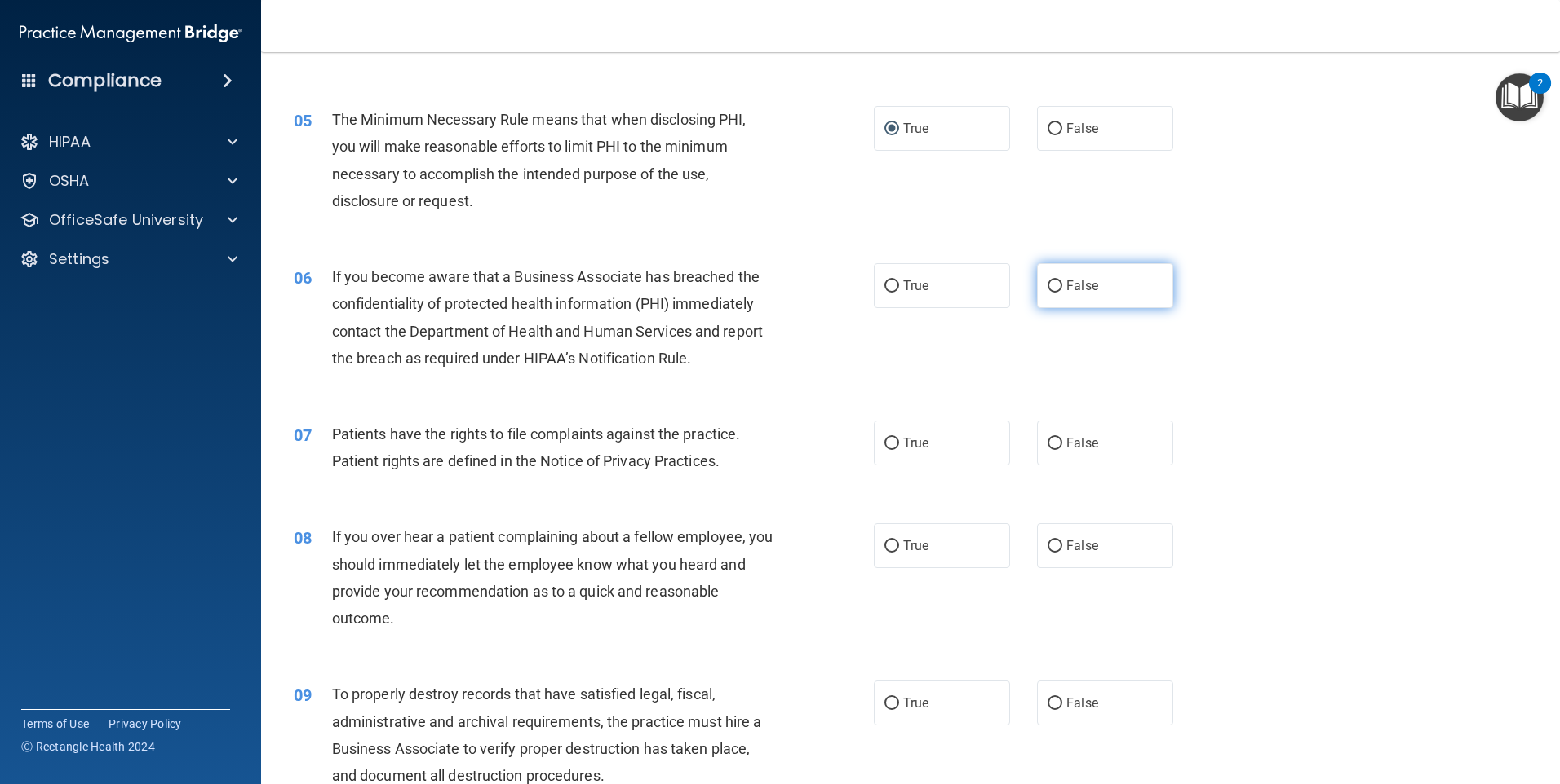
click at [1049, 283] on input "False" at bounding box center [1055, 287] width 15 height 12
radio input "true"
click at [883, 452] on label "True" at bounding box center [942, 443] width 137 height 45
click at [885, 450] on input "True" at bounding box center [892, 444] width 15 height 12
radio input "true"
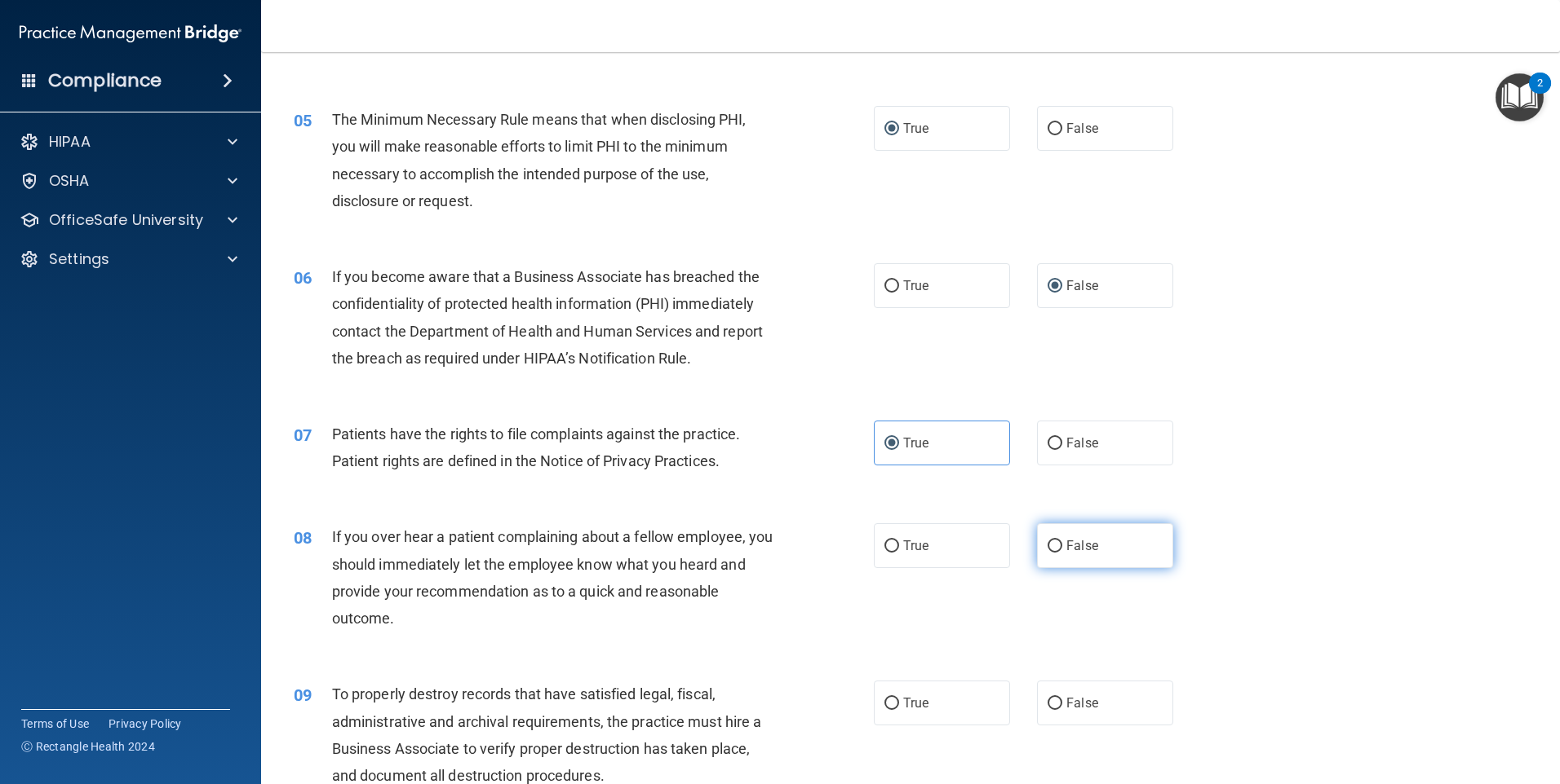
click at [1053, 540] on input "False" at bounding box center [1055, 546] width 15 height 12
radio input "true"
click at [1049, 704] on input "False" at bounding box center [1055, 703] width 15 height 12
radio input "true"
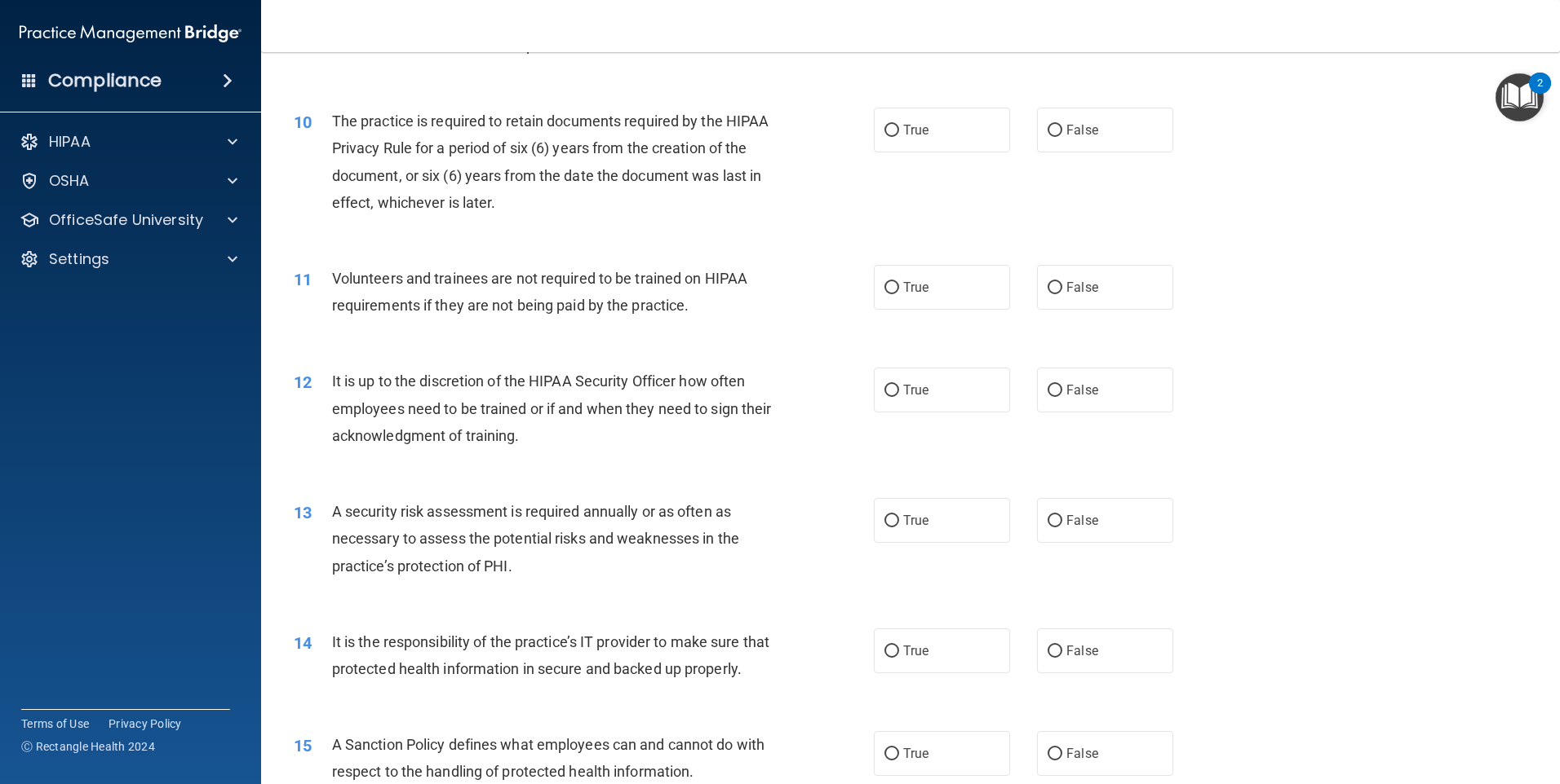
scroll to position [1305, 0]
click at [888, 122] on input "True" at bounding box center [892, 128] width 15 height 12
radio input "true"
click at [1048, 279] on input "False" at bounding box center [1055, 285] width 15 height 12
radio input "true"
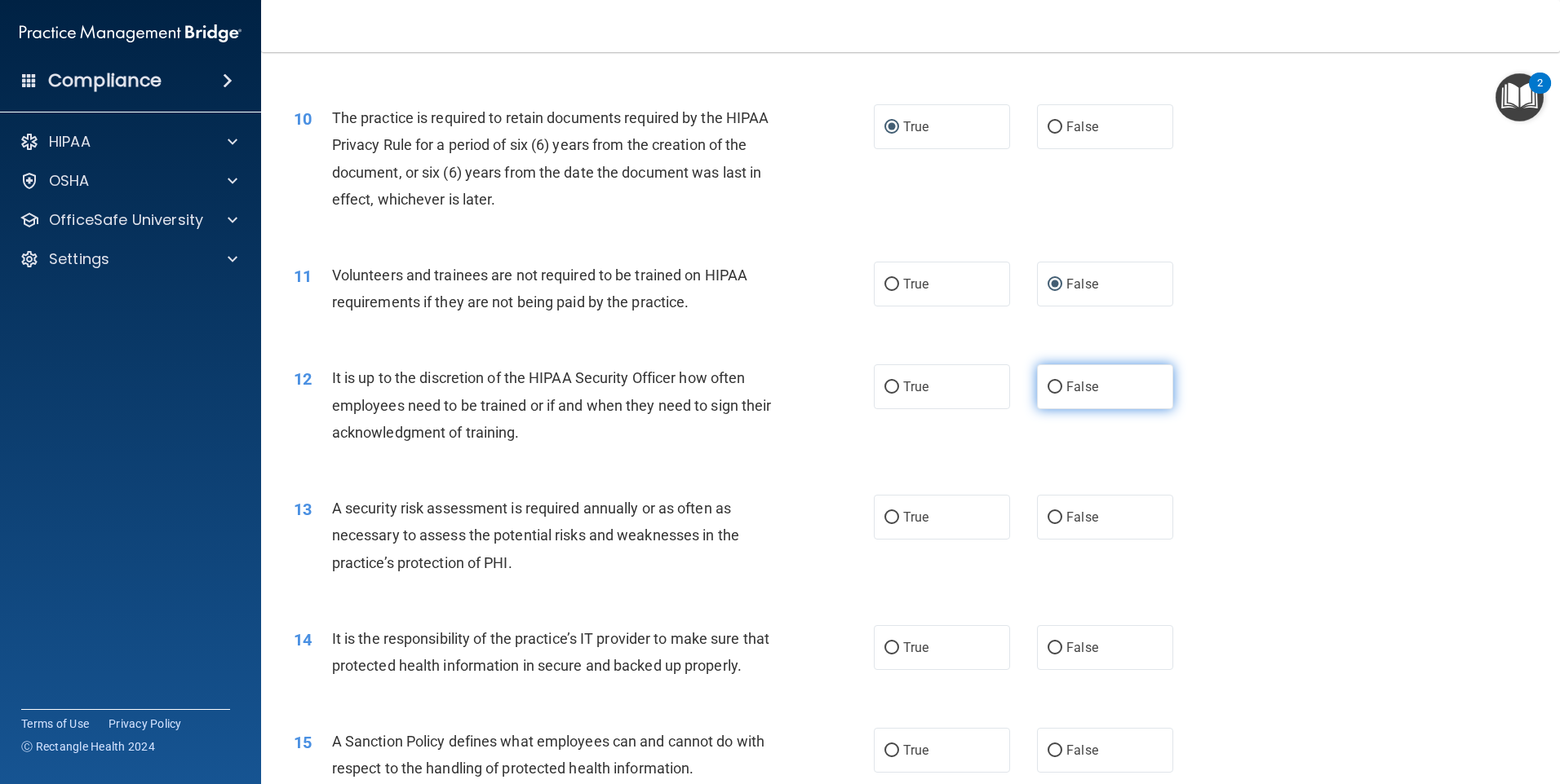
click at [1048, 386] on input "False" at bounding box center [1055, 387] width 15 height 12
radio input "true"
click at [888, 516] on input "True" at bounding box center [892, 518] width 15 height 12
radio input "true"
click at [1050, 645] on input "False" at bounding box center [1055, 648] width 15 height 12
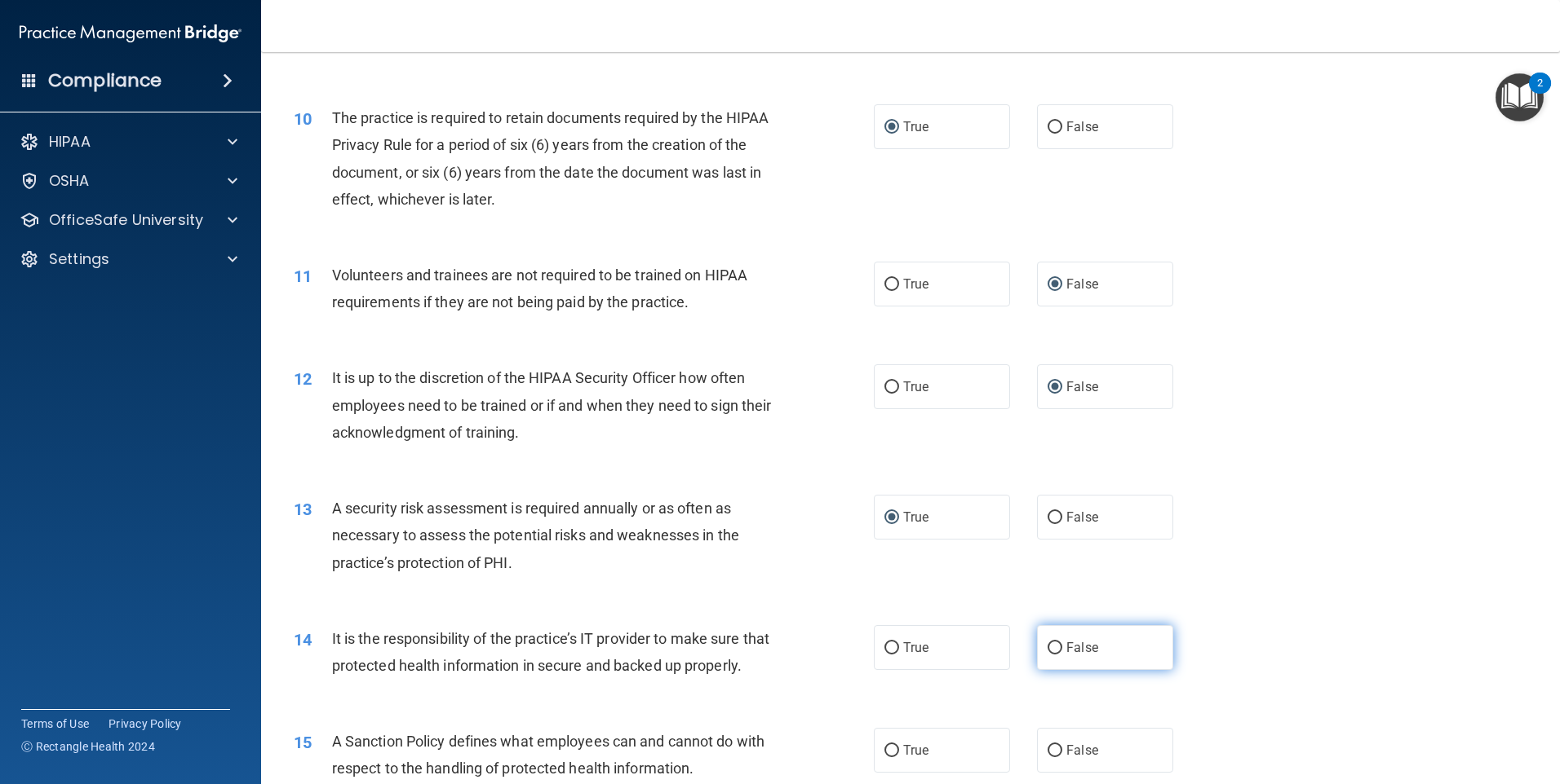
radio input "true"
click at [1048, 757] on input "False" at bounding box center [1055, 752] width 15 height 12
radio input "true"
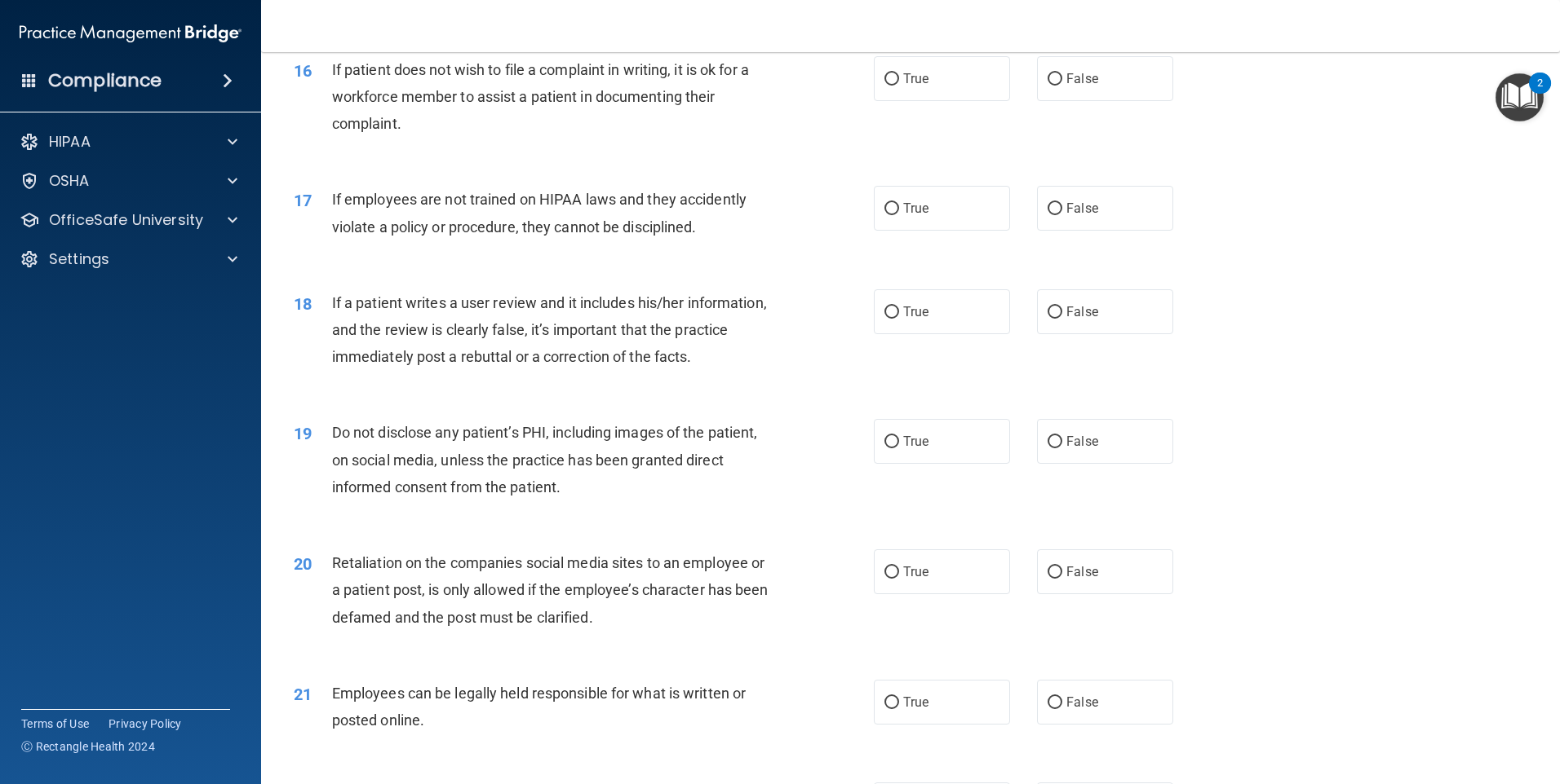
scroll to position [2120, 0]
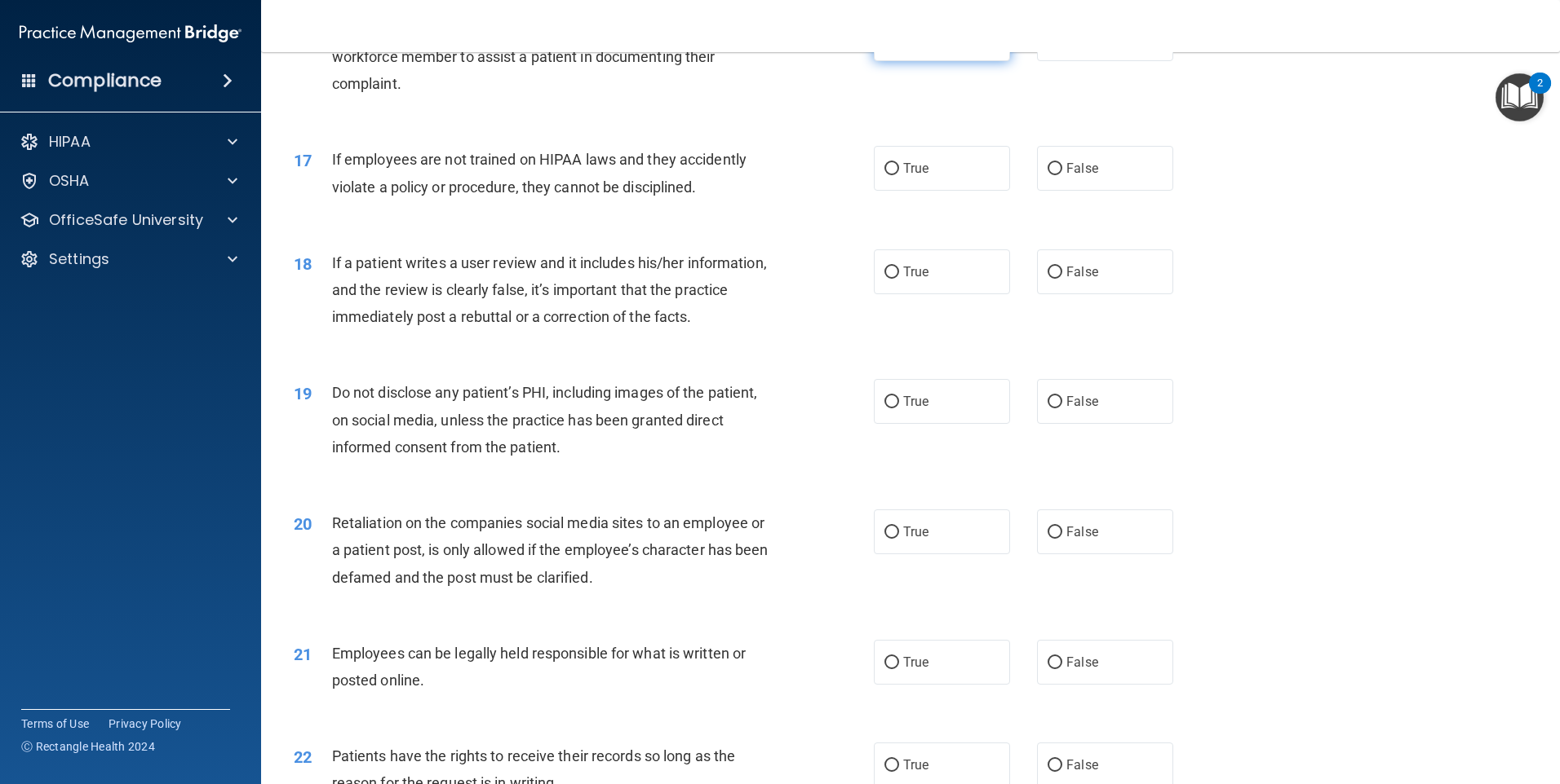
click at [888, 45] on input "True" at bounding box center [892, 39] width 15 height 12
radio input "true"
click at [1049, 175] on input "False" at bounding box center [1055, 169] width 15 height 12
radio input "true"
click at [1050, 279] on input "False" at bounding box center [1055, 272] width 15 height 12
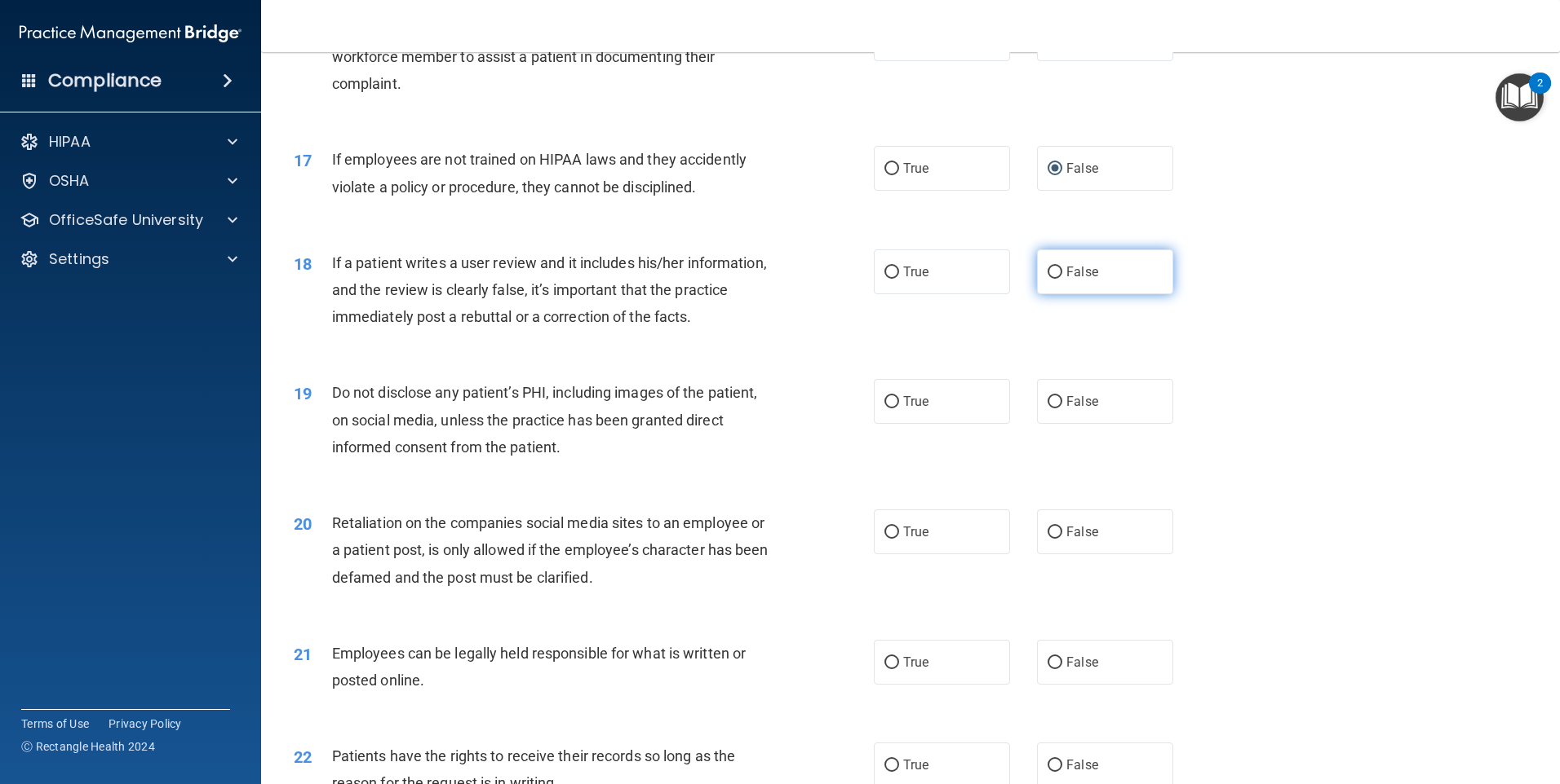
radio input "true"
click at [886, 409] on input "True" at bounding box center [892, 402] width 15 height 12
radio input "true"
click at [1048, 539] on input "False" at bounding box center [1055, 532] width 15 height 12
radio input "true"
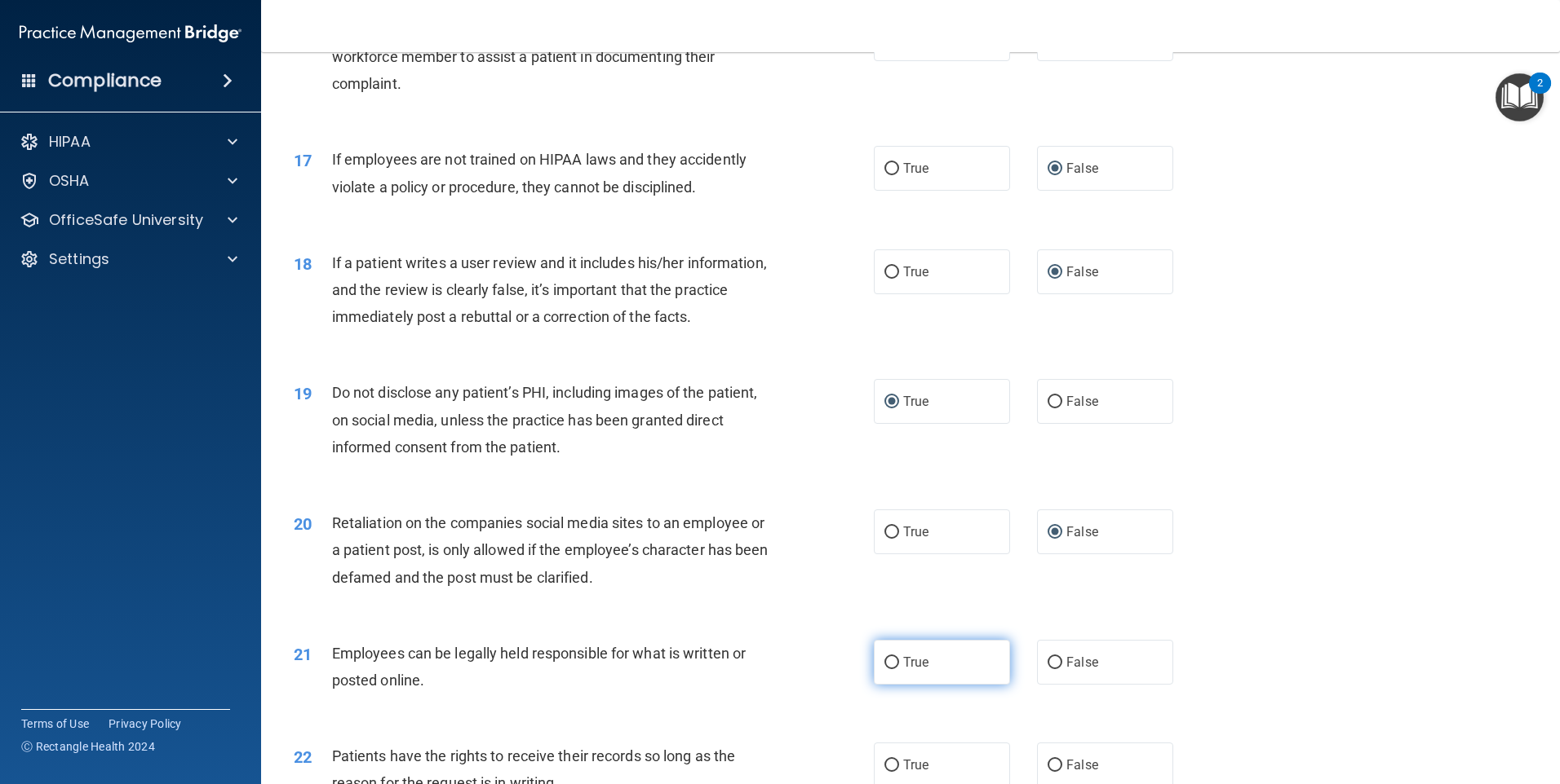
click at [885, 669] on input "True" at bounding box center [892, 663] width 15 height 12
radio input "true"
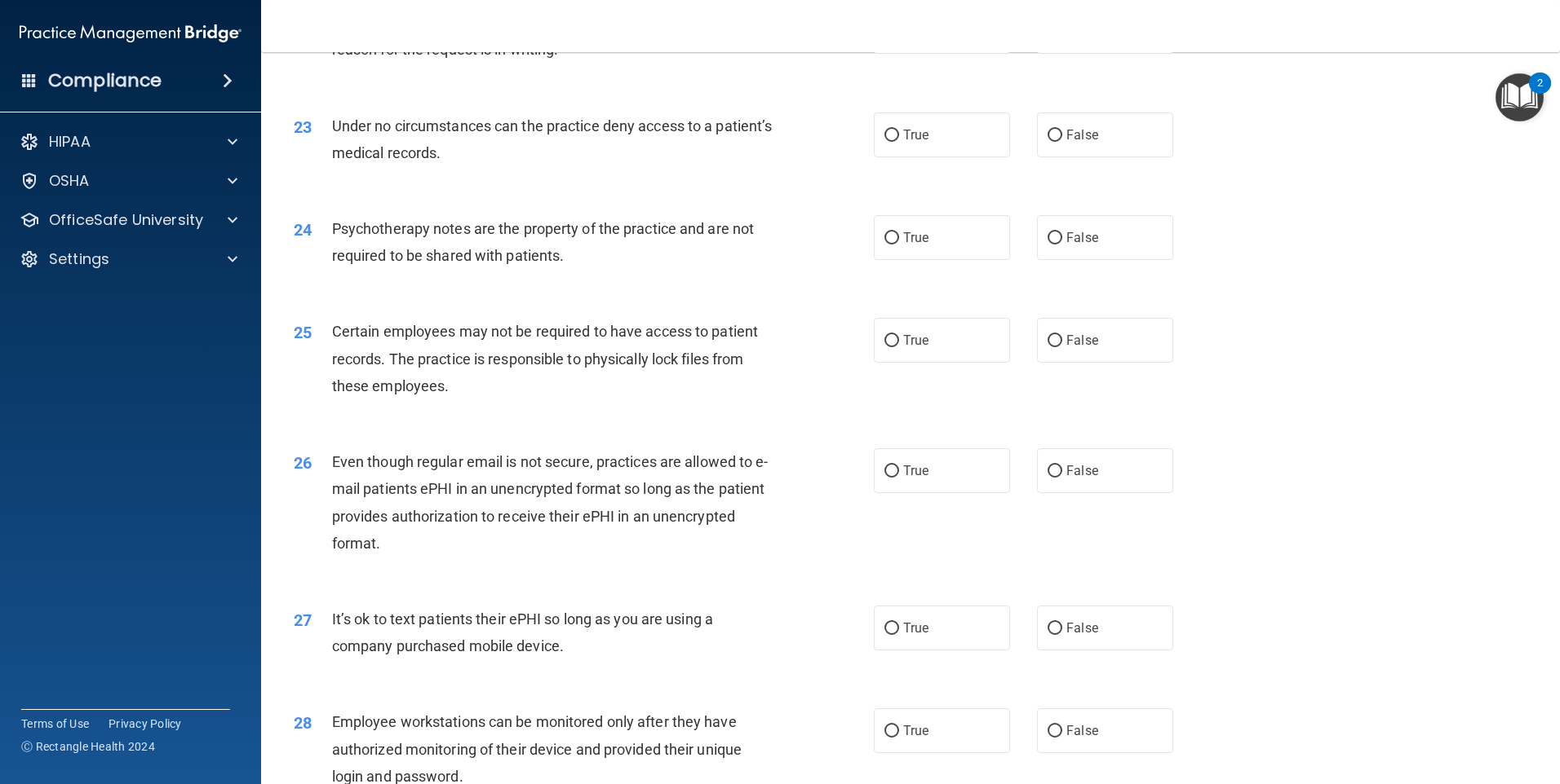
scroll to position [2772, 0]
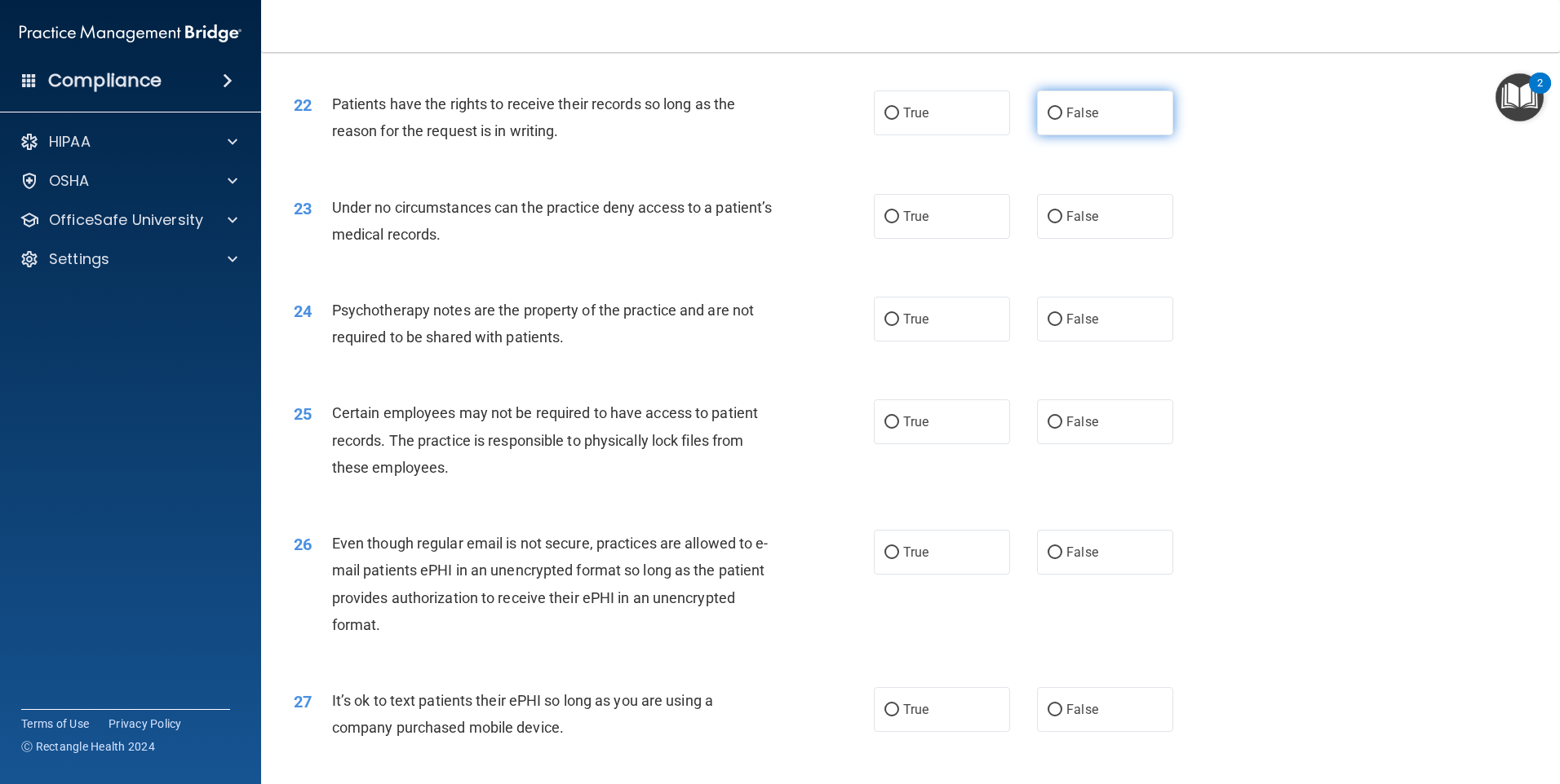
click at [1048, 120] on input "False" at bounding box center [1055, 114] width 15 height 12
radio input "true"
click at [1048, 223] on input "False" at bounding box center [1055, 217] width 15 height 12
radio input "true"
click at [885, 326] on input "True" at bounding box center [892, 320] width 15 height 12
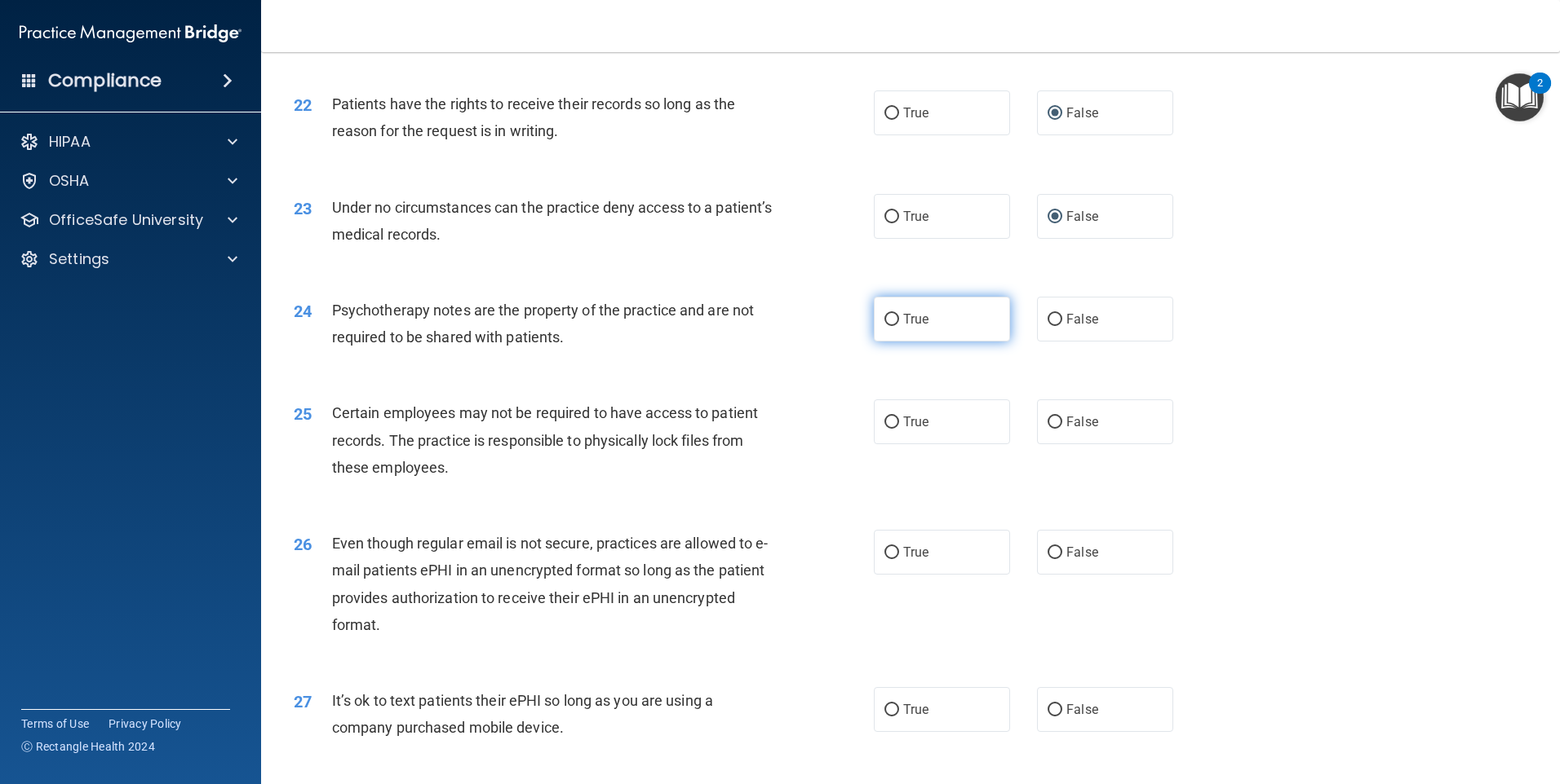
radio input "true"
click at [887, 429] on input "True" at bounding box center [892, 422] width 15 height 12
radio input "true"
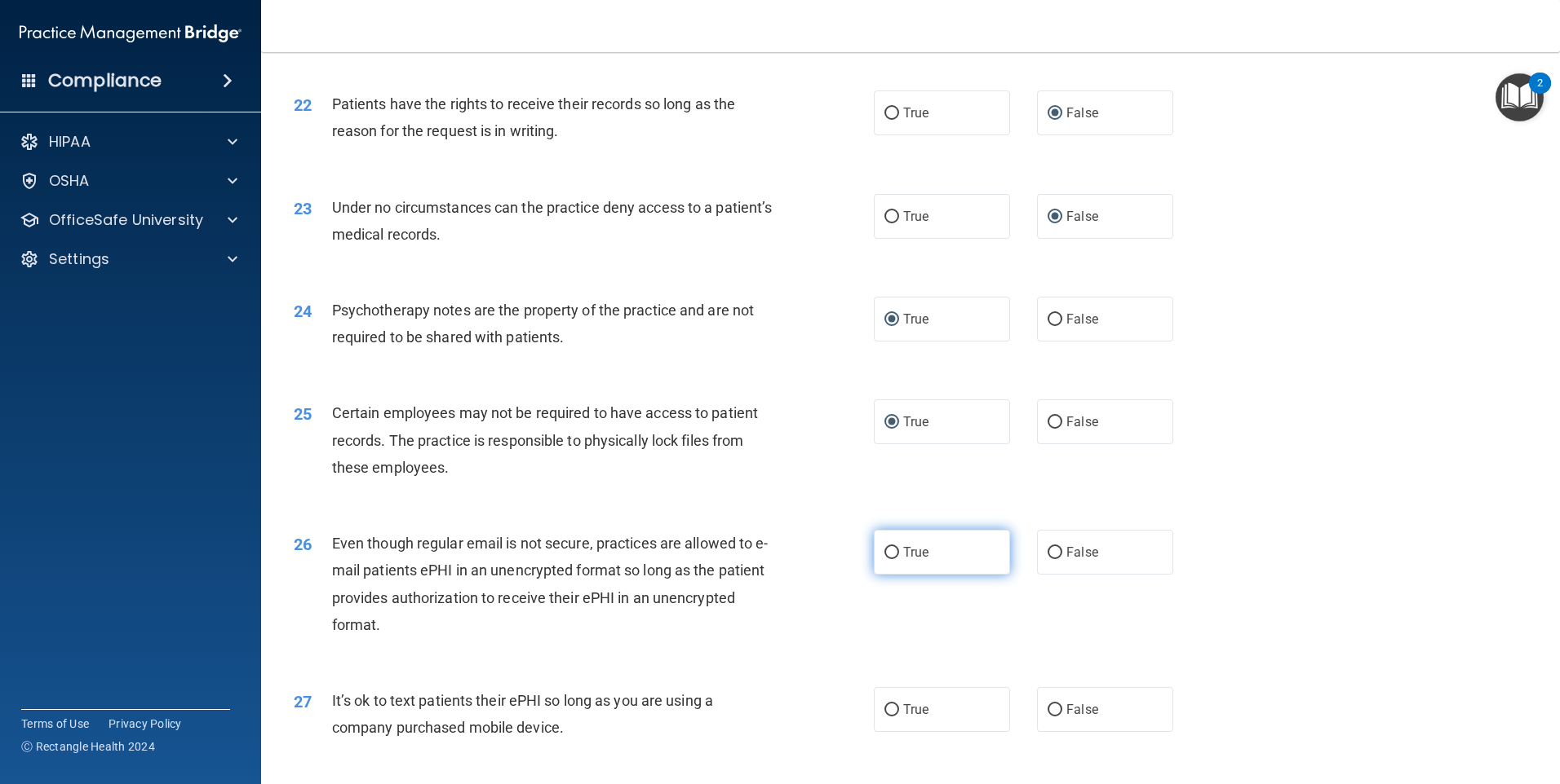
click at [890, 559] on input "True" at bounding box center [892, 553] width 15 height 12
radio input "true"
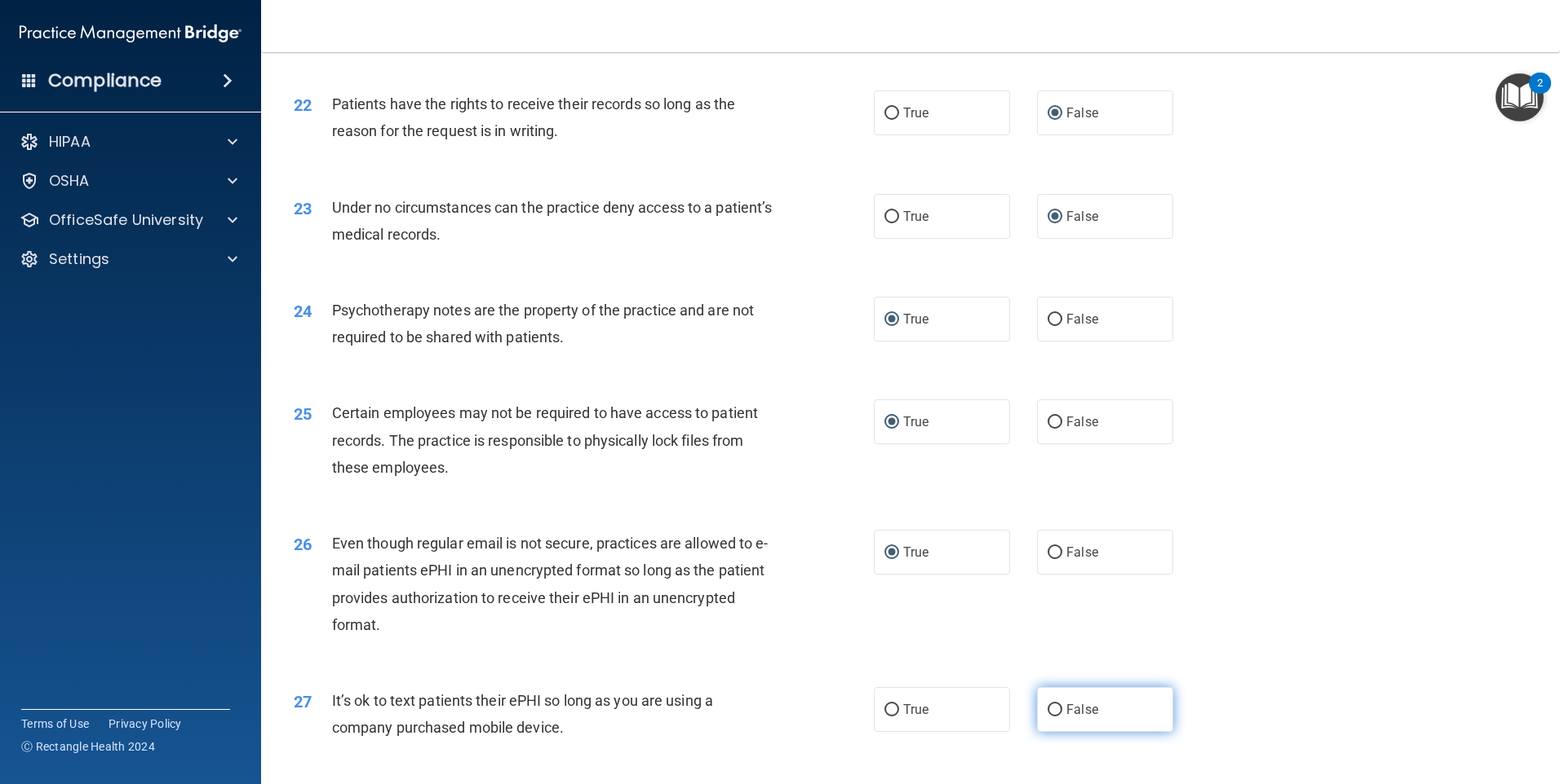
click at [1048, 717] on input "False" at bounding box center [1055, 710] width 15 height 12
radio input "true"
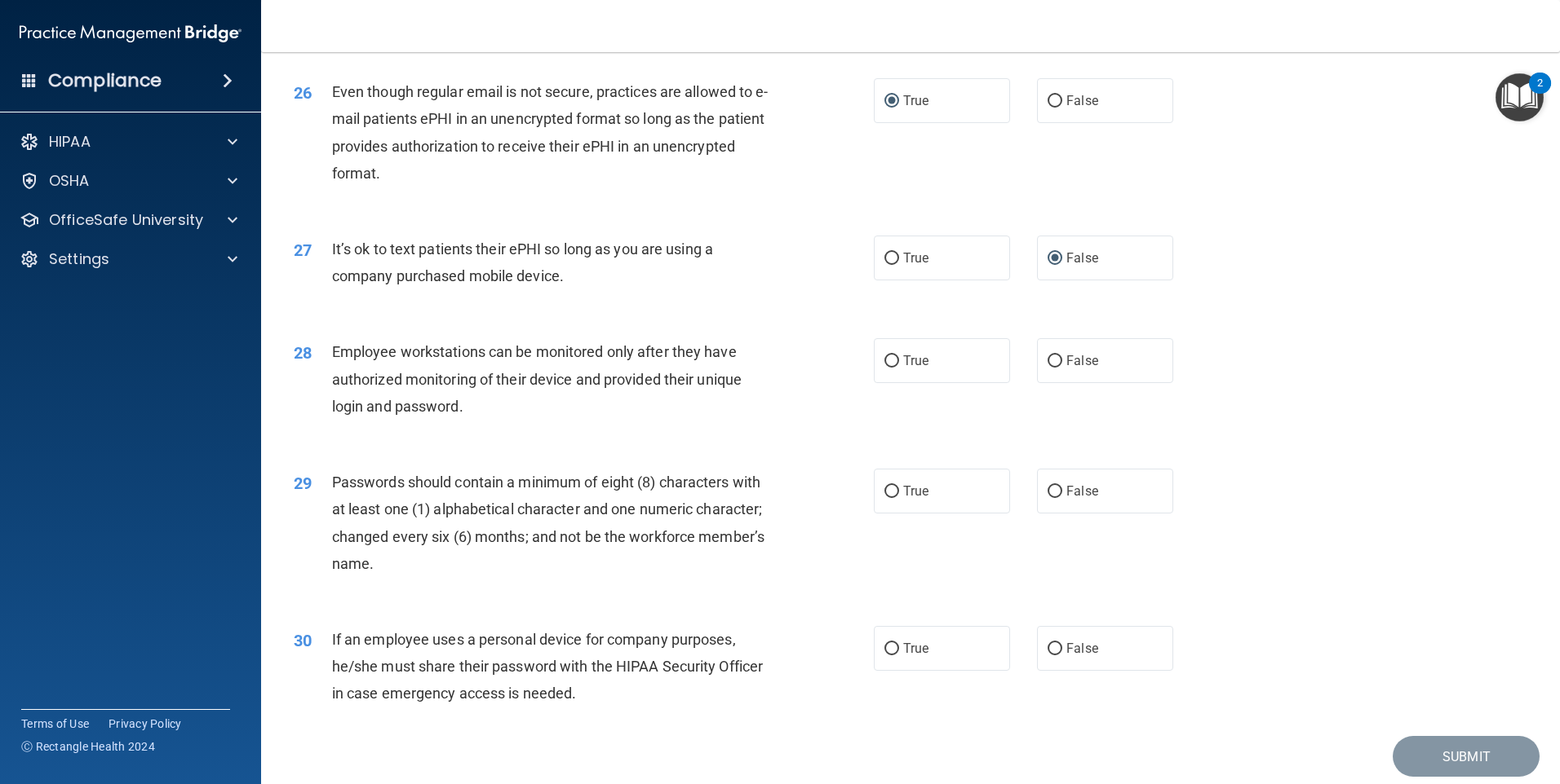
scroll to position [3262, 0]
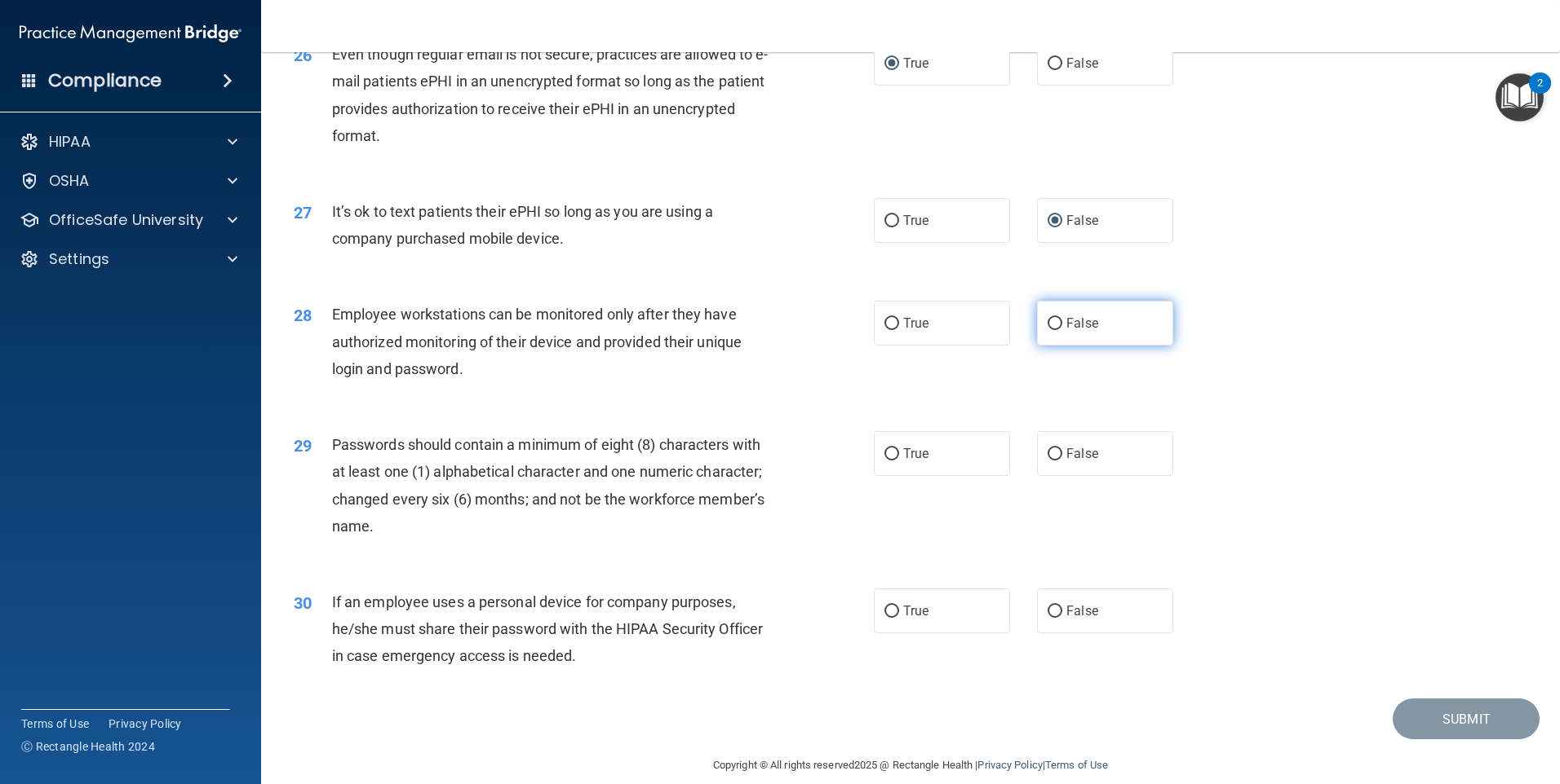
click at [1049, 330] on input "False" at bounding box center [1055, 324] width 15 height 12
radio input "true"
click at [889, 461] on input "True" at bounding box center [892, 455] width 15 height 12
radio input "true"
click at [1050, 618] on input "False" at bounding box center [1055, 612] width 15 height 12
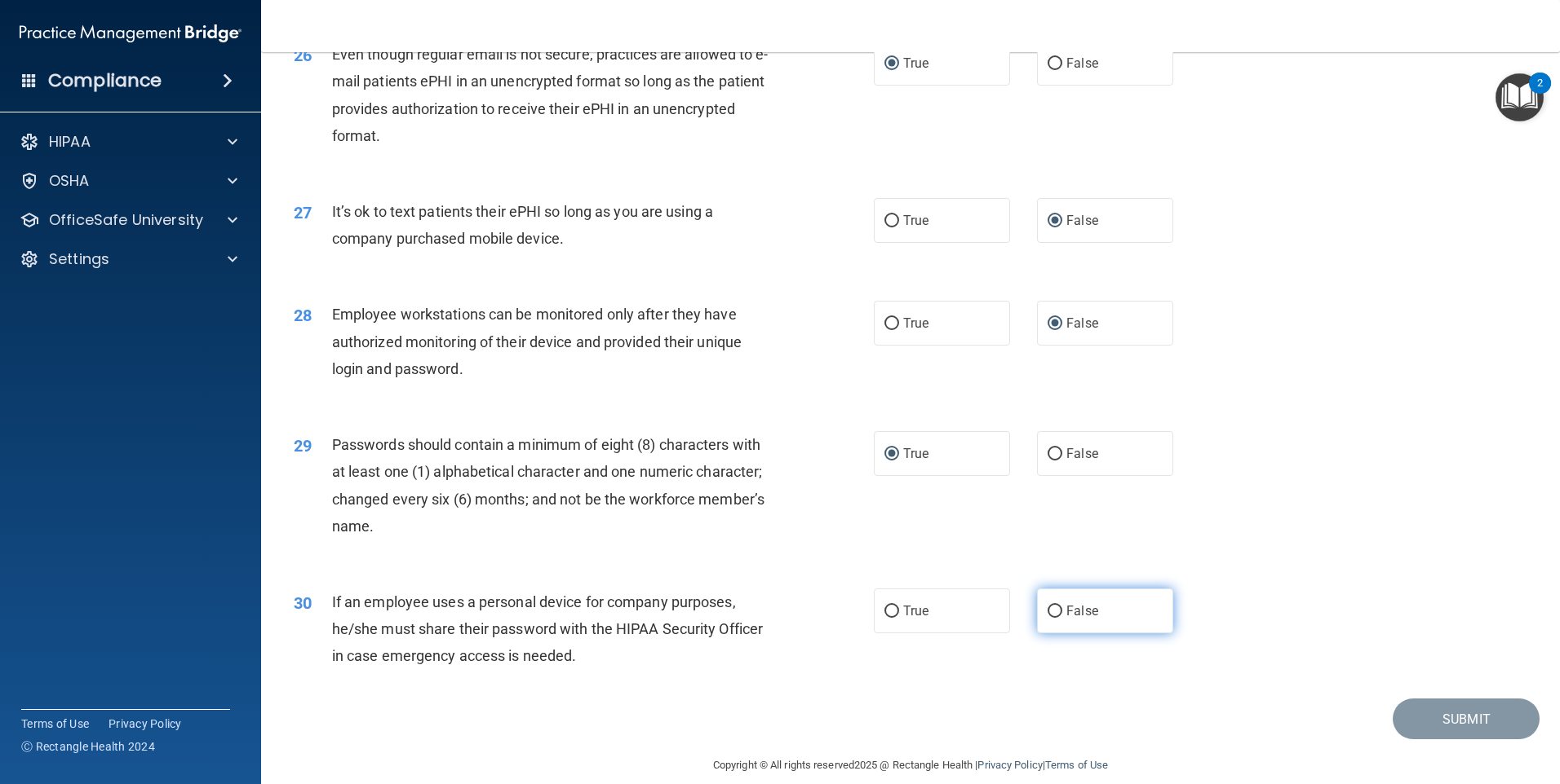
radio input "true"
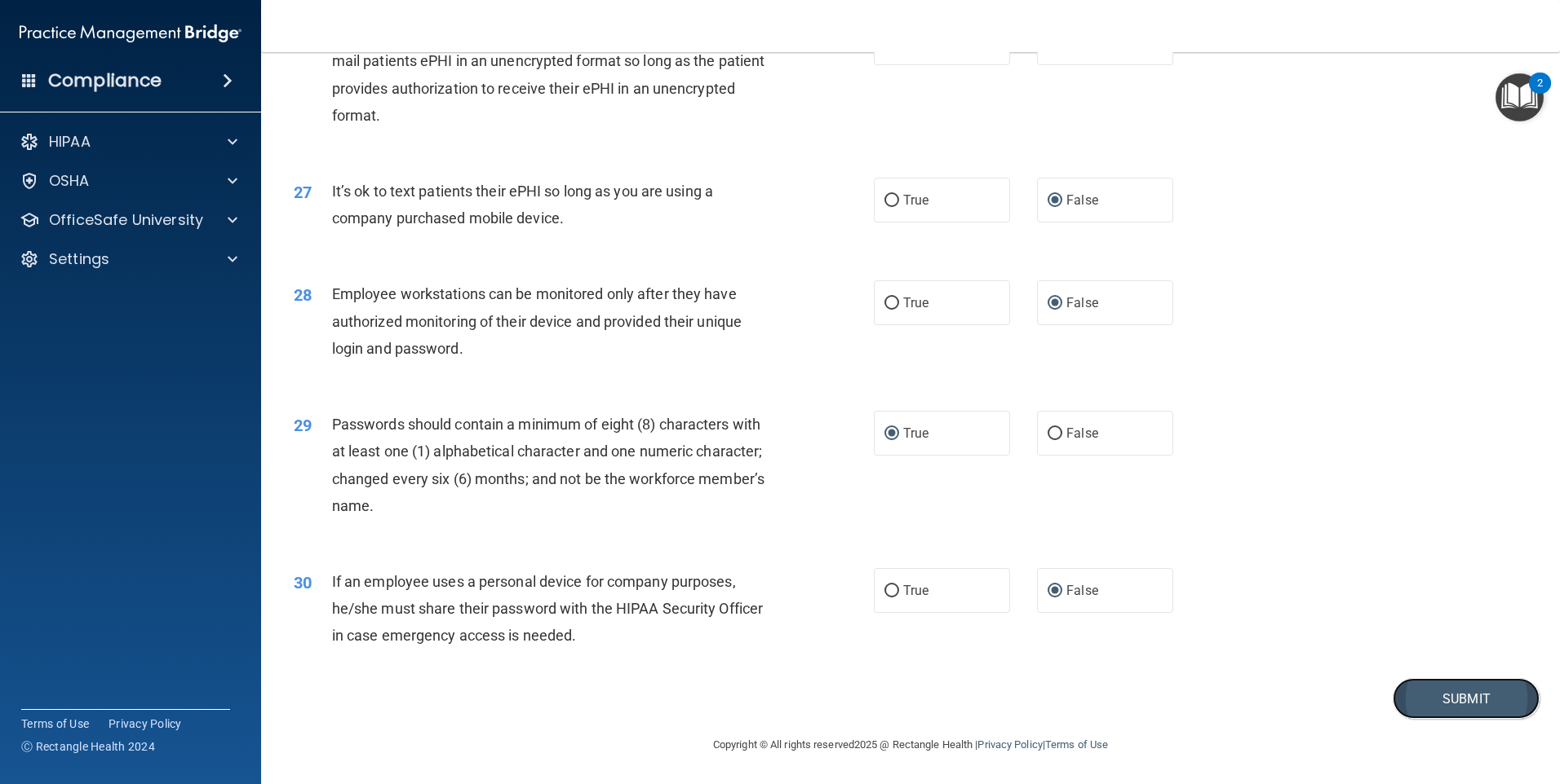
click at [1431, 702] on button "Submit" at bounding box center [1466, 700] width 146 height 41
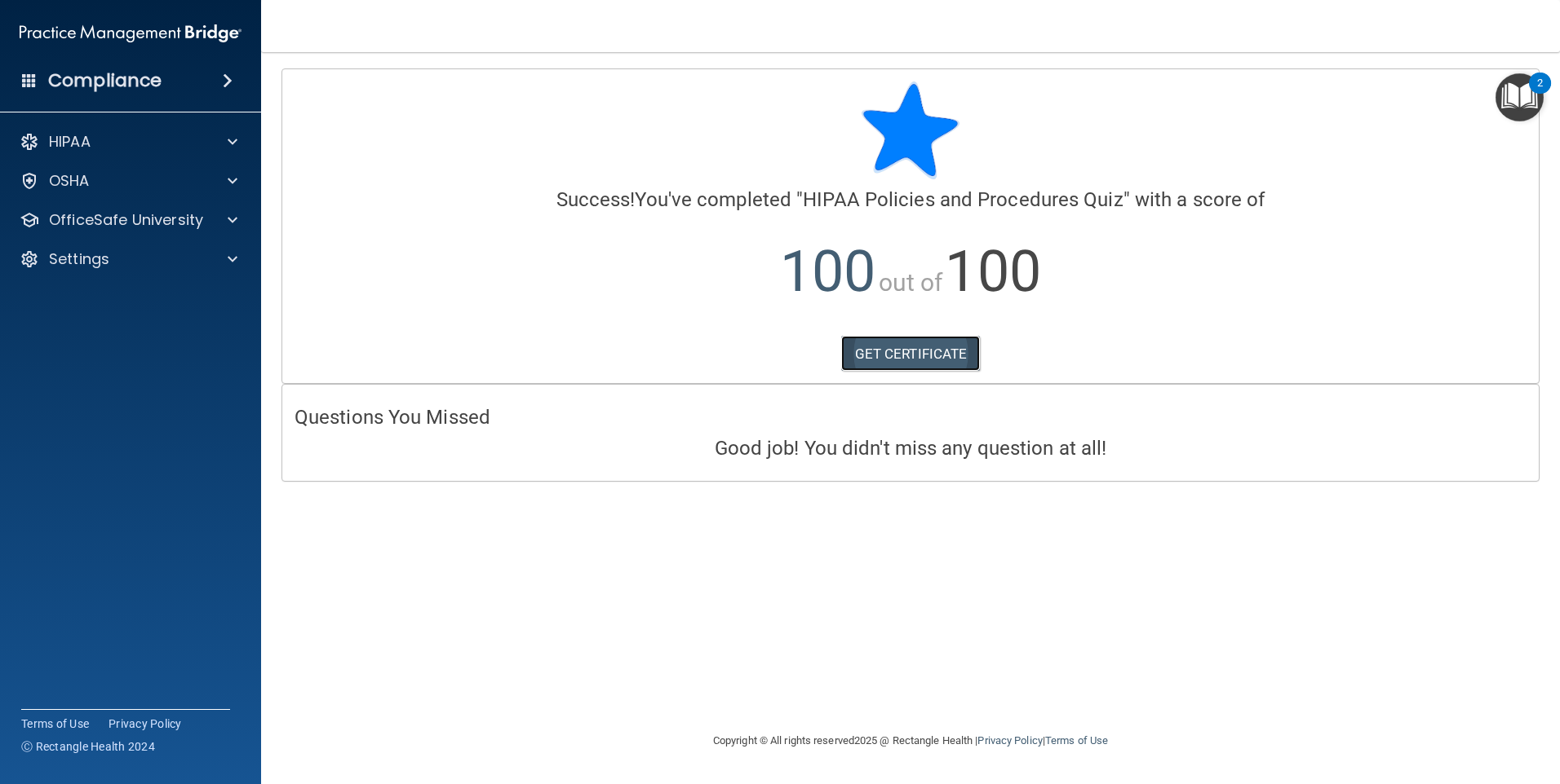
click at [899, 348] on link "GET CERTIFICATE" at bounding box center [911, 354] width 140 height 36
click at [233, 213] on span at bounding box center [233, 220] width 10 height 20
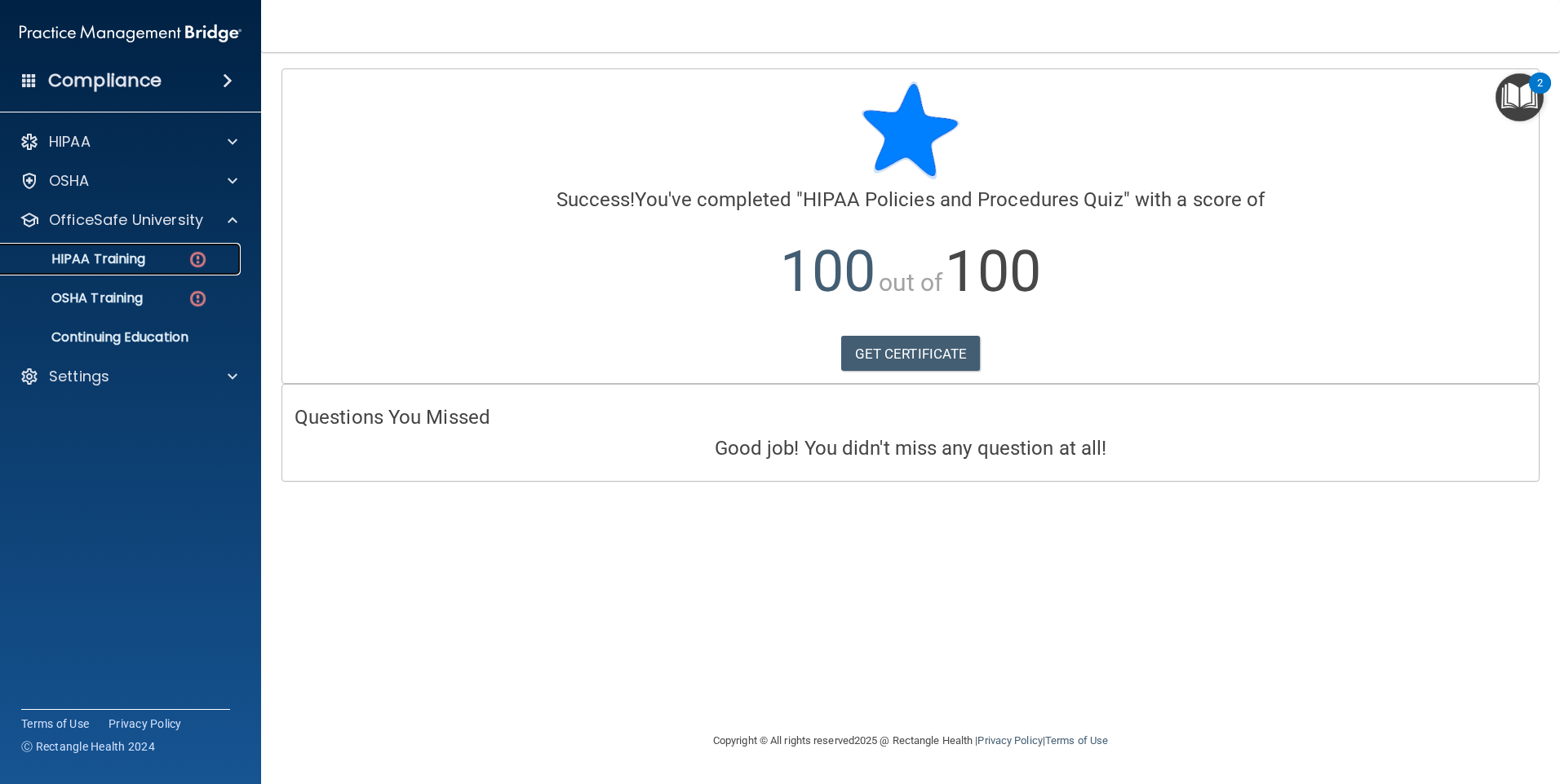
click at [165, 253] on div "HIPAA Training" at bounding box center [122, 259] width 223 height 17
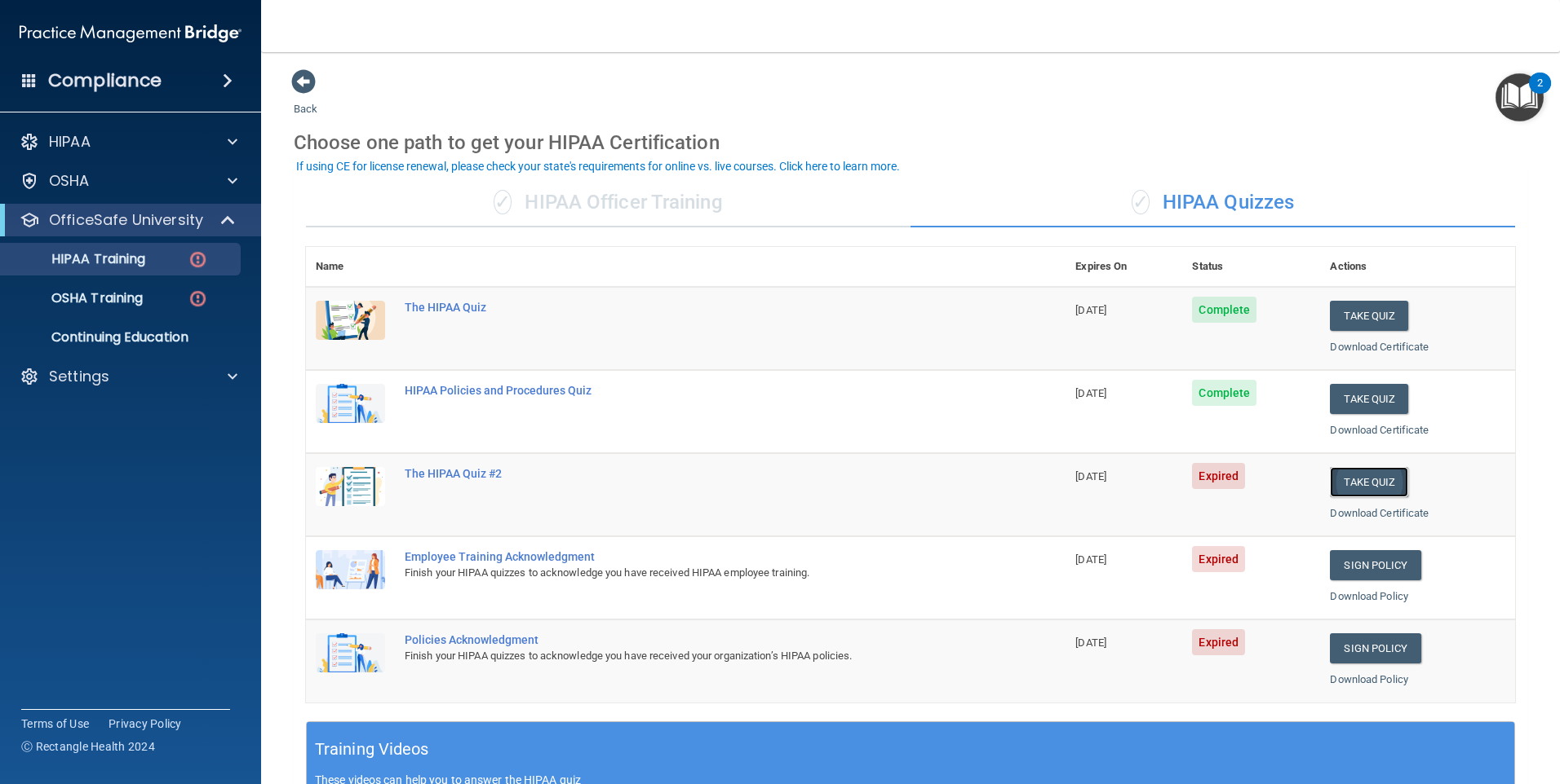
click at [1354, 477] on button "Take Quiz" at bounding box center [1369, 482] width 79 height 30
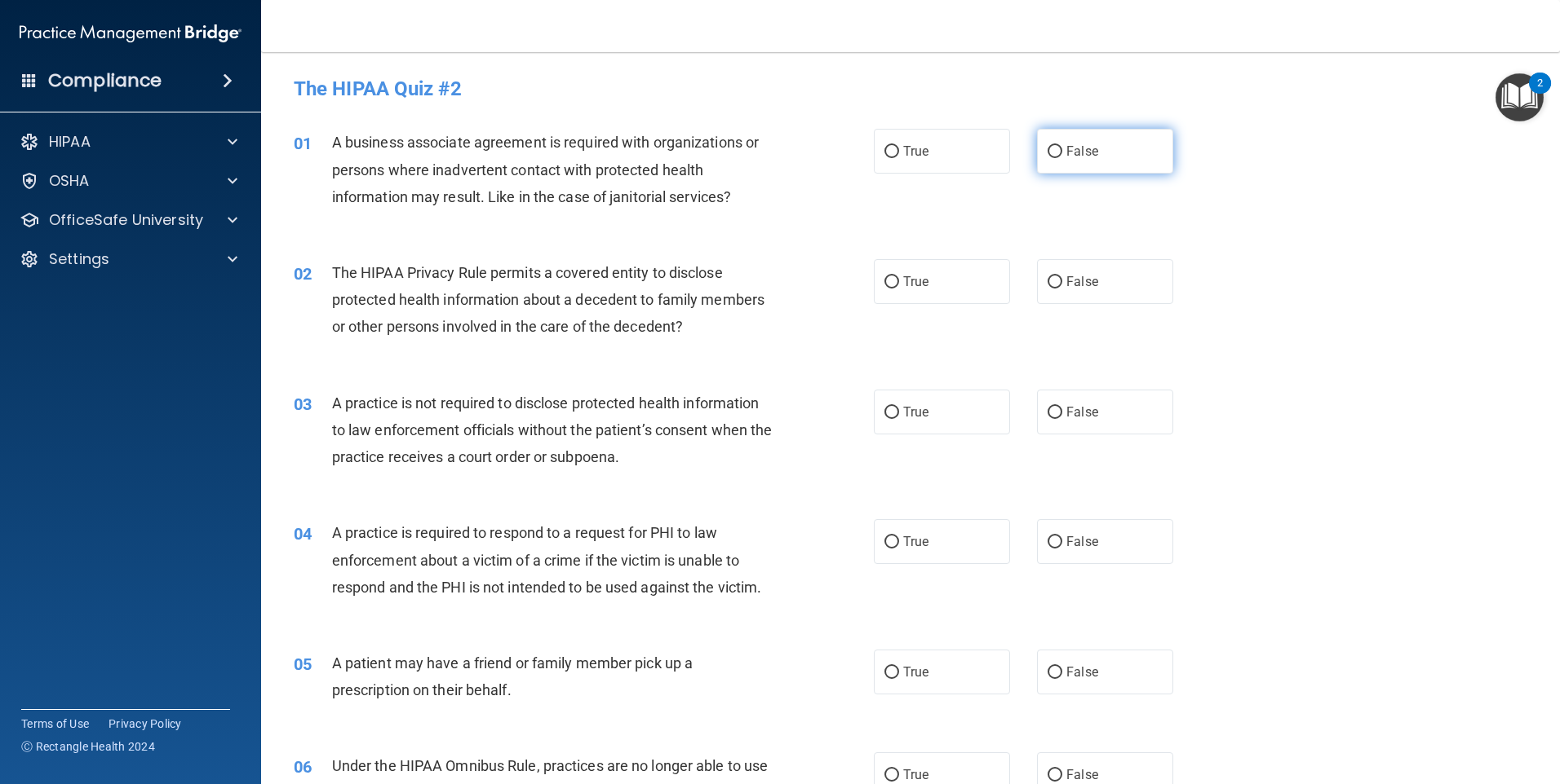
click at [1048, 146] on input "False" at bounding box center [1055, 152] width 15 height 12
radio input "true"
click at [888, 274] on label "True" at bounding box center [942, 282] width 137 height 45
click at [885, 281] on input "True" at bounding box center [892, 282] width 15 height 12
radio input "true"
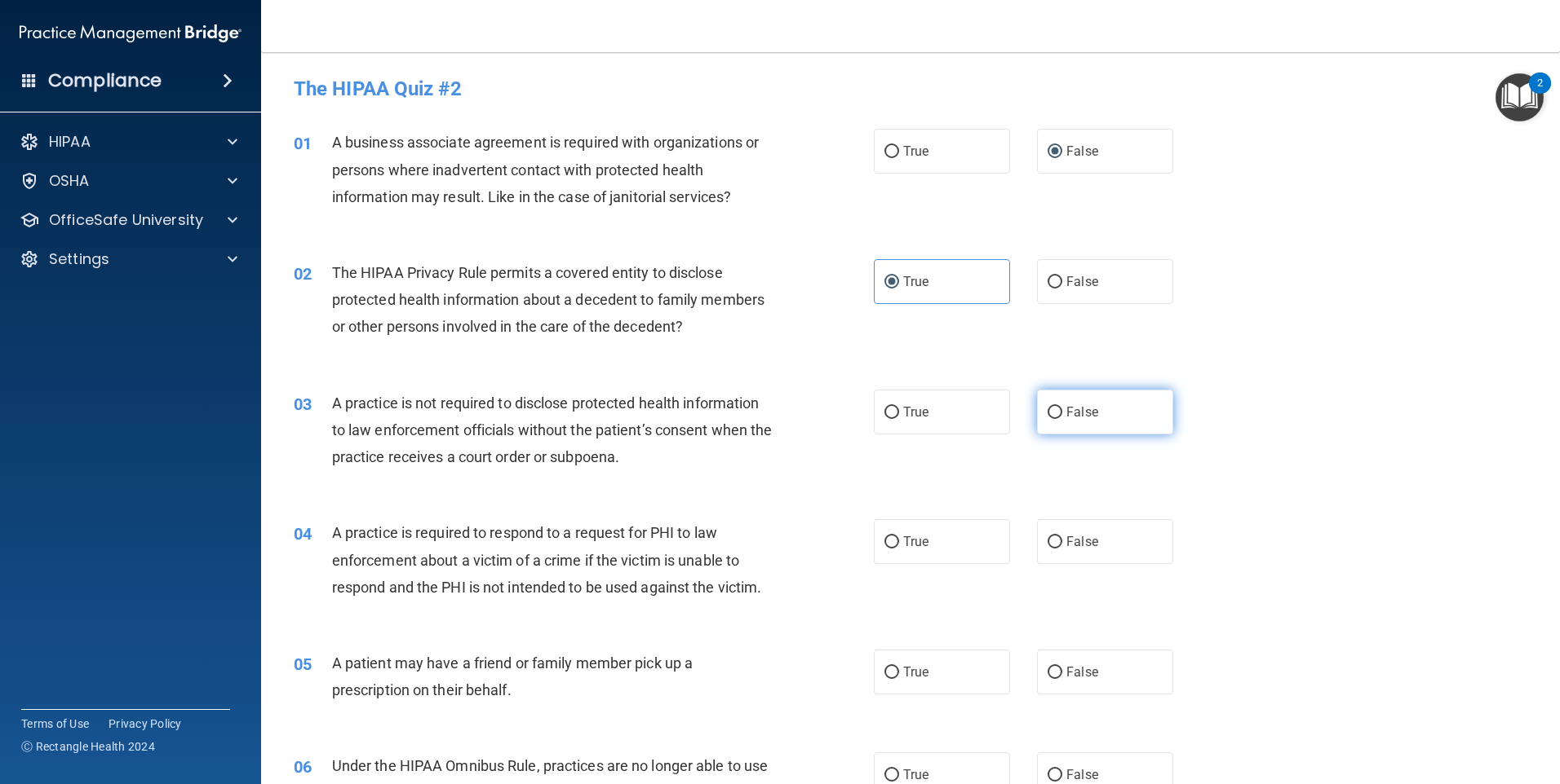
click at [1048, 410] on input "False" at bounding box center [1055, 413] width 15 height 12
radio input "true"
click at [890, 536] on input "True" at bounding box center [892, 542] width 15 height 12
radio input "true"
click at [891, 667] on input "True" at bounding box center [892, 673] width 15 height 12
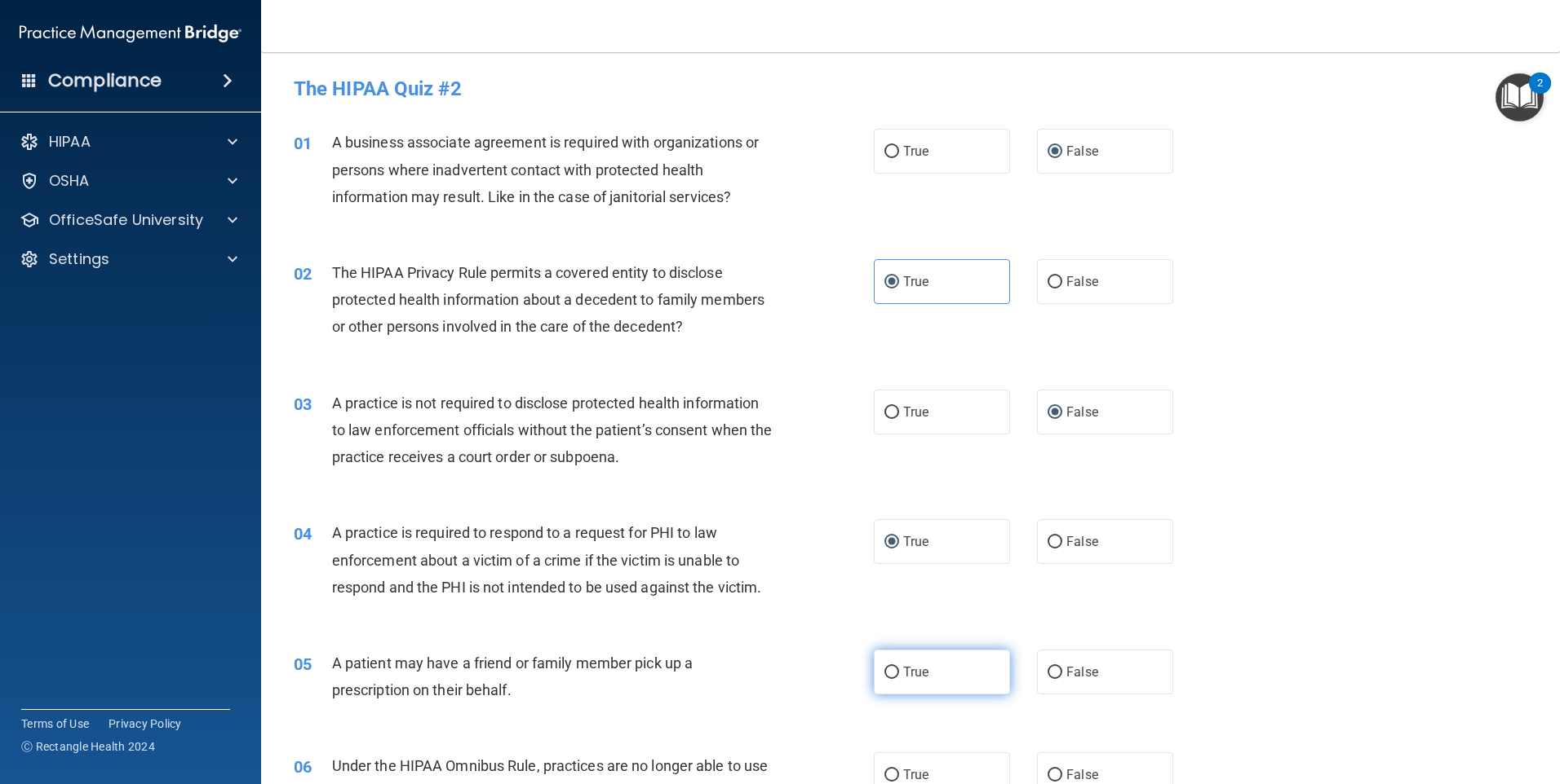
radio input "true"
drag, startPoint x: 1049, startPoint y: 770, endPoint x: 1058, endPoint y: 760, distance: 13.5
click at [1049, 766] on label "False" at bounding box center [1105, 775] width 137 height 45
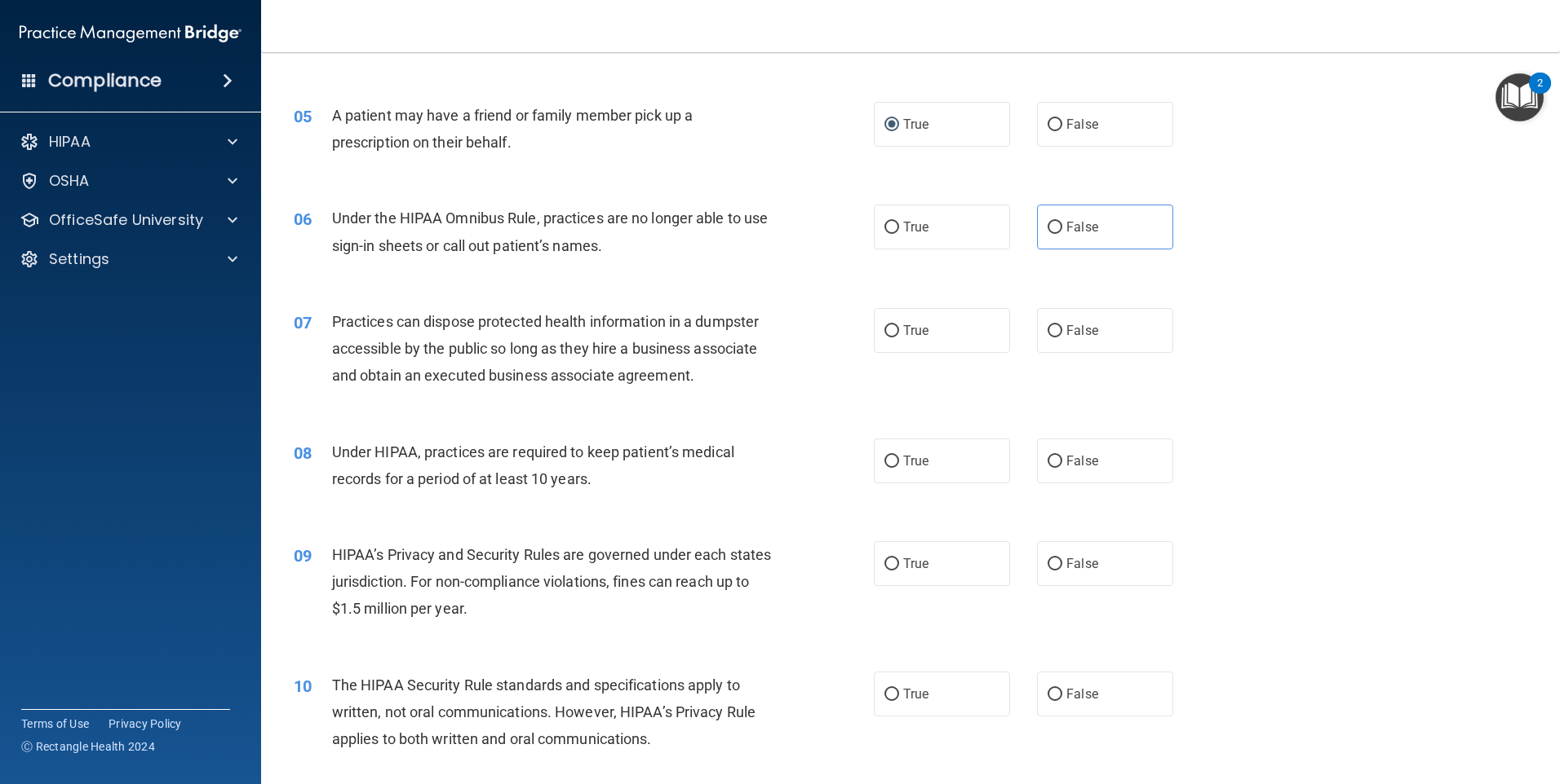
scroll to position [571, 0]
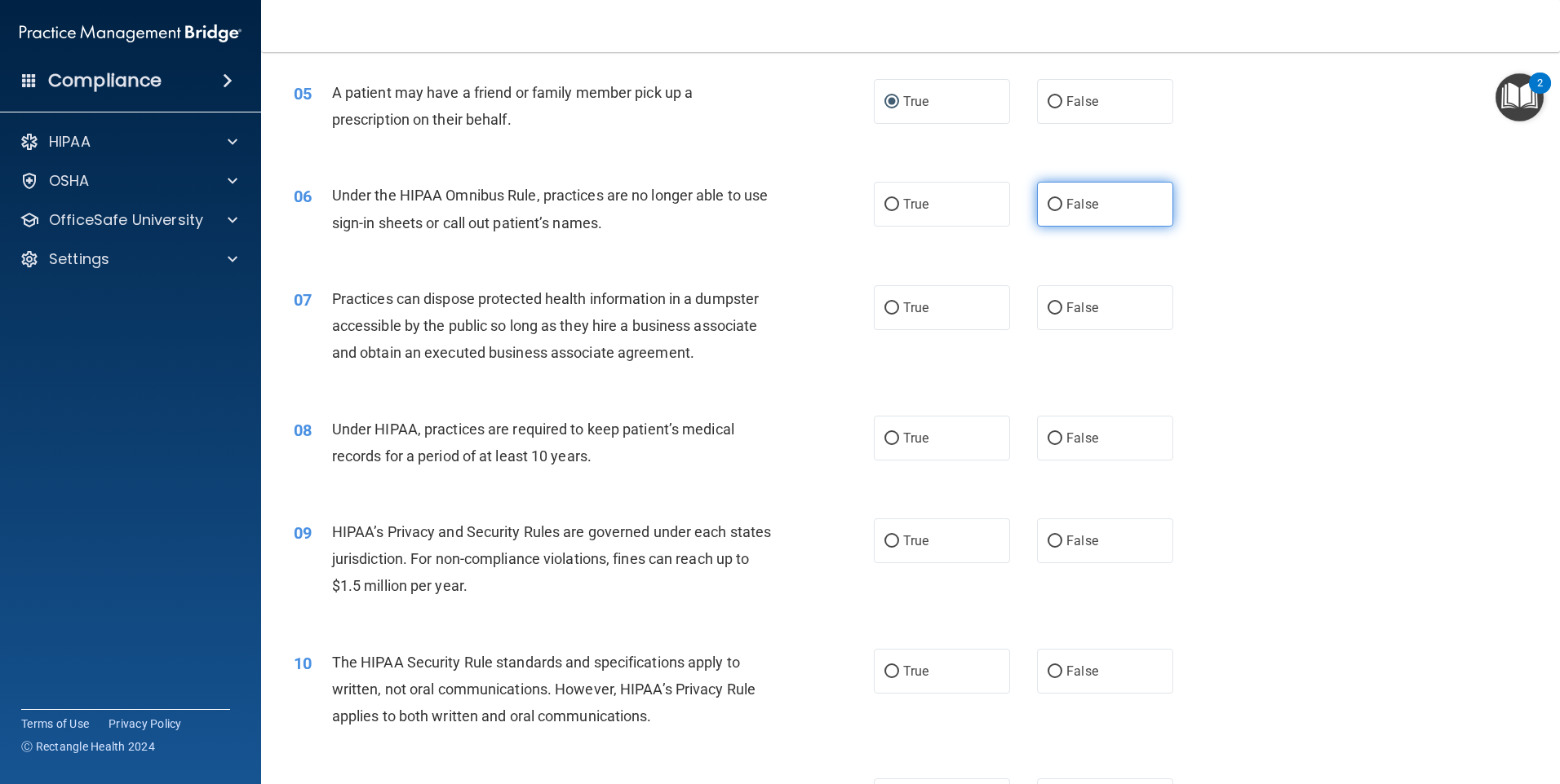
click at [1048, 199] on input "False" at bounding box center [1055, 205] width 15 height 12
radio input "true"
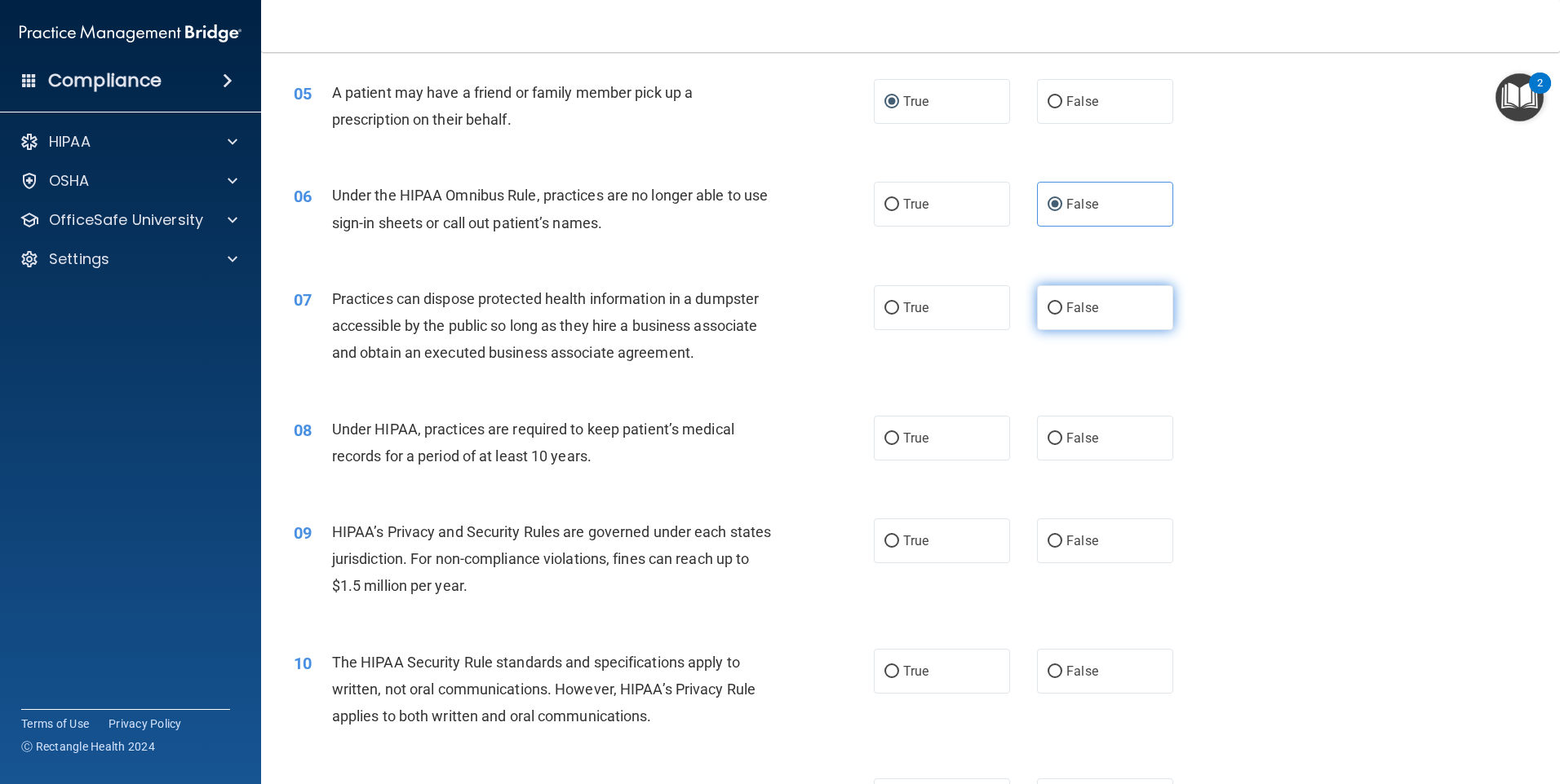
click at [1049, 306] on input "False" at bounding box center [1055, 308] width 15 height 12
radio input "true"
click at [1048, 433] on input "False" at bounding box center [1055, 439] width 15 height 12
radio input "true"
click at [1049, 540] on input "False" at bounding box center [1055, 541] width 15 height 12
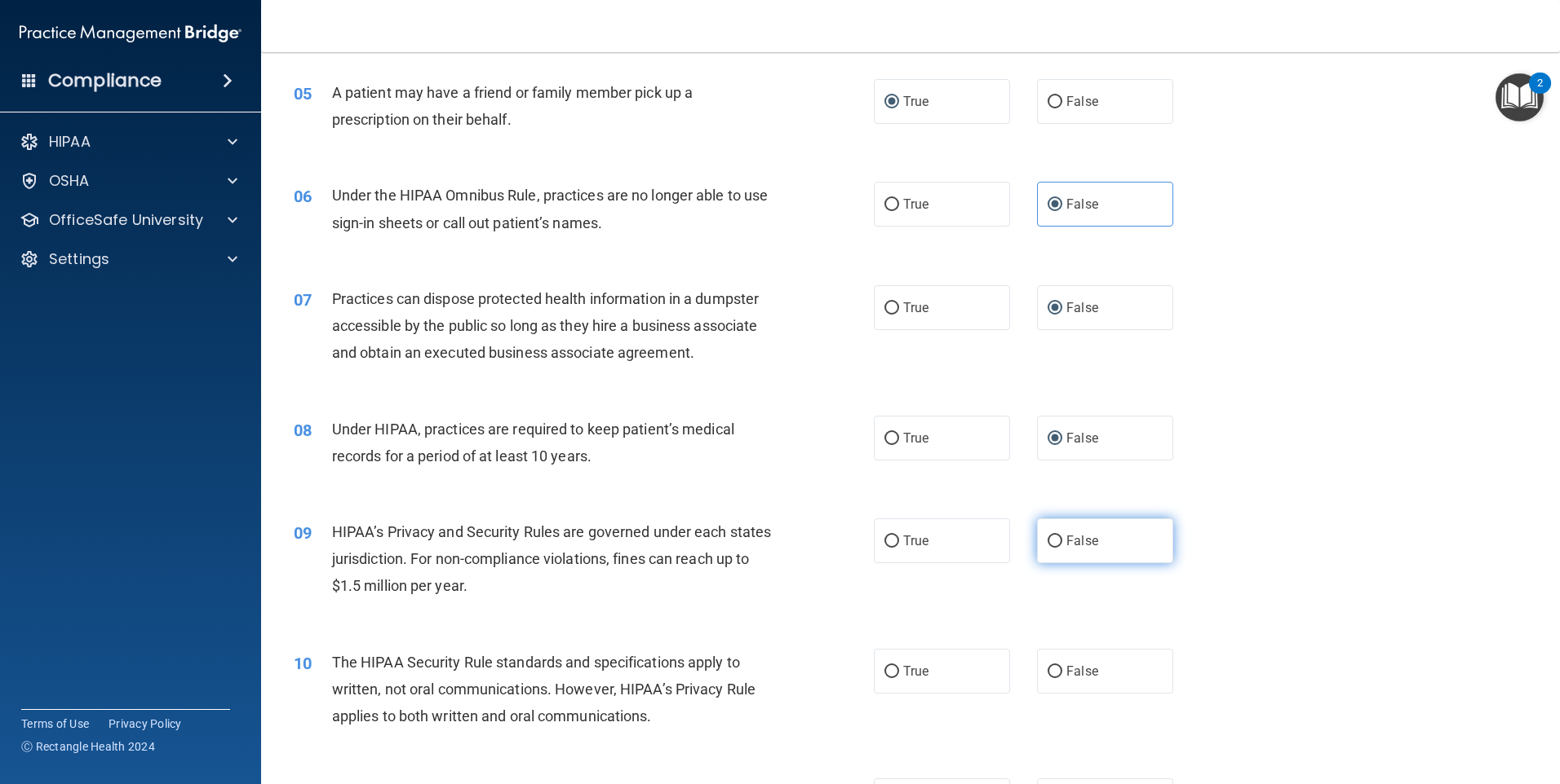
radio input "true"
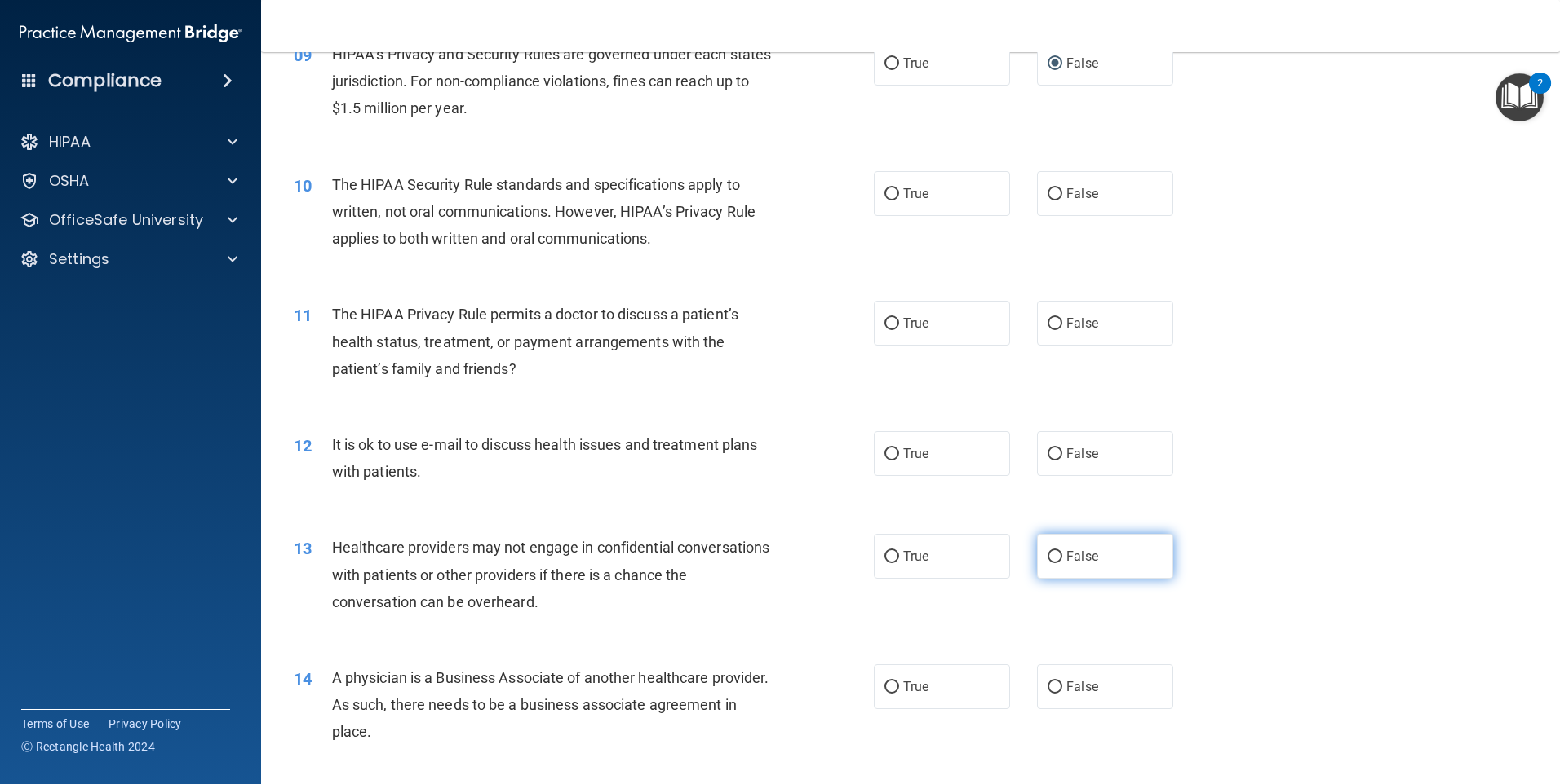
scroll to position [1060, 0]
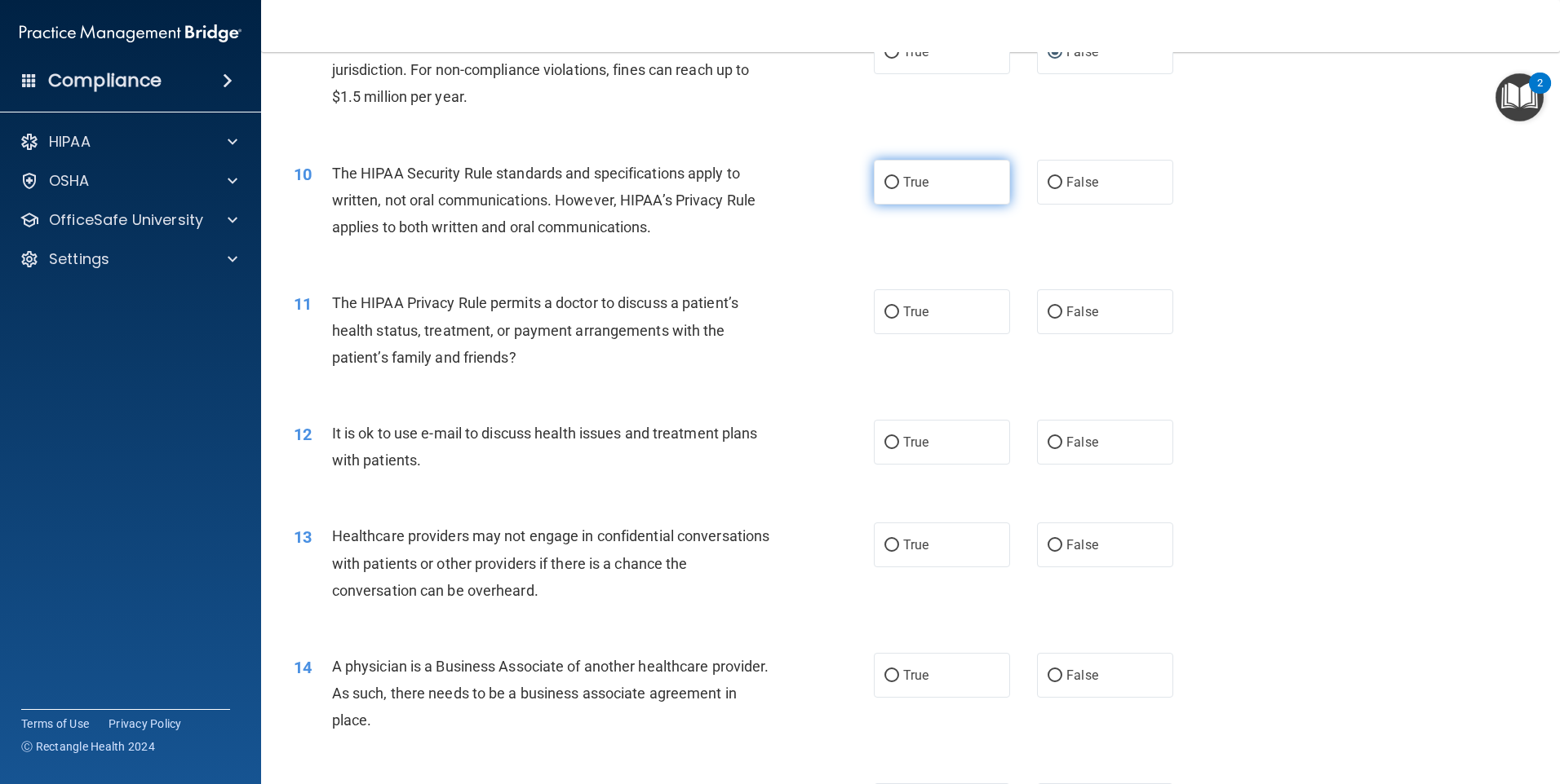
click at [885, 184] on input "True" at bounding box center [892, 183] width 15 height 12
radio input "true"
click at [887, 307] on input "True" at bounding box center [892, 312] width 15 height 12
radio input "true"
click at [887, 444] on input "True" at bounding box center [892, 443] width 15 height 12
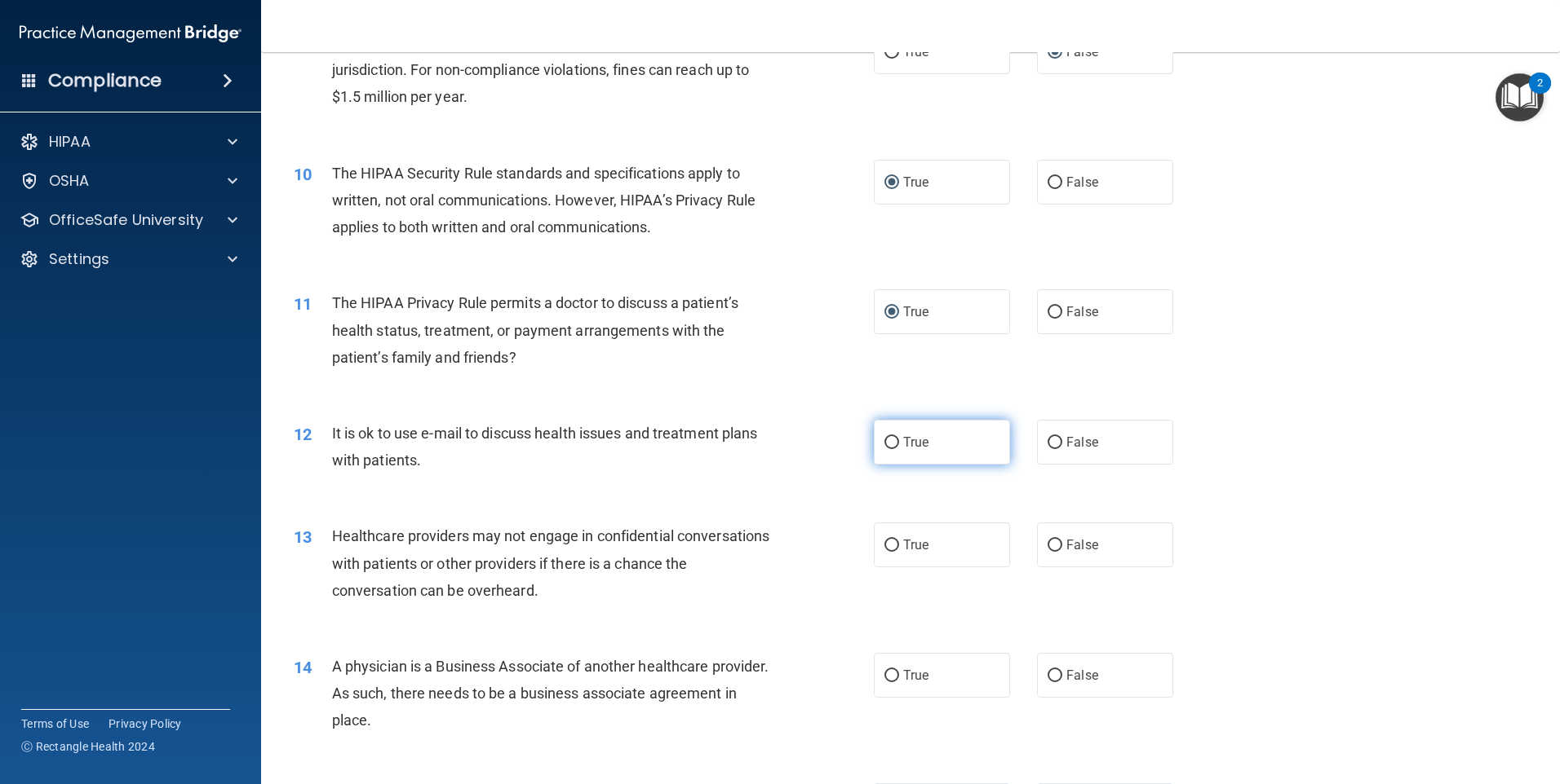
radio input "true"
click at [1048, 544] on input "False" at bounding box center [1055, 545] width 15 height 12
radio input "true"
click at [1048, 670] on input "False" at bounding box center [1055, 676] width 15 height 12
radio input "true"
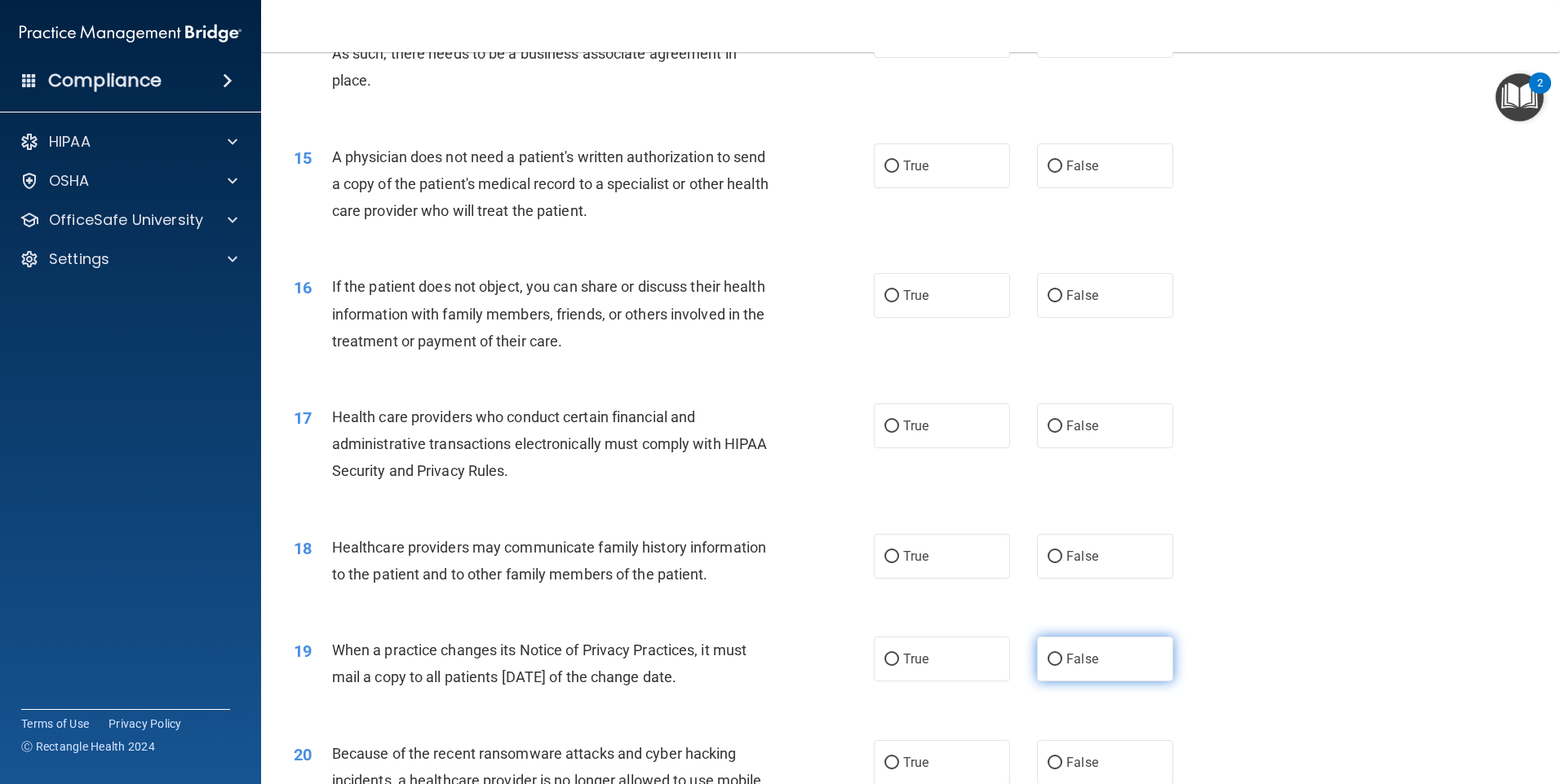
scroll to position [1712, 0]
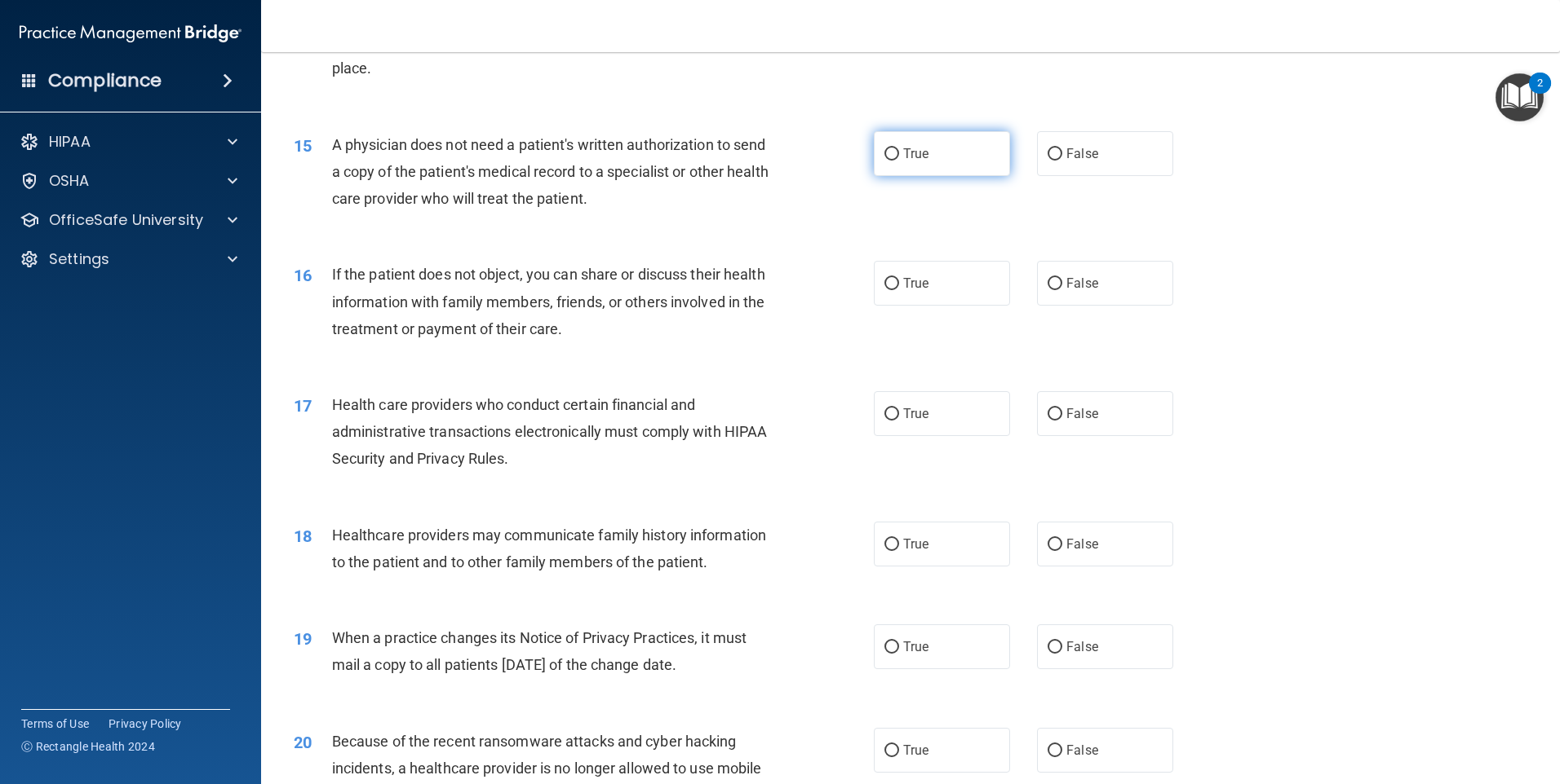
click at [890, 150] on input "True" at bounding box center [892, 154] width 15 height 12
radio input "true"
click at [885, 275] on label "True" at bounding box center [942, 284] width 137 height 45
click at [885, 278] on input "True" at bounding box center [892, 284] width 15 height 12
radio input "true"
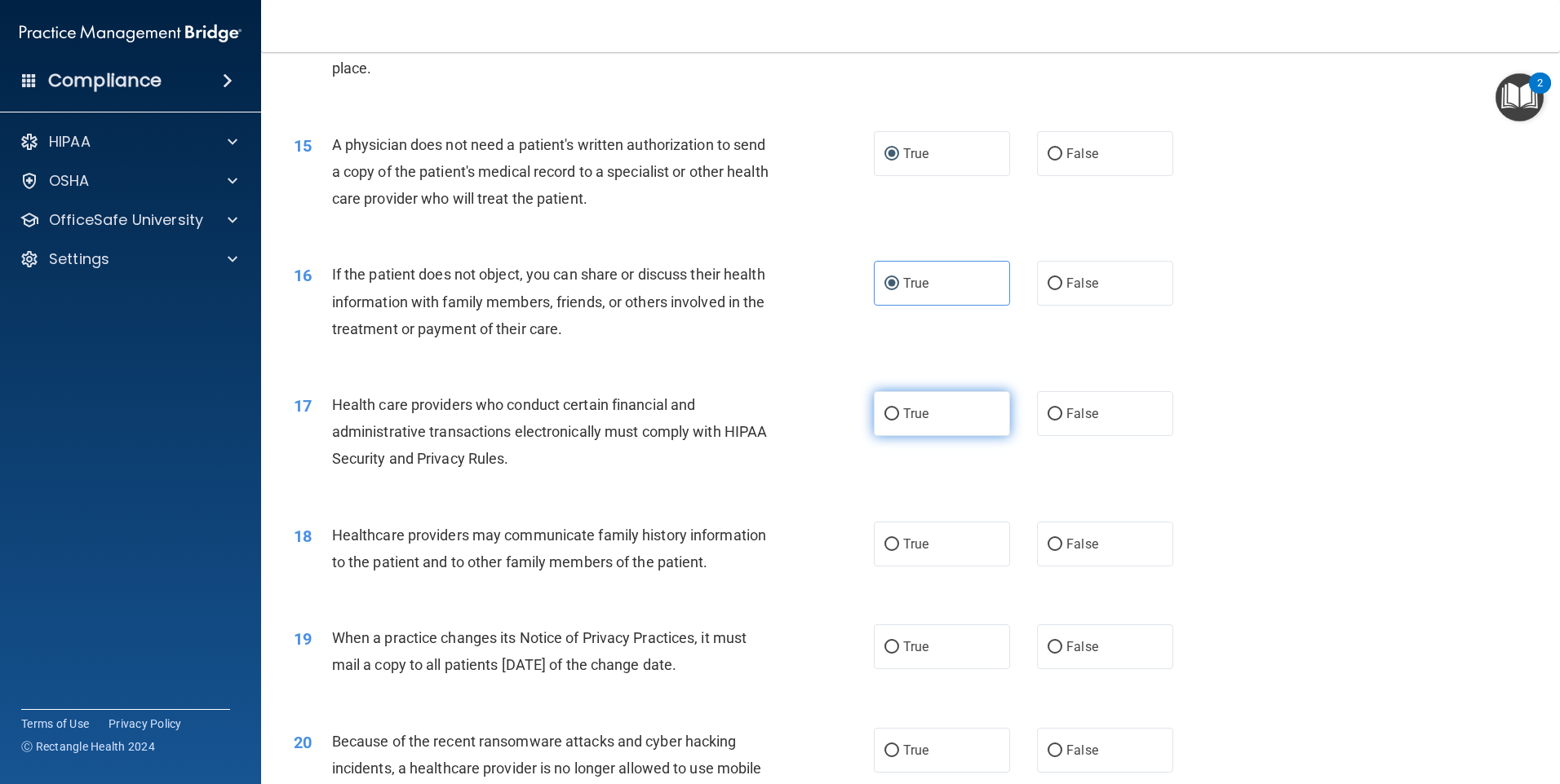
click at [886, 410] on input "True" at bounding box center [892, 415] width 15 height 12
radio input "true"
click at [1048, 543] on input "False" at bounding box center [1055, 545] width 15 height 12
radio input "true"
click at [1048, 643] on input "False" at bounding box center [1055, 647] width 15 height 12
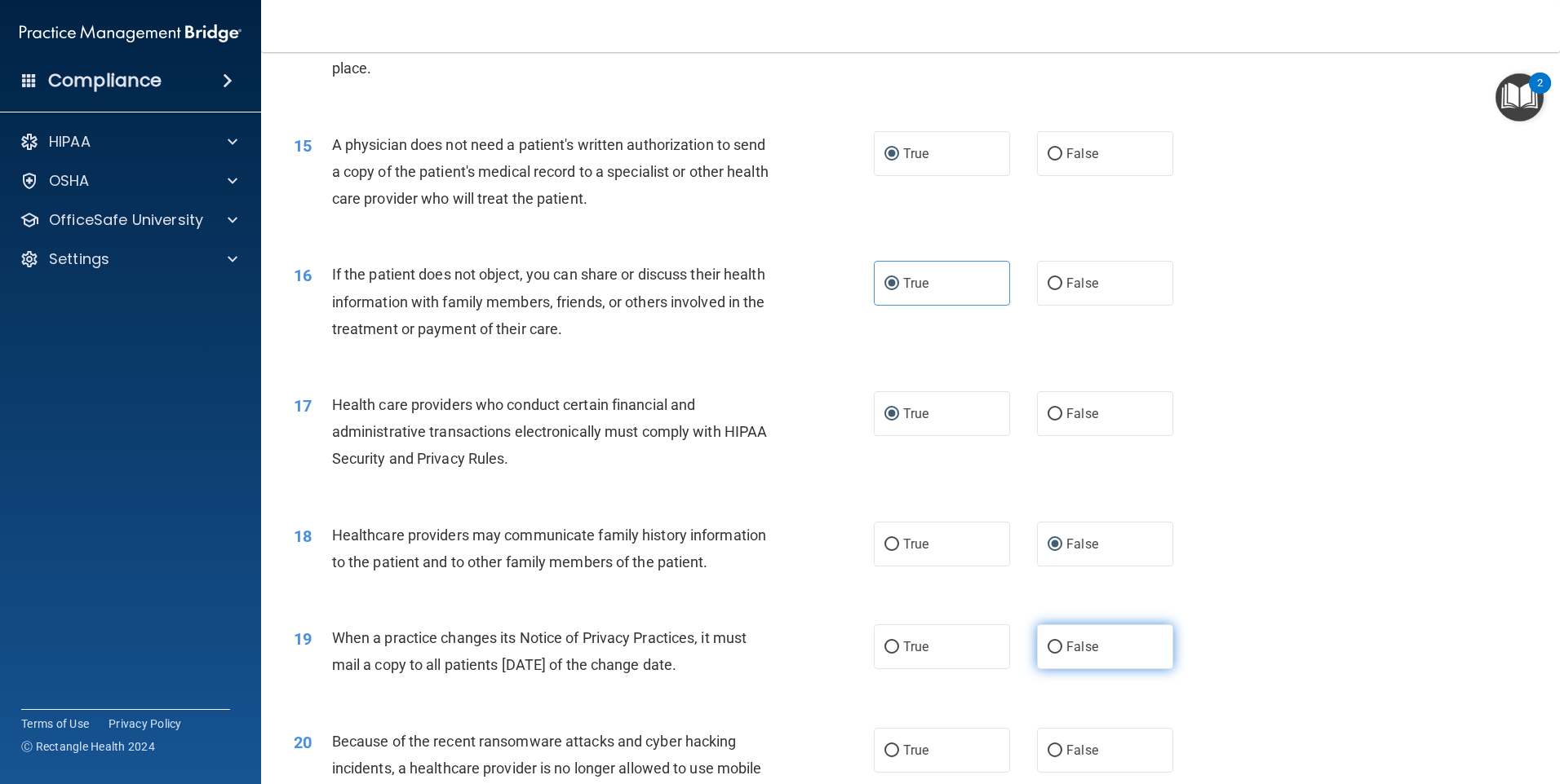
radio input "true"
click at [1043, 741] on label "False" at bounding box center [1105, 751] width 137 height 45
click at [1048, 746] on input "False" at bounding box center [1055, 752] width 15 height 12
radio input "true"
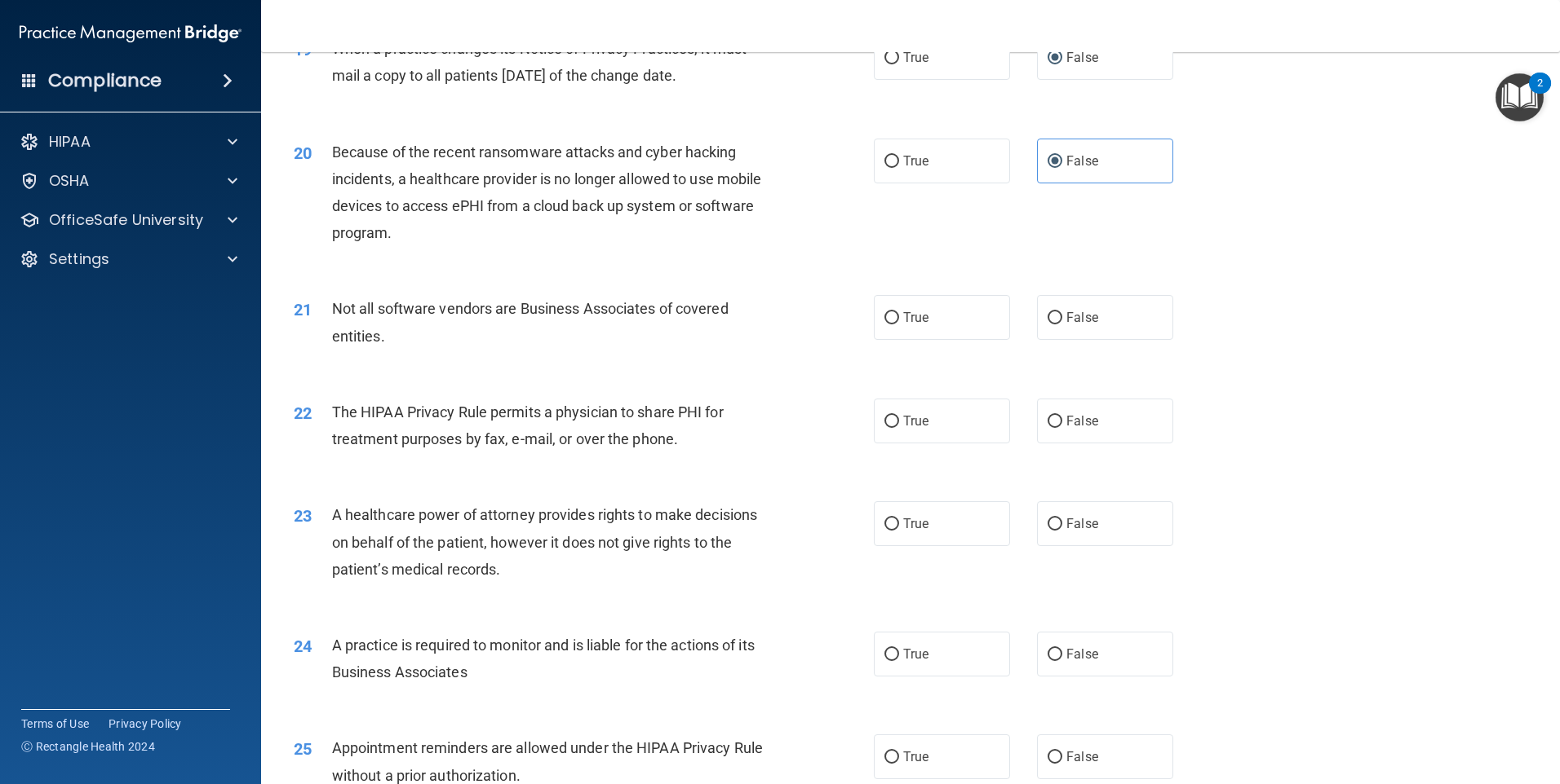
scroll to position [2365, 0]
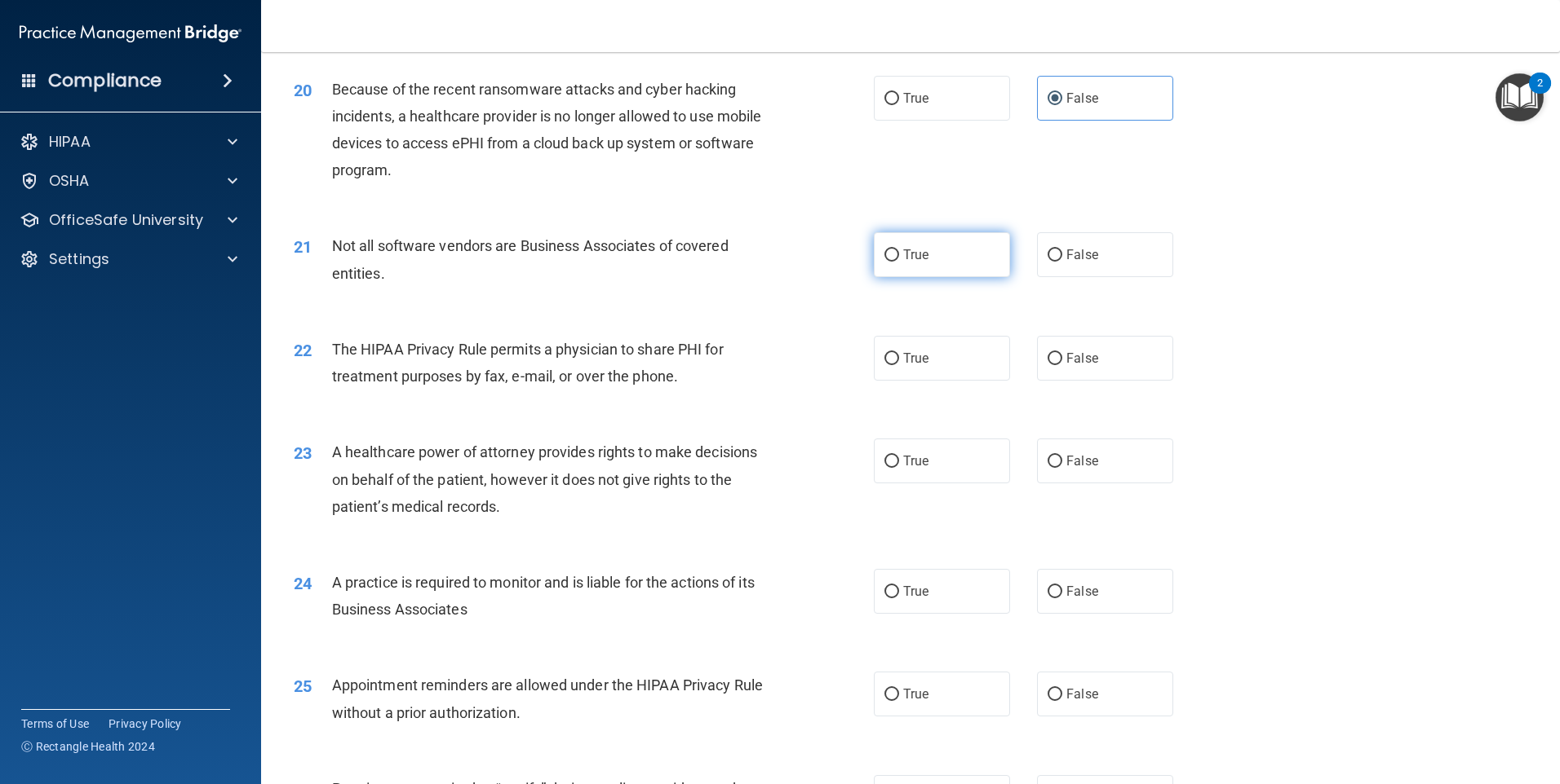
click at [887, 252] on input "True" at bounding box center [892, 255] width 15 height 12
radio input "true"
click at [886, 361] on input "True" at bounding box center [892, 359] width 15 height 12
radio input "true"
drag, startPoint x: 1042, startPoint y: 461, endPoint x: 1046, endPoint y: 531, distance: 70.1
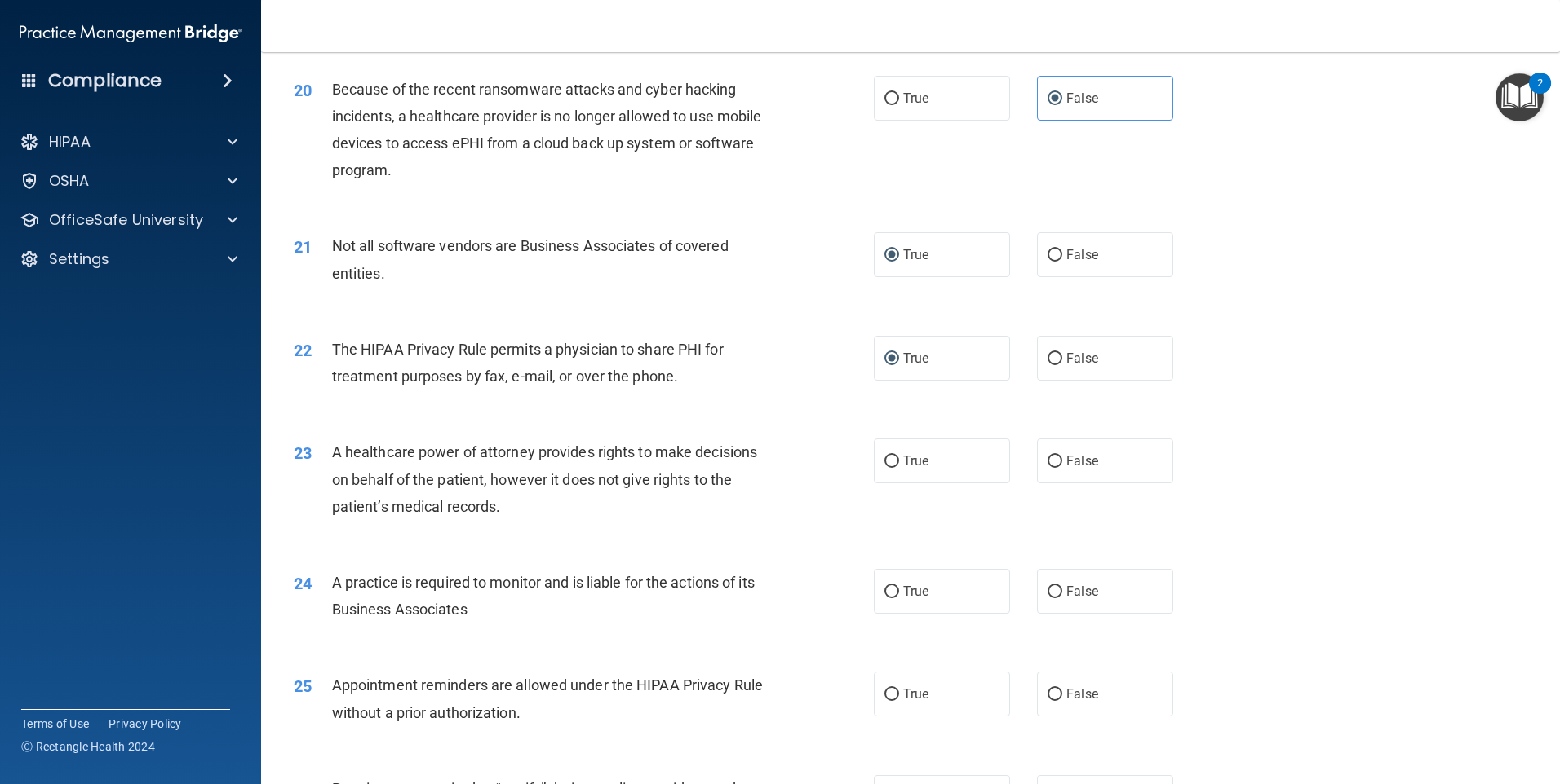
click at [1048, 462] on input "False" at bounding box center [1055, 462] width 15 height 12
radio input "true"
click at [1049, 589] on input "False" at bounding box center [1055, 592] width 15 height 12
radio input "true"
click at [885, 694] on input "True" at bounding box center [892, 695] width 15 height 12
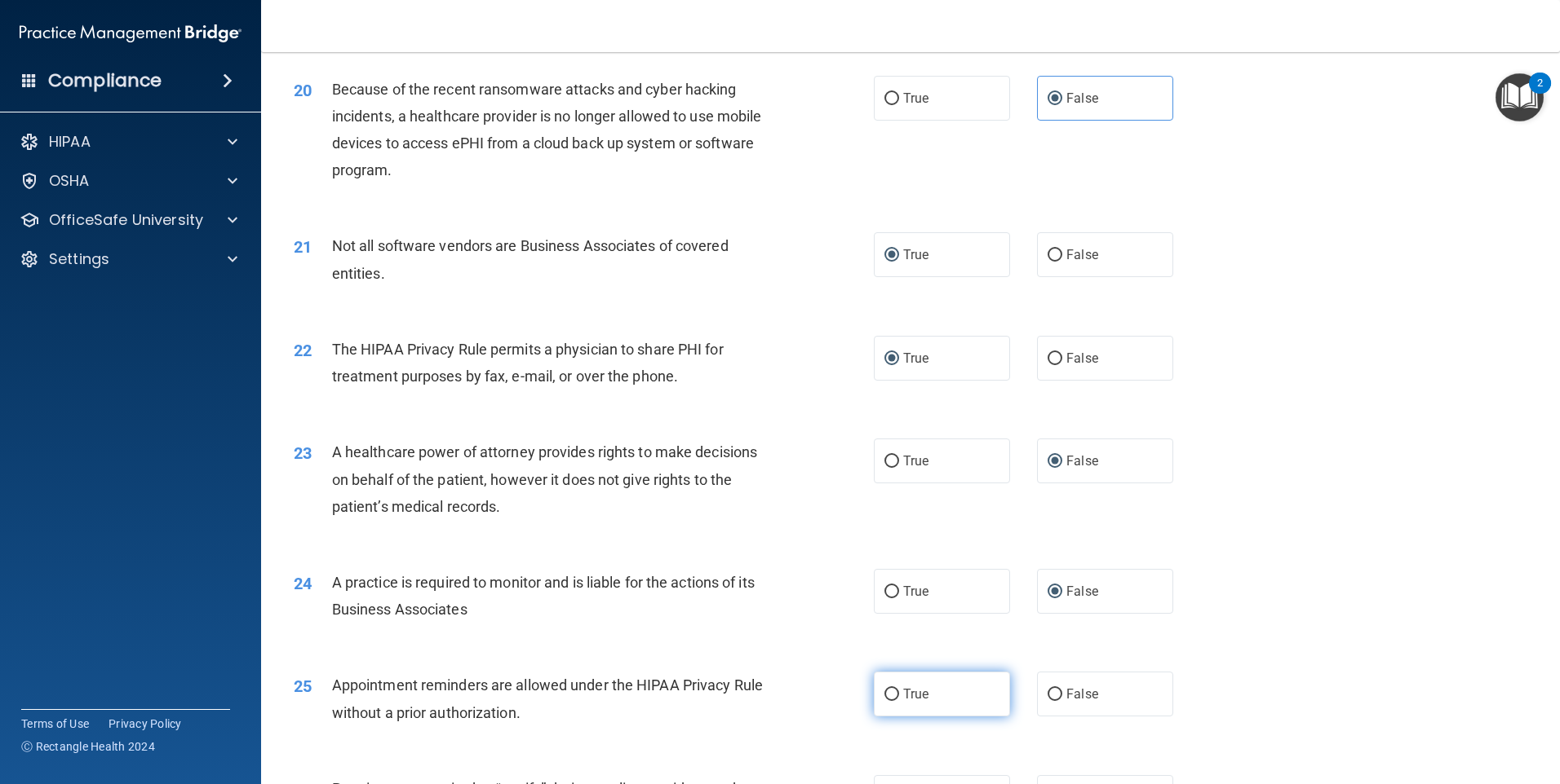
radio input "true"
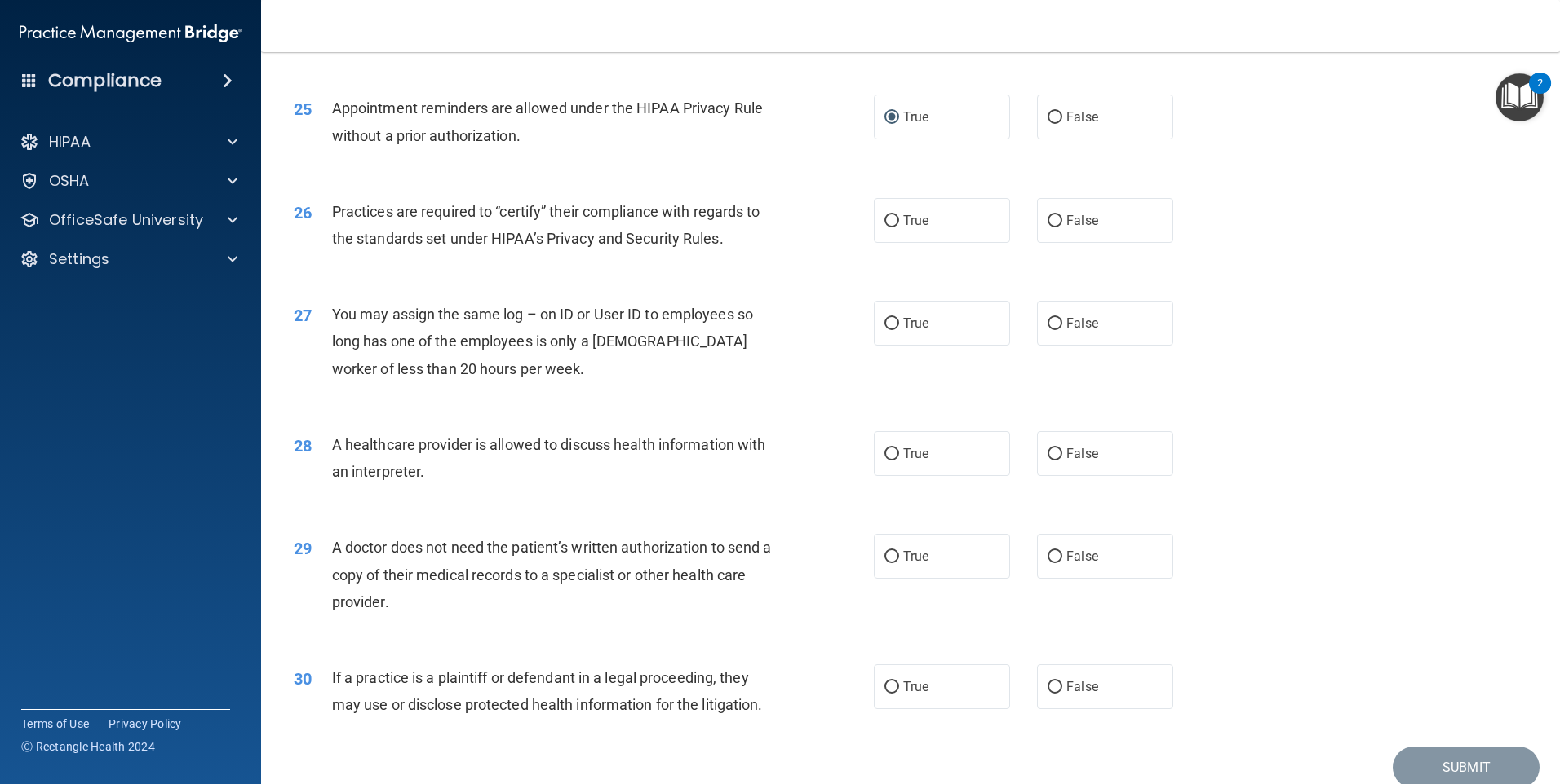
scroll to position [3011, 0]
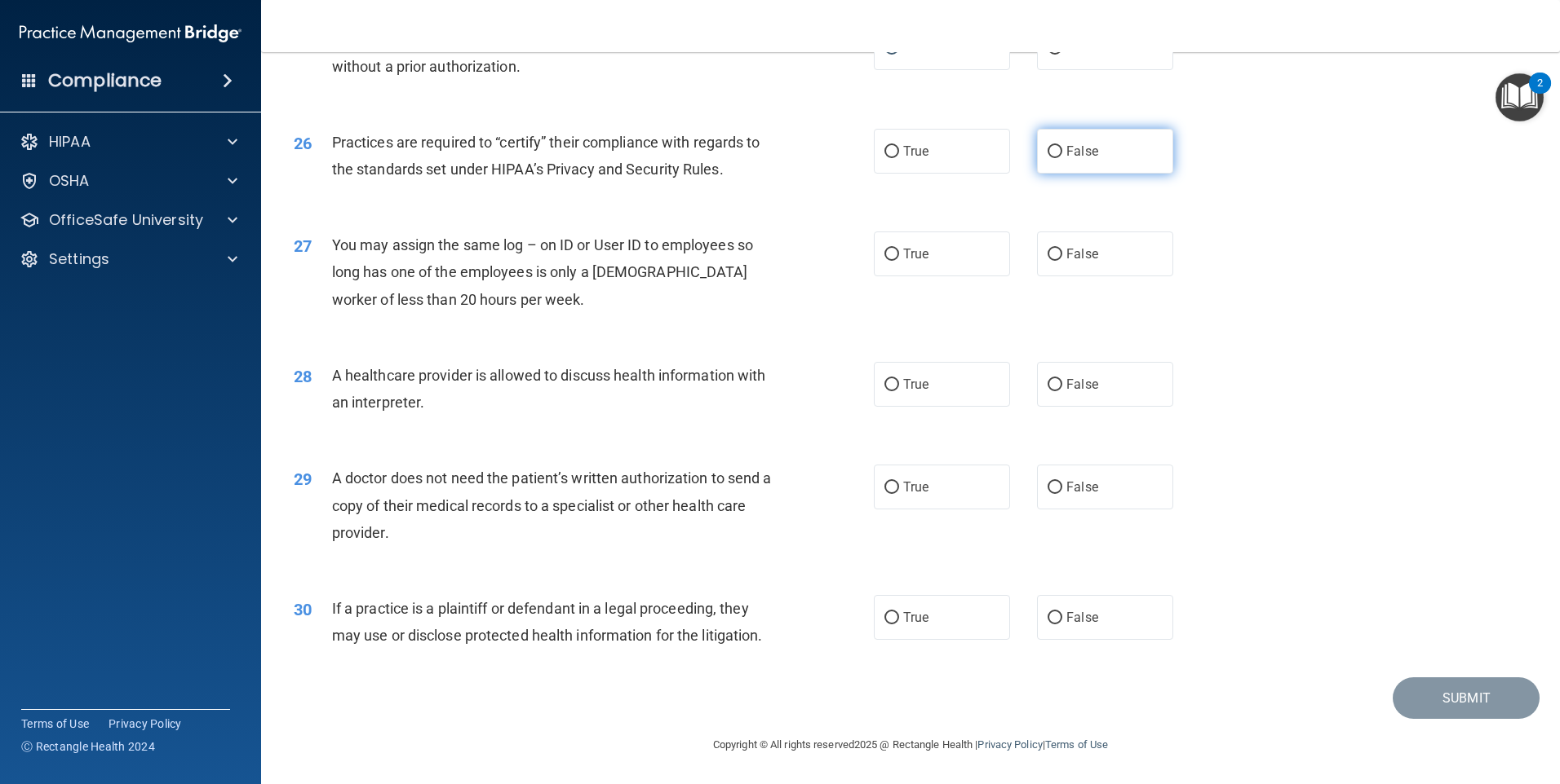
click at [1048, 153] on input "False" at bounding box center [1055, 152] width 15 height 12
radio input "true"
click at [1053, 253] on input "False" at bounding box center [1055, 254] width 15 height 12
radio input "true"
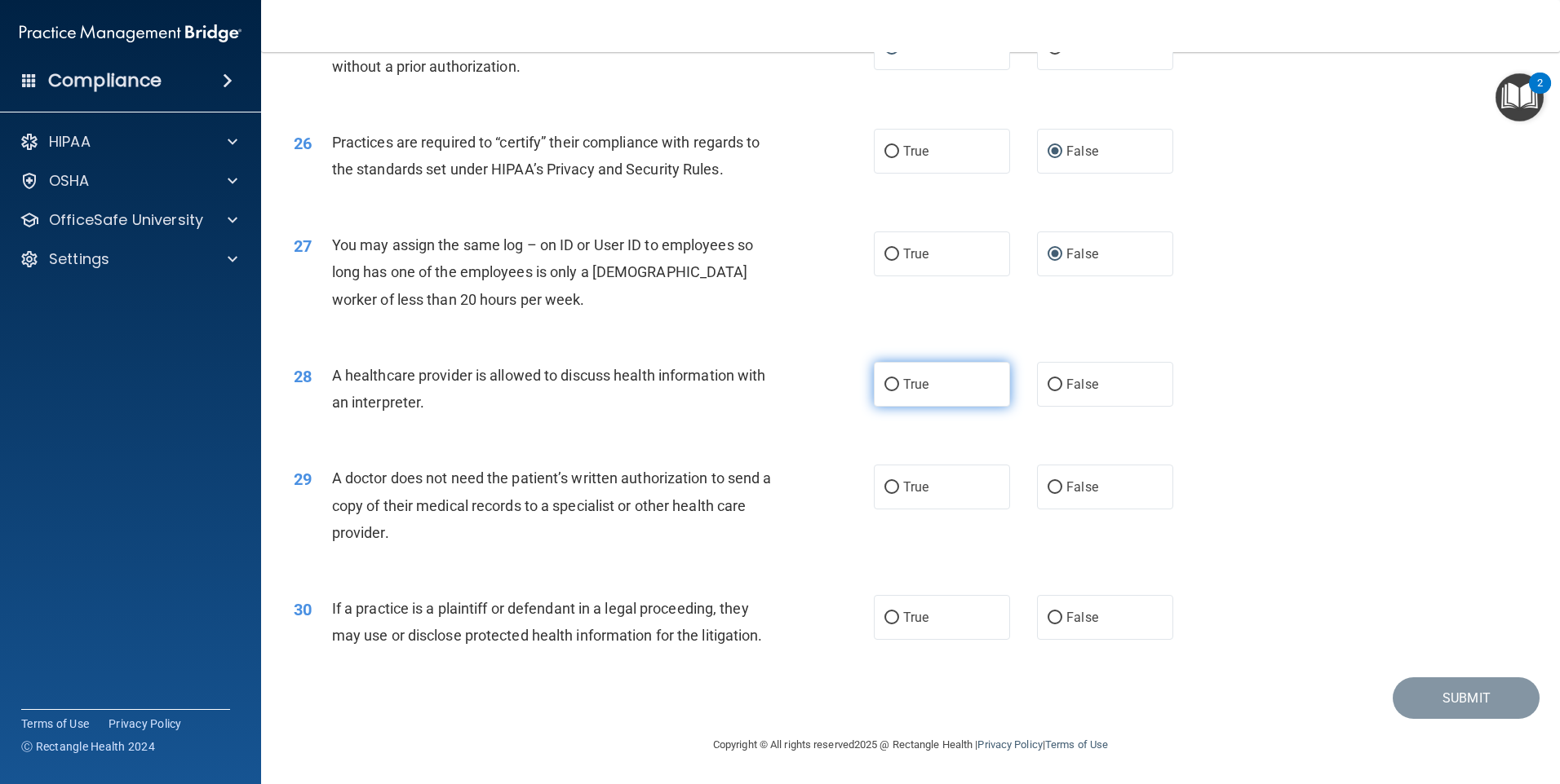
click at [885, 379] on input "True" at bounding box center [892, 385] width 15 height 12
radio input "true"
click at [886, 482] on input "True" at bounding box center [892, 488] width 15 height 12
radio input "true"
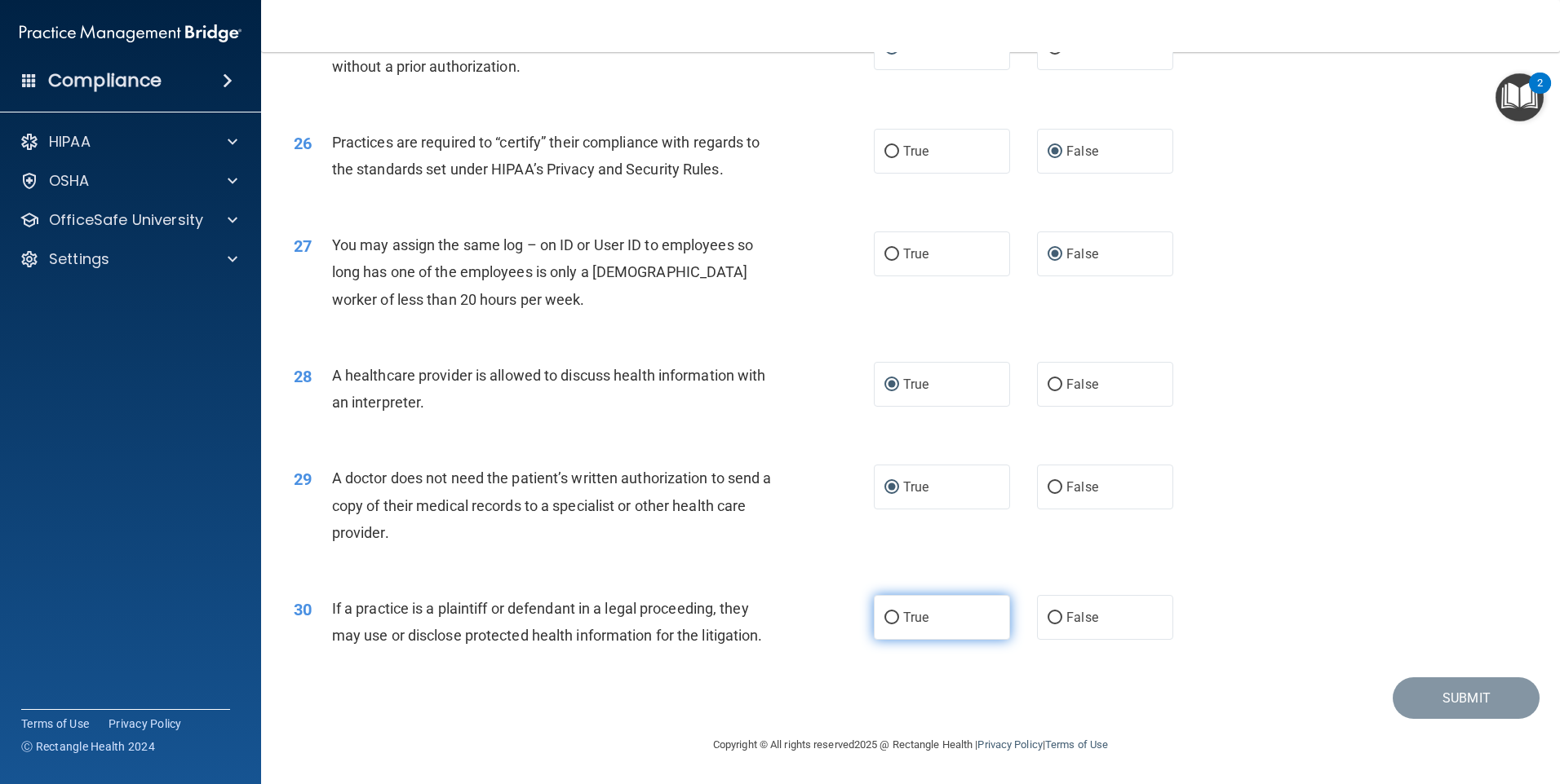
click at [885, 616] on input "True" at bounding box center [892, 618] width 15 height 12
radio input "true"
click at [1424, 689] on button "Submit" at bounding box center [1466, 699] width 146 height 41
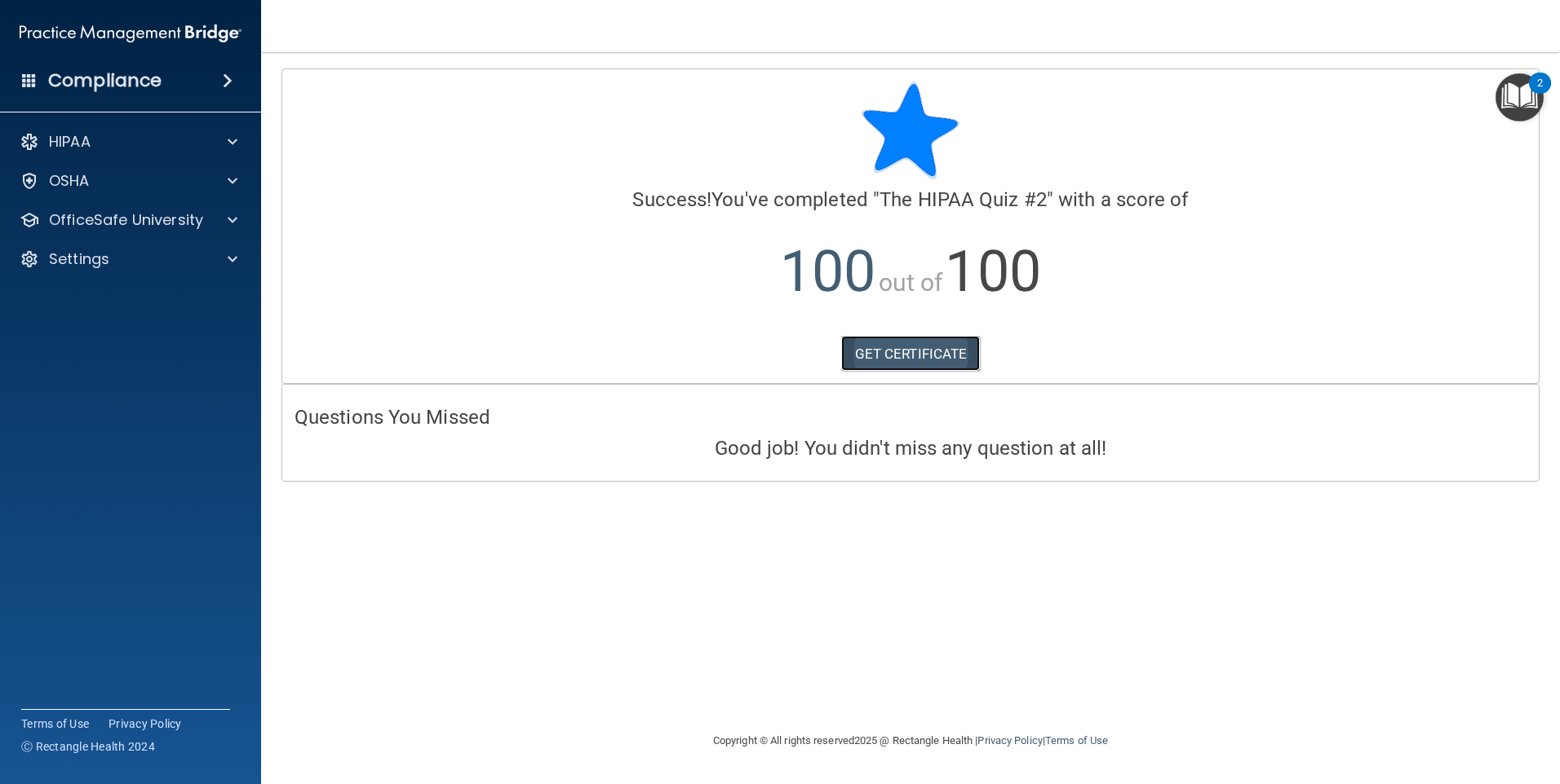
click at [916, 355] on link "GET CERTIFICATE" at bounding box center [911, 354] width 140 height 36
click at [218, 213] on div at bounding box center [230, 220] width 41 height 20
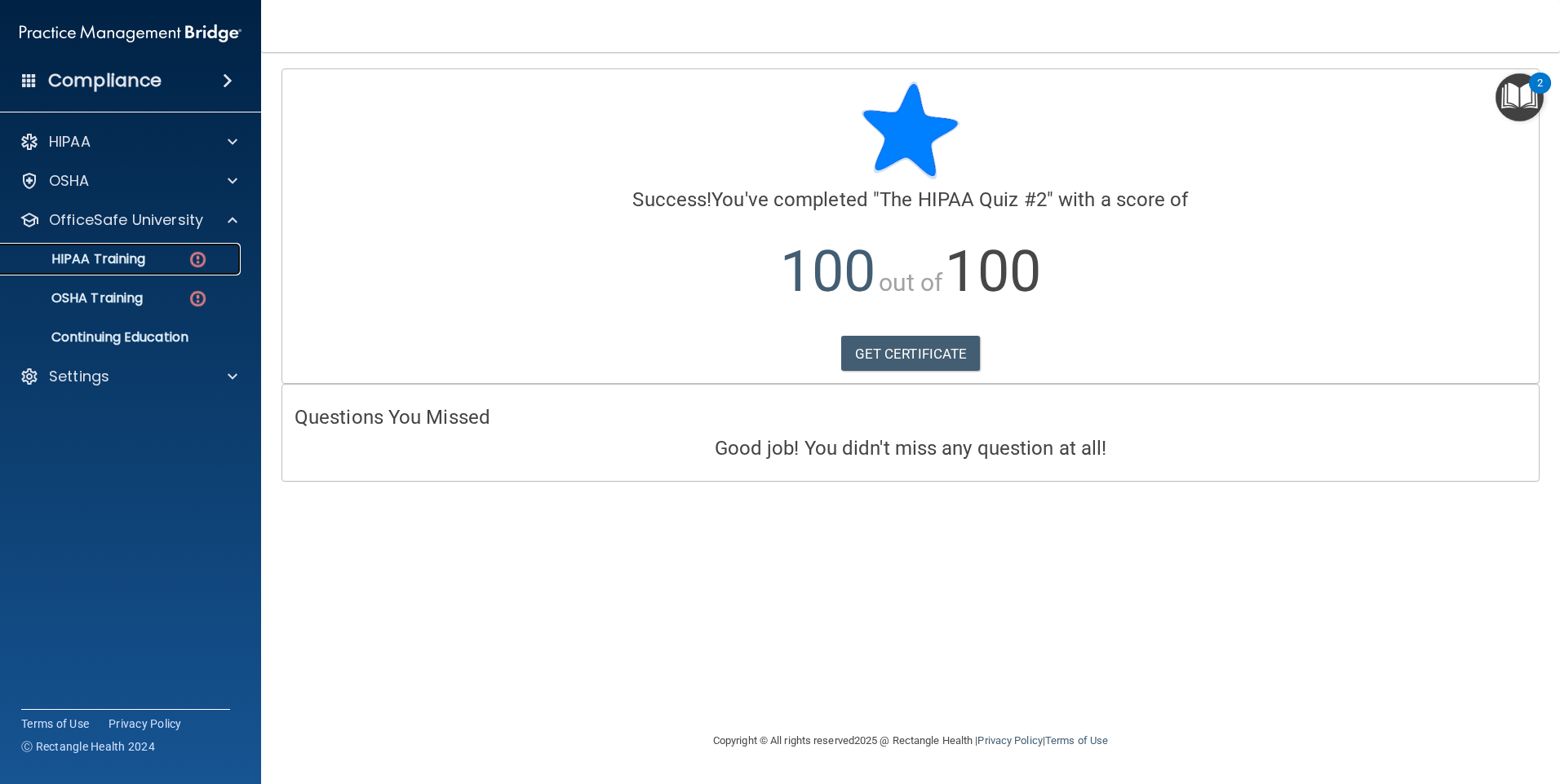
click at [137, 252] on p "HIPAA Training" at bounding box center [78, 259] width 135 height 17
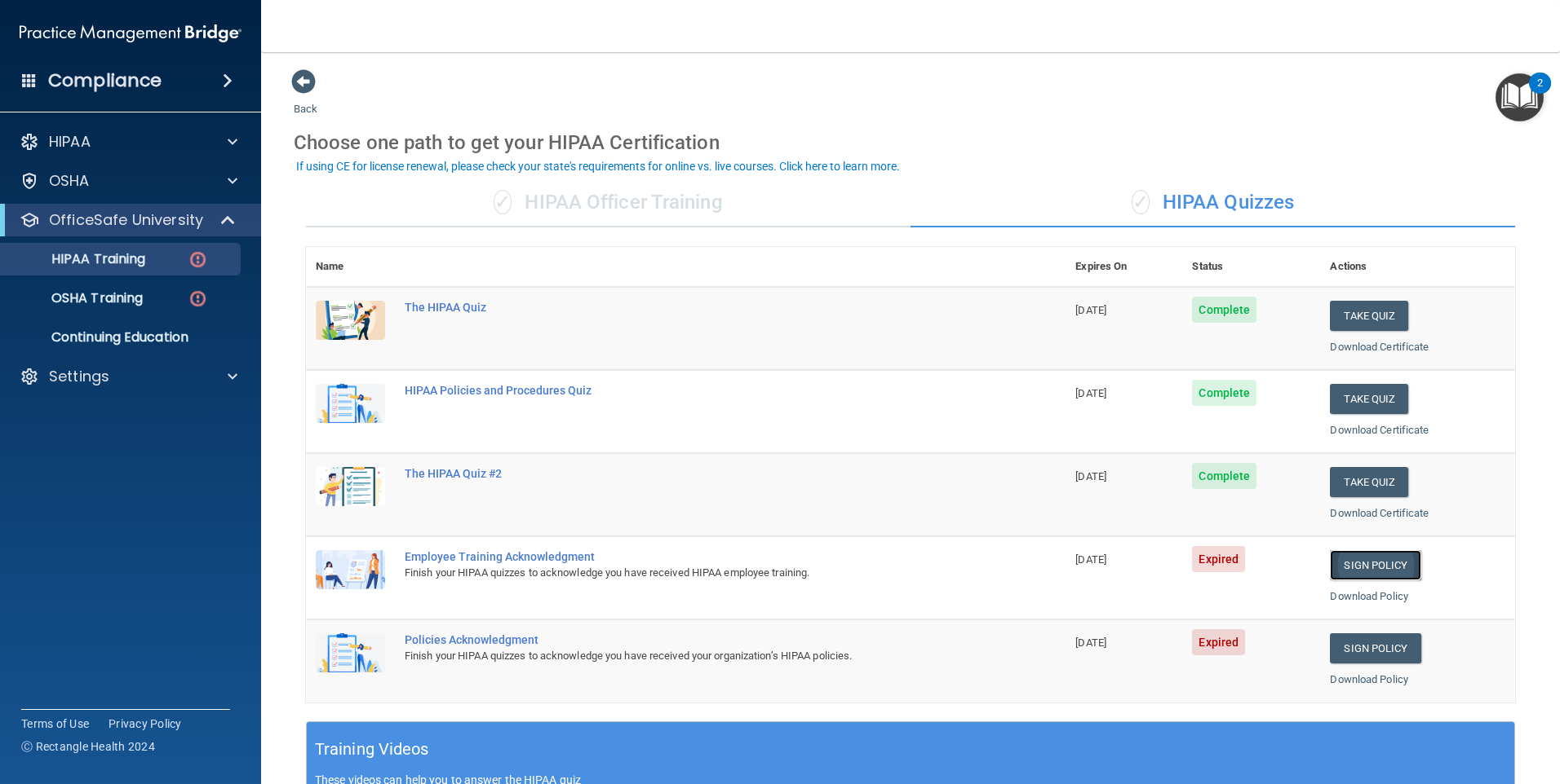
click at [1371, 560] on link "Sign Policy" at bounding box center [1375, 565] width 90 height 30
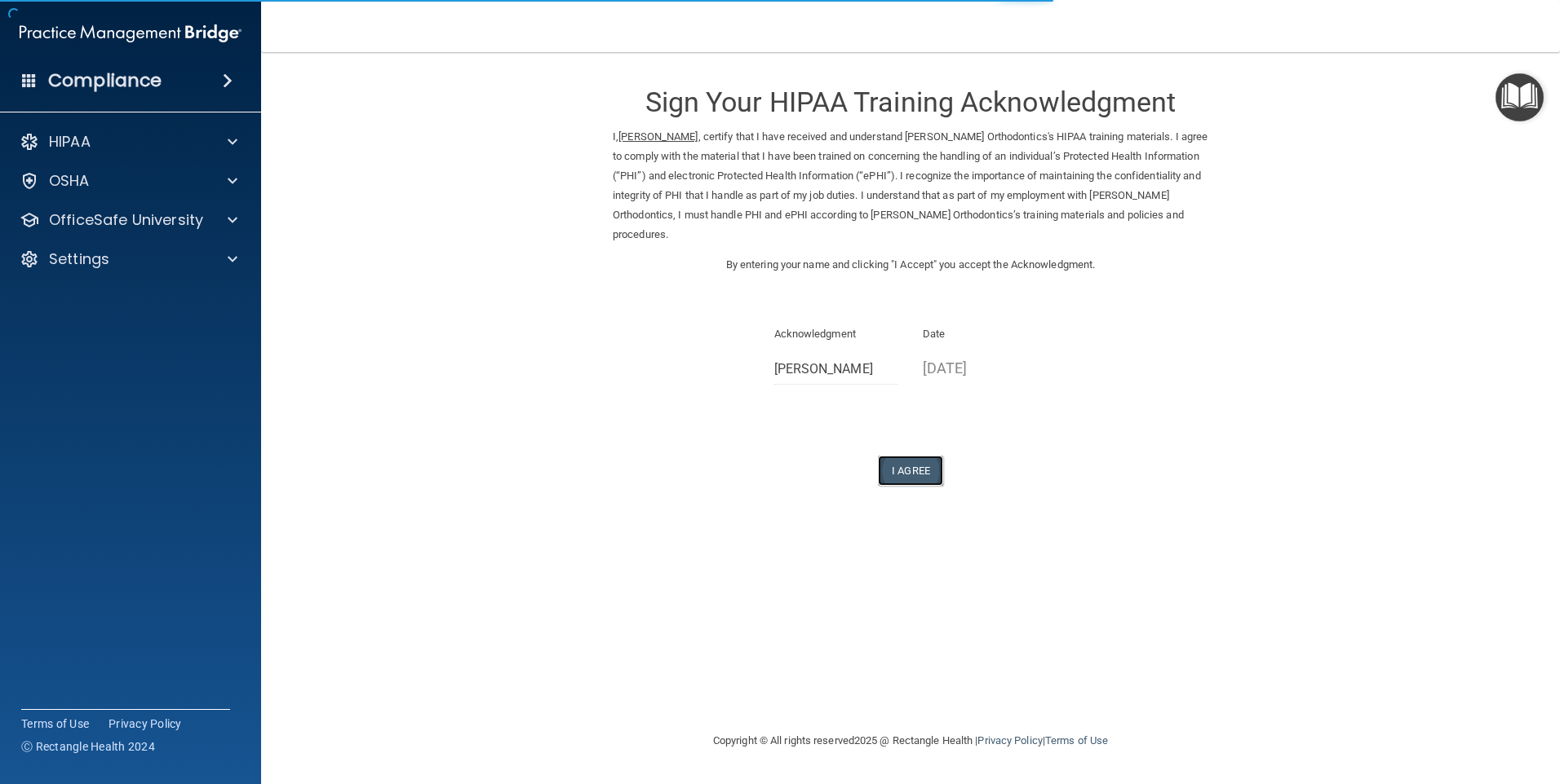
click at [920, 466] on button "I Agree" at bounding box center [910, 471] width 65 height 30
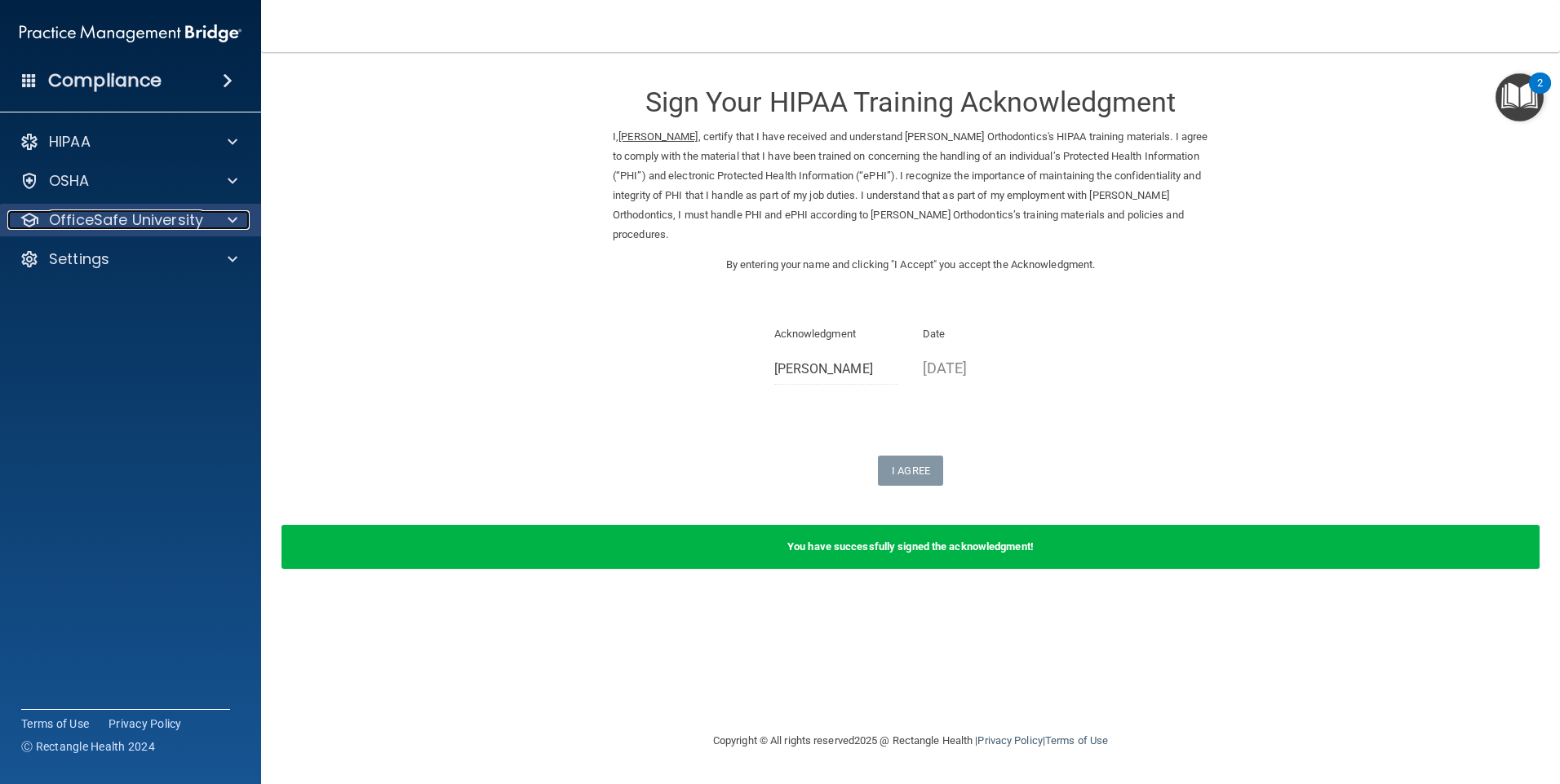
click at [232, 211] on span at bounding box center [233, 220] width 10 height 20
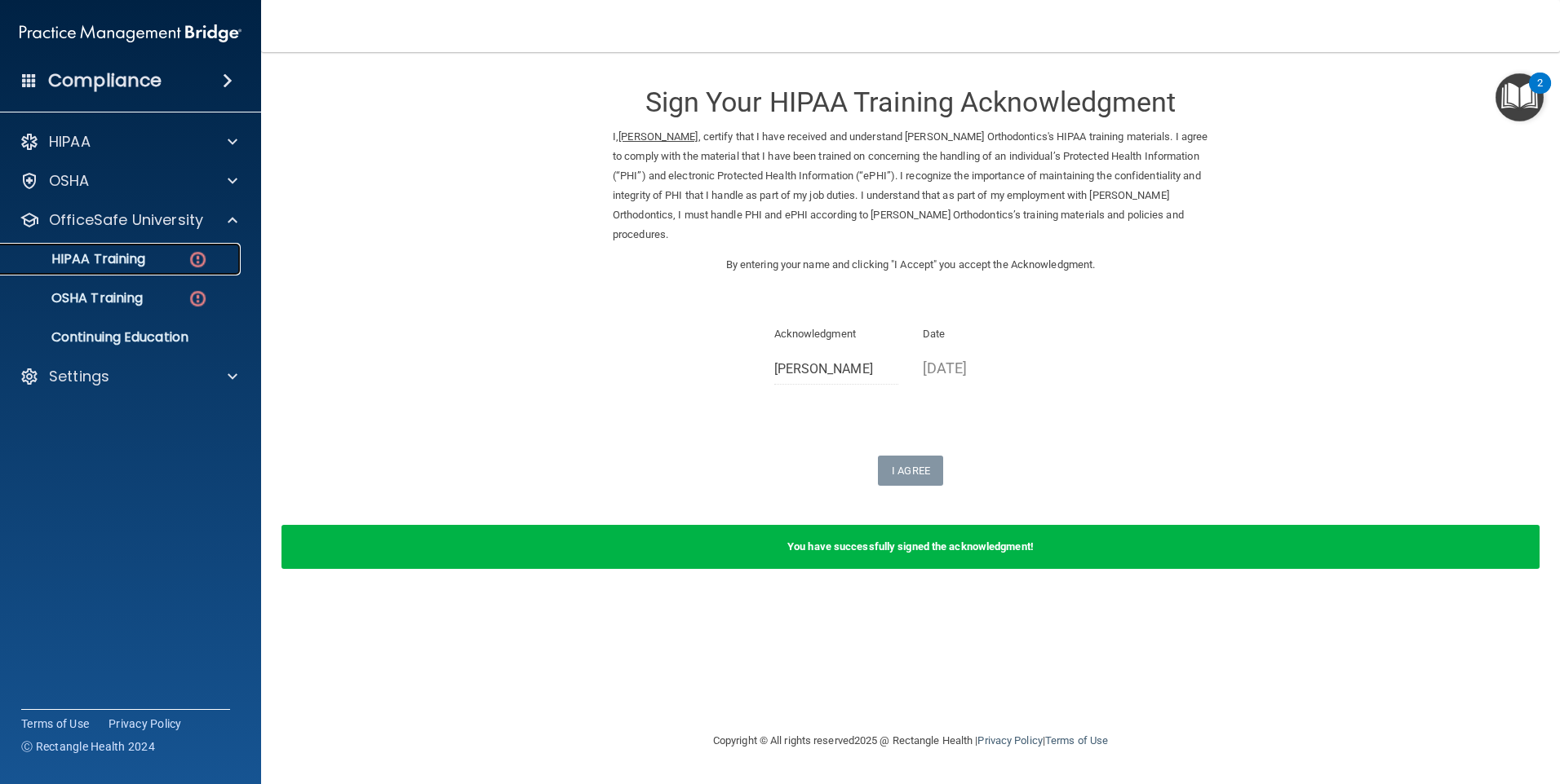
click at [202, 256] on img at bounding box center [198, 259] width 21 height 21
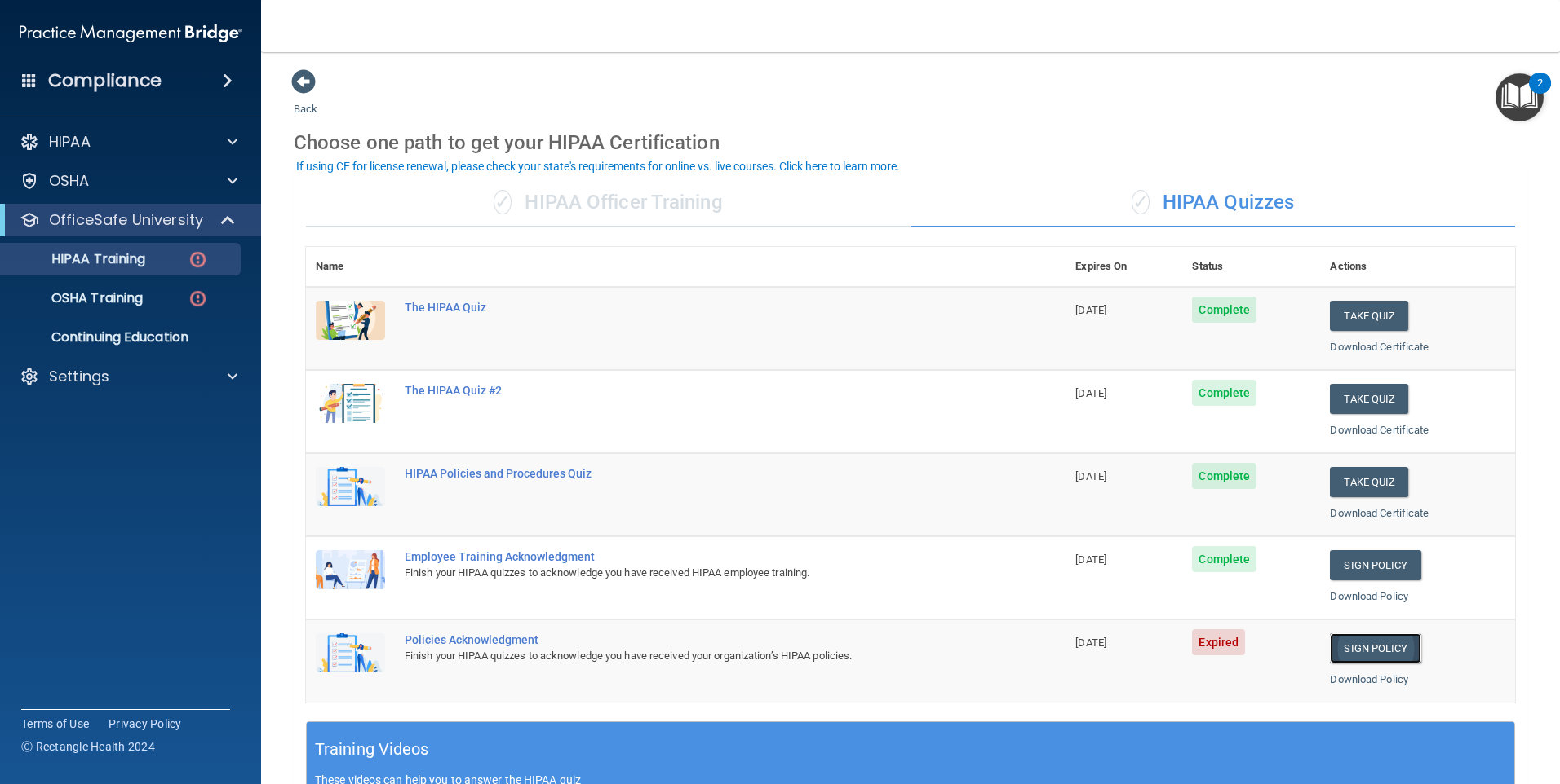
click at [1356, 645] on link "Sign Policy" at bounding box center [1375, 648] width 90 height 30
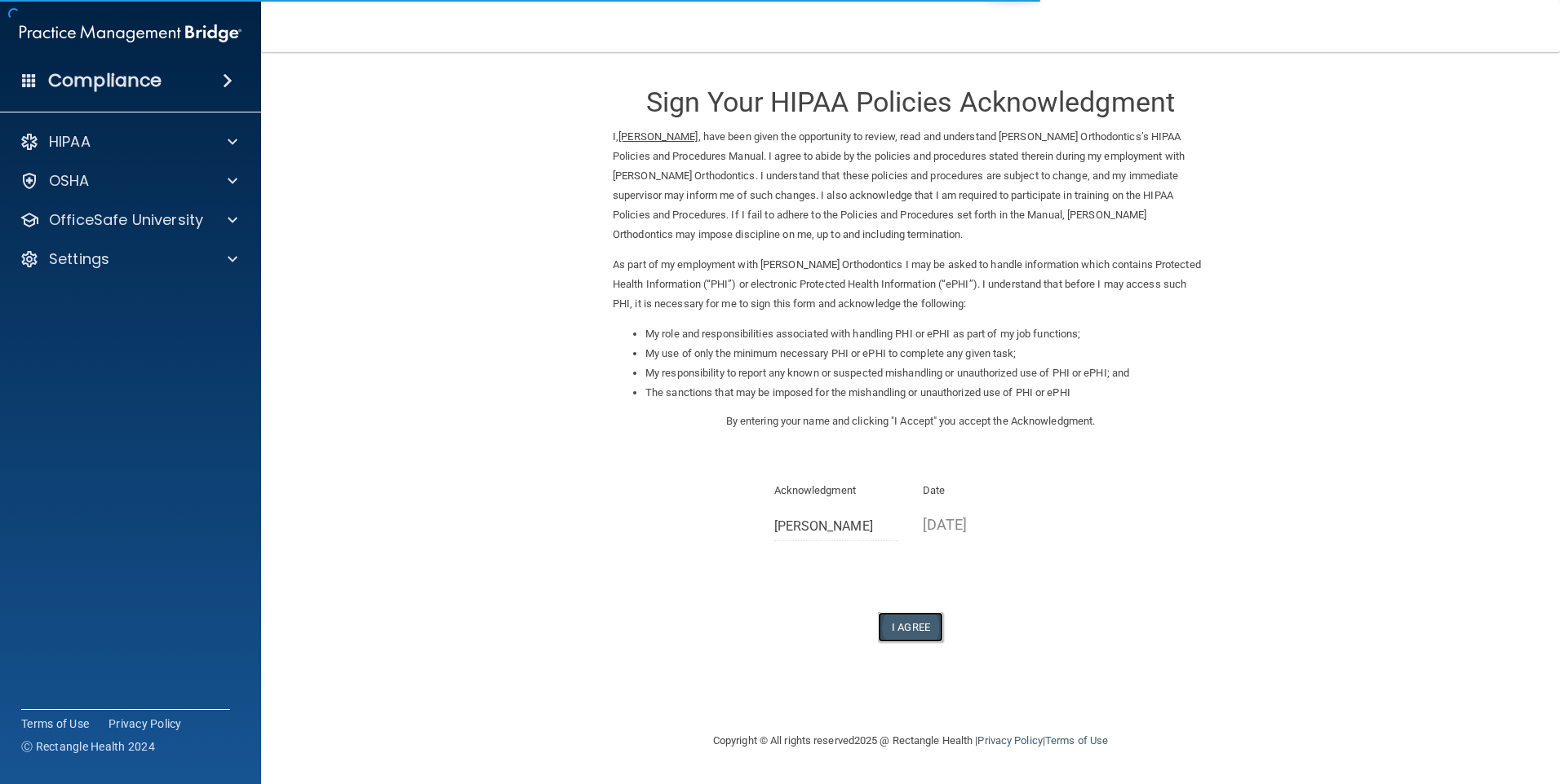
click at [906, 626] on button "I Agree" at bounding box center [910, 627] width 65 height 30
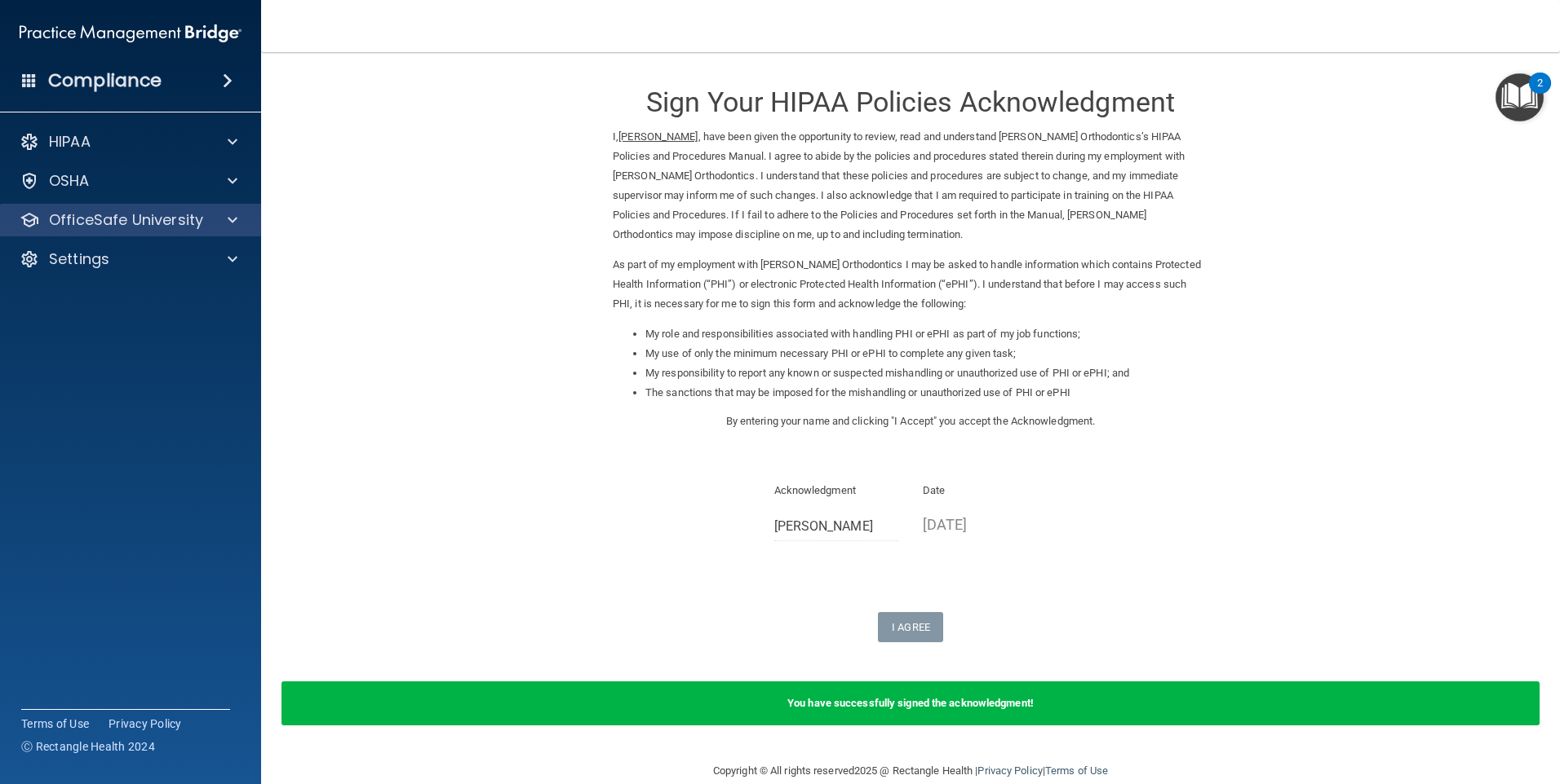
click at [218, 208] on div "OfficeSafe University" at bounding box center [131, 220] width 261 height 32
click at [238, 217] on div at bounding box center [230, 220] width 41 height 20
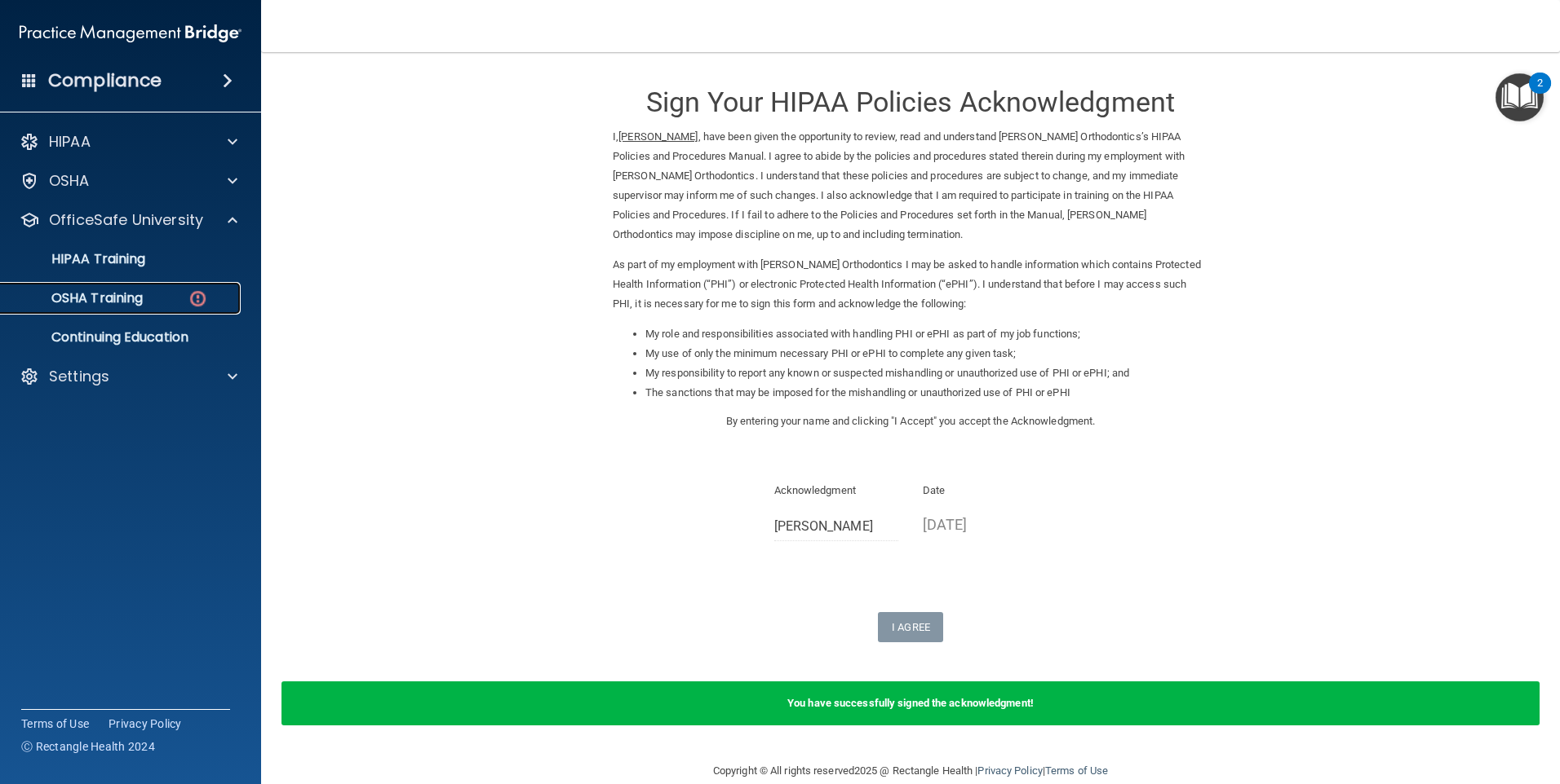
click at [197, 293] on img at bounding box center [198, 299] width 21 height 21
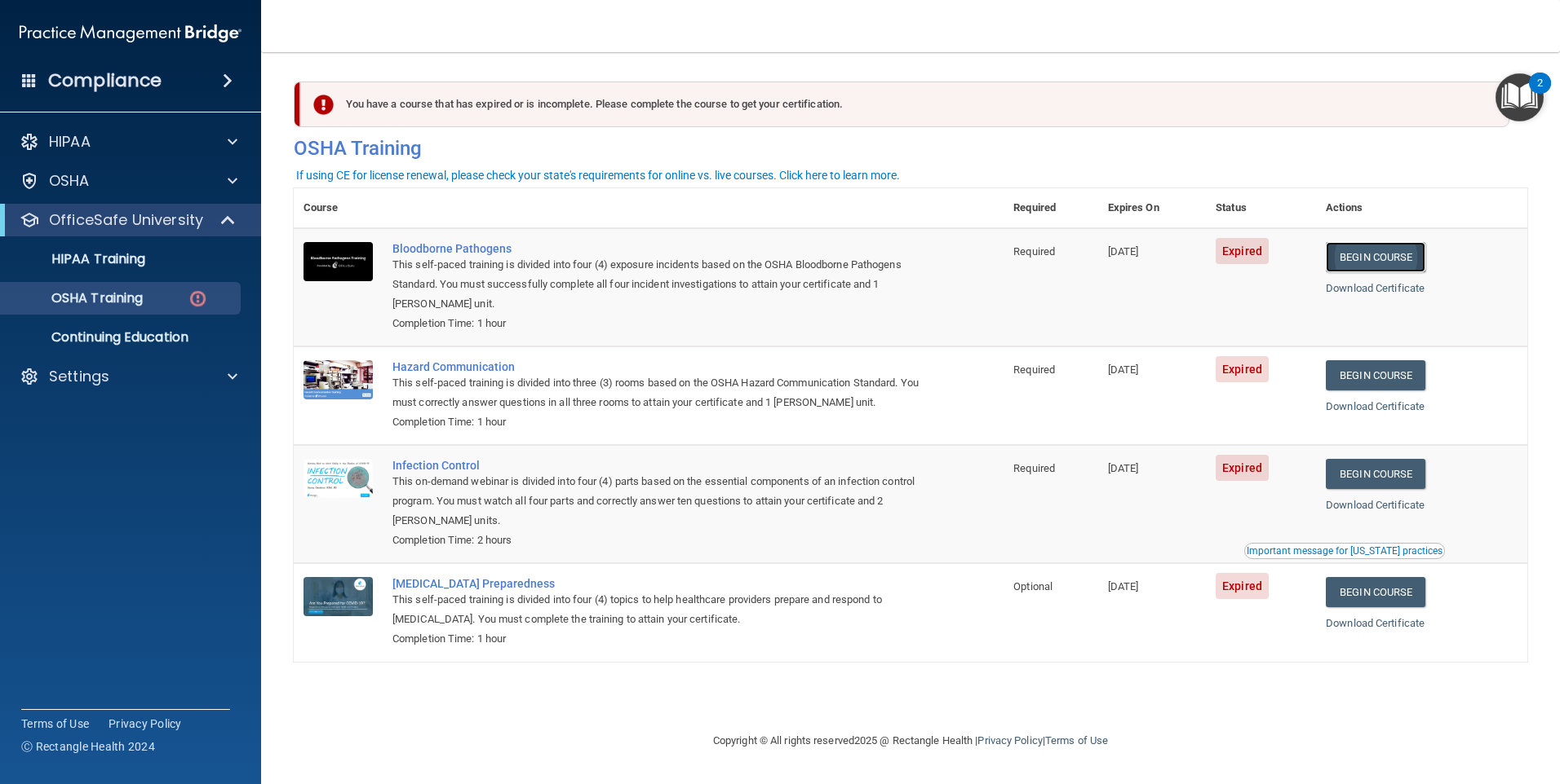
click at [1411, 253] on link "Begin Course" at bounding box center [1375, 257] width 99 height 30
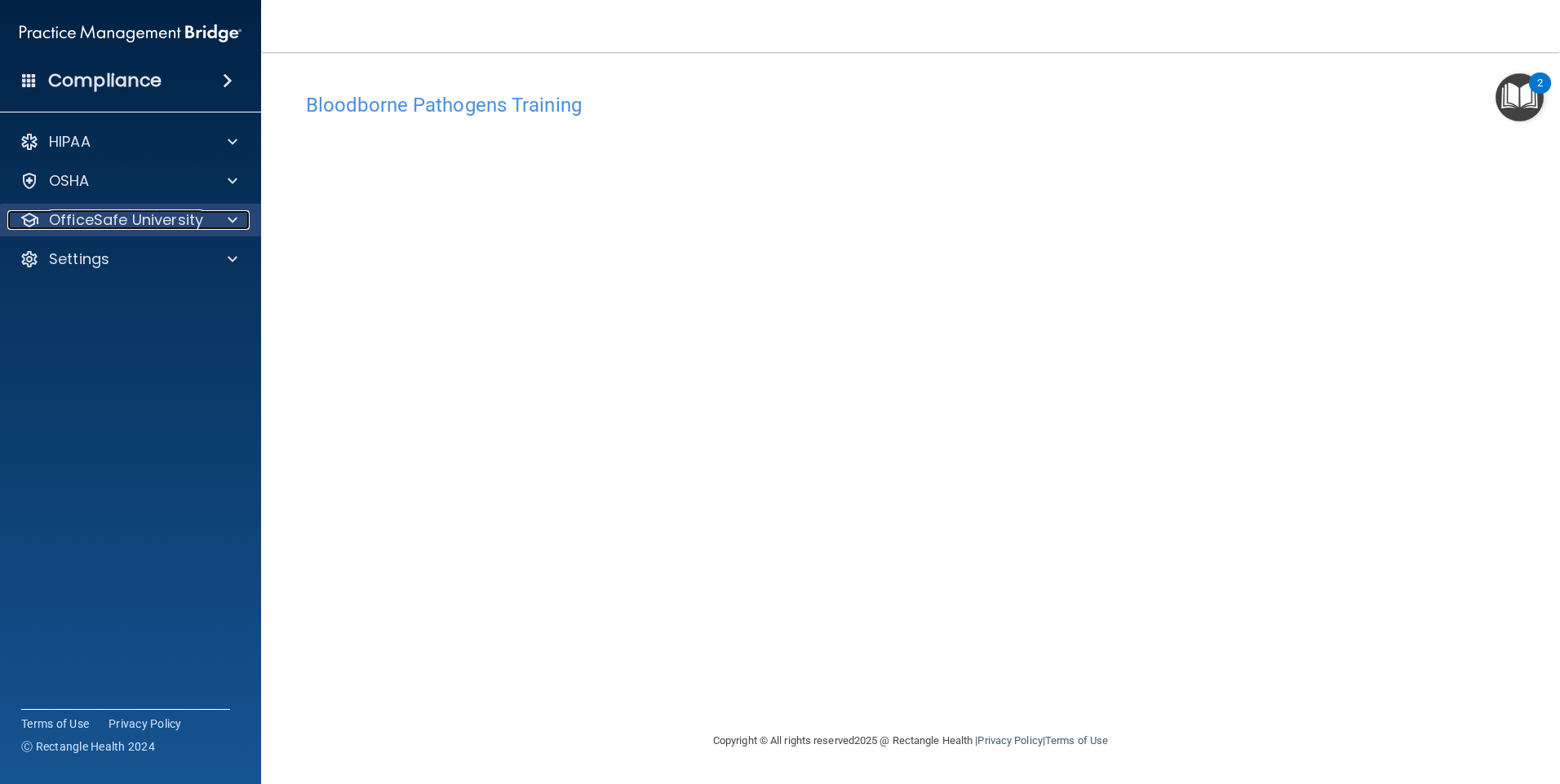
click at [213, 213] on div at bounding box center [230, 220] width 41 height 20
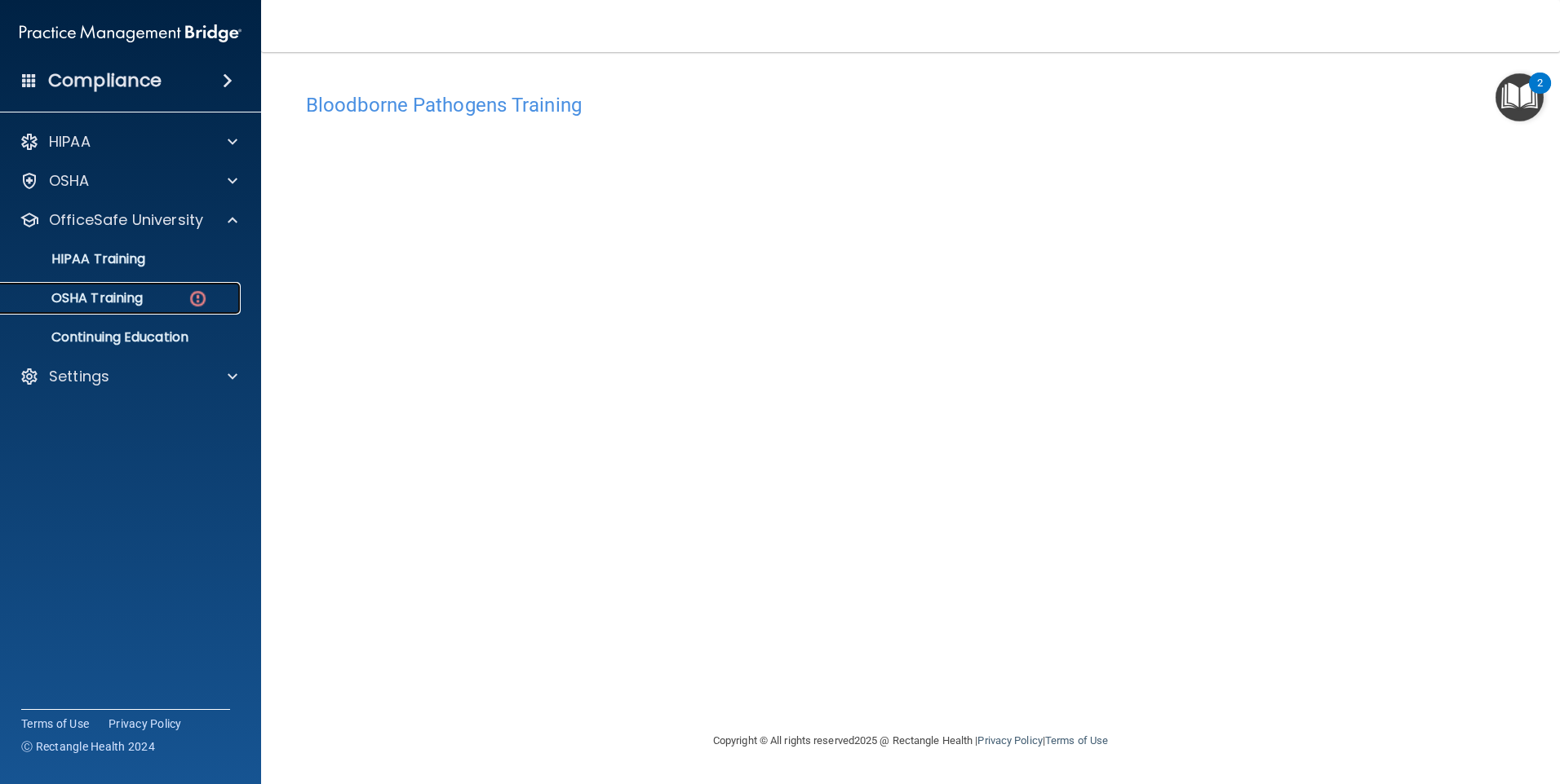
click at [190, 295] on img at bounding box center [198, 299] width 21 height 21
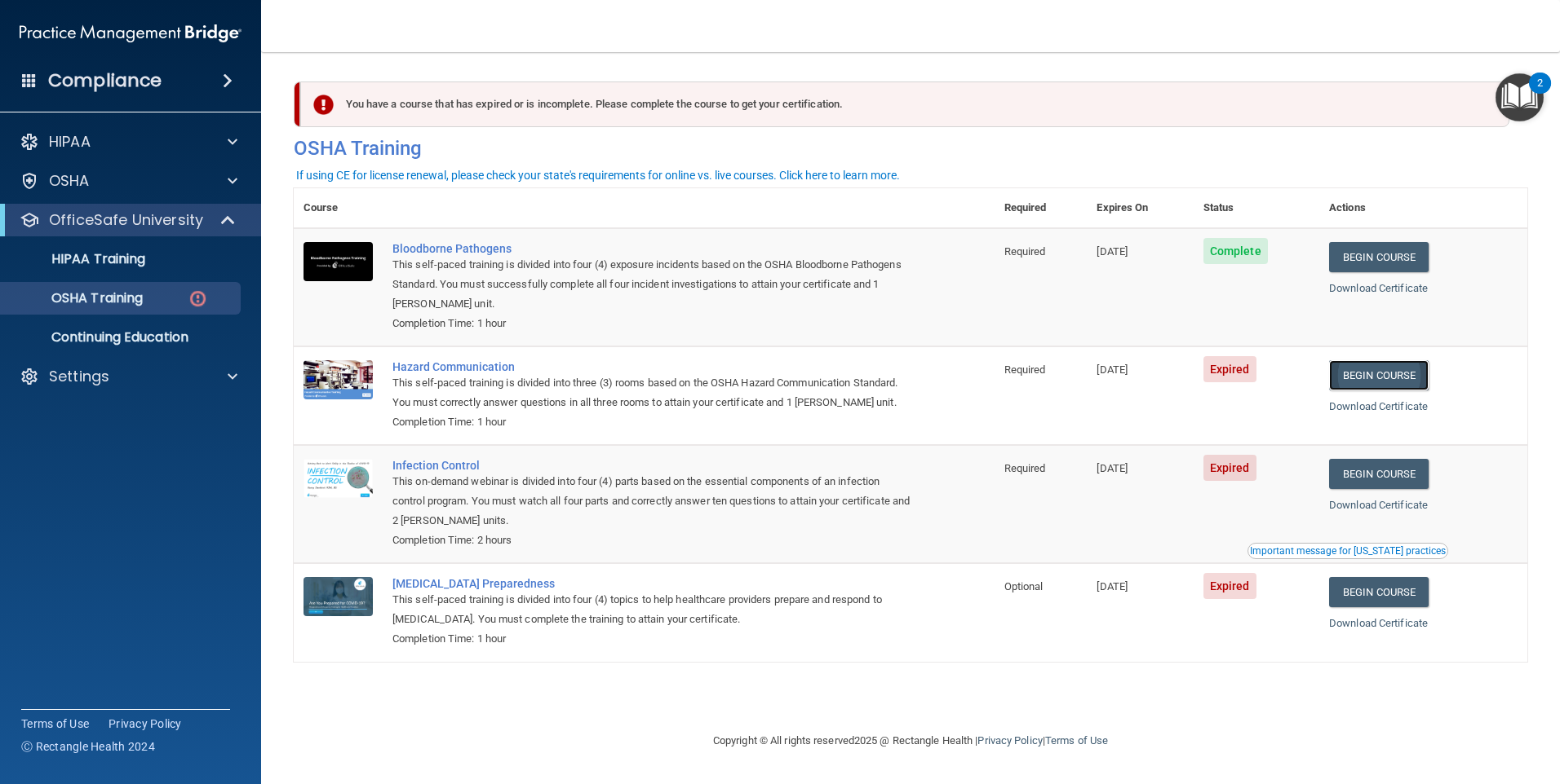
click at [1394, 373] on link "Begin Course" at bounding box center [1378, 375] width 99 height 30
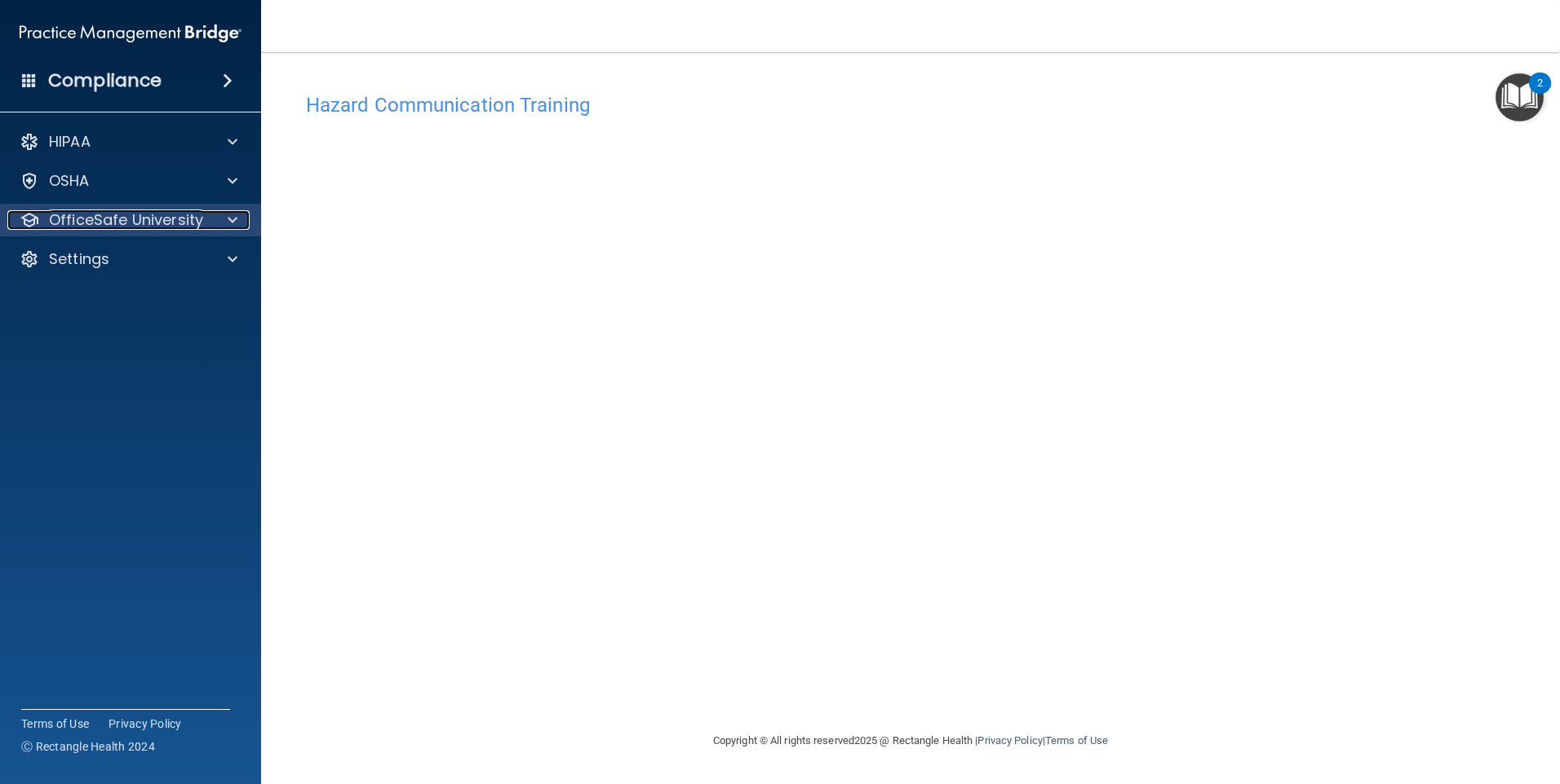
click at [236, 216] on span at bounding box center [233, 220] width 10 height 20
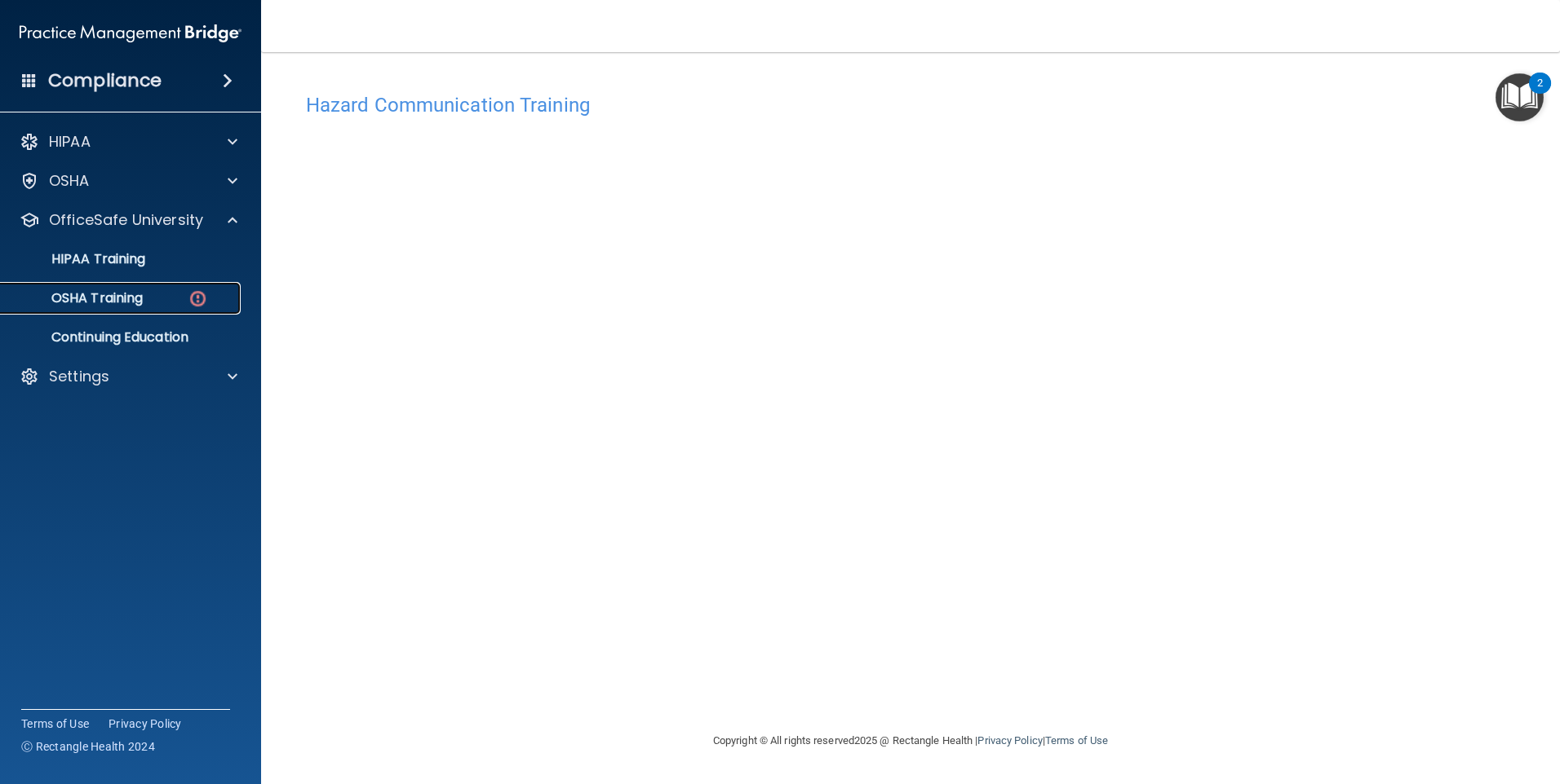
click at [199, 291] on img at bounding box center [198, 299] width 21 height 21
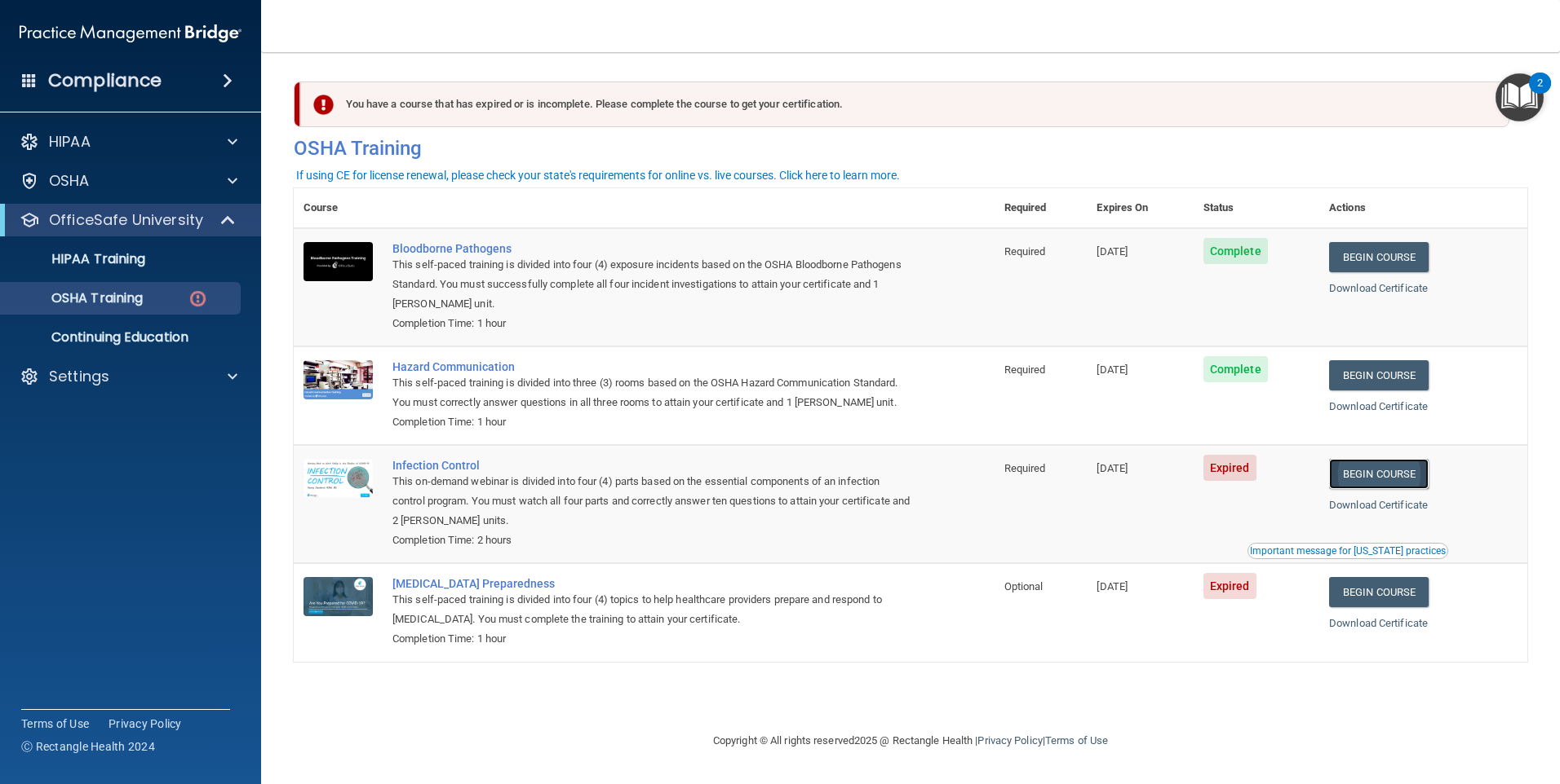
click at [1391, 482] on link "Begin Course" at bounding box center [1378, 474] width 99 height 30
click at [1380, 473] on link "Begin Course" at bounding box center [1378, 474] width 99 height 30
click at [1392, 401] on div "Download Certificate" at bounding box center [1423, 407] width 189 height 20
click at [1393, 405] on link "Download Certificate" at bounding box center [1378, 407] width 98 height 12
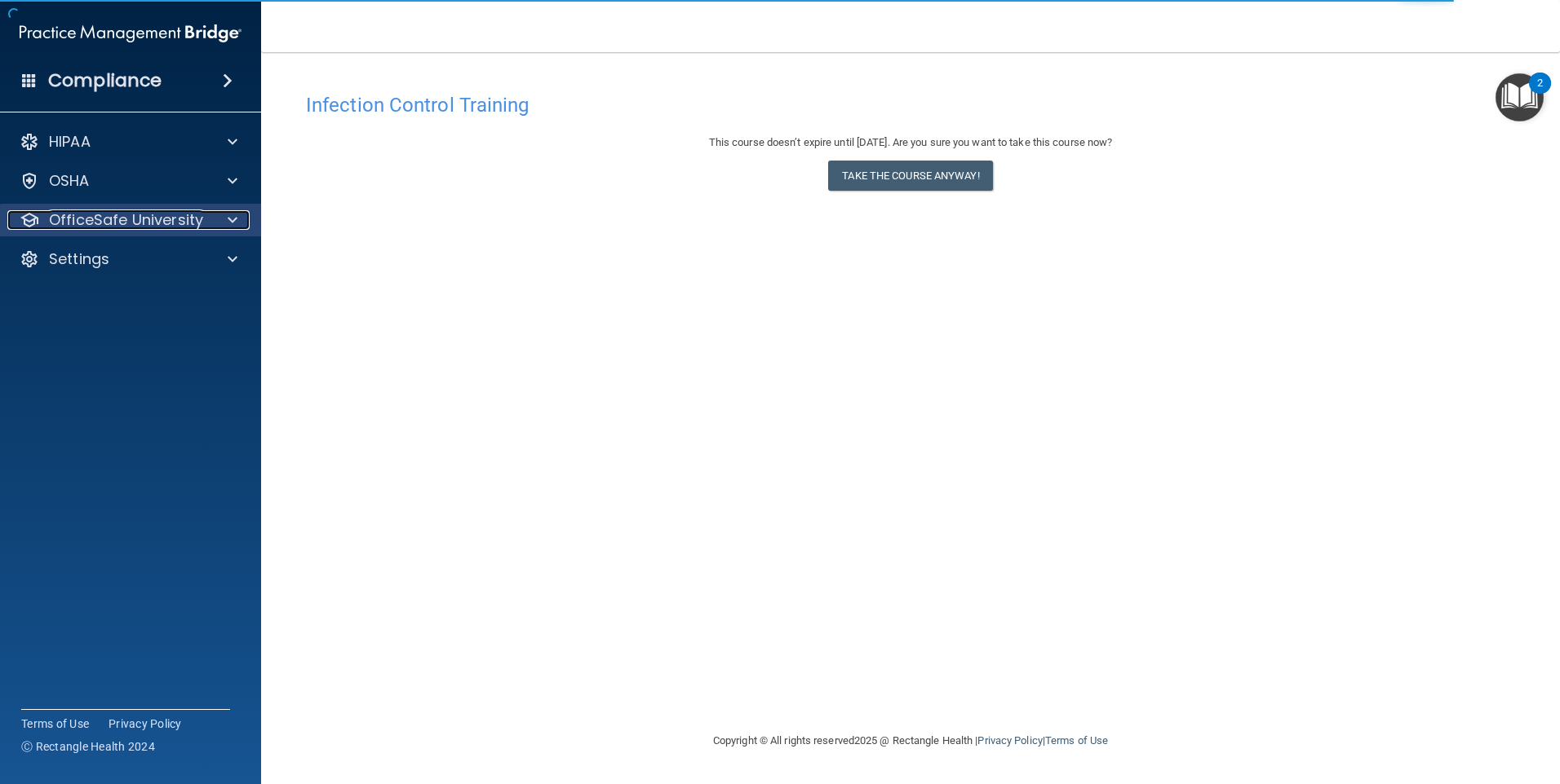
click at [235, 218] on span at bounding box center [233, 220] width 10 height 20
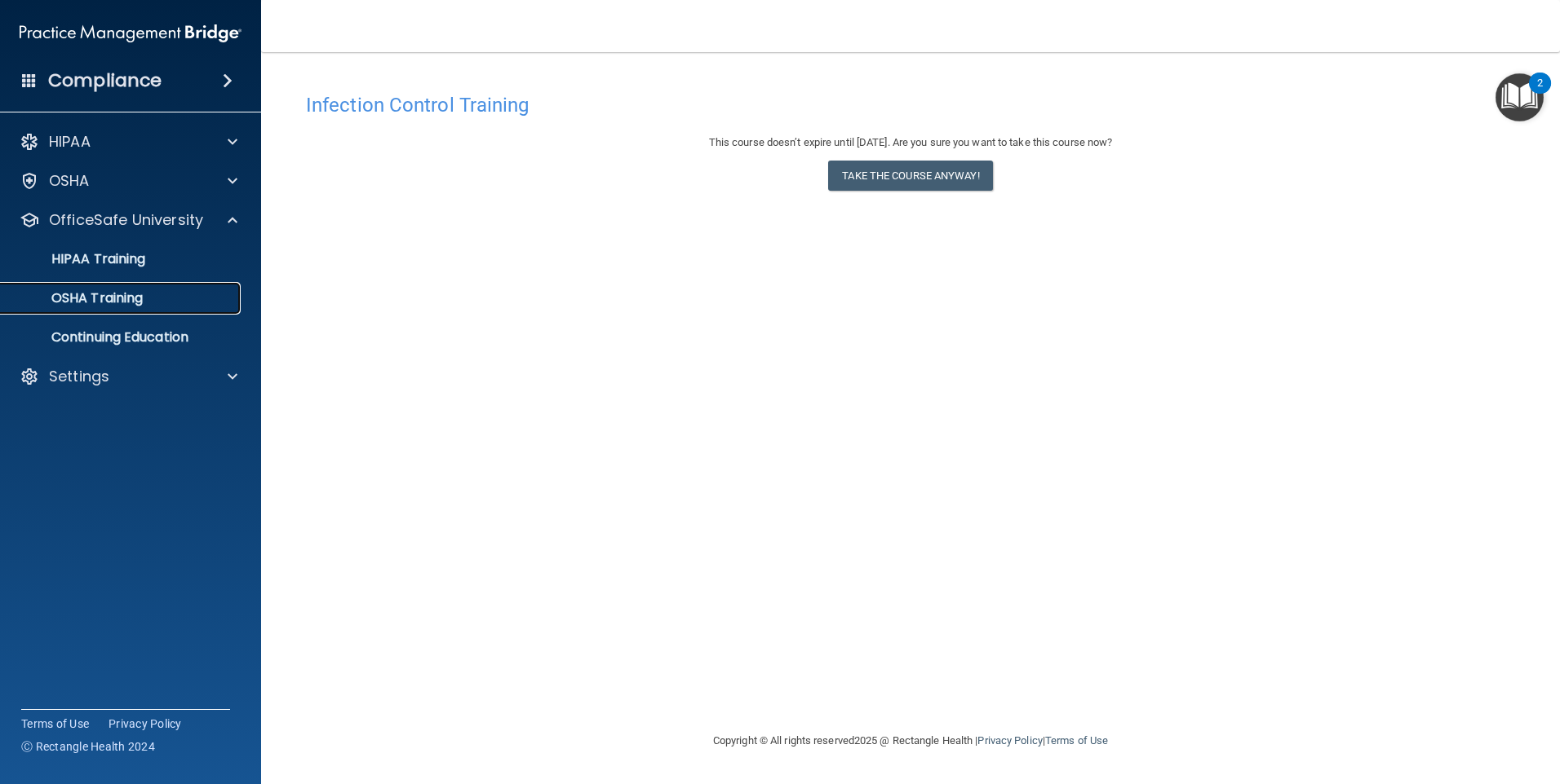
click at [161, 290] on div "OSHA Training" at bounding box center [122, 298] width 223 height 17
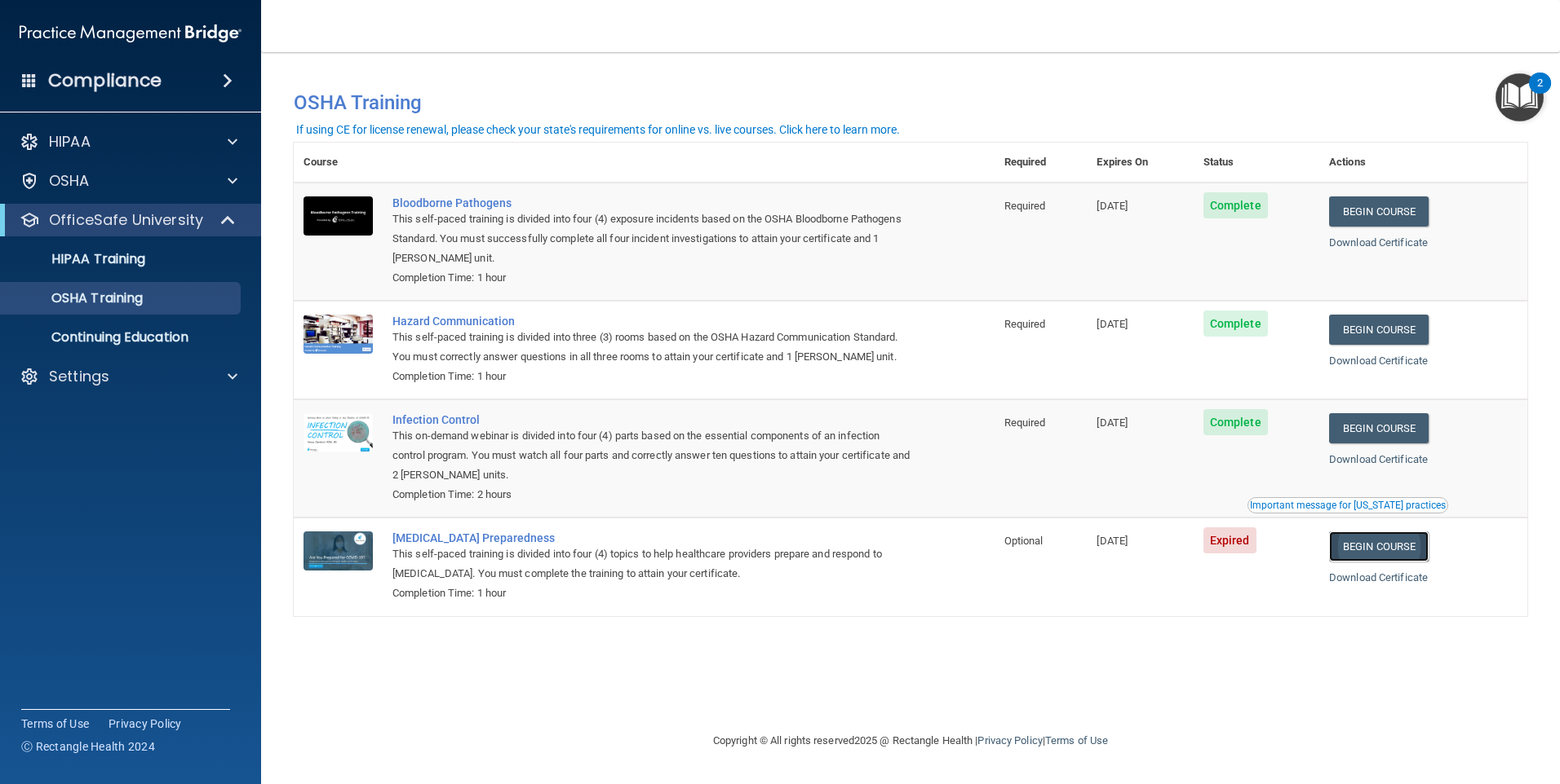
click at [1381, 551] on link "Begin Course" at bounding box center [1378, 546] width 99 height 30
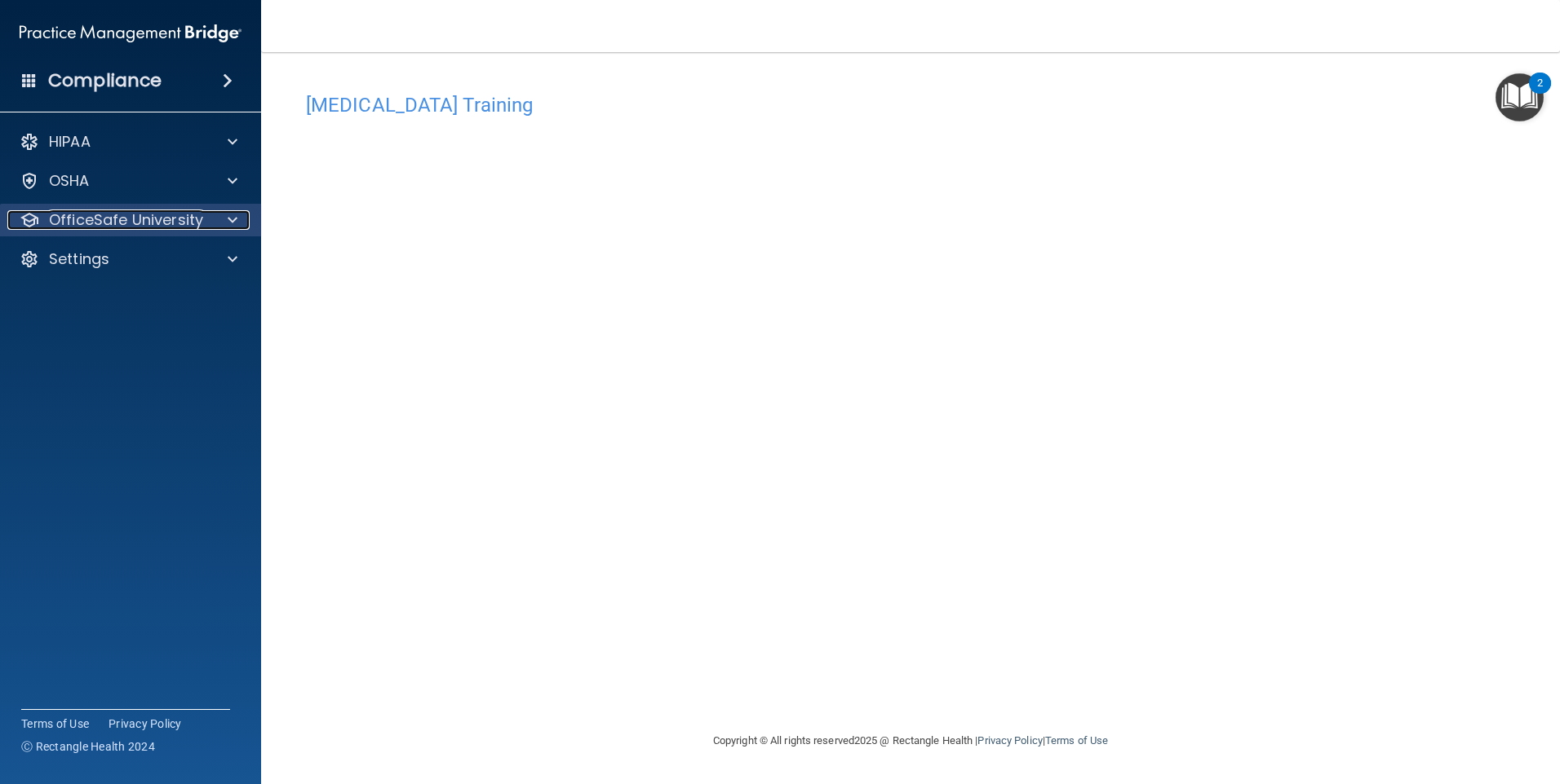
click at [233, 219] on span at bounding box center [233, 220] width 10 height 20
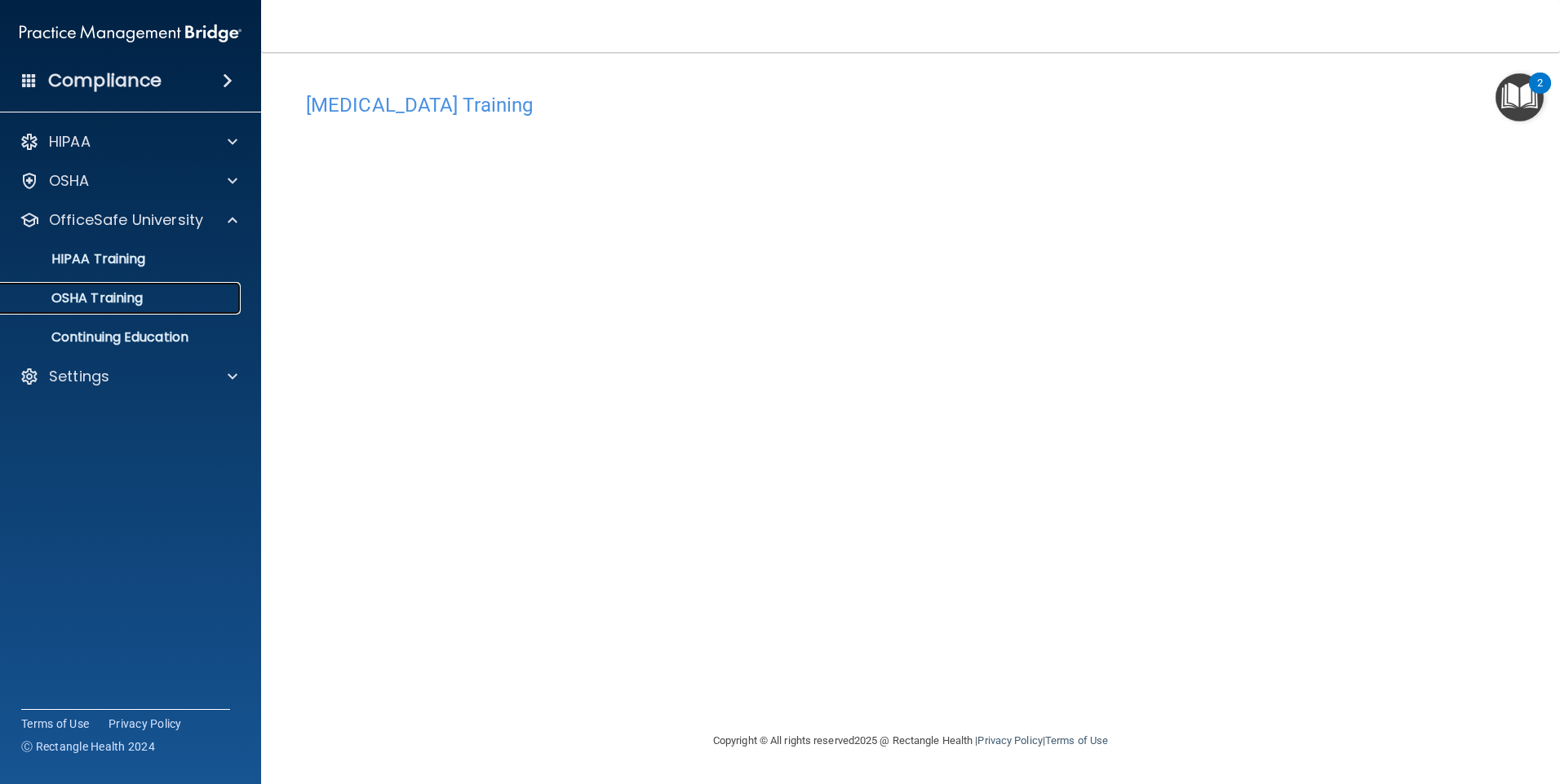
click at [152, 295] on div "OSHA Training" at bounding box center [122, 298] width 223 height 17
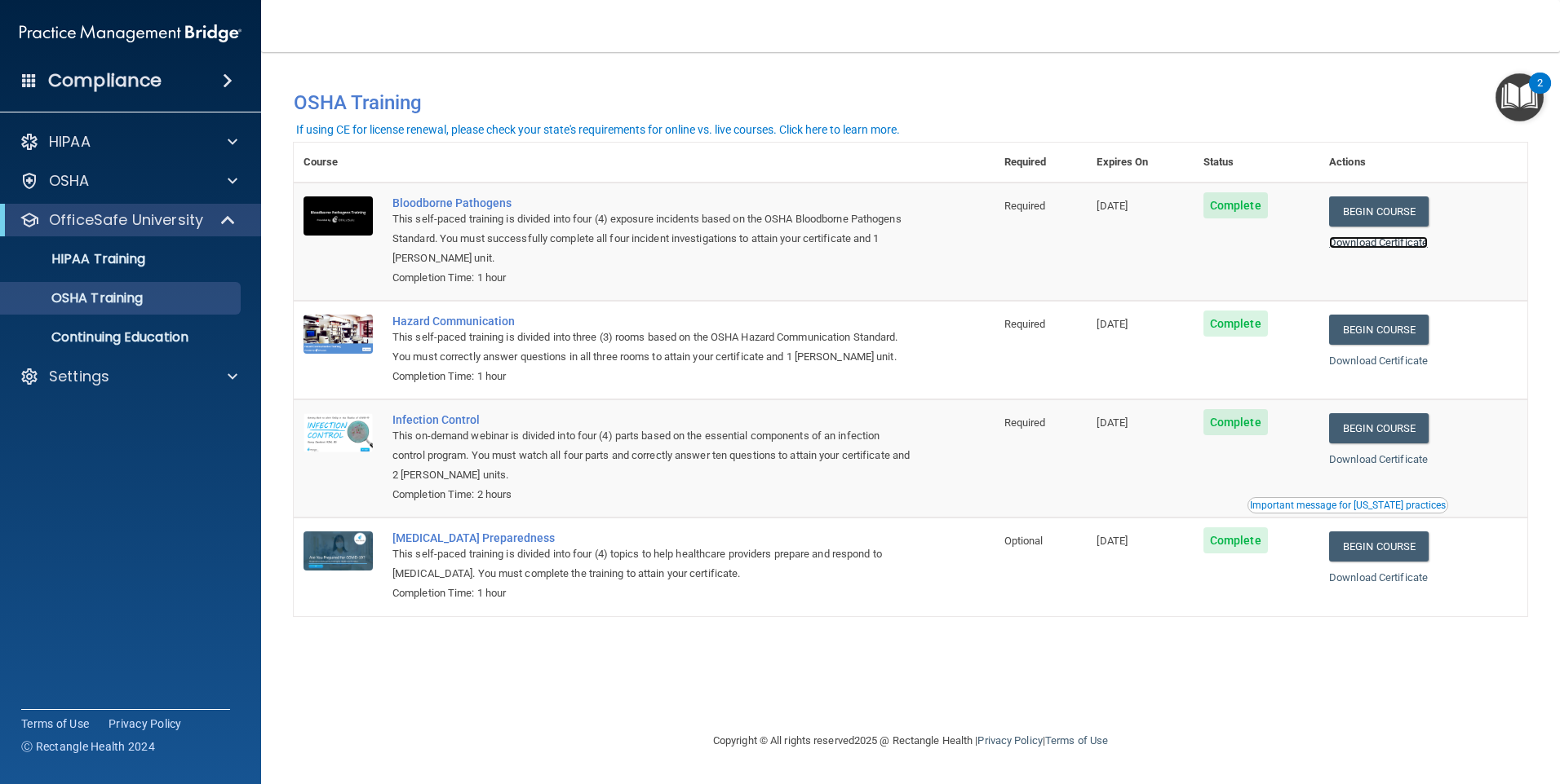
click at [1386, 240] on link "Download Certificate" at bounding box center [1378, 243] width 98 height 12
click at [1399, 464] on link "Download Certificate" at bounding box center [1378, 459] width 98 height 12
click at [1406, 584] on link "Download Certificate" at bounding box center [1378, 578] width 98 height 12
click at [142, 340] on p "Continuing Education" at bounding box center [122, 337] width 223 height 17
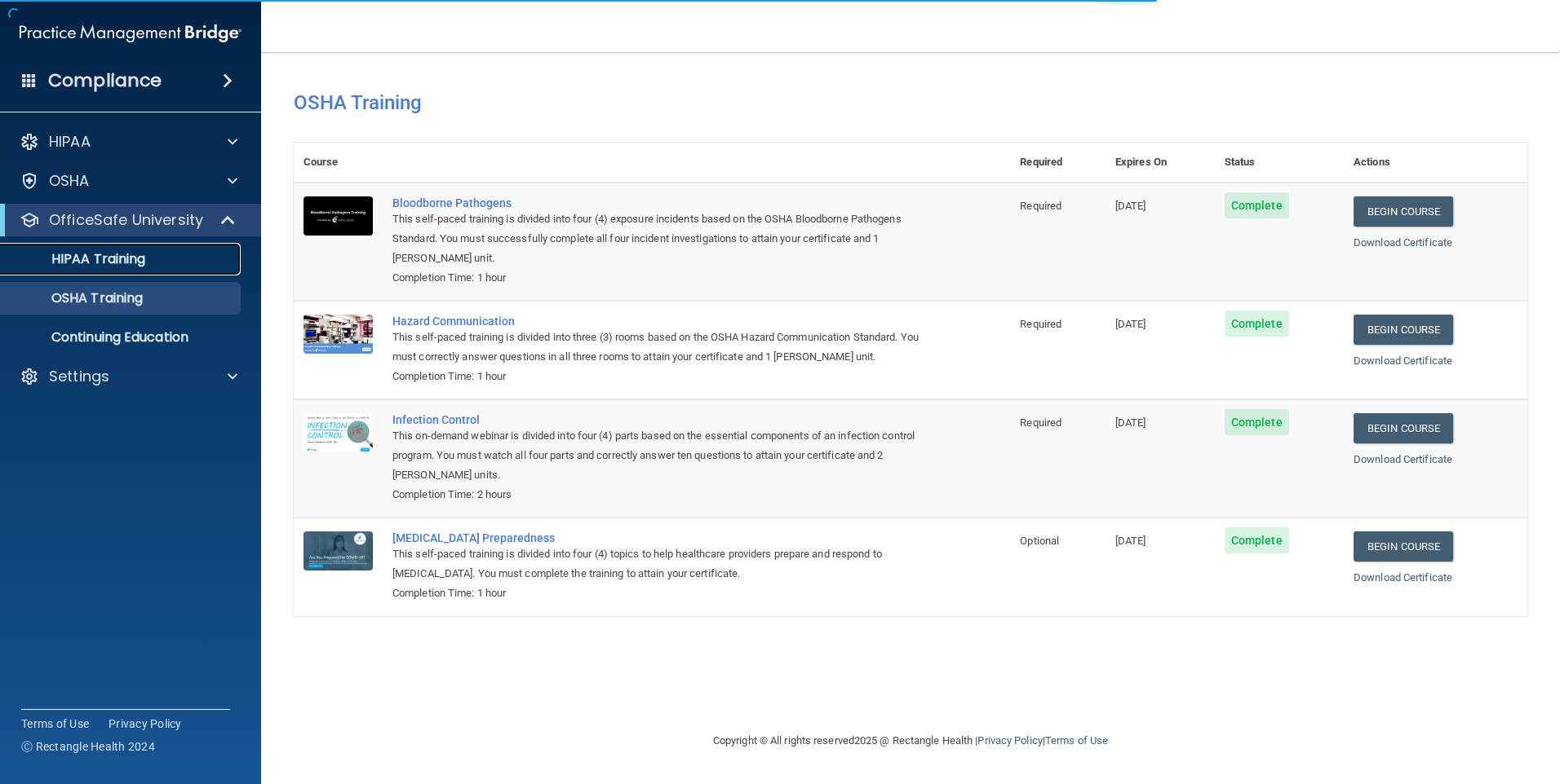
click at [132, 259] on p "HIPAA Training" at bounding box center [78, 259] width 135 height 17
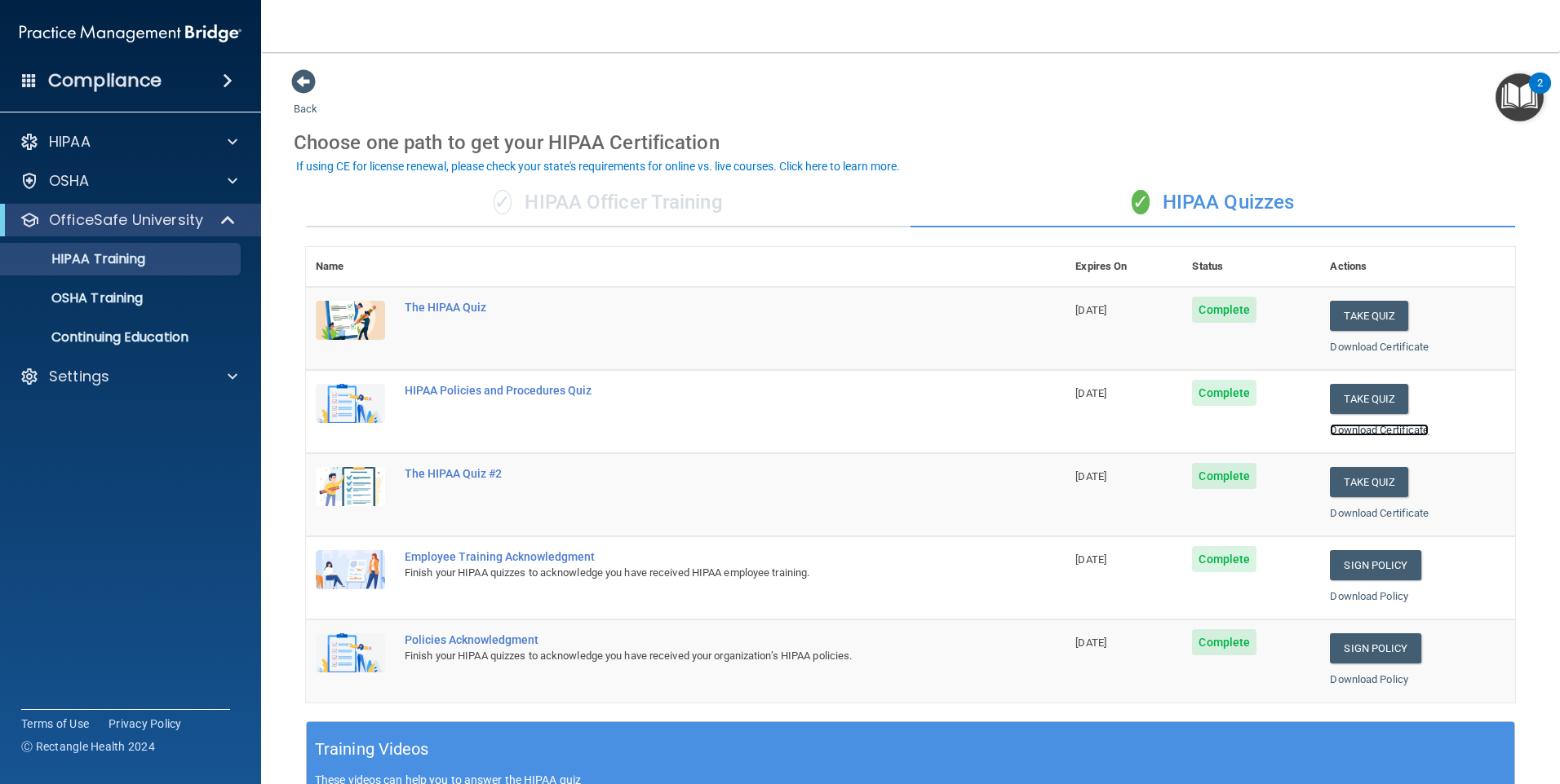
click at [1351, 427] on link "Download Certificate" at bounding box center [1379, 430] width 98 height 12
